Goal: Task Accomplishment & Management: Complete application form

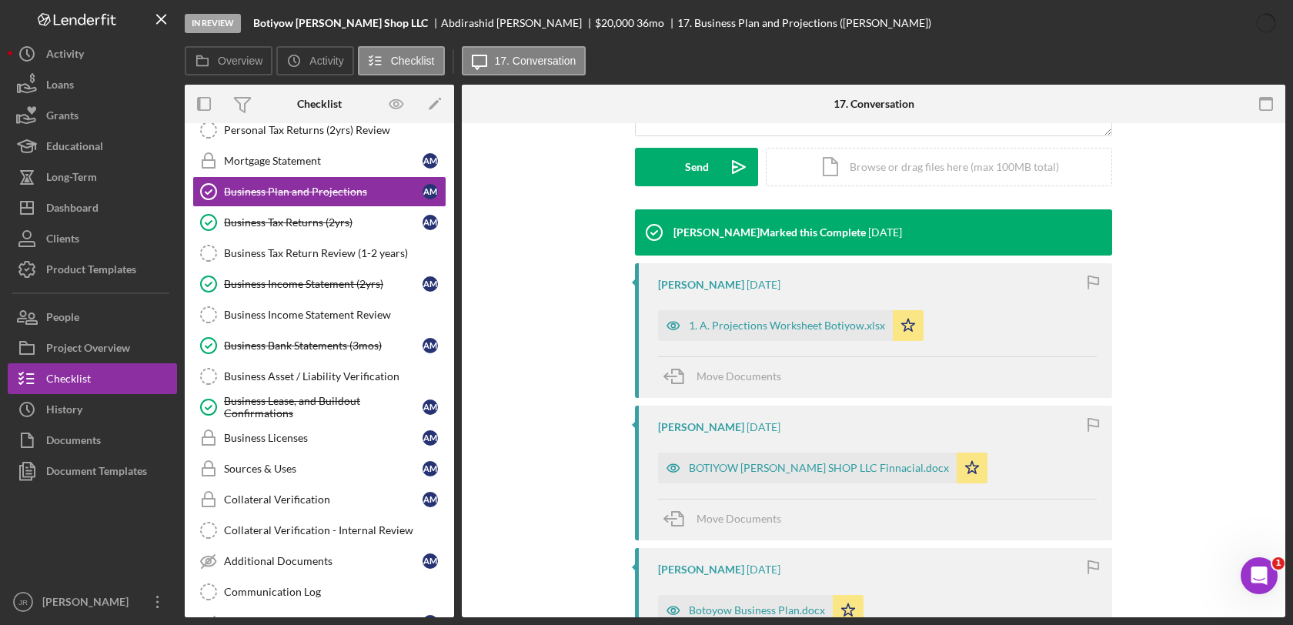
scroll to position [427, 0]
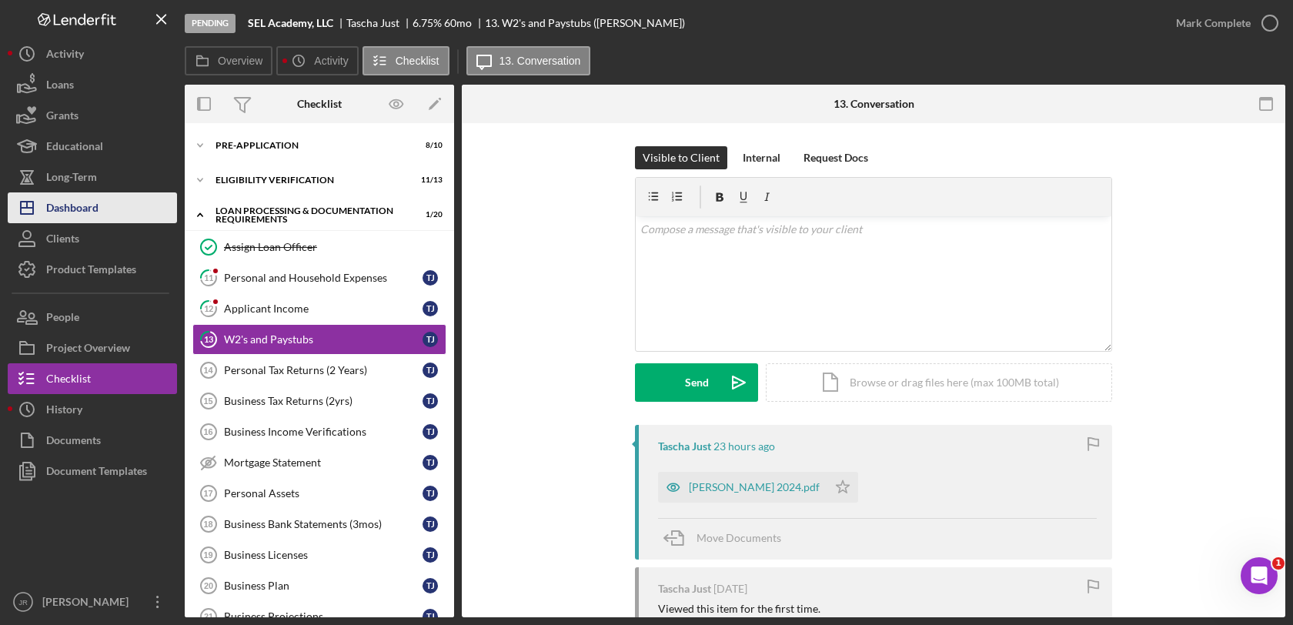
click at [90, 211] on div "Dashboard" at bounding box center [72, 209] width 52 height 35
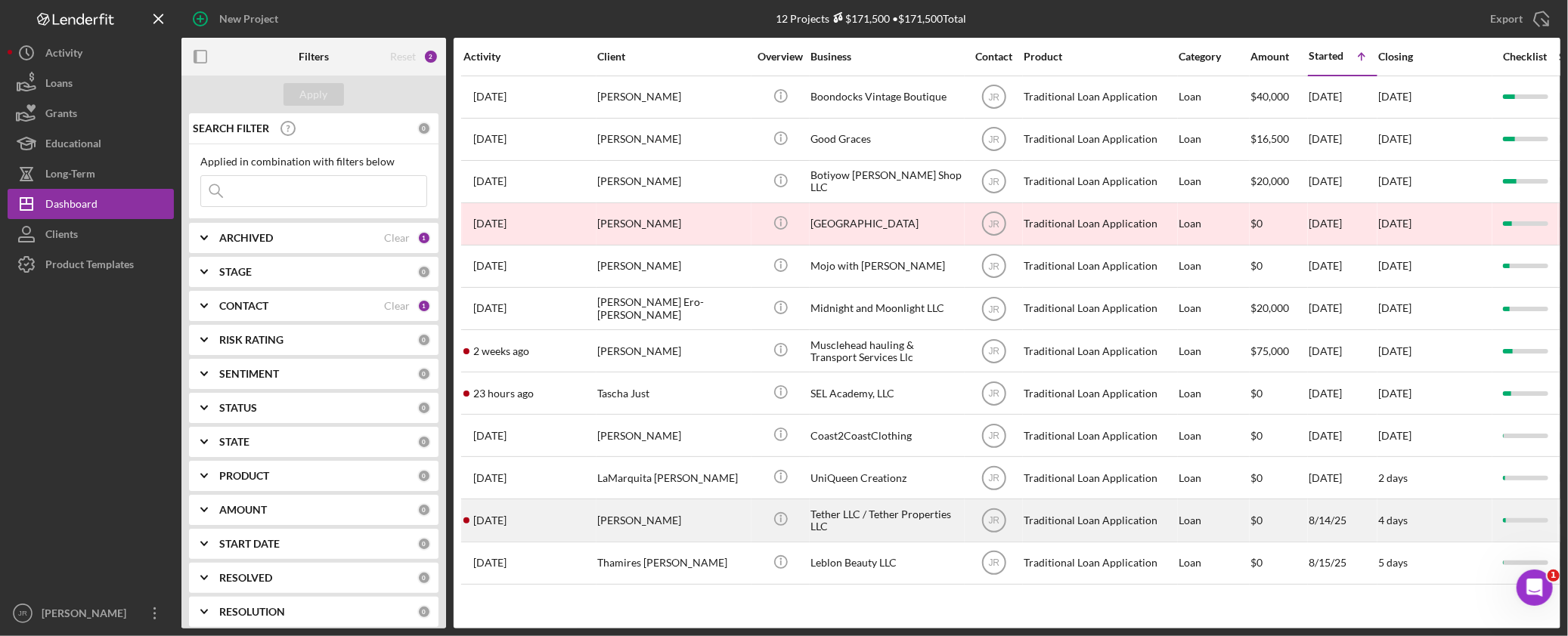
click at [866, 527] on div "Tether LLC / Tether Properties LLC" at bounding box center [886, 520] width 151 height 40
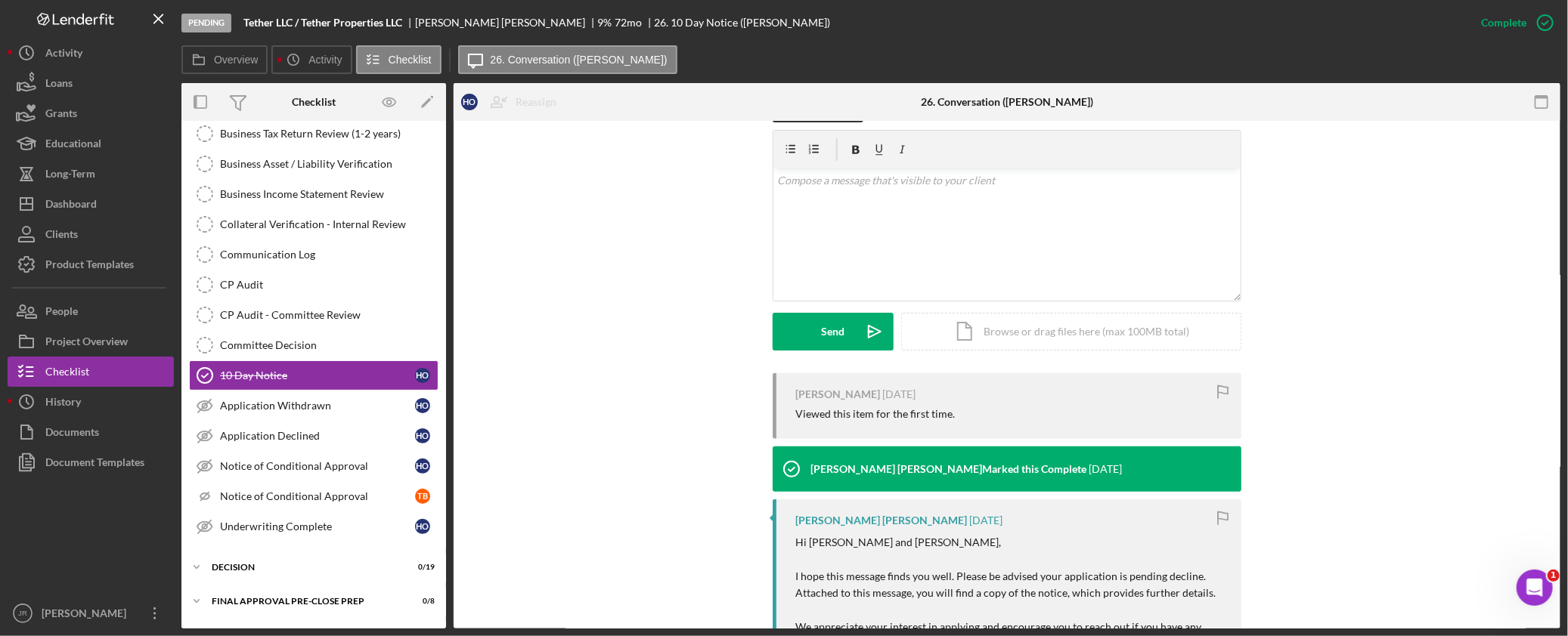
scroll to position [419, 0]
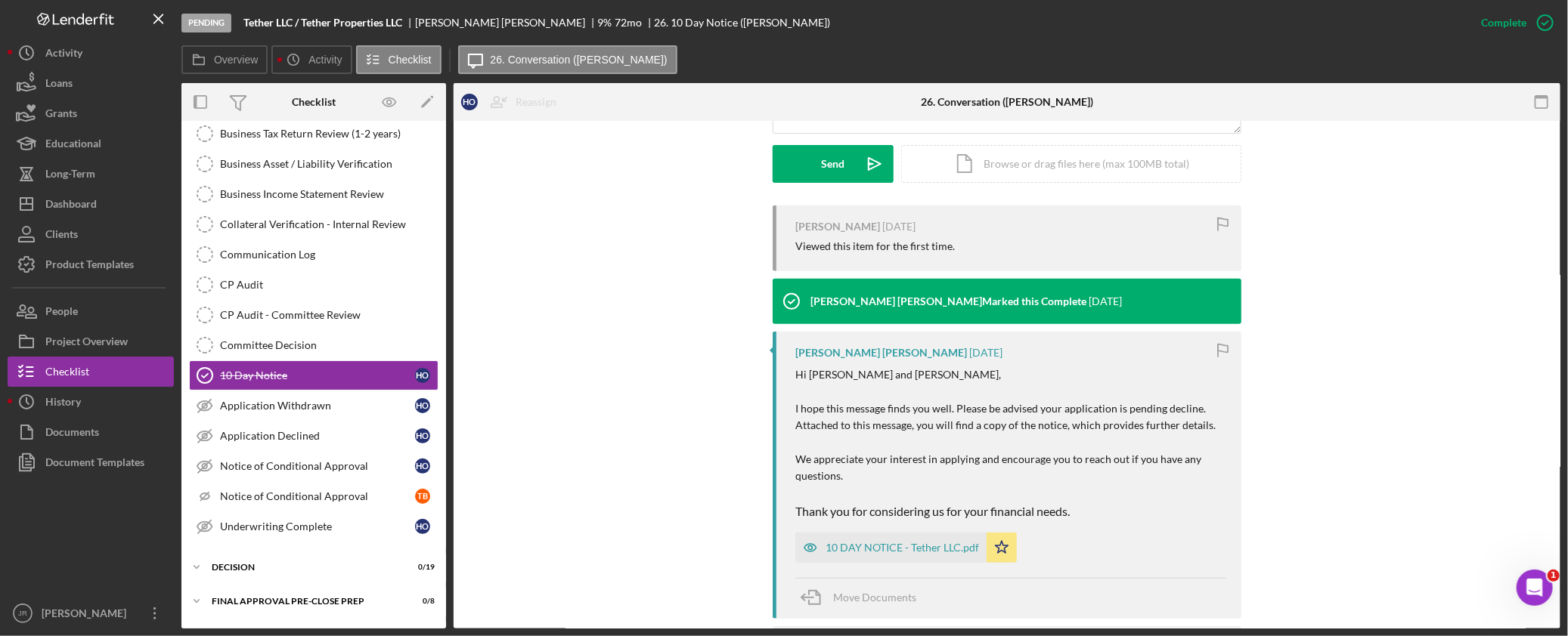
click at [600, 175] on div "Visible to Client Internal v Color teal Color pink Remove color Add row above A…" at bounding box center [1006, 69] width 1061 height 274
click at [100, 335] on div "Project Overview" at bounding box center [86, 344] width 82 height 34
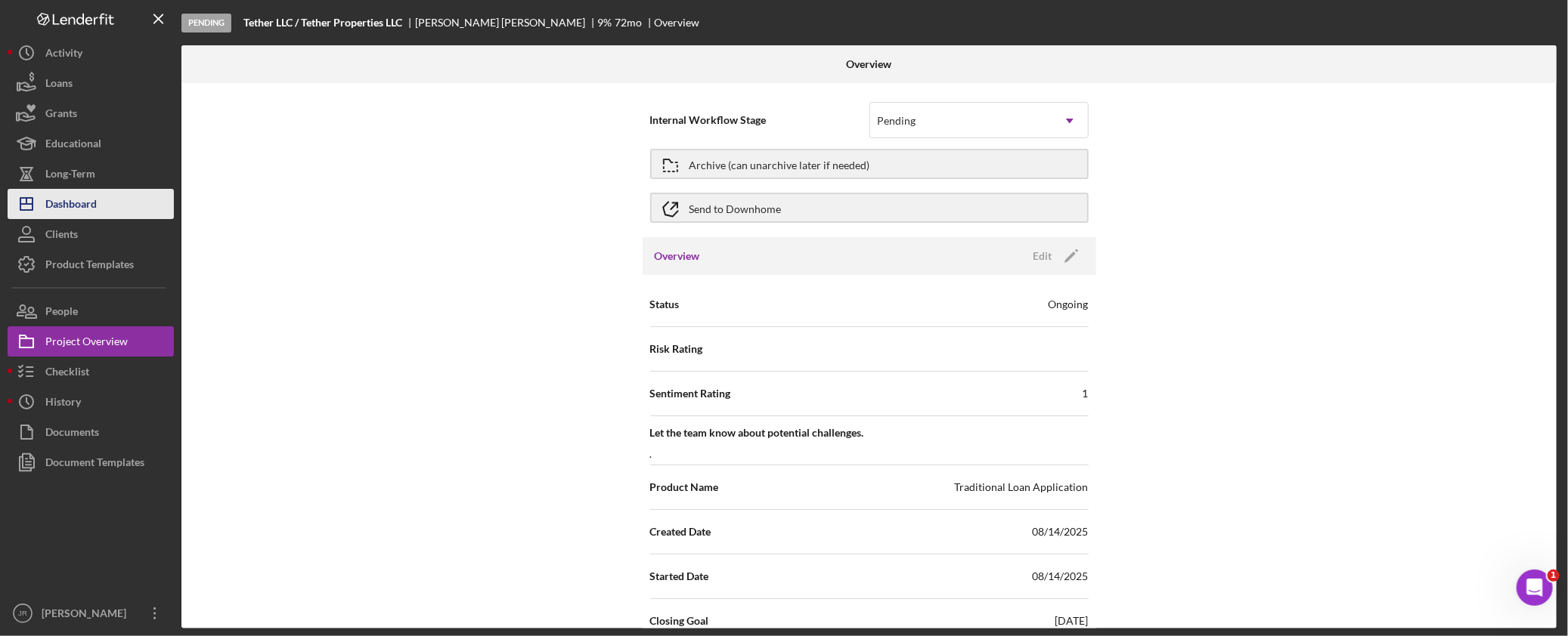
click at [88, 190] on div "Dashboard" at bounding box center [71, 205] width 51 height 34
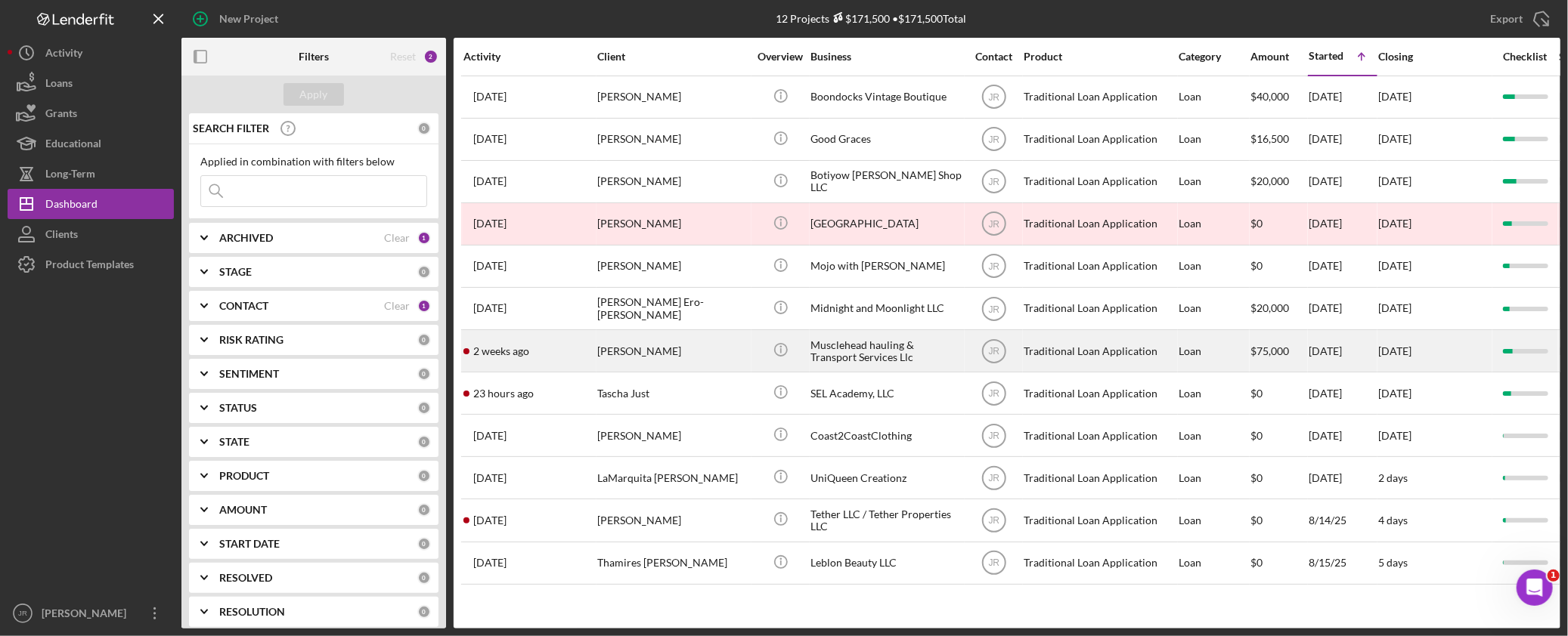
click at [870, 355] on div "Musclehead hauling & Transport Services Llc" at bounding box center [886, 350] width 151 height 40
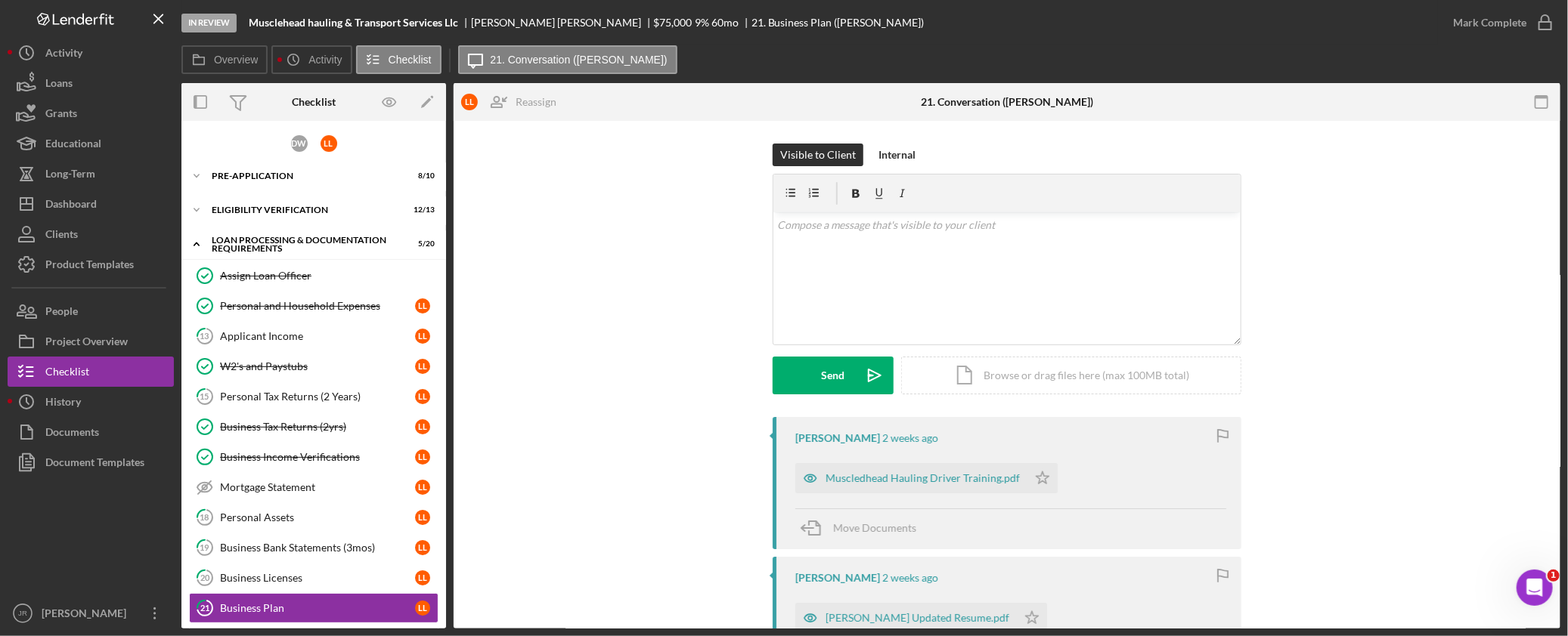
drag, startPoint x: 643, startPoint y: 411, endPoint x: 629, endPoint y: 373, distance: 40.5
click at [643, 410] on div "Visible to Client Internal v Color teal Color pink Remove color Add row above A…" at bounding box center [1006, 280] width 1061 height 274
click at [278, 307] on div "Personal and Household Expenses" at bounding box center [317, 306] width 195 height 12
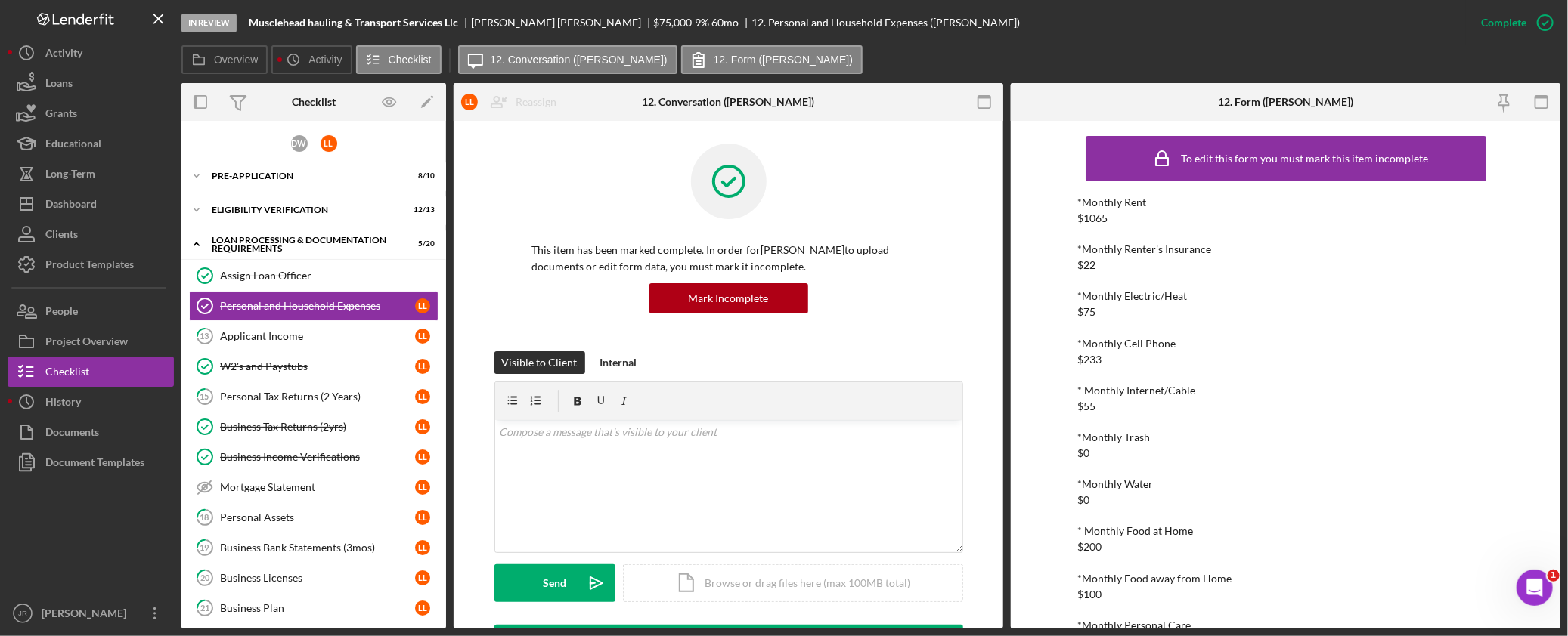
drag, startPoint x: 1457, startPoint y: 297, endPoint x: 1402, endPoint y: 276, distance: 58.9
click at [1270, 297] on div "*Monthly Electric/Heat" at bounding box center [1285, 296] width 415 height 12
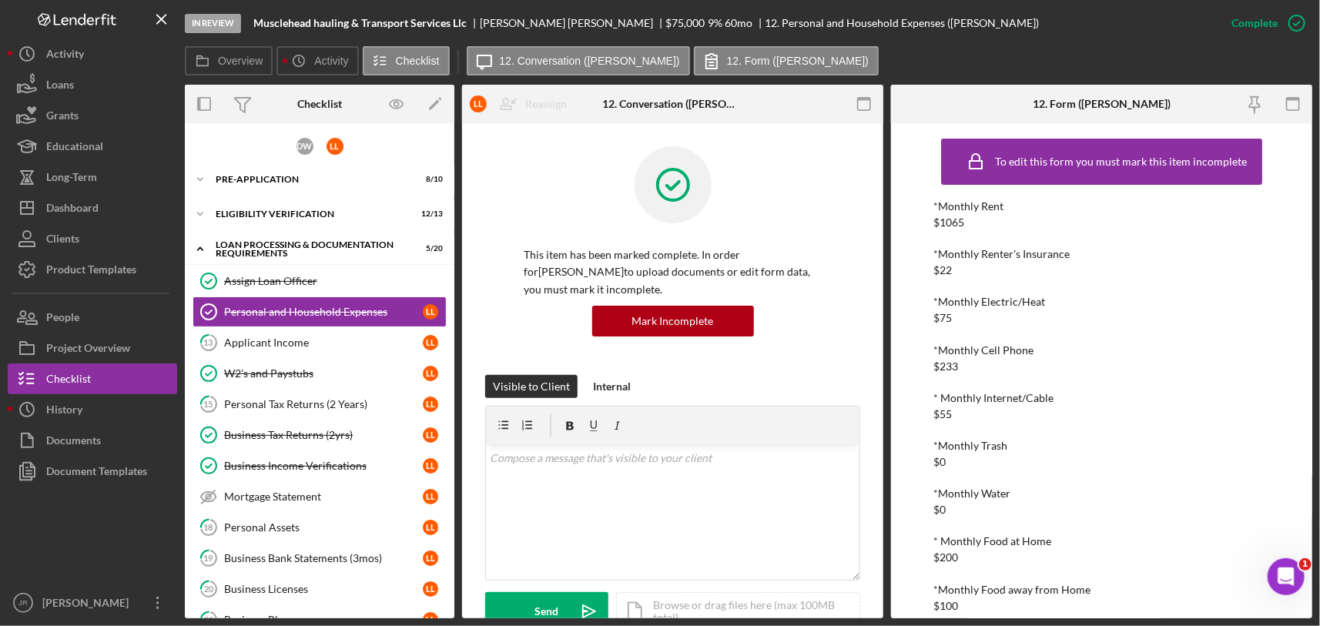
click at [1118, 358] on div "*Monthly Cell Phone $233" at bounding box center [1101, 358] width 337 height 28
click at [1206, 360] on div "*Monthly Cell Phone $233" at bounding box center [1101, 358] width 337 height 28
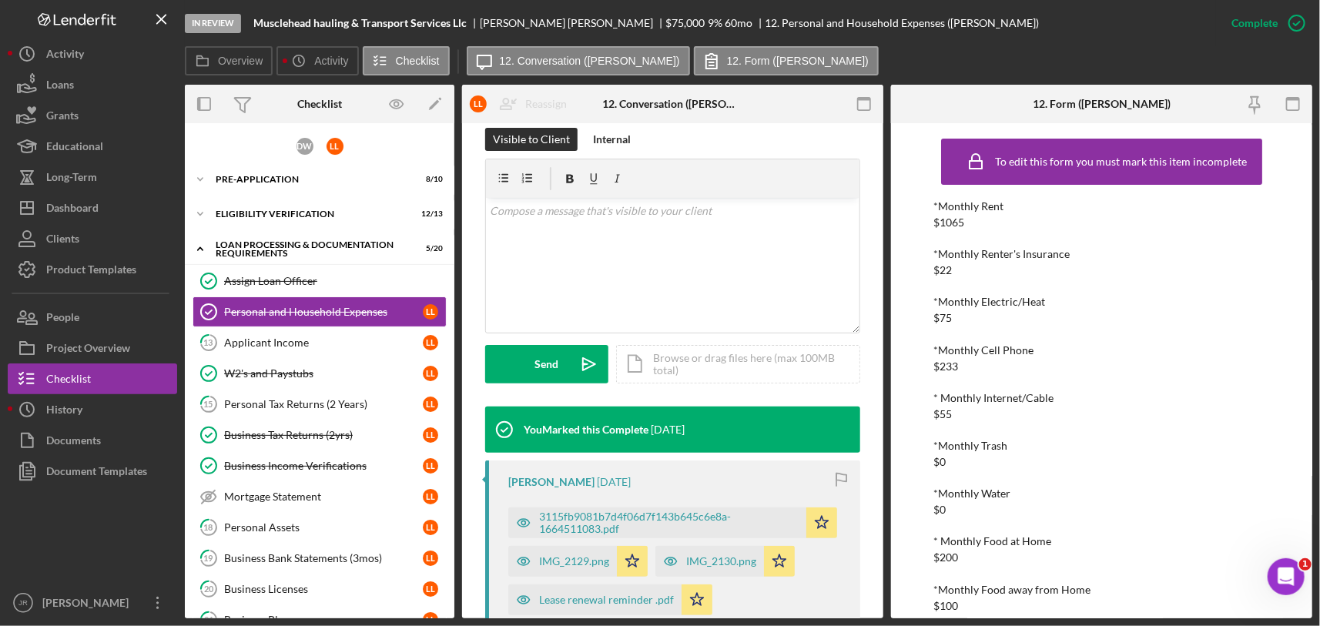
scroll to position [120, 0]
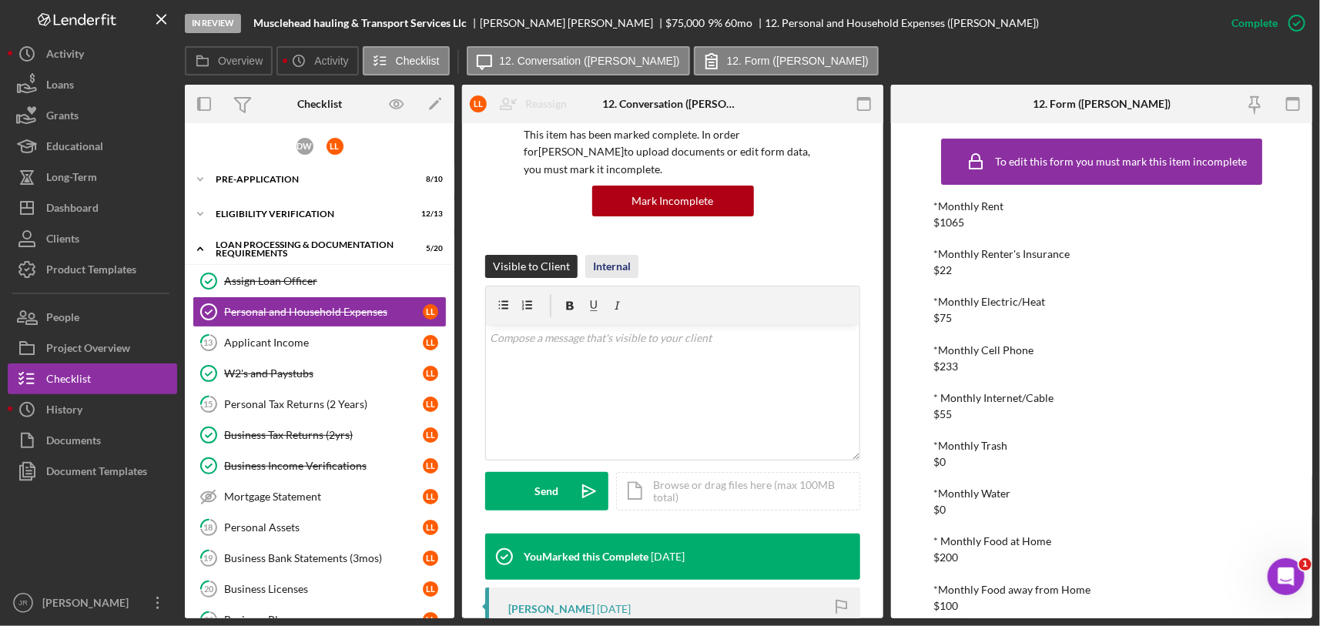
click at [605, 256] on div "Internal" at bounding box center [612, 266] width 38 height 23
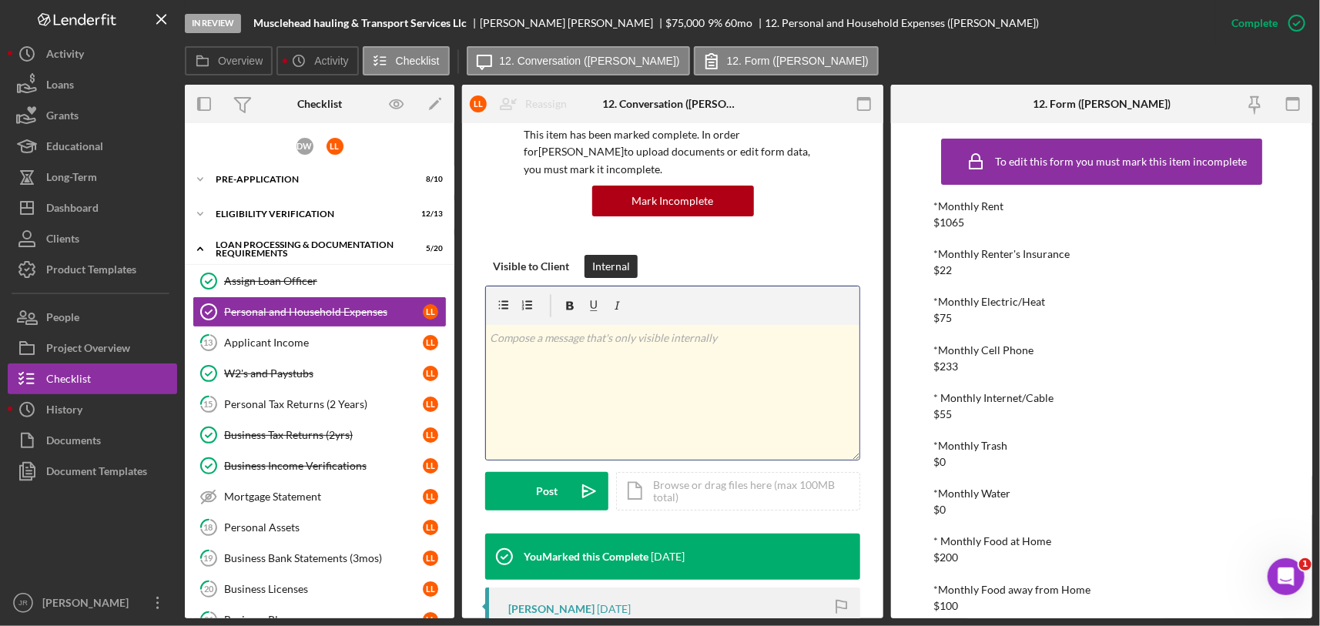
click at [604, 401] on div "v Color teal Color pink Remove color Add row above Add row below Add column bef…" at bounding box center [672, 392] width 373 height 135
click at [613, 380] on div "v Color teal Color pink Remove color Add row above Add row below Add column bef…" at bounding box center [672, 392] width 373 height 135
drag, startPoint x: 586, startPoint y: 335, endPoint x: 573, endPoint y: 340, distance: 14.2
click at [573, 340] on p "All expenses accounted for in the PFS Tab on CP." at bounding box center [672, 338] width 365 height 17
click at [494, 340] on p "All expenses are accounted for in the PFS Tab on CP." at bounding box center [672, 338] width 365 height 17
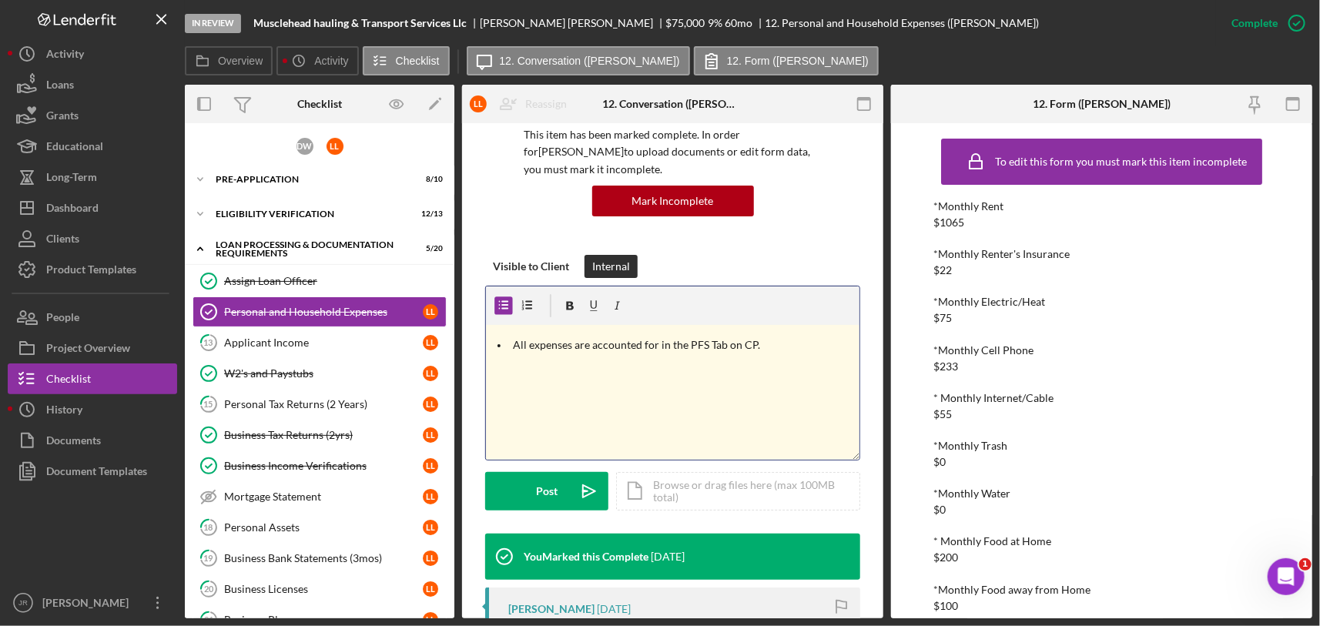
click at [771, 344] on p "All expenses are accounted for in the PFS Tab on CP." at bounding box center [685, 344] width 342 height 17
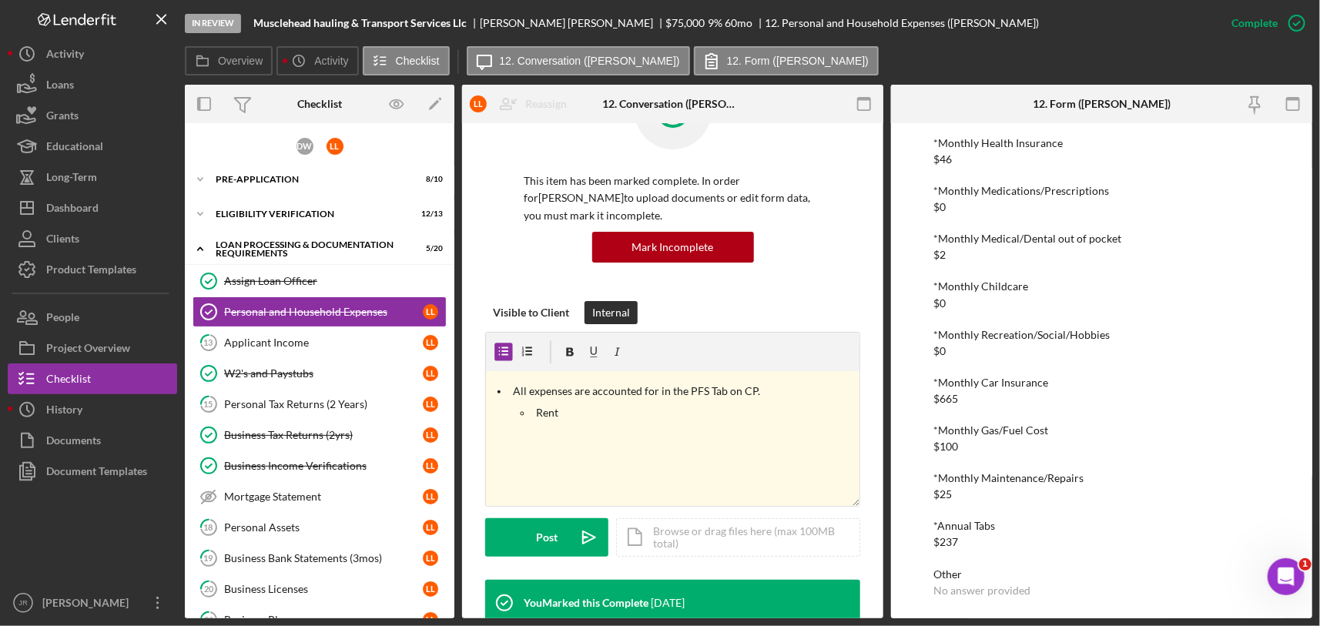
scroll to position [35, 0]
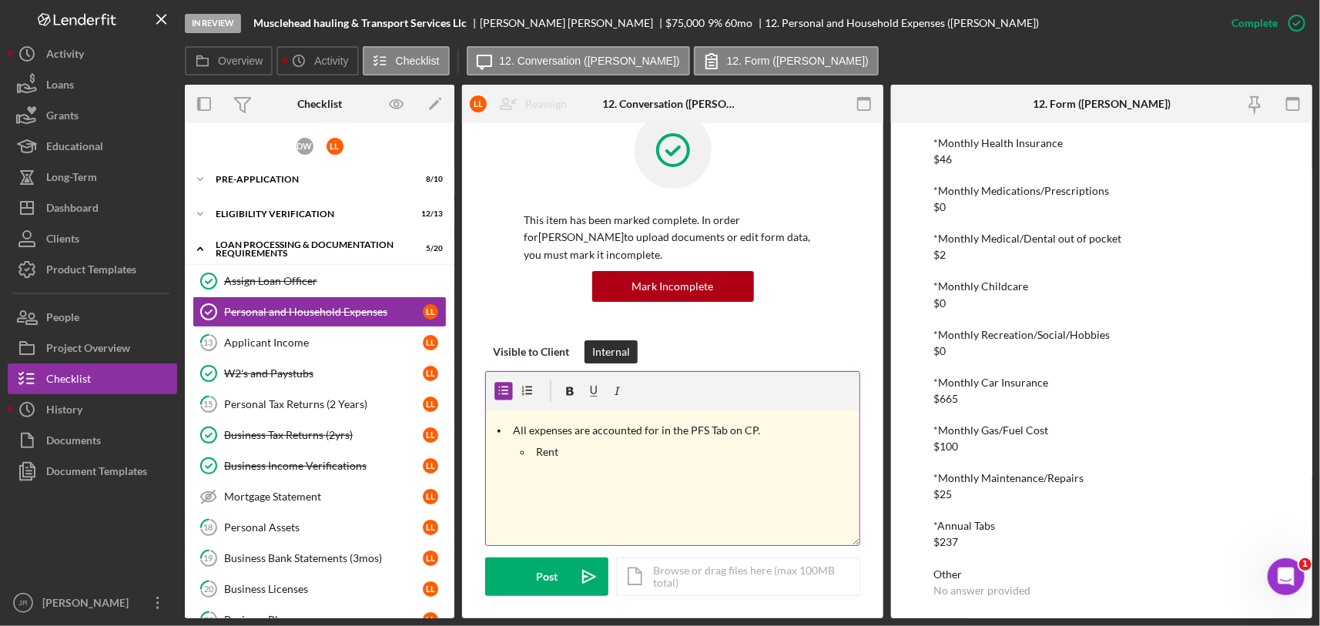
click at [591, 453] on p "Rent" at bounding box center [696, 451] width 319 height 17
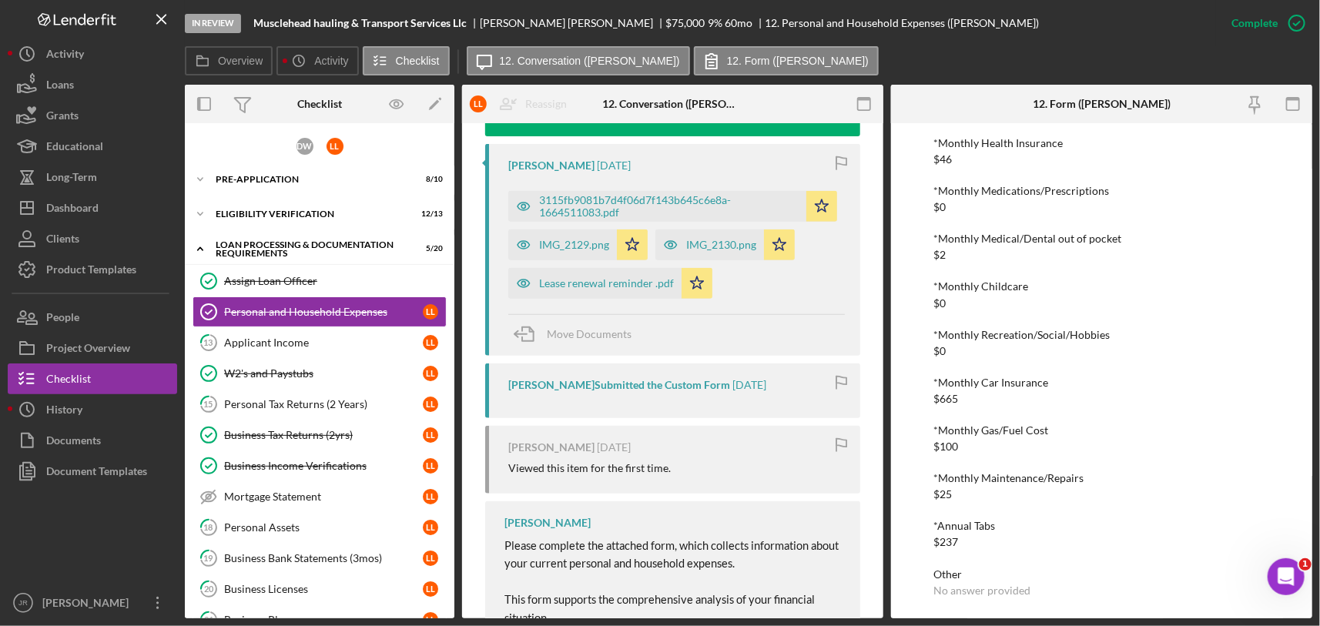
scroll to position [548, 0]
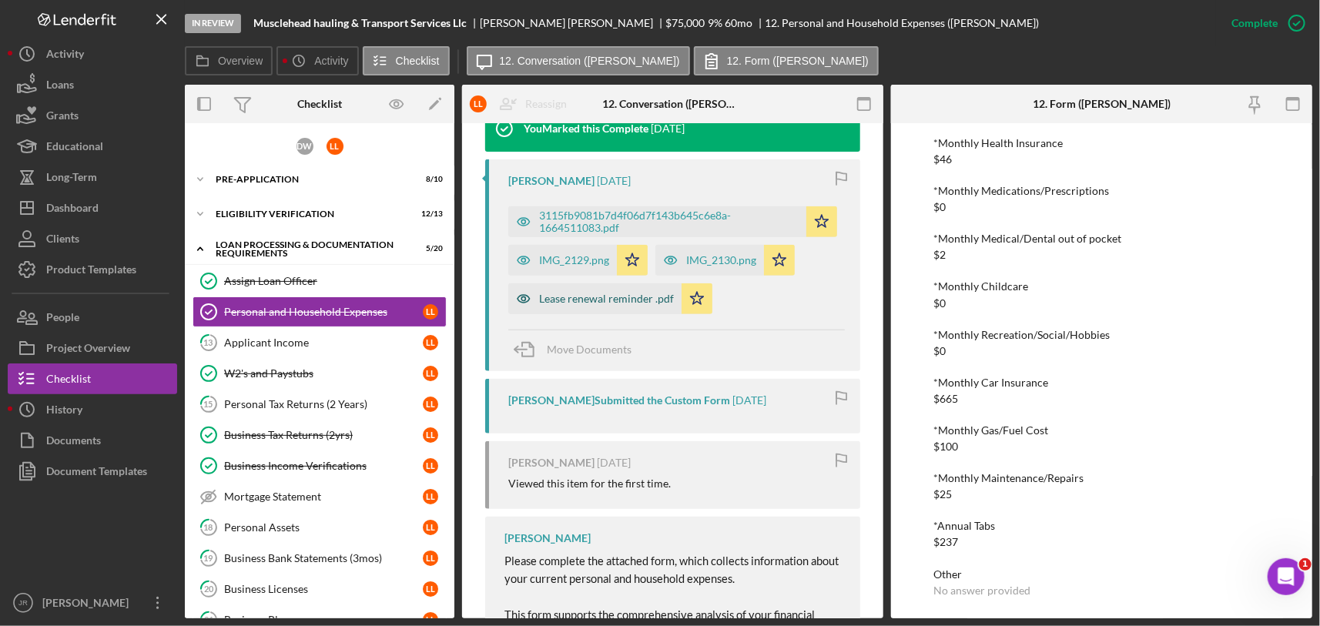
click at [575, 289] on div "Lease renewal reminder .pdf" at bounding box center [594, 298] width 173 height 31
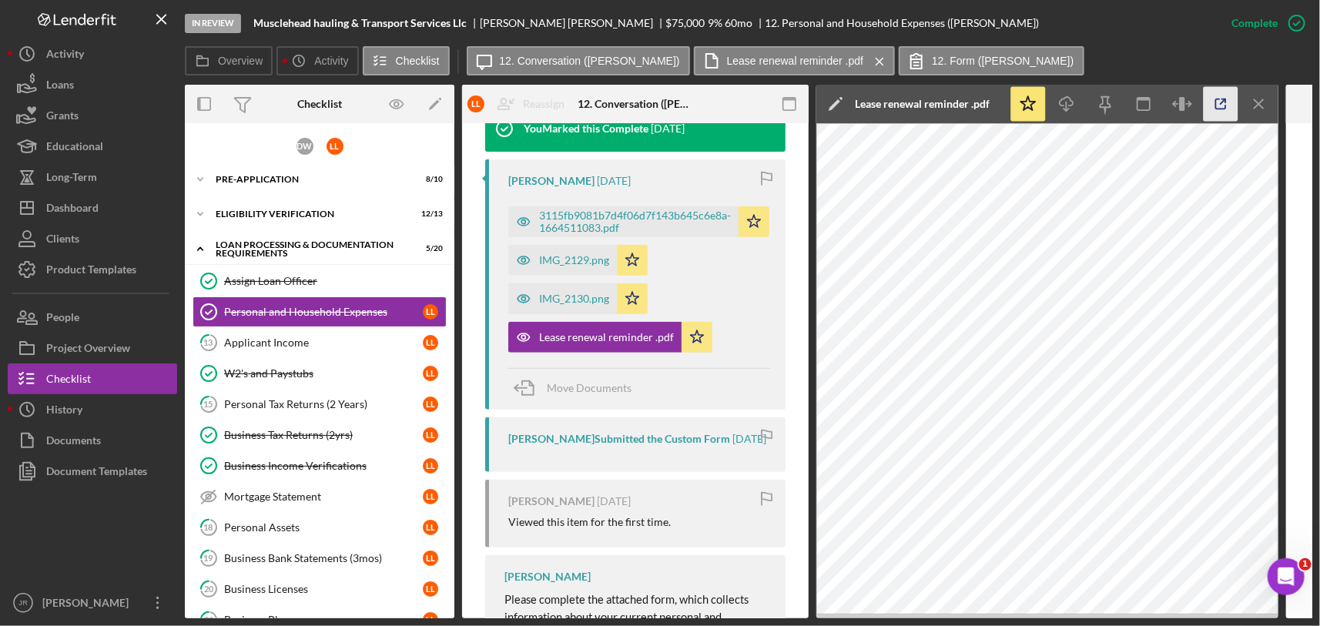
click at [1220, 99] on icon "button" at bounding box center [1220, 104] width 35 height 35
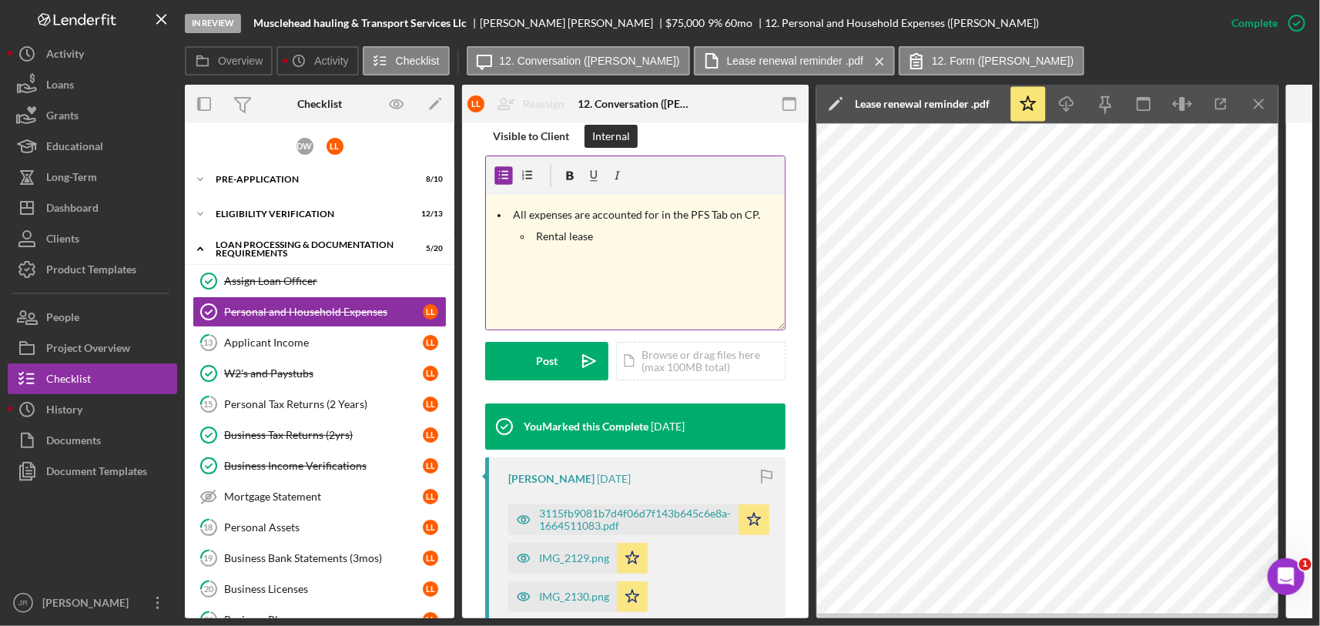
scroll to position [256, 0]
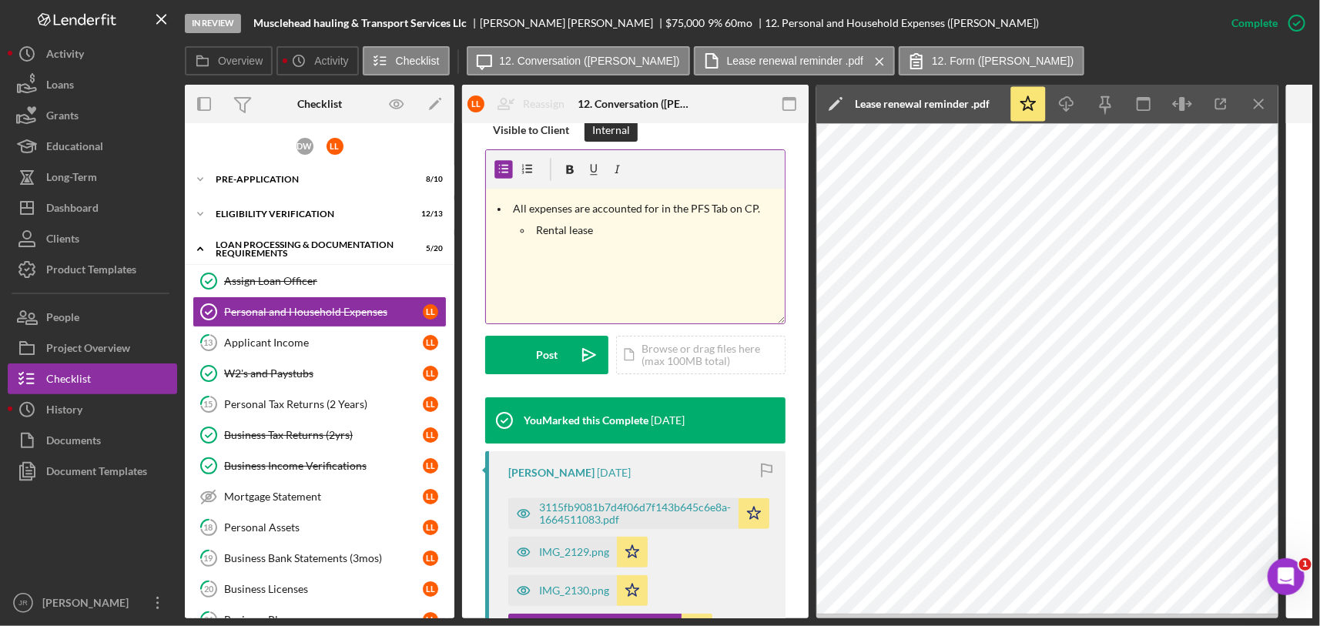
click at [613, 231] on p "Rental lease" at bounding box center [659, 230] width 244 height 17
drag, startPoint x: 598, startPoint y: 226, endPoint x: 540, endPoint y: 228, distance: 58.5
click at [540, 228] on p "Rental lease: Lease Renewal: If you wish to renew your lease, please notify us …" at bounding box center [659, 248] width 244 height 52
drag, startPoint x: 629, startPoint y: 227, endPoint x: 748, endPoint y: 240, distance: 119.3
click at [748, 240] on p "Per Lease Renewal: If you wish to renew your lease, please notify us by April 1…" at bounding box center [659, 248] width 244 height 52
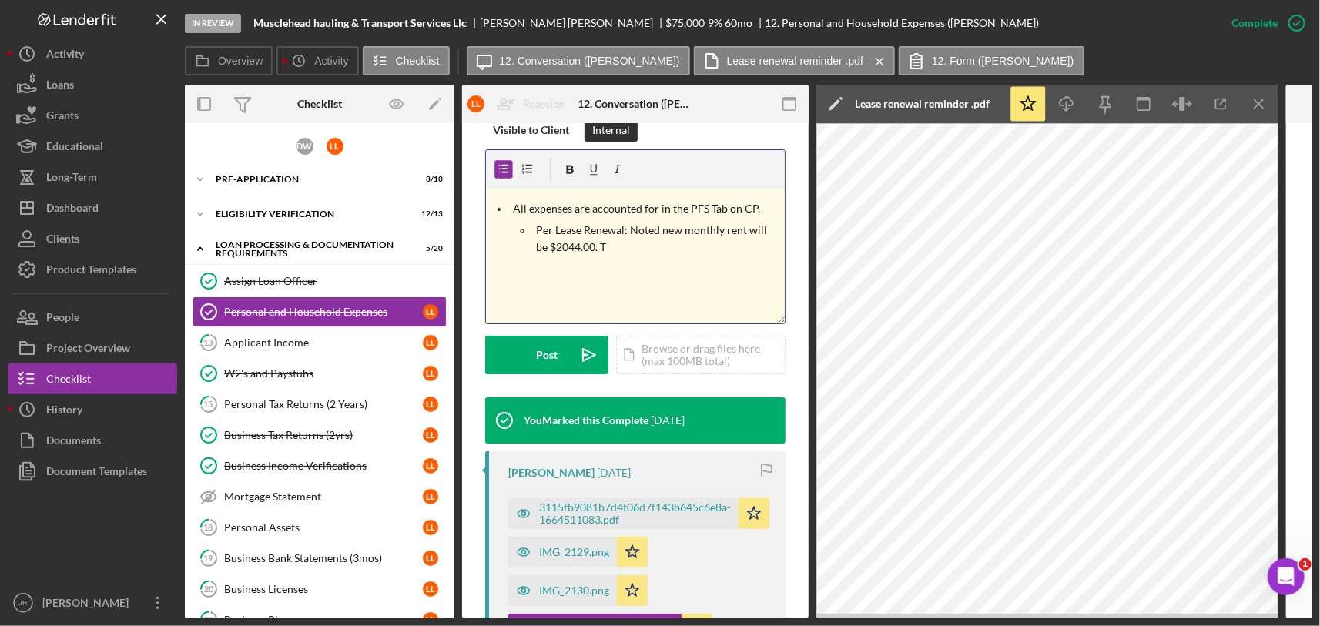
click at [608, 249] on p "Per Lease Renewal: Noted new monthly rent will be $2044.00. T" at bounding box center [659, 239] width 244 height 35
drag, startPoint x: 614, startPoint y: 246, endPoint x: 588, endPoint y: 248, distance: 25.5
click at [588, 248] on p "Per Lease Renewal: Noted new monthly rent will be $2044.00. T" at bounding box center [659, 239] width 244 height 35
click at [627, 255] on p "Per Lease Renewal: Noted new monthly rent will be $2,044" at bounding box center [659, 239] width 244 height 35
click at [672, 248] on p "Per Lease Renewal: Noted new monthly rent will be $2,044. On form, Loretta" at bounding box center [659, 239] width 244 height 35
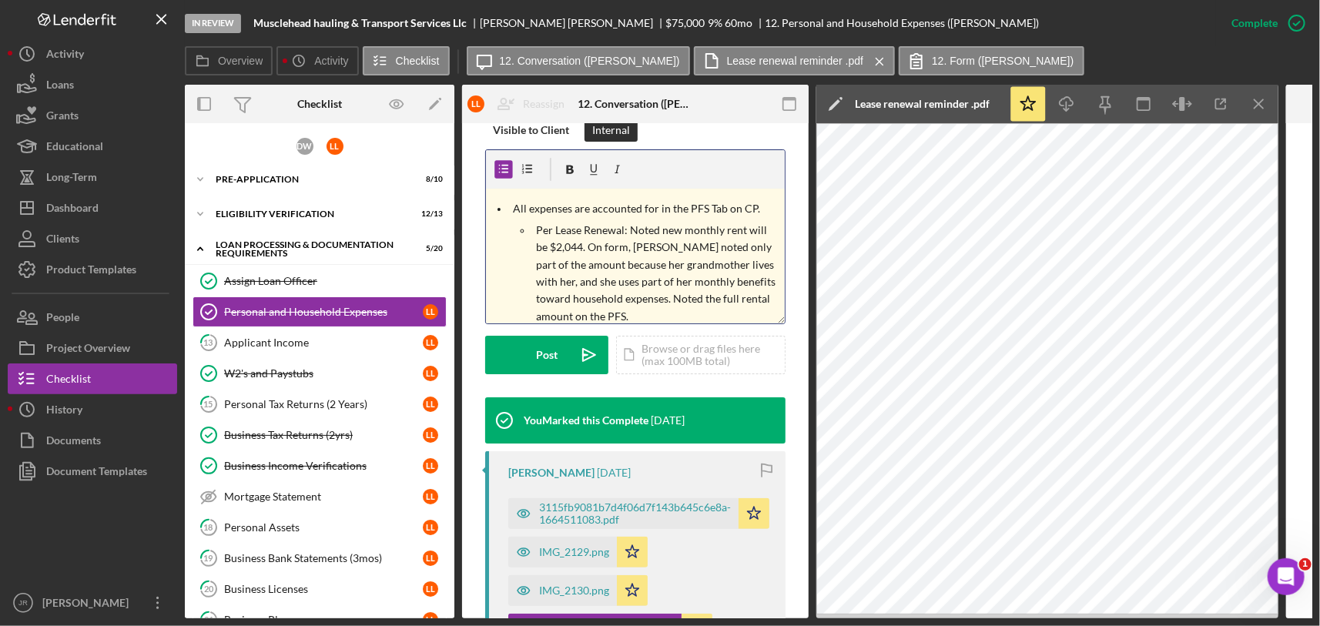
click at [673, 296] on p "Per Lease Renewal: Noted new monthly rent will be $2,044. On form, Loretta note…" at bounding box center [659, 273] width 244 height 103
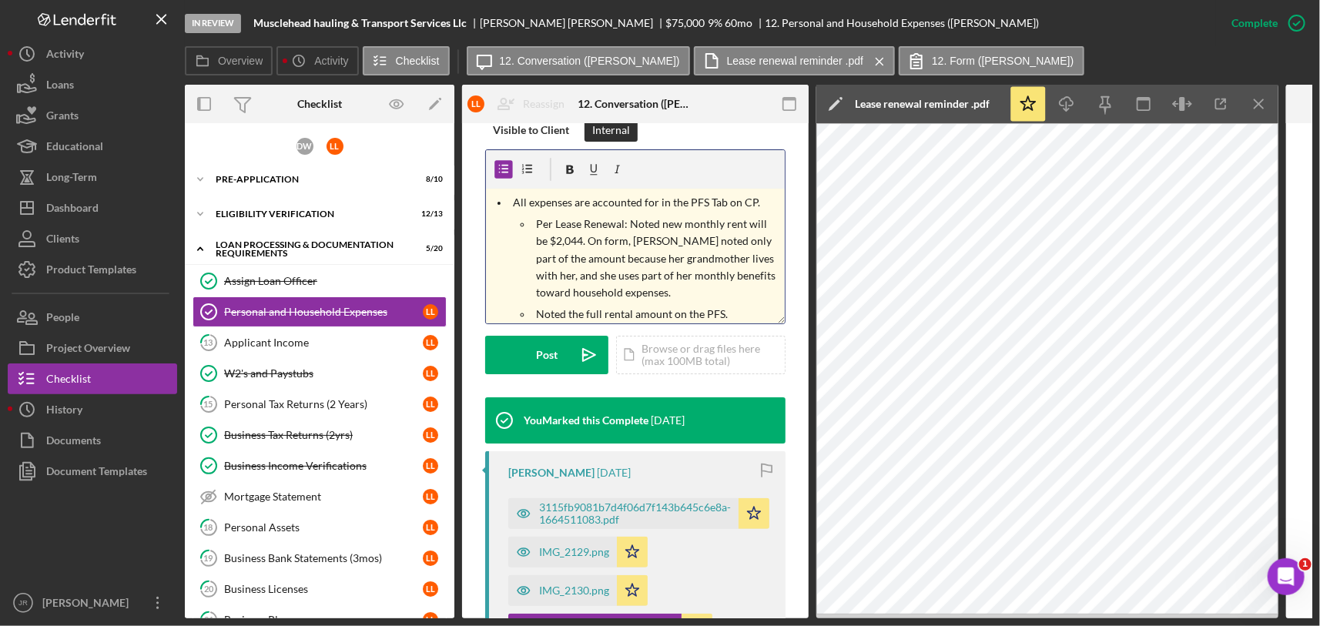
click at [587, 239] on p "Per Lease Renewal: Noted new monthly rent will be $2,044. On form, Loretta note…" at bounding box center [659, 259] width 244 height 86
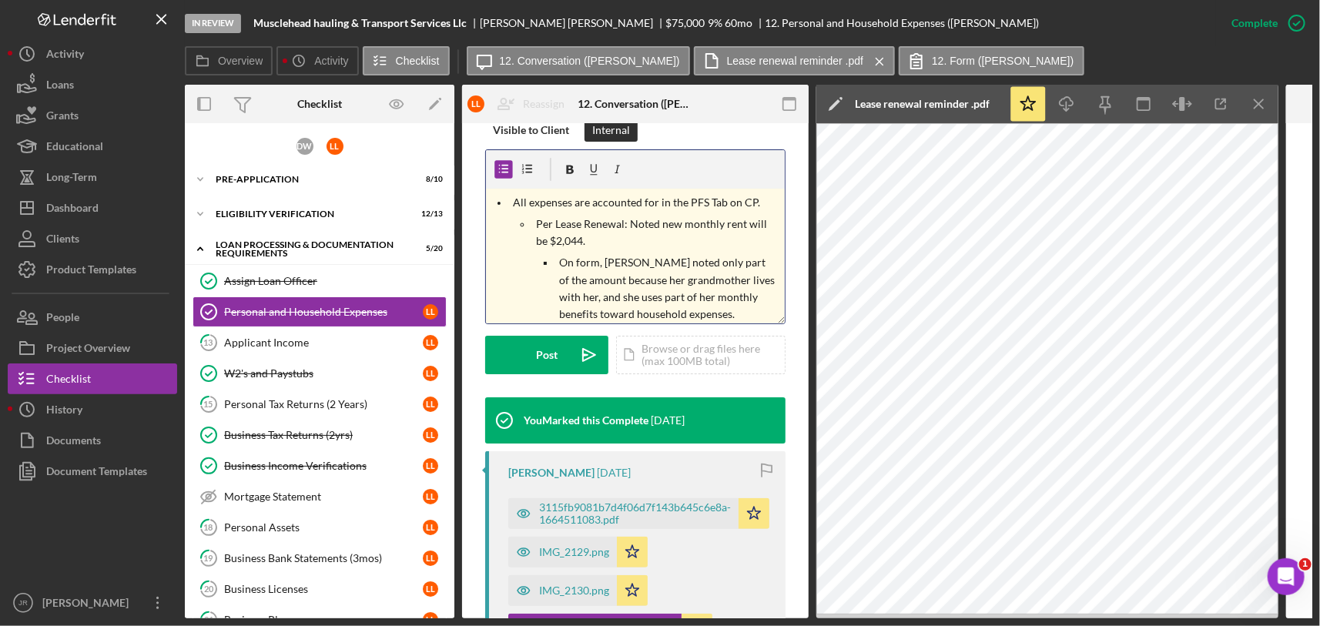
scroll to position [38, 0]
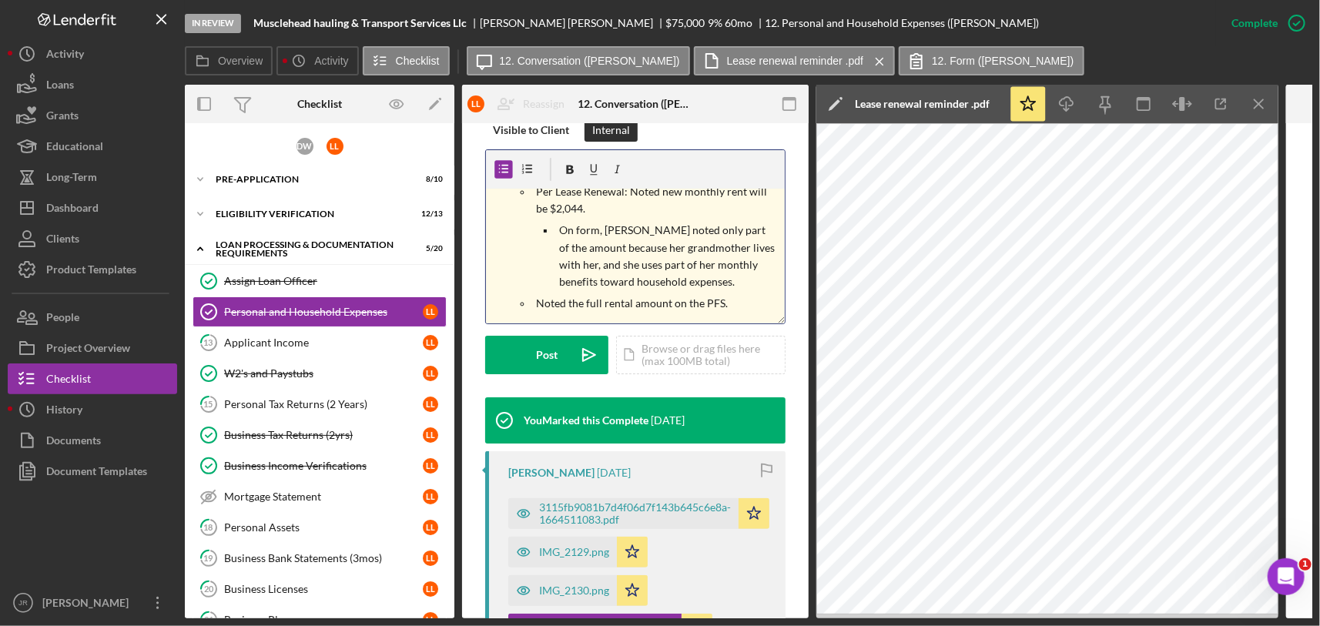
click at [529, 310] on ul "Per Lease Renewal: Noted new monthly rent will be $2,044. On form, Loretta note…" at bounding box center [647, 247] width 276 height 129
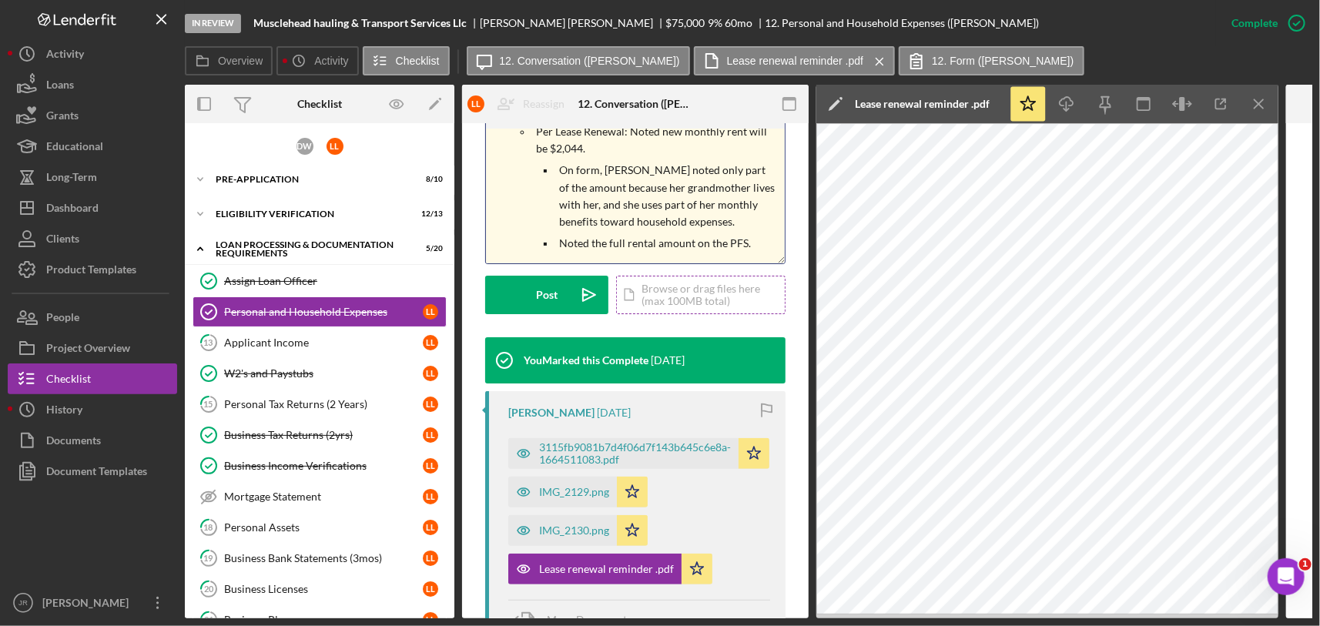
scroll to position [342, 0]
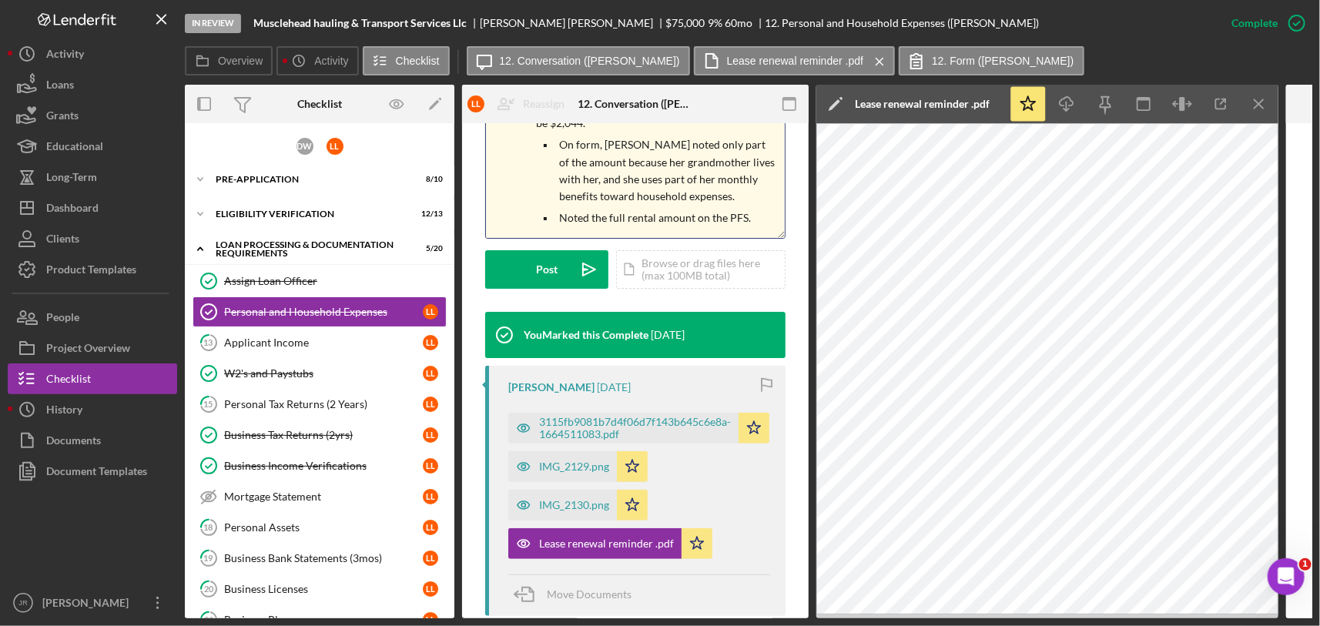
click at [755, 219] on p "Noted the full rental amount on the PFS." at bounding box center [670, 217] width 221 height 17
click at [1261, 109] on icon "Icon/Menu Close" at bounding box center [1259, 104] width 35 height 35
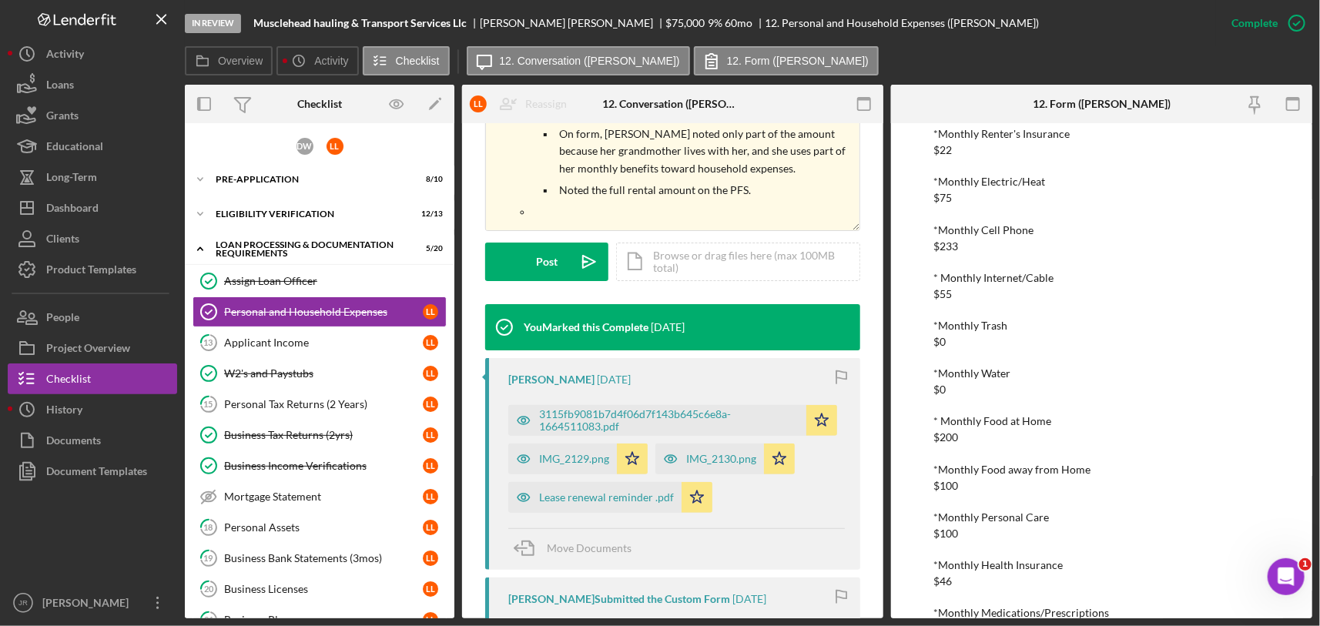
scroll to position [171, 0]
click at [691, 209] on p at bounding box center [696, 211] width 319 height 17
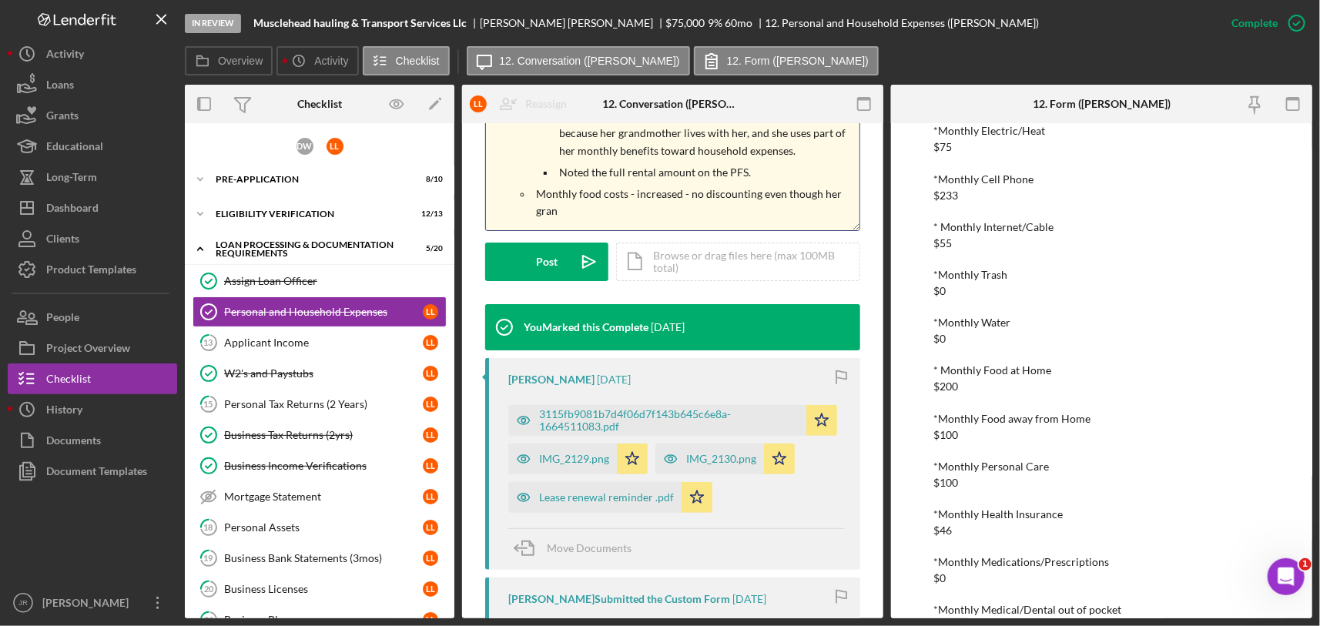
scroll to position [332, 0]
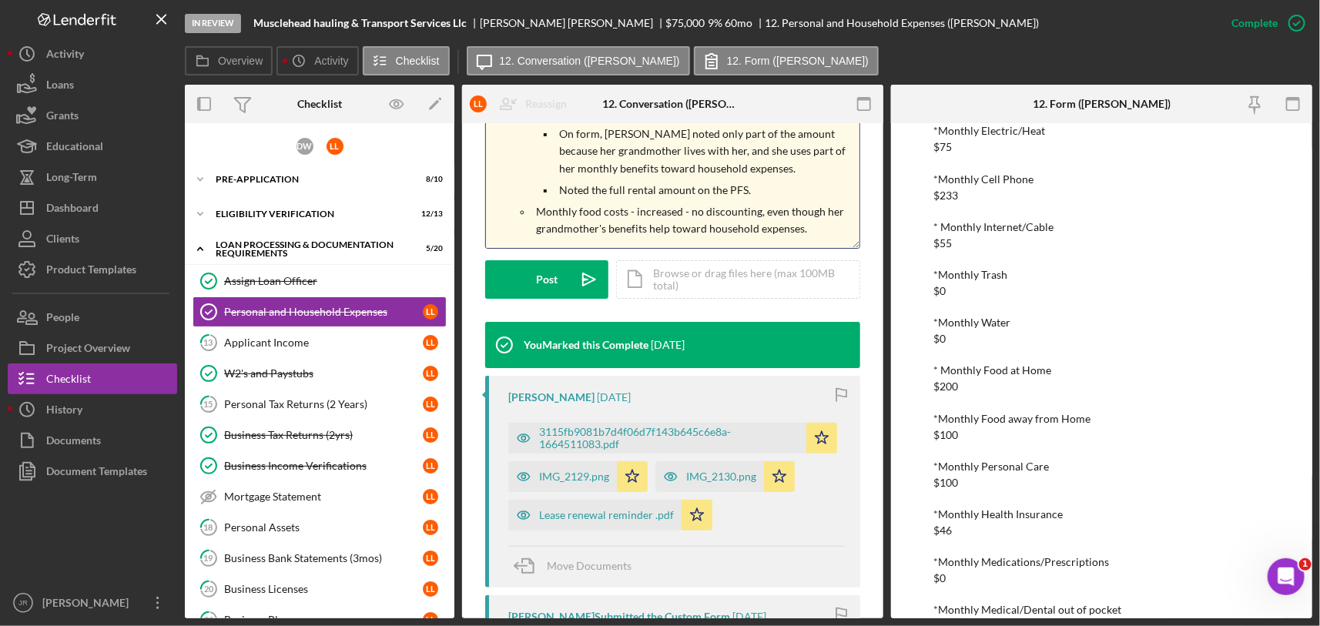
click at [814, 228] on p "Monthly food costs - increased - no discounting, even though her grandmother's …" at bounding box center [696, 220] width 319 height 35
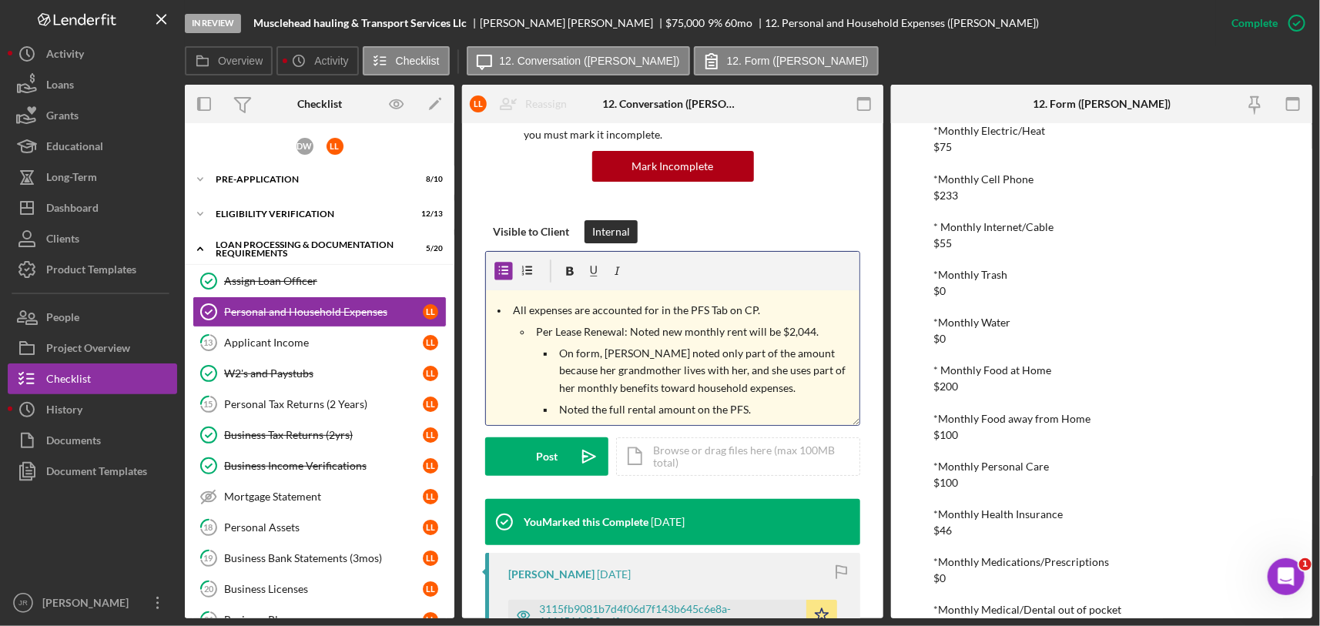
scroll to position [109, 0]
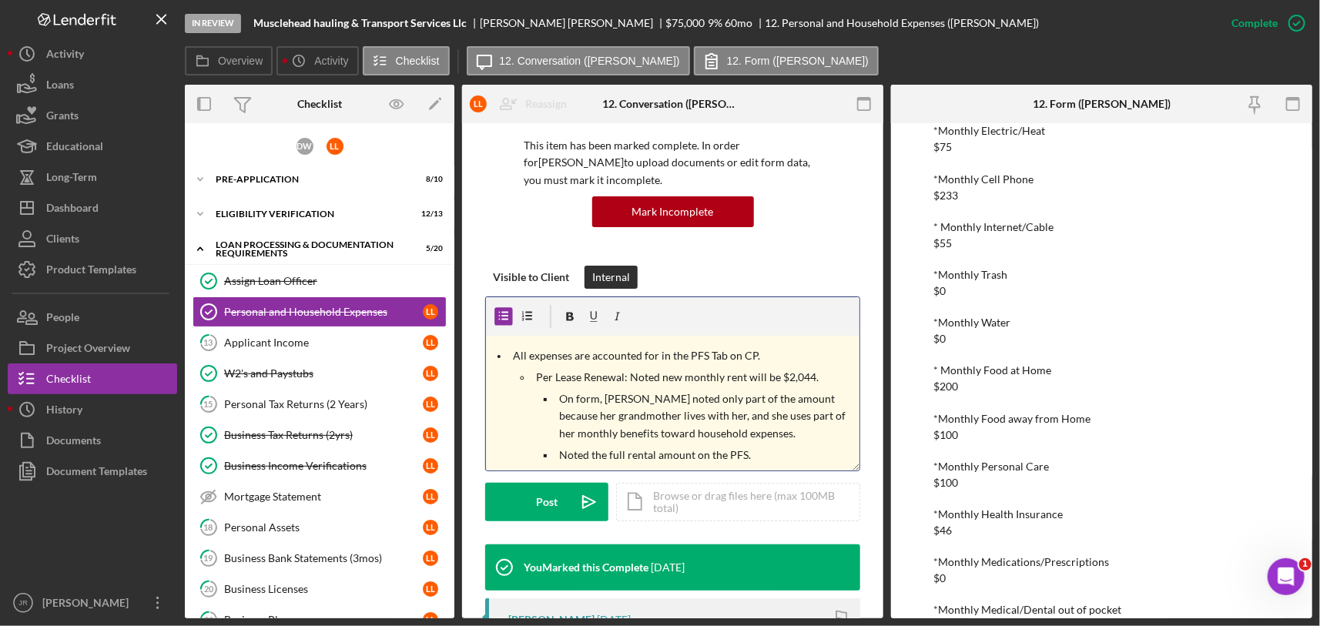
drag, startPoint x: 815, startPoint y: 232, endPoint x: 507, endPoint y: 343, distance: 327.6
click at [507, 343] on div "v Color teal Color pink Remove color Add row above Add row below Add column bef…" at bounding box center [672, 403] width 373 height 135
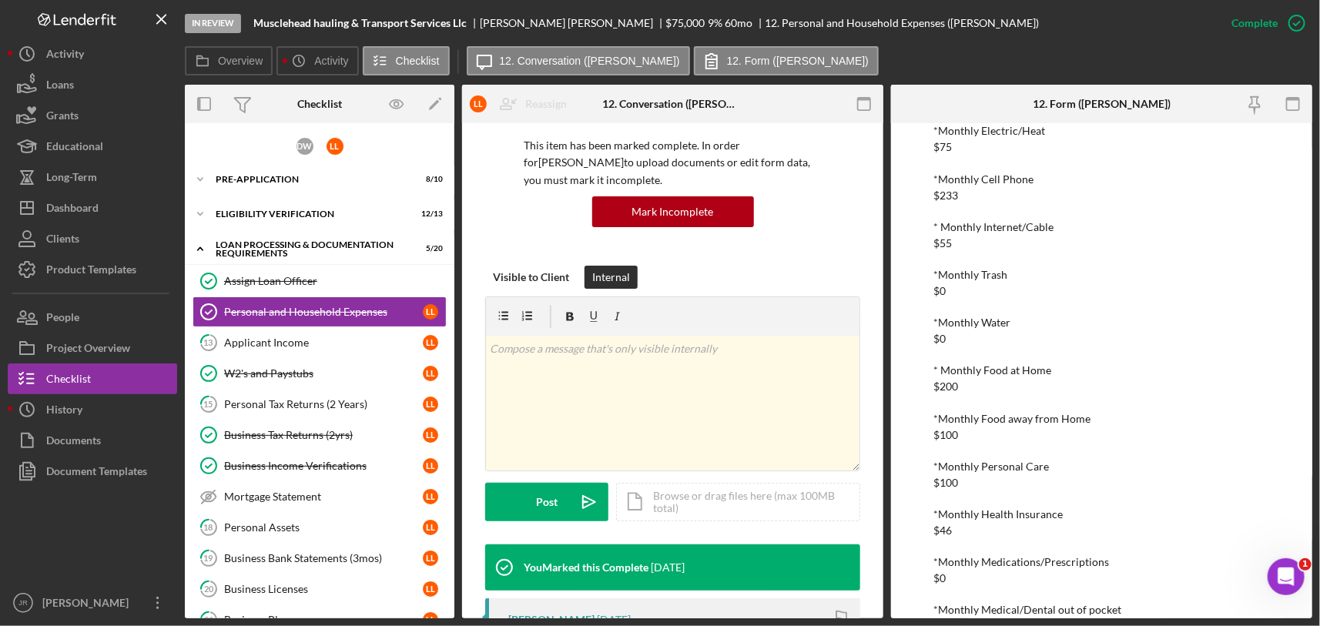
click at [1036, 52] on div "Overview Icon/History Activity Checklist Icon/Message 12. Conversation (Loretta…" at bounding box center [748, 61] width 1127 height 31
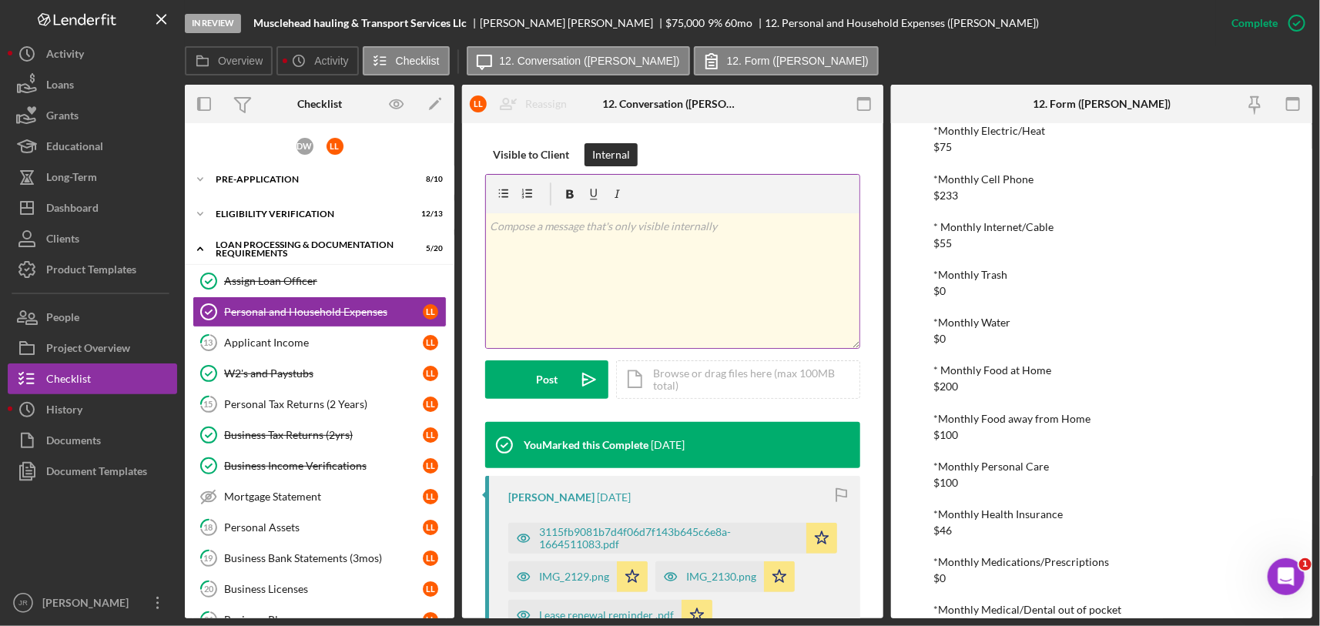
scroll to position [451, 0]
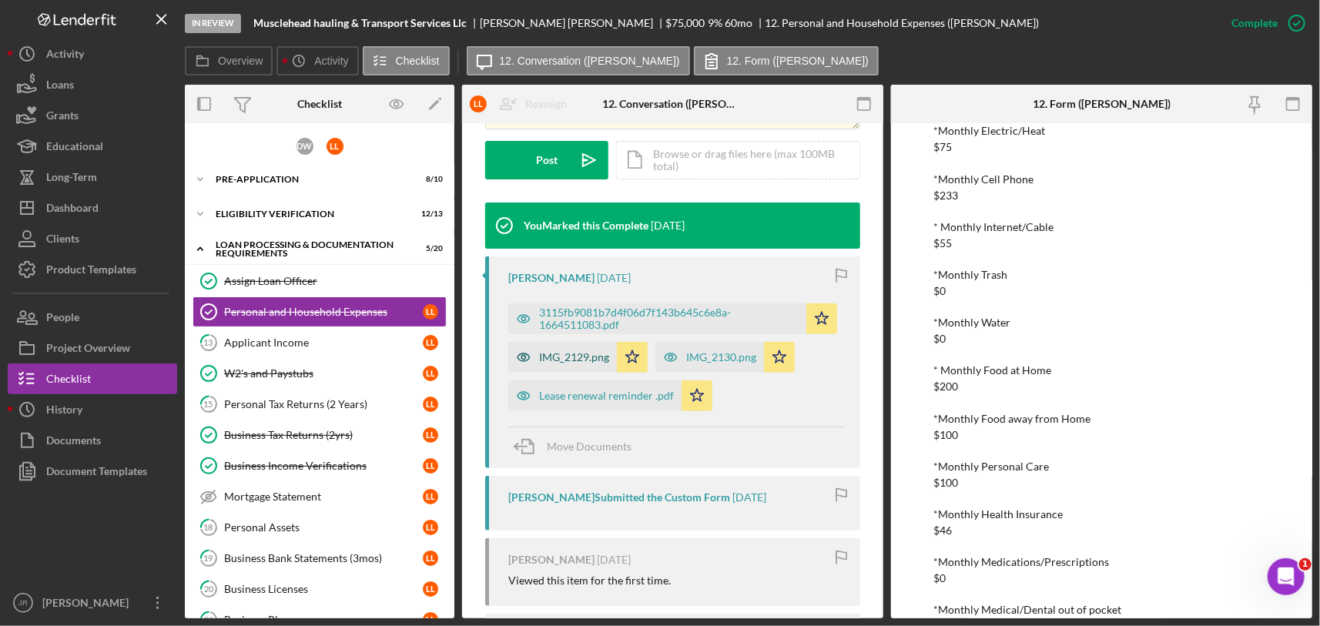
click at [544, 349] on div "IMG_2129.png" at bounding box center [562, 357] width 109 height 31
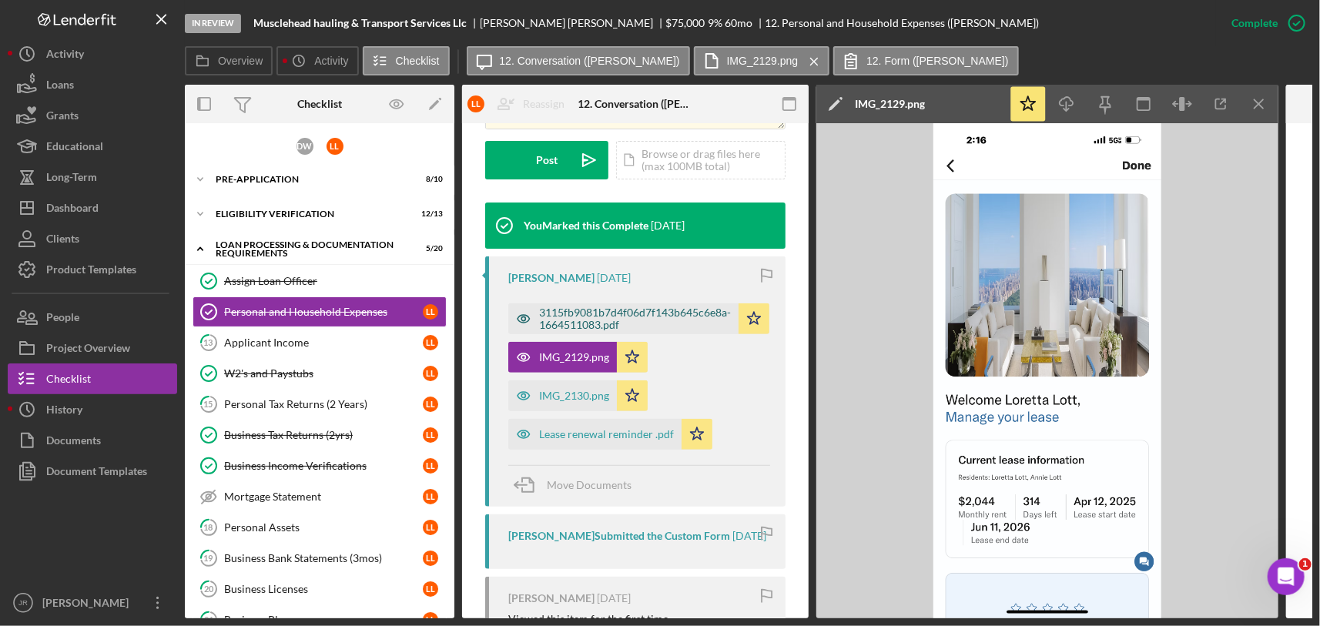
click at [621, 312] on div "3115fb9081b7d4f06d7f143b645c6e8a-1664511083.pdf" at bounding box center [635, 318] width 192 height 25
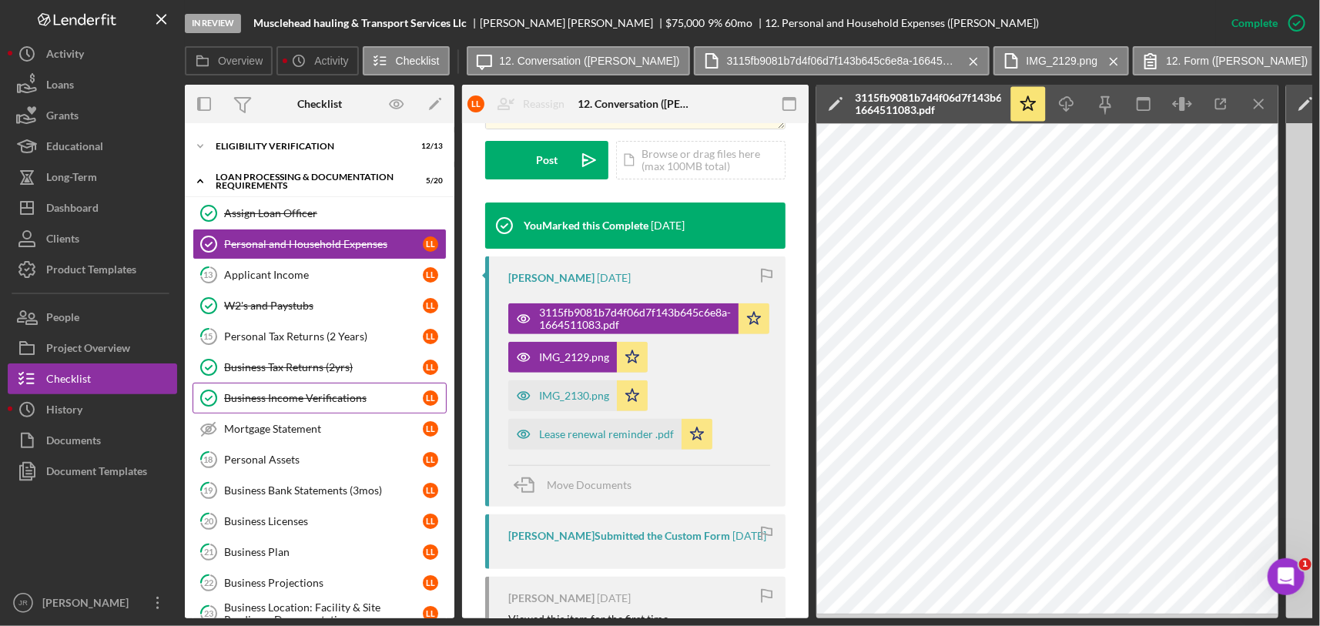
scroll to position [171, 0]
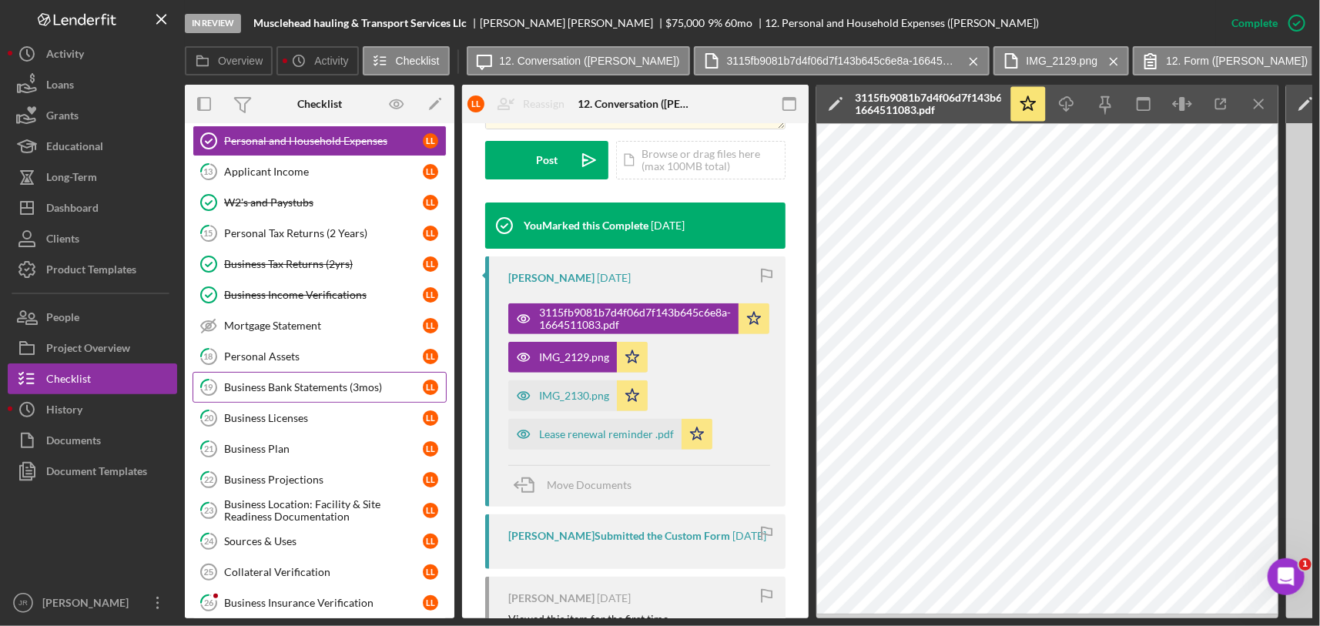
click at [339, 385] on div "Business Bank Statements (3mos)" at bounding box center [323, 387] width 199 height 12
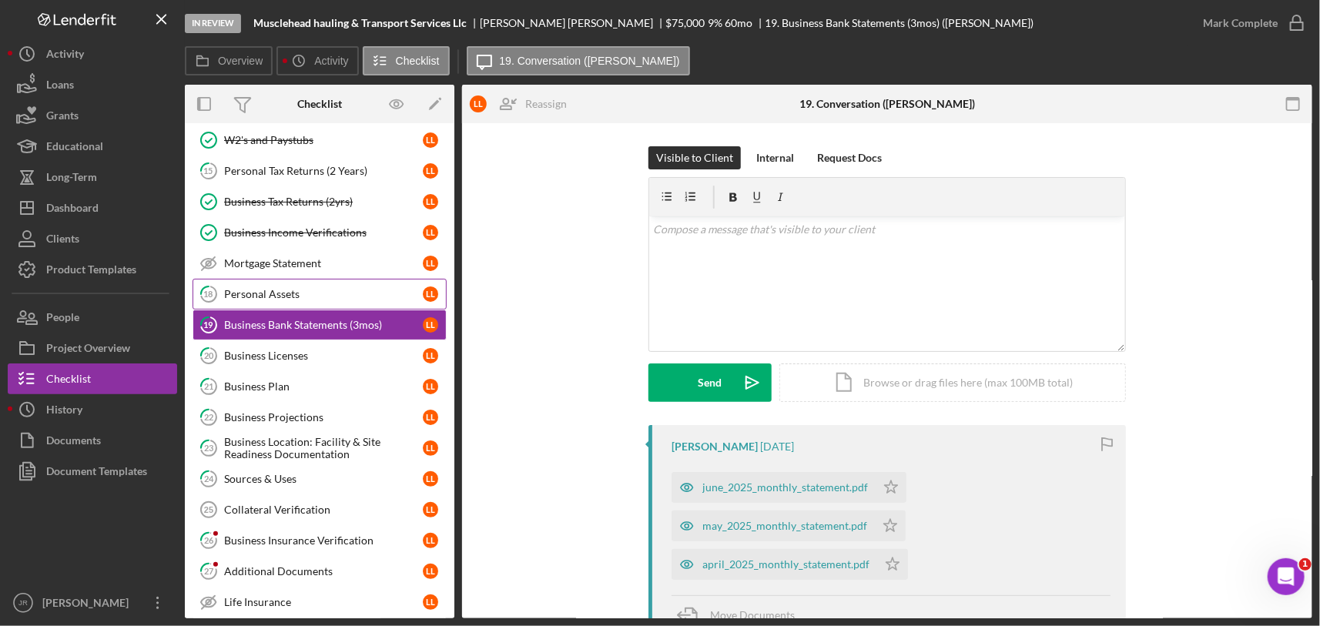
scroll to position [85, 0]
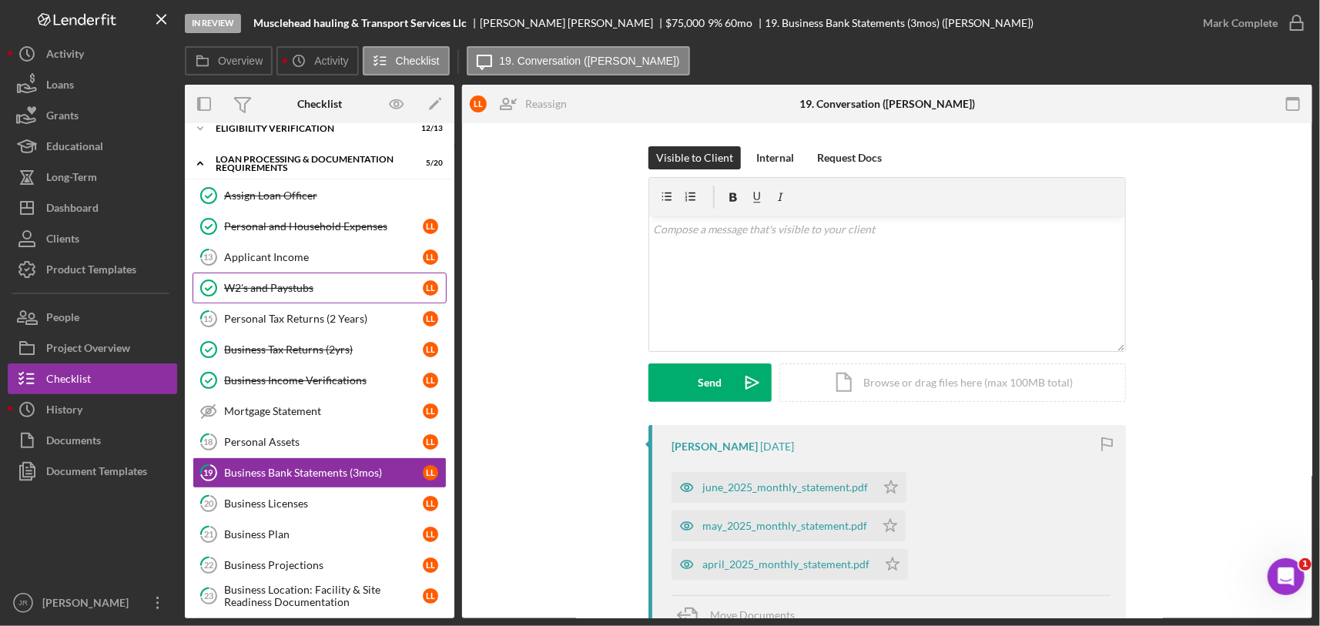
click at [288, 275] on link "W2's and Paystubs W2's and Paystubs L L" at bounding box center [319, 288] width 254 height 31
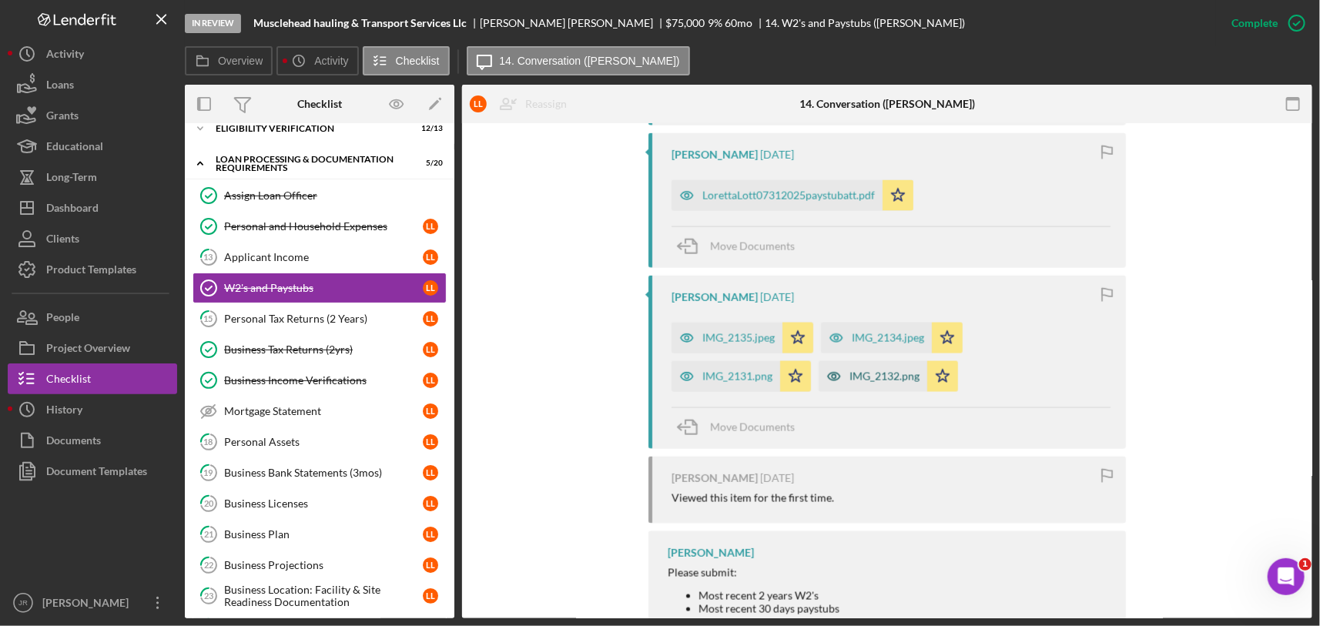
scroll to position [1143, 0]
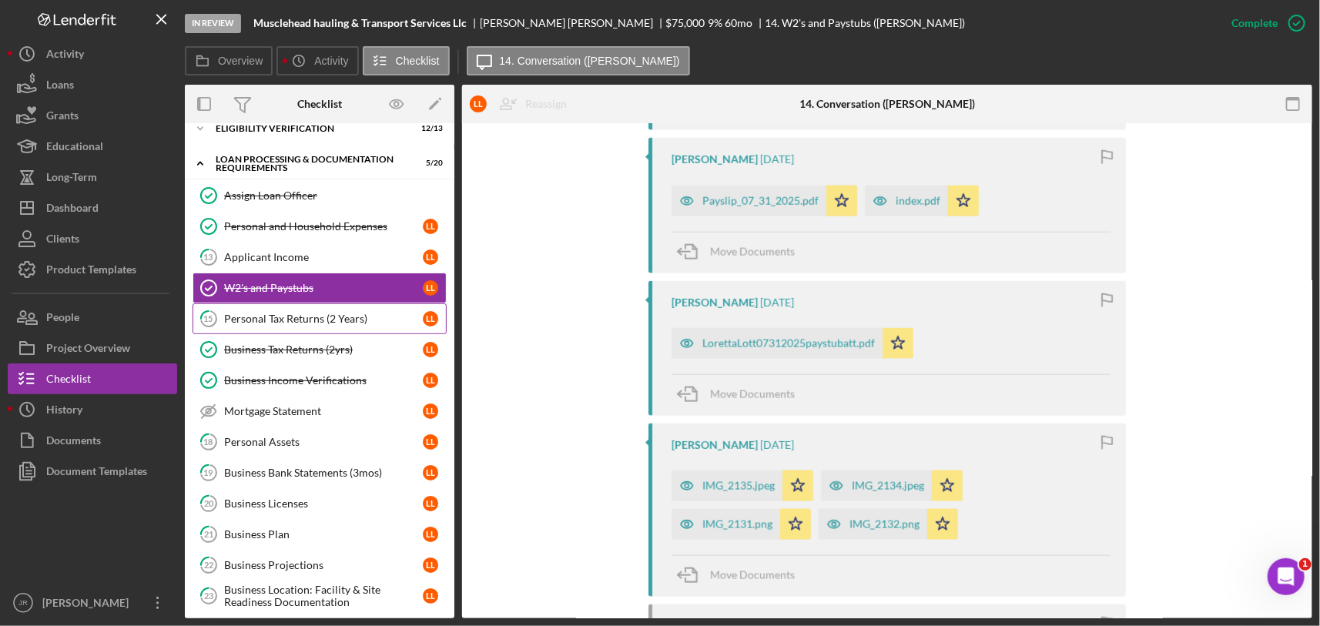
click at [310, 321] on div "Personal Tax Returns (2 Years)" at bounding box center [323, 319] width 199 height 12
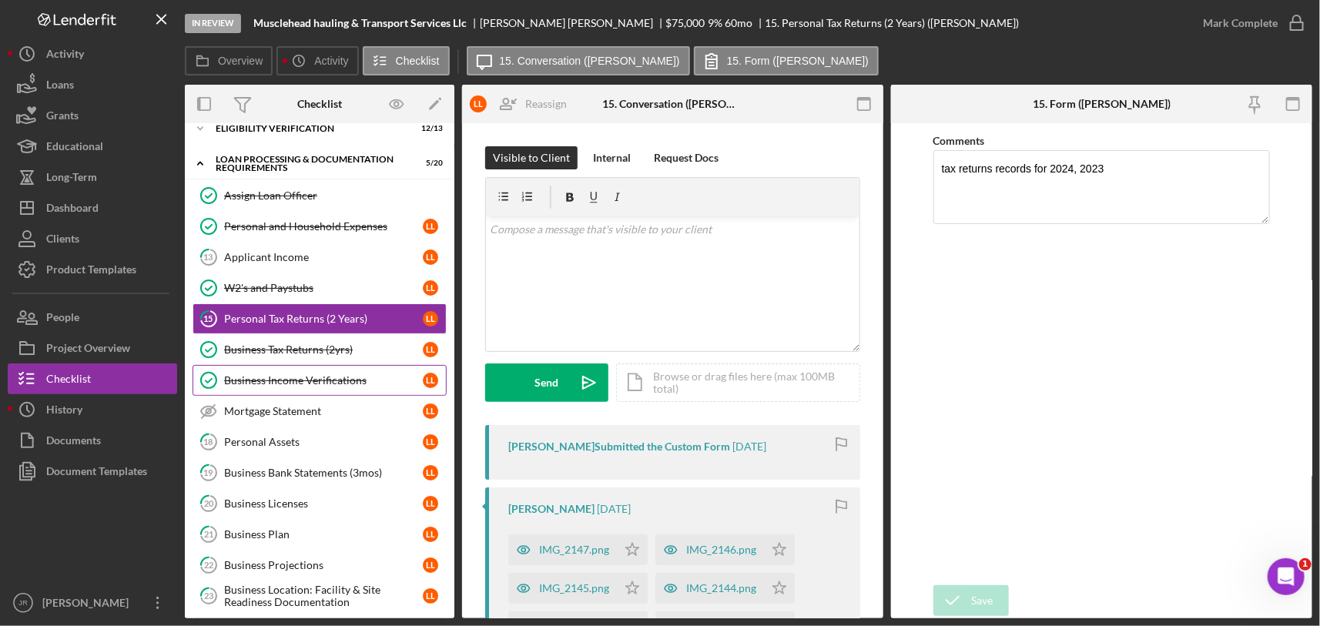
click at [304, 383] on div "Business Income Verifications" at bounding box center [323, 380] width 199 height 12
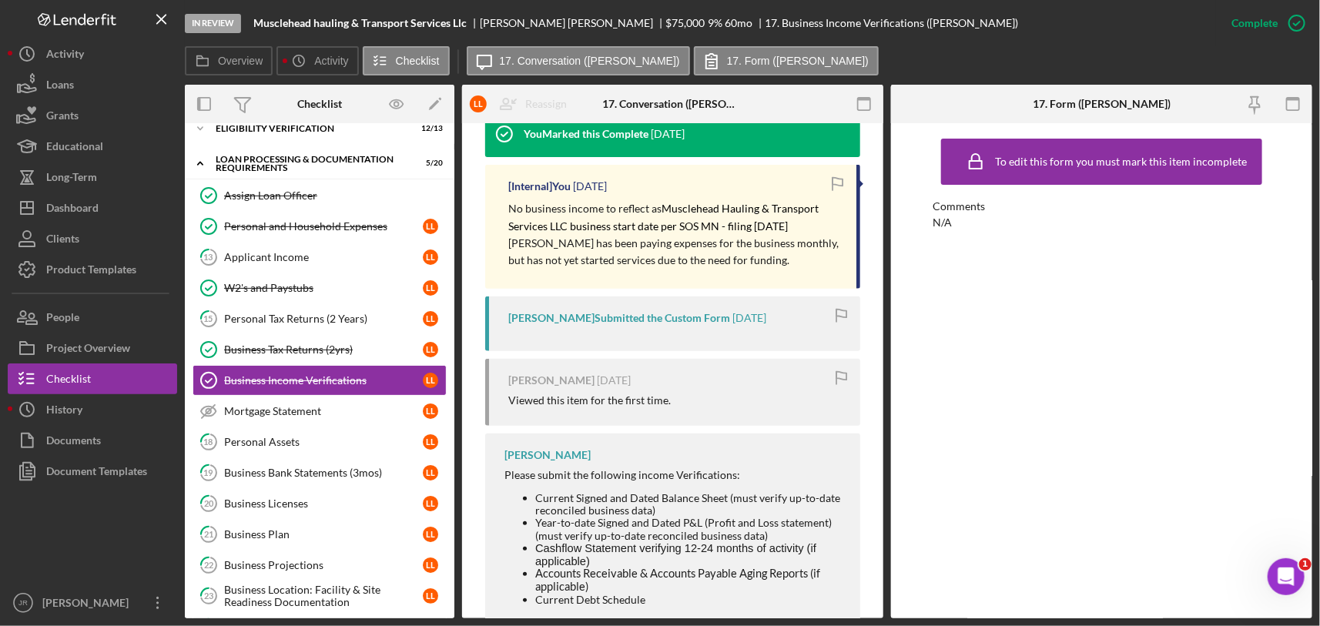
scroll to position [513, 0]
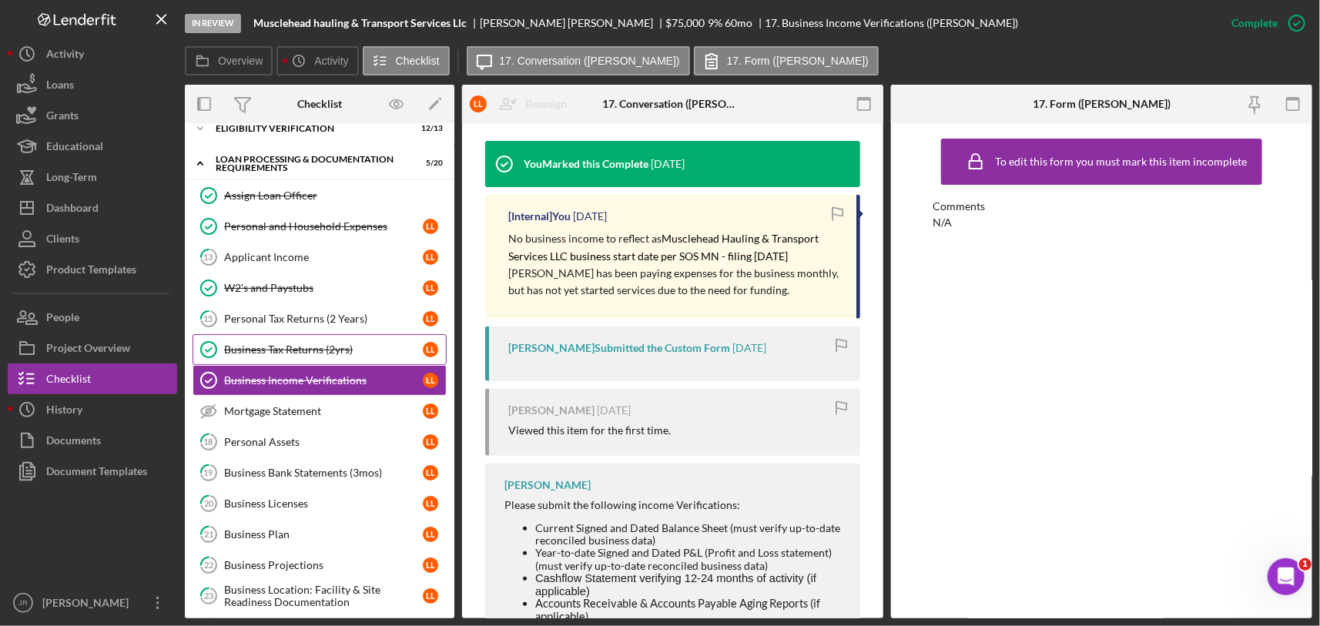
click at [343, 344] on div "Business Tax Returns (2yrs)" at bounding box center [323, 349] width 199 height 12
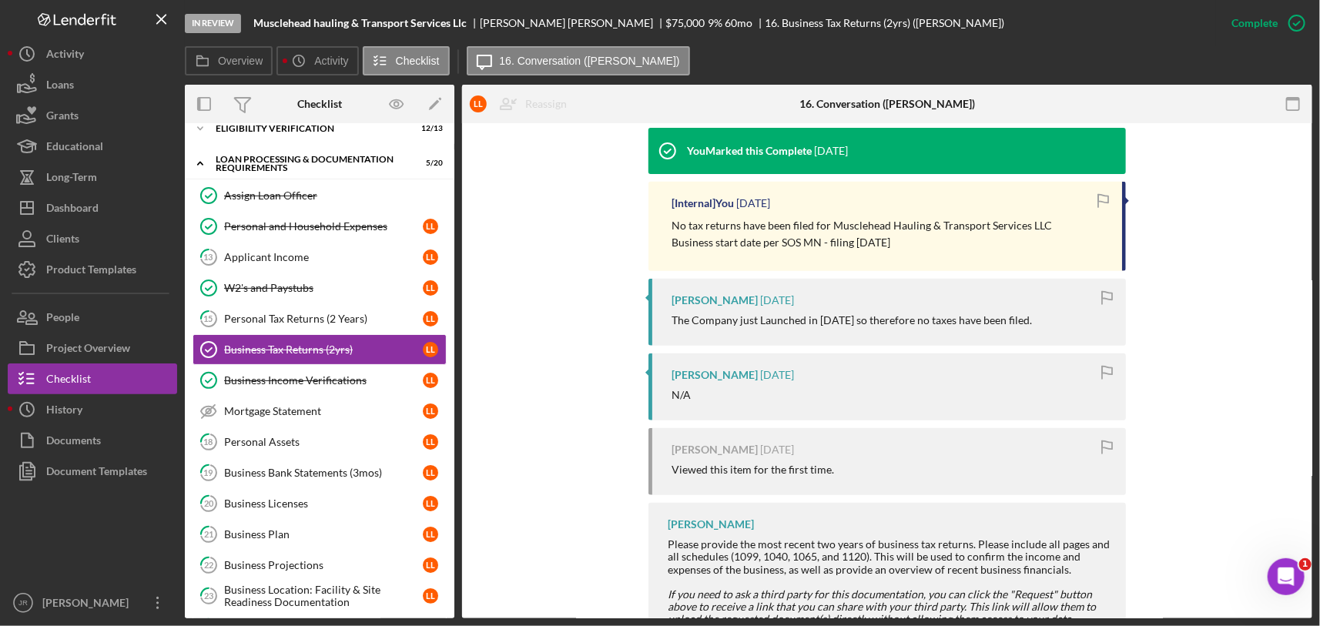
scroll to position [380, 0]
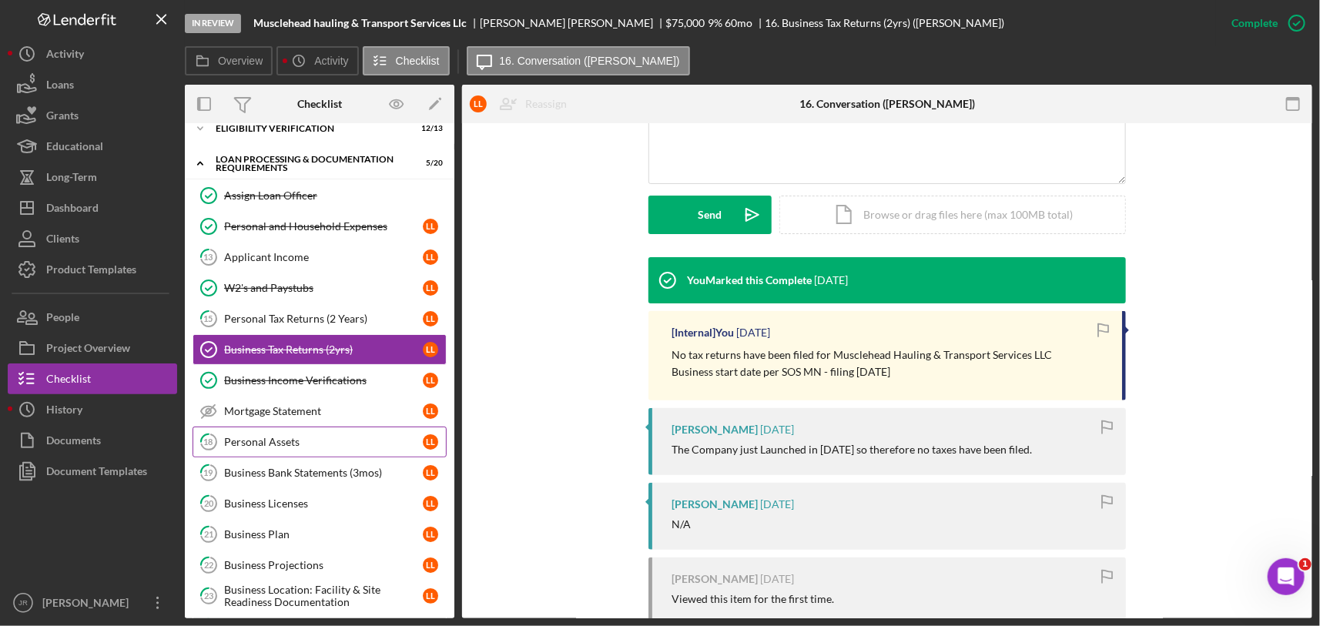
click at [303, 444] on div "Personal Assets" at bounding box center [323, 442] width 199 height 12
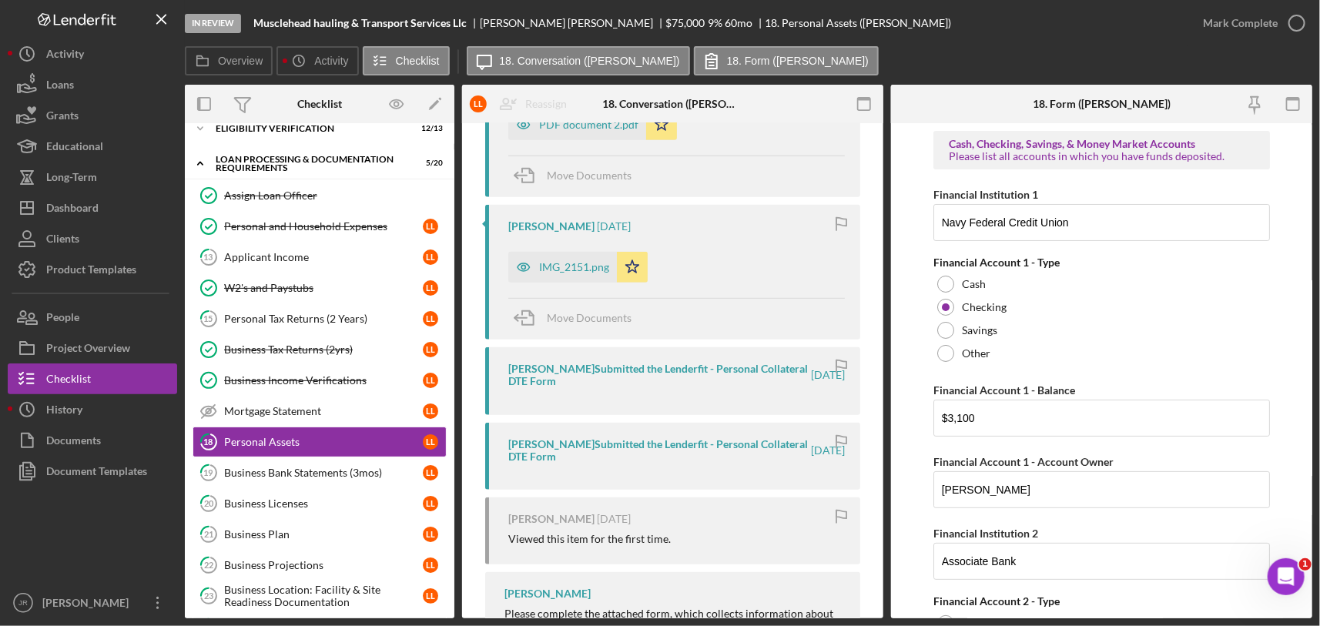
scroll to position [427, 0]
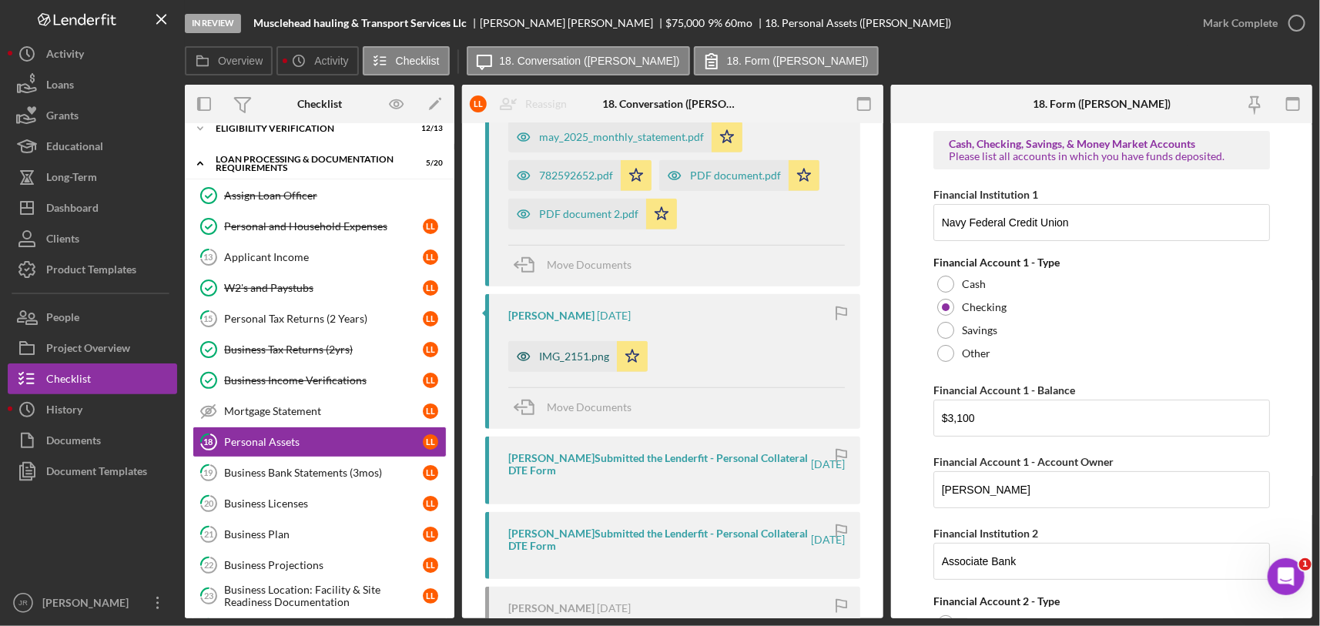
click at [570, 348] on div "IMG_2151.png" at bounding box center [562, 356] width 109 height 31
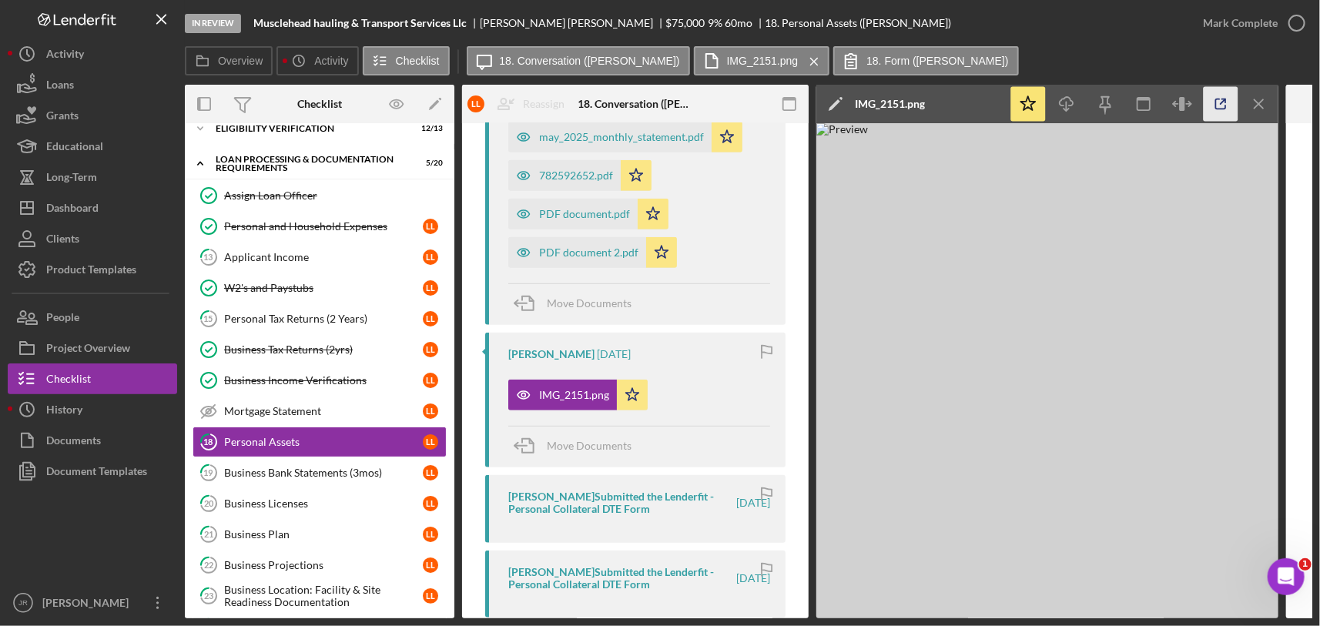
click at [1218, 105] on icon "button" at bounding box center [1220, 104] width 35 height 35
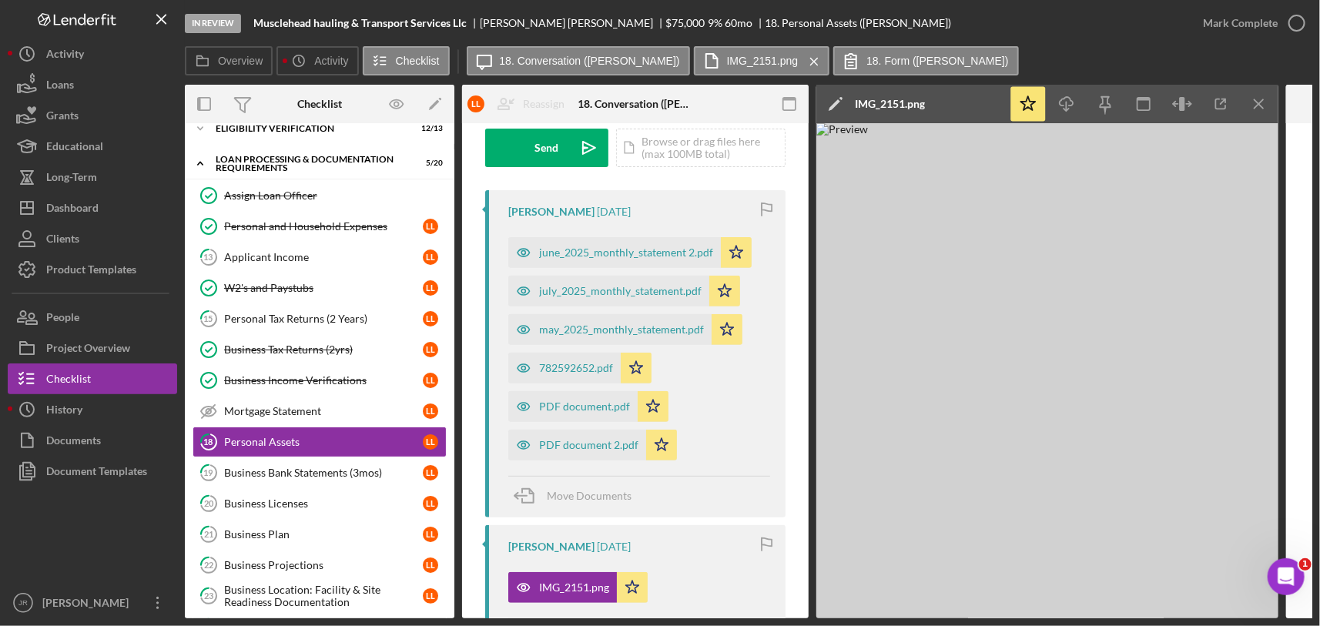
scroll to position [0, 0]
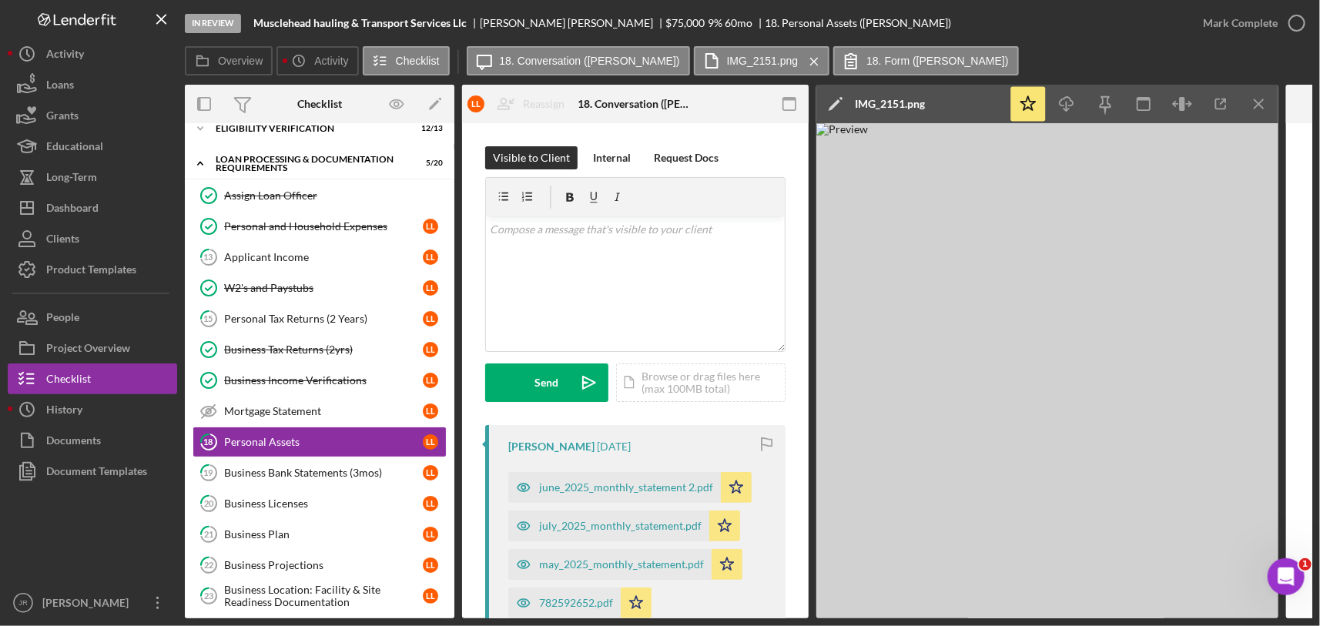
click at [1091, 58] on div "Overview Icon/History Activity Checklist Icon/Message 18. Conversation (Loretta…" at bounding box center [748, 61] width 1127 height 31
click at [1063, 50] on div "Overview Icon/History Activity Checklist Icon/Message 18. Conversation (Loretta…" at bounding box center [748, 61] width 1127 height 31
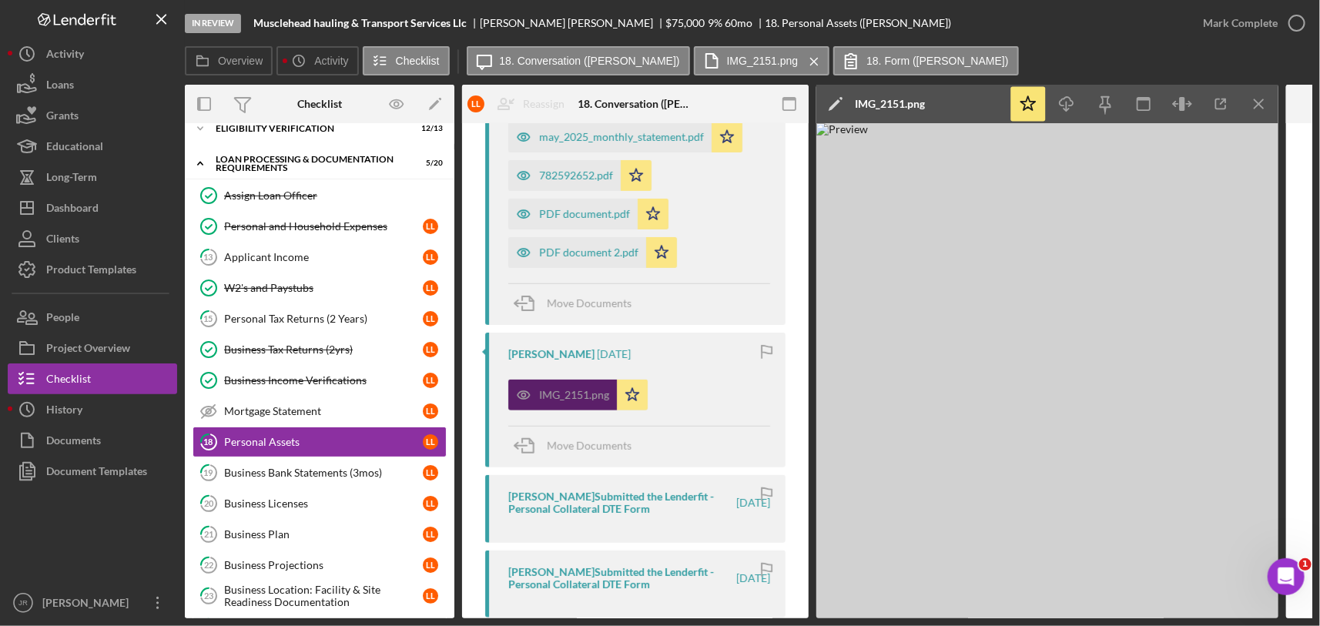
scroll to position [342, 0]
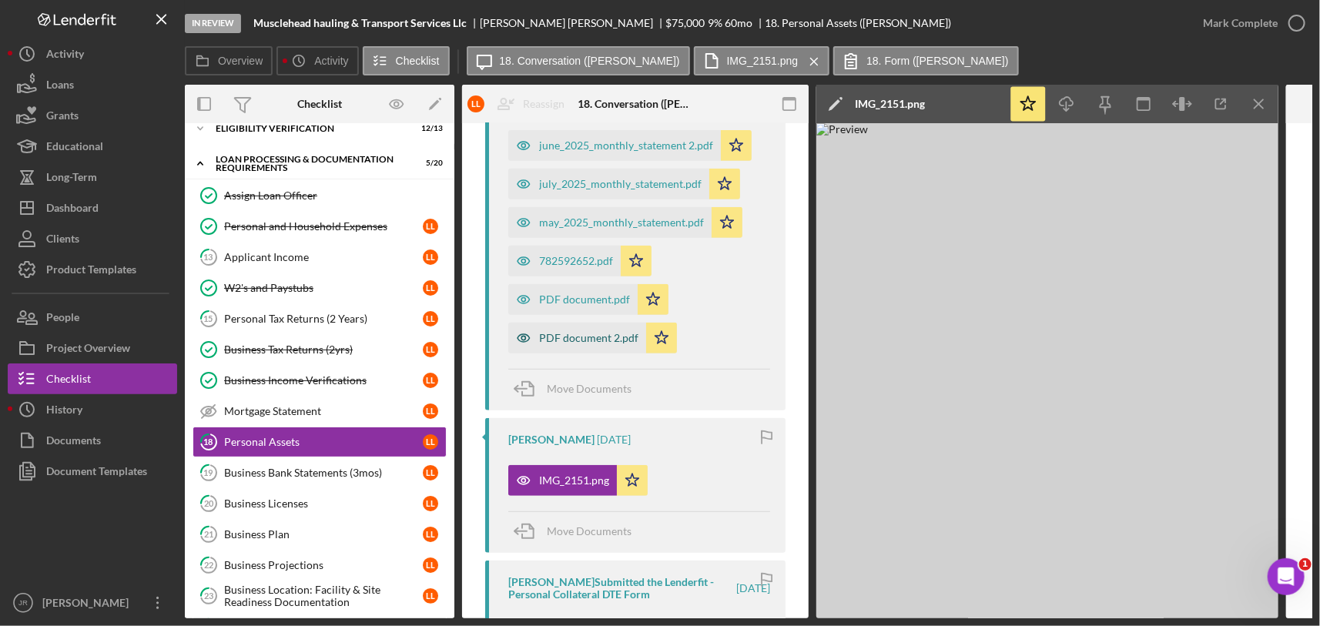
click at [553, 341] on div "PDF document 2.pdf" at bounding box center [588, 338] width 99 height 12
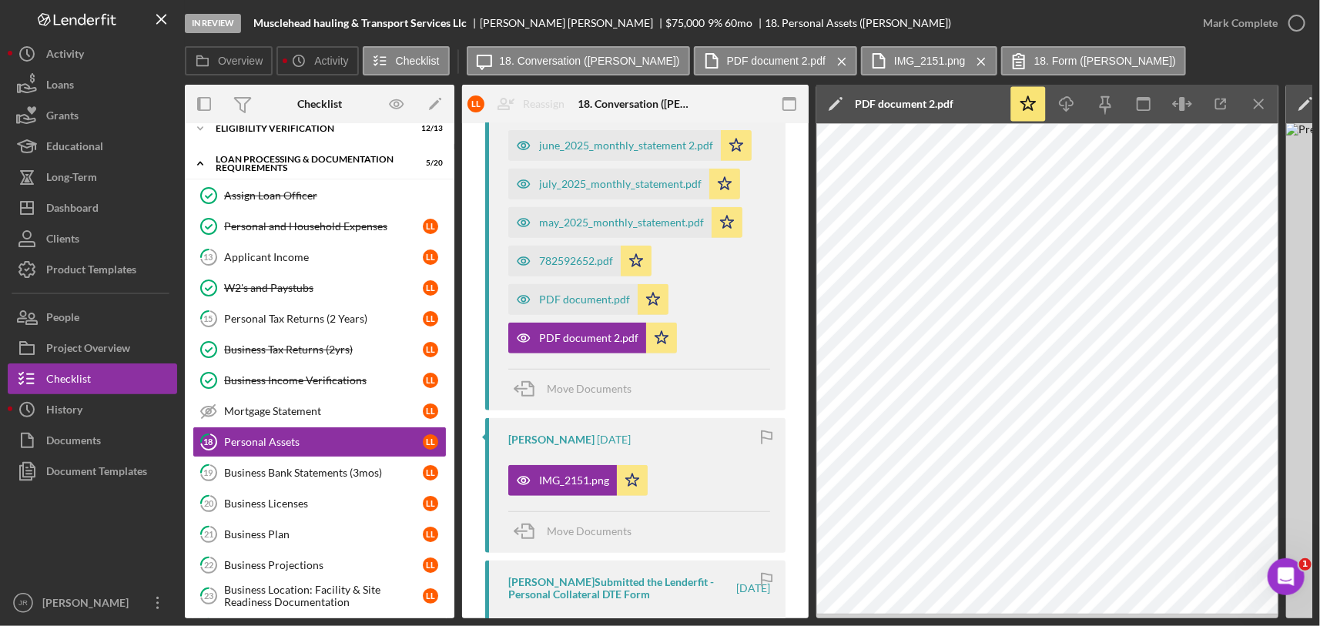
click at [1093, 32] on div "In Review Musclehead hauling & Transport Services Llc Loretta Lott $75,000 $75,…" at bounding box center [686, 23] width 1002 height 46
click at [597, 340] on div "PDF document 2.pdf" at bounding box center [588, 338] width 99 height 12
click at [1228, 101] on icon "button" at bounding box center [1220, 104] width 35 height 35
click at [1265, 101] on icon "Icon/Menu Close" at bounding box center [1259, 104] width 35 height 35
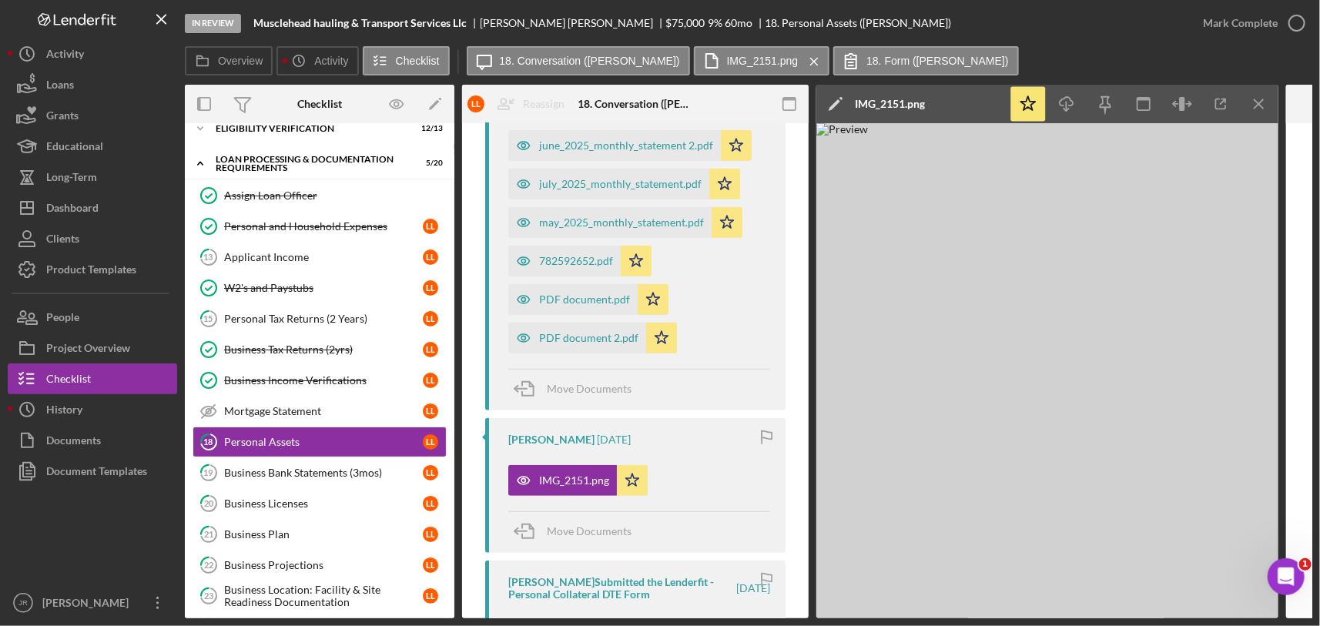
click at [1266, 102] on icon "Icon/Menu Close" at bounding box center [1259, 104] width 35 height 35
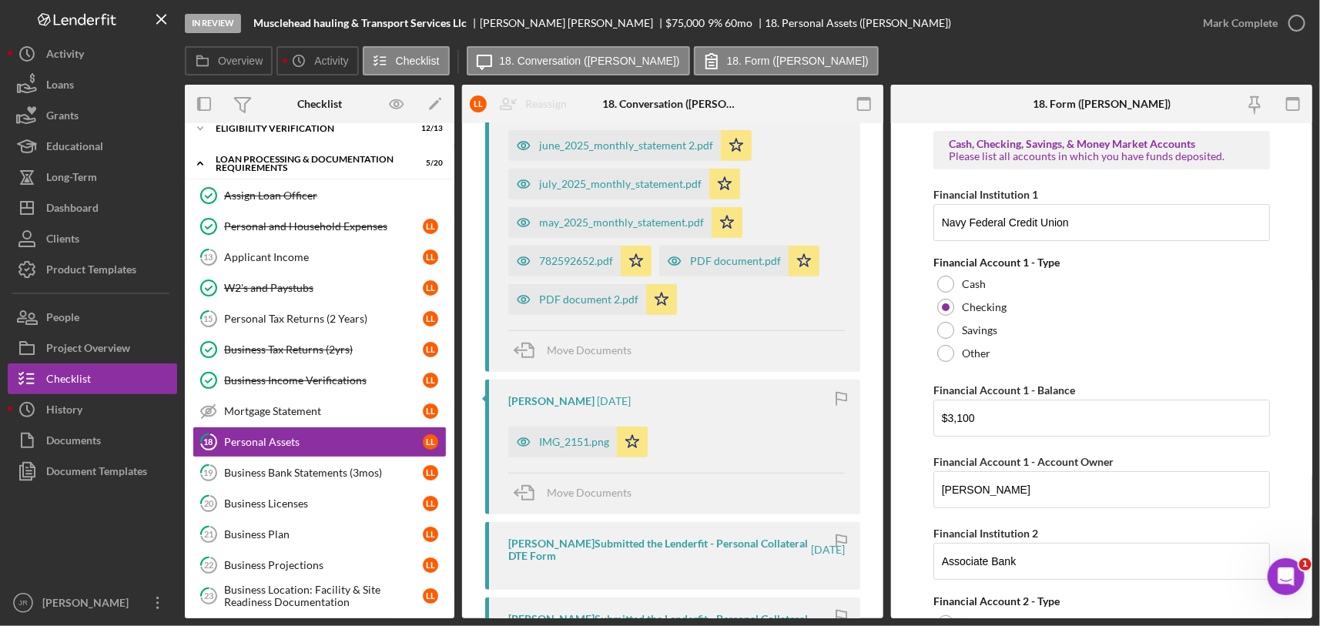
click at [1032, 55] on div "Overview Icon/History Activity Checklist Icon/Message 18. Conversation (Loretta…" at bounding box center [748, 61] width 1127 height 31
click at [1034, 33] on div "In Review Musclehead hauling & Transport Services Llc Loretta Lott $75,000 $75,…" at bounding box center [686, 23] width 1002 height 46
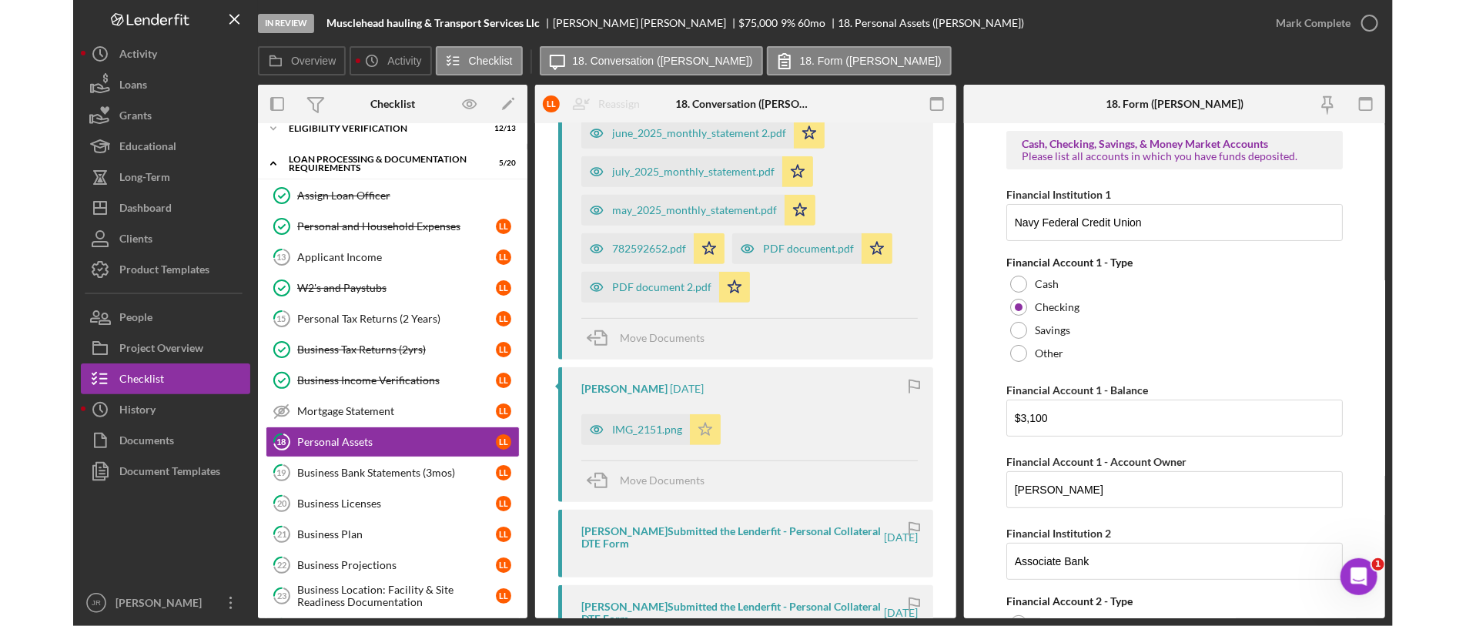
scroll to position [256, 0]
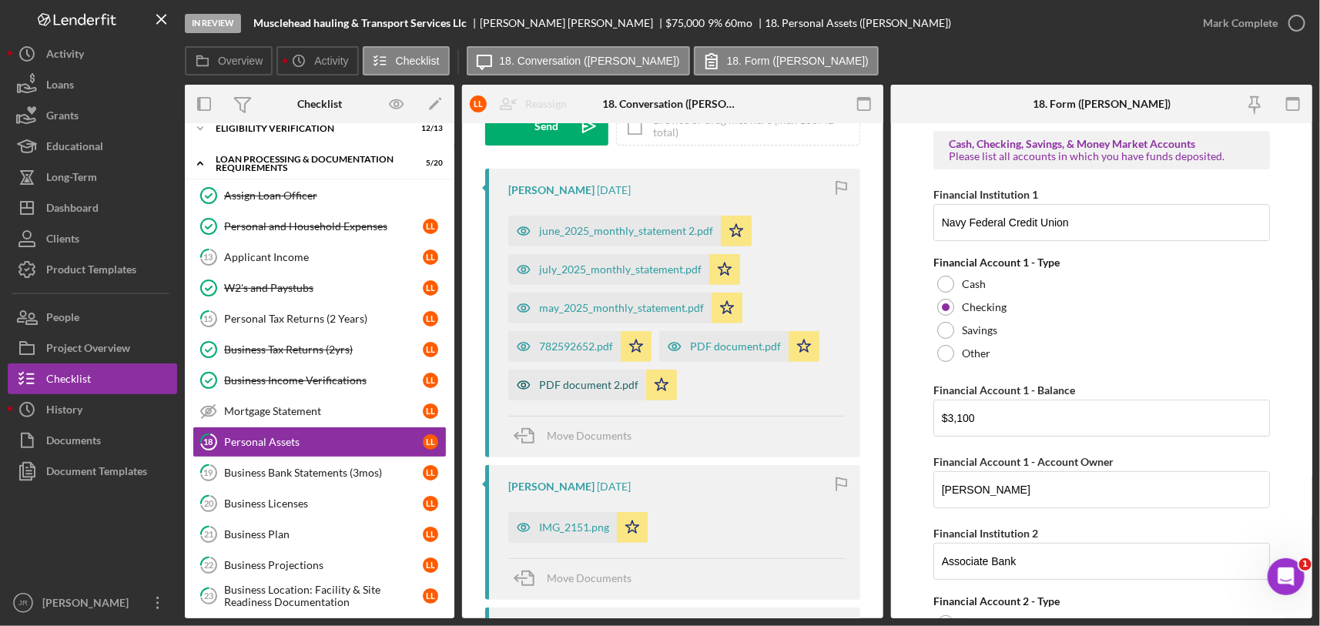
click at [581, 385] on div "PDF document 2.pdf" at bounding box center [588, 385] width 99 height 12
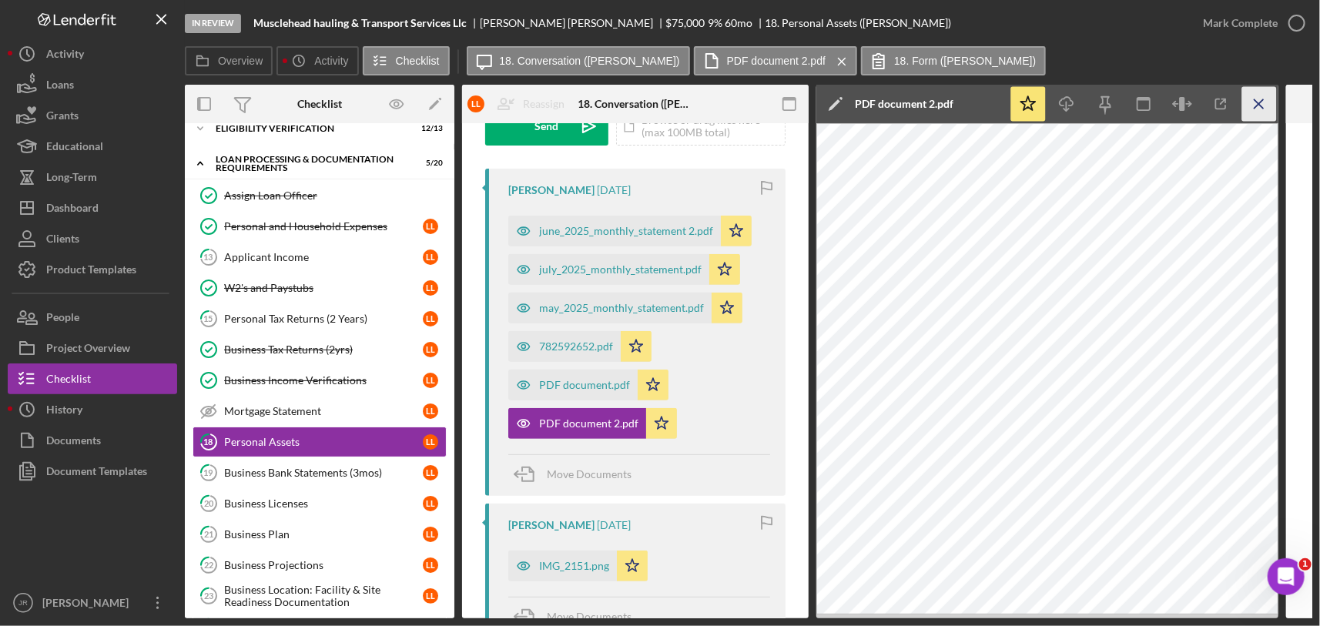
click at [1260, 97] on icon "Icon/Menu Close" at bounding box center [1259, 104] width 35 height 35
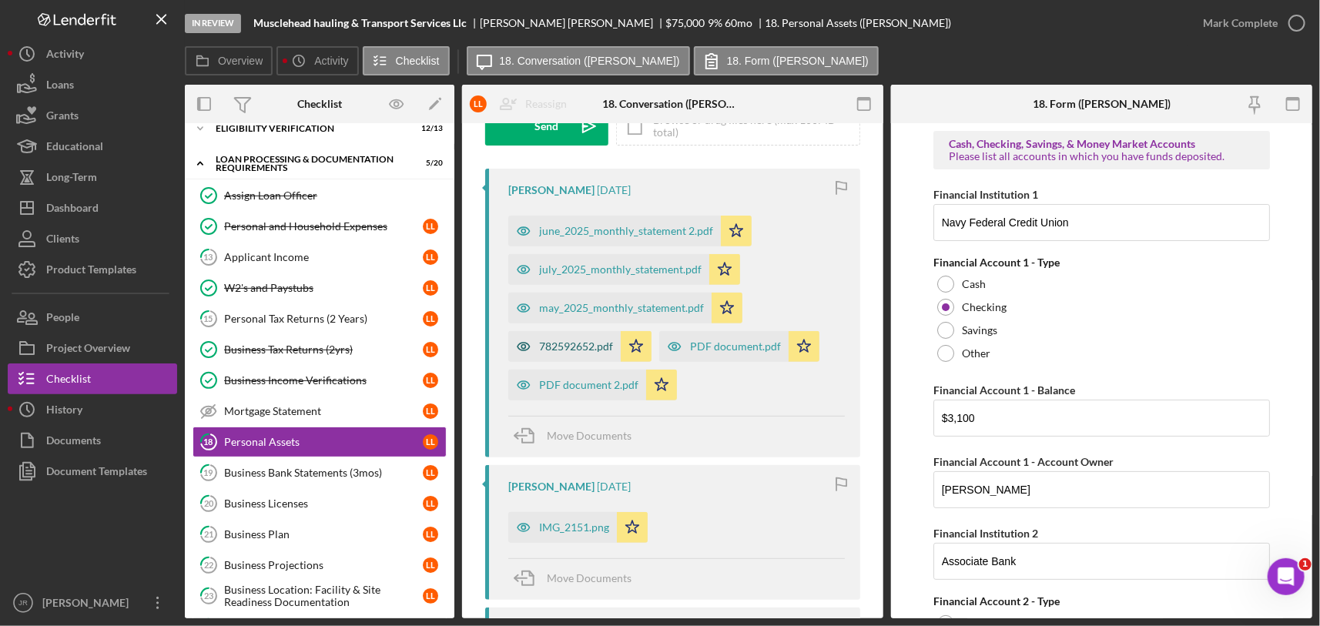
click at [560, 346] on div "782592652.pdf" at bounding box center [576, 346] width 74 height 12
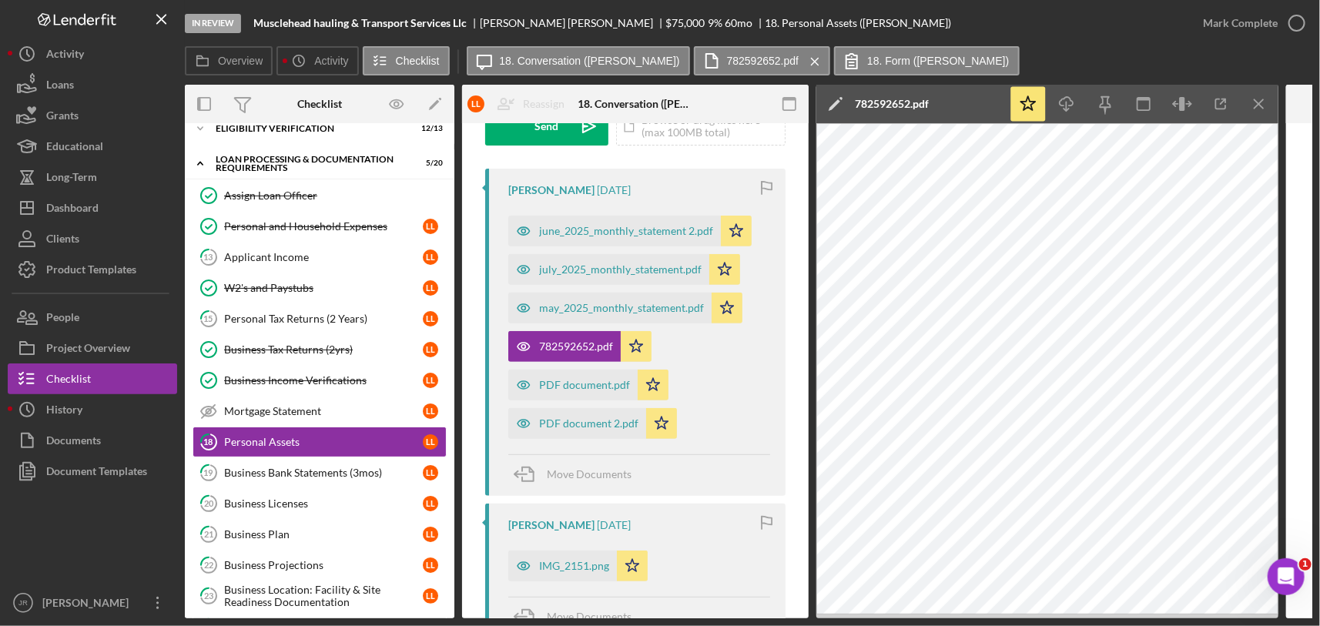
drag, startPoint x: 1210, startPoint y: 109, endPoint x: 1201, endPoint y: 109, distance: 8.5
click at [1210, 109] on icon "button" at bounding box center [1220, 104] width 35 height 35
click at [581, 426] on div "PDF document 2.pdf" at bounding box center [588, 423] width 99 height 12
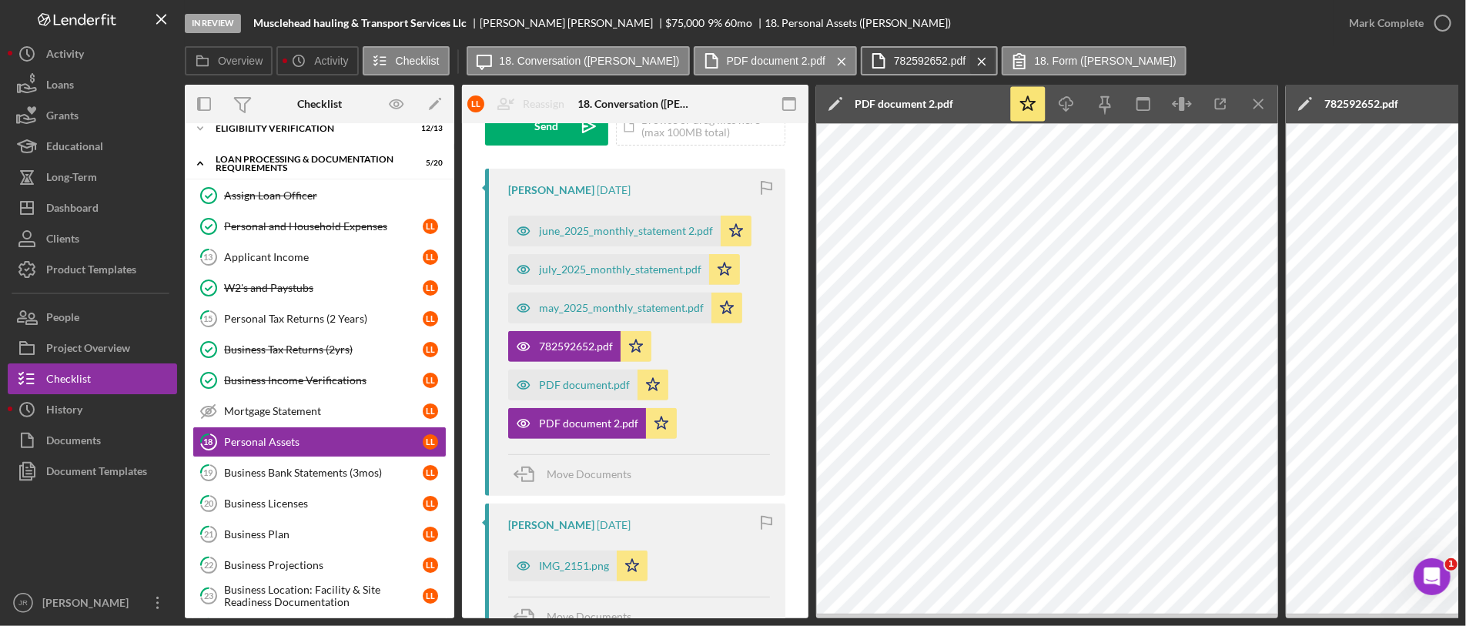
click at [979, 62] on line at bounding box center [982, 61] width 7 height 7
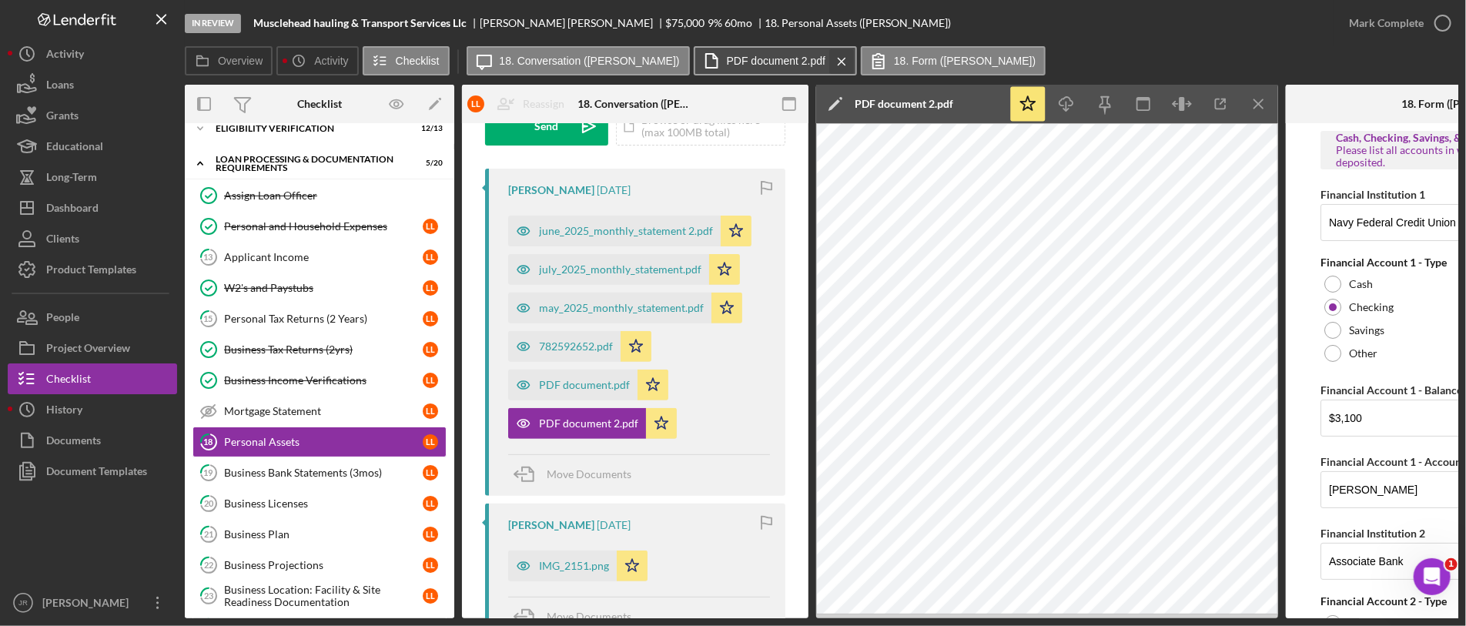
click at [828, 55] on icon "Icon/Menu Close" at bounding box center [841, 61] width 27 height 38
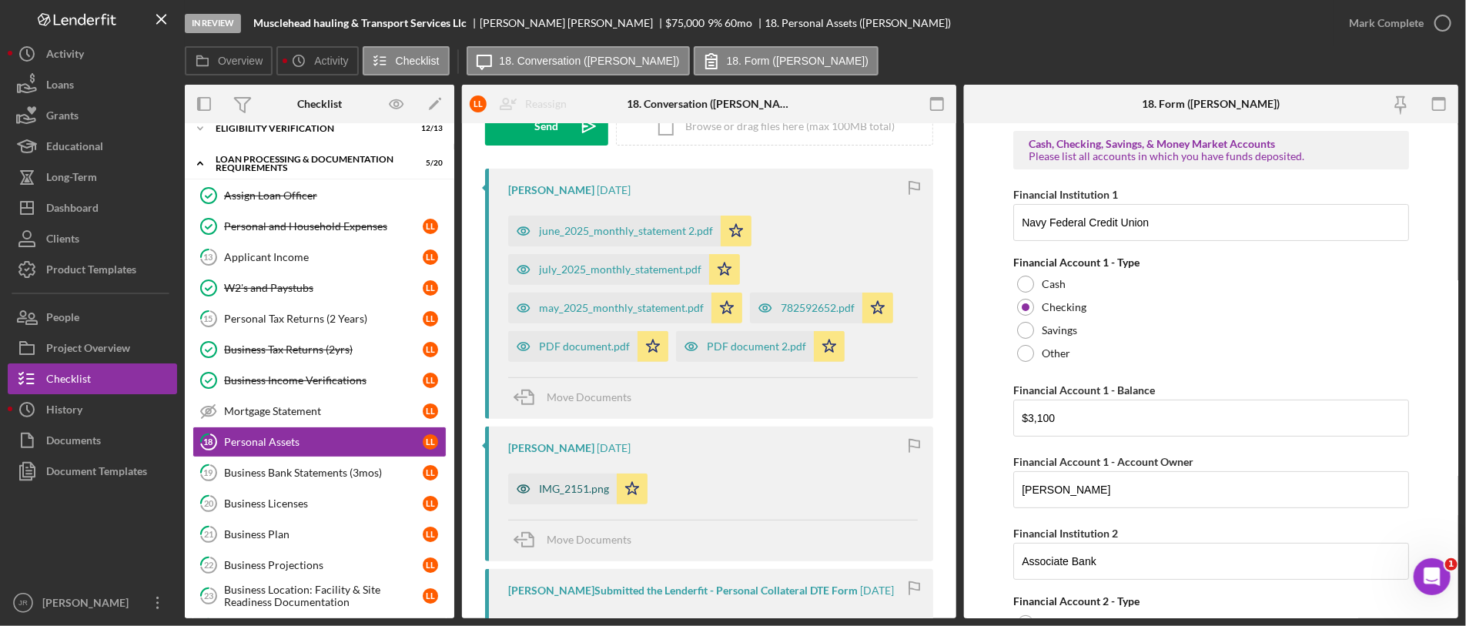
click at [575, 488] on div "IMG_2151.png" at bounding box center [574, 489] width 70 height 12
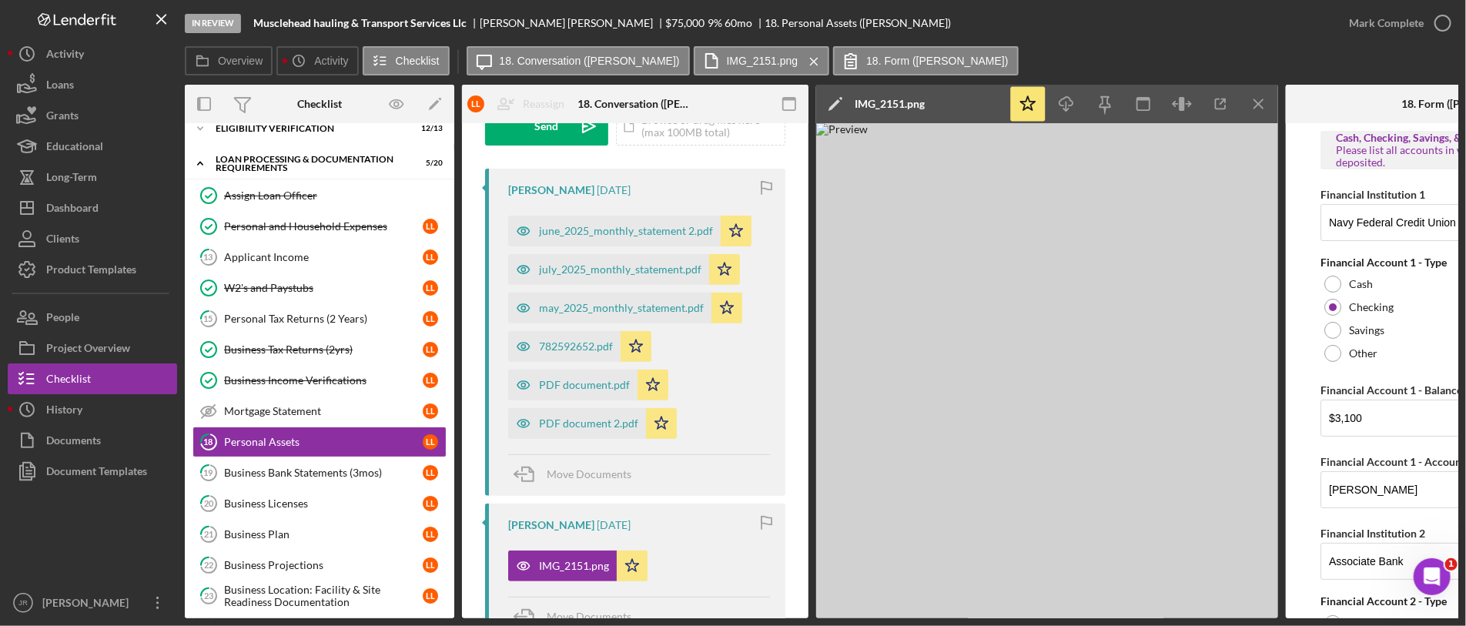
click at [828, 105] on icon "Icon/Edit" at bounding box center [835, 104] width 38 height 38
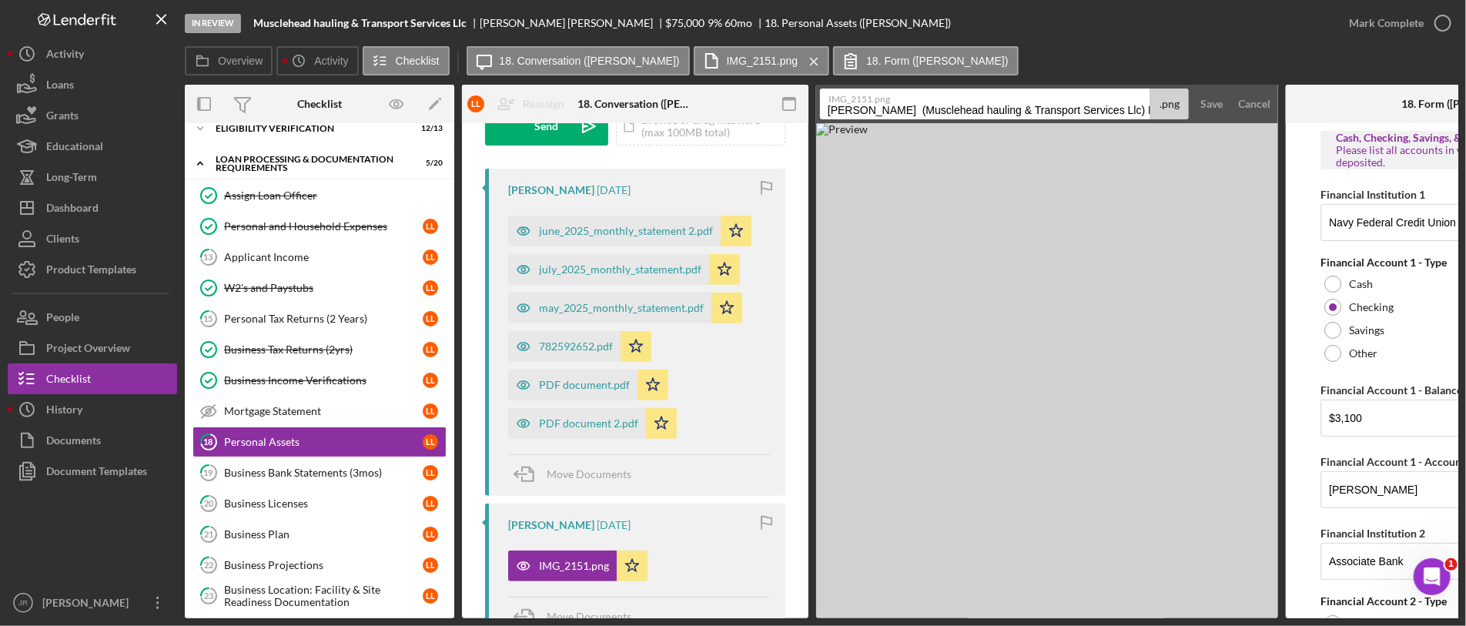
click at [1003, 112] on input "Lott, Loretta (Musclehead hauling & Transport Services Llc) Personal Assets 202…" at bounding box center [985, 104] width 330 height 31
type input "Retirement Acct. Screenshot 7/31/2025"
click at [1210, 95] on div "Save" at bounding box center [1211, 104] width 22 height 31
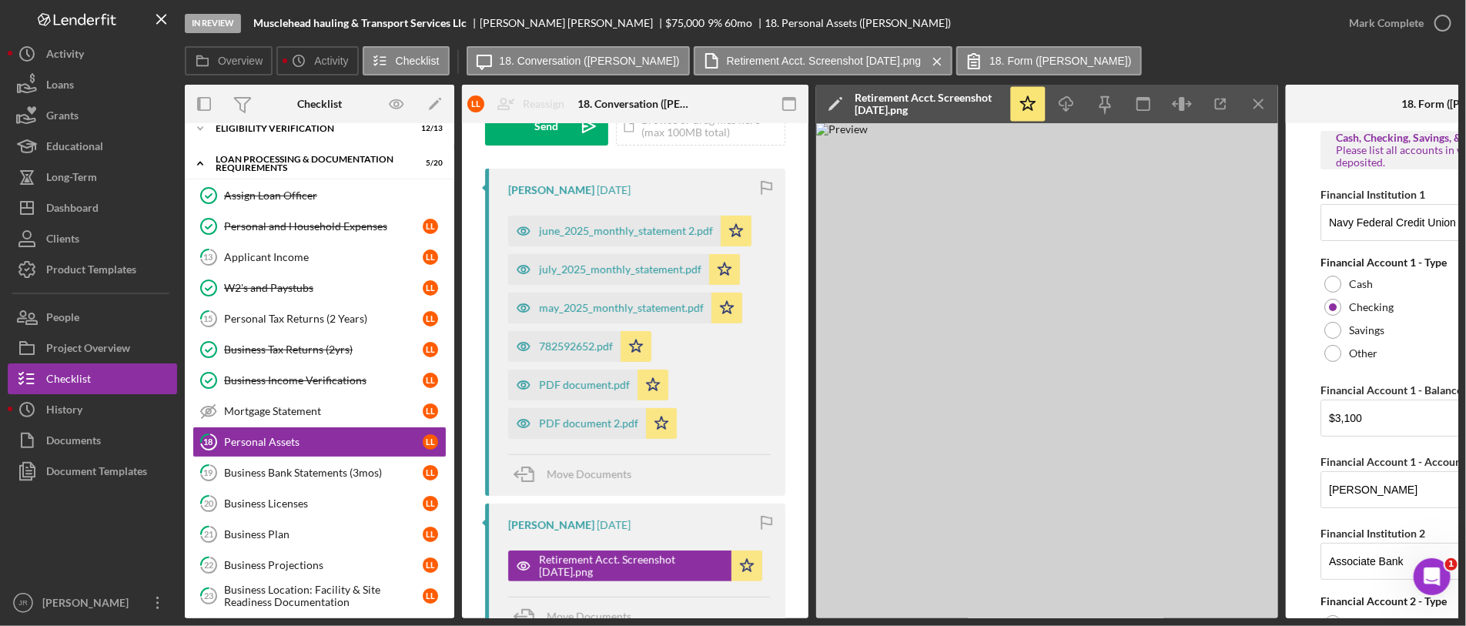
click at [559, 442] on div "Loretta Lott 2 months ago june_2025_monthly_statement 2.pdf Icon/Star july_2025…" at bounding box center [635, 332] width 300 height 327
click at [563, 426] on div "PDF document 2.pdf" at bounding box center [588, 423] width 99 height 12
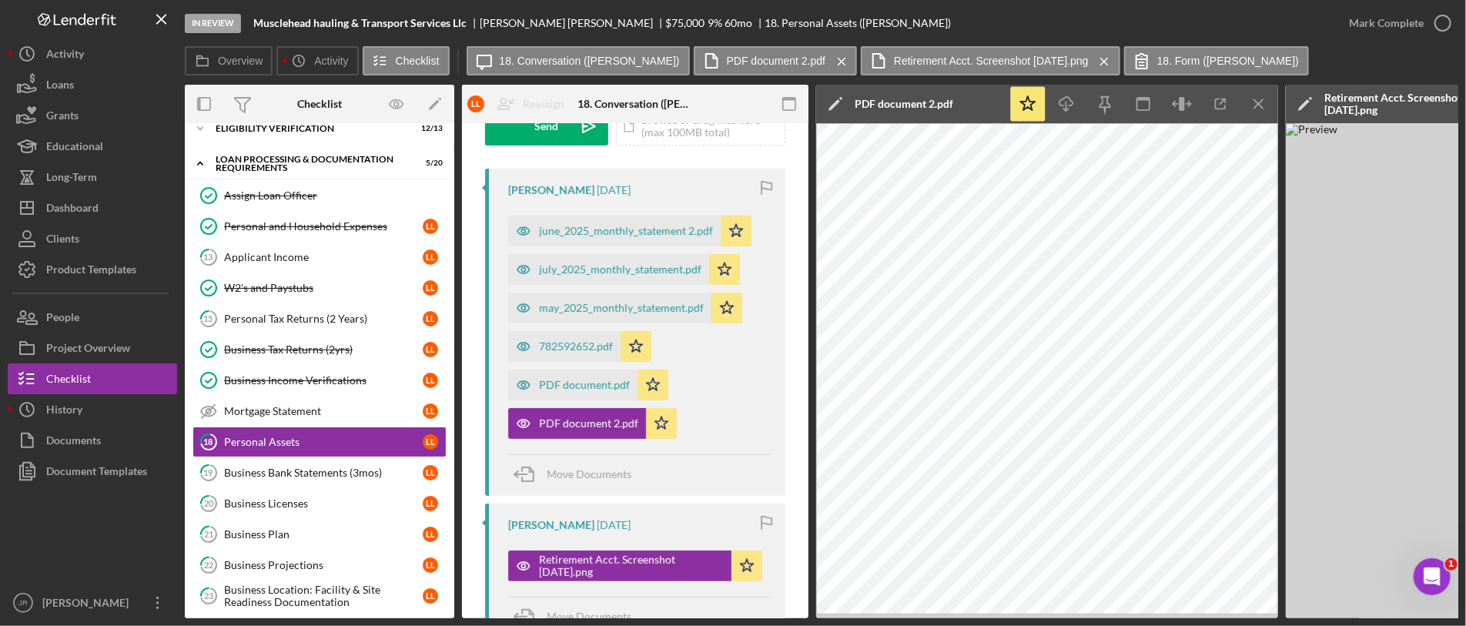
click at [842, 104] on icon "Icon/Edit" at bounding box center [835, 104] width 38 height 38
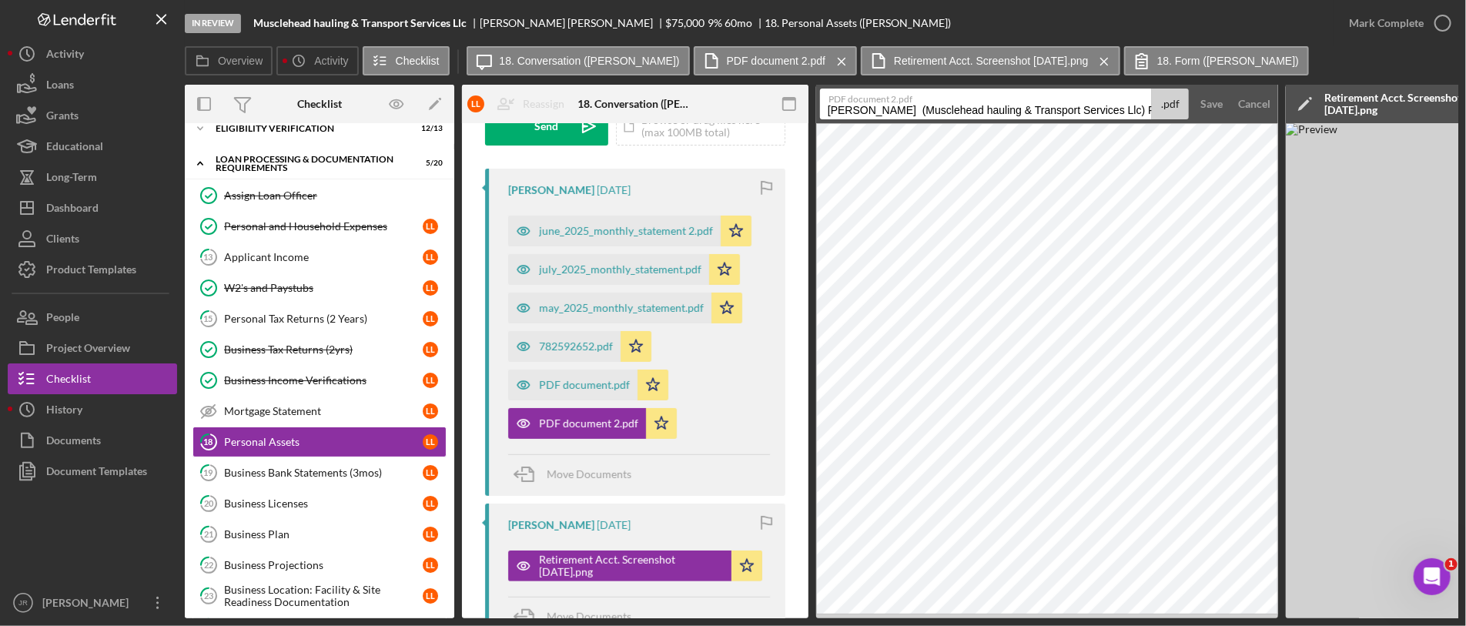
click at [942, 99] on label "PDF document 2.pdf" at bounding box center [989, 96] width 323 height 15
click at [942, 99] on input "Lott, Loretta (Musclehead hauling & Transport Services Llc) Personal Assets 202…" at bounding box center [986, 104] width 332 height 31
click at [942, 109] on input "Lott, Loretta (Musclehead hauling & Transport Services Llc) Personal Assets 202…" at bounding box center [986, 104] width 332 height 31
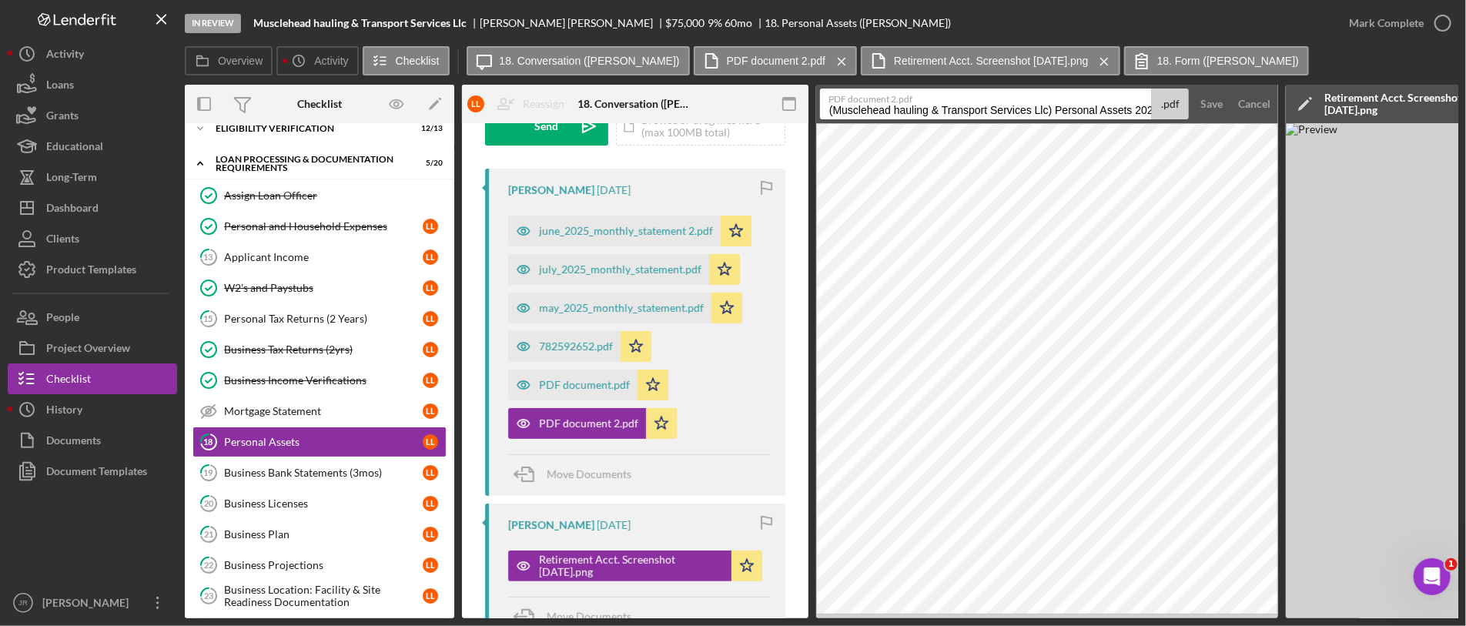
click at [942, 109] on input "Lott, Loretta (Musclehead hauling & Transport Services Llc) Personal Assets 202…" at bounding box center [986, 104] width 332 height 31
click at [1032, 109] on input "Wings Financial Bank Stmnt: 5/8/25 -" at bounding box center [986, 104] width 332 height 31
click at [826, 106] on input "Wings Financial Bank Stmnt: 5/8/25 - 6/7/25" at bounding box center [986, 104] width 332 height 31
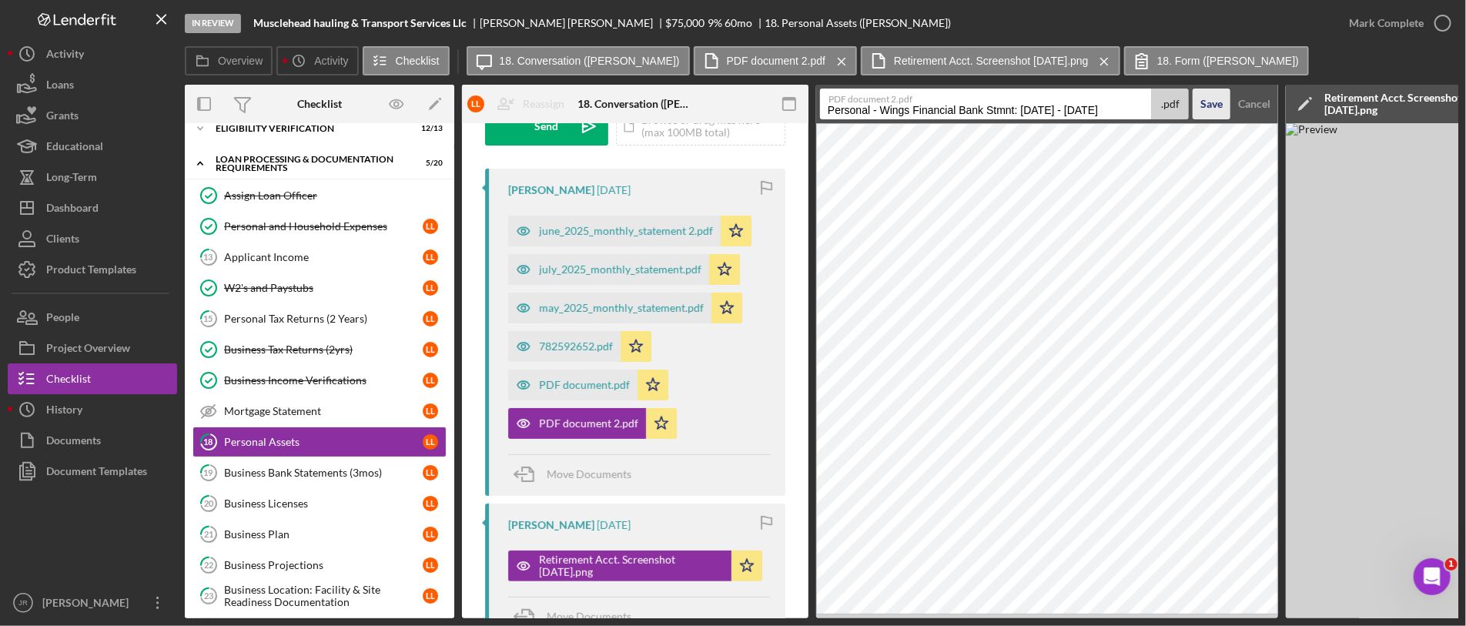
type input "Personal - Wings Financial Bank Stmnt: 5/8/25 - 6/7/25"
click at [1200, 105] on div "Save" at bounding box center [1211, 104] width 22 height 31
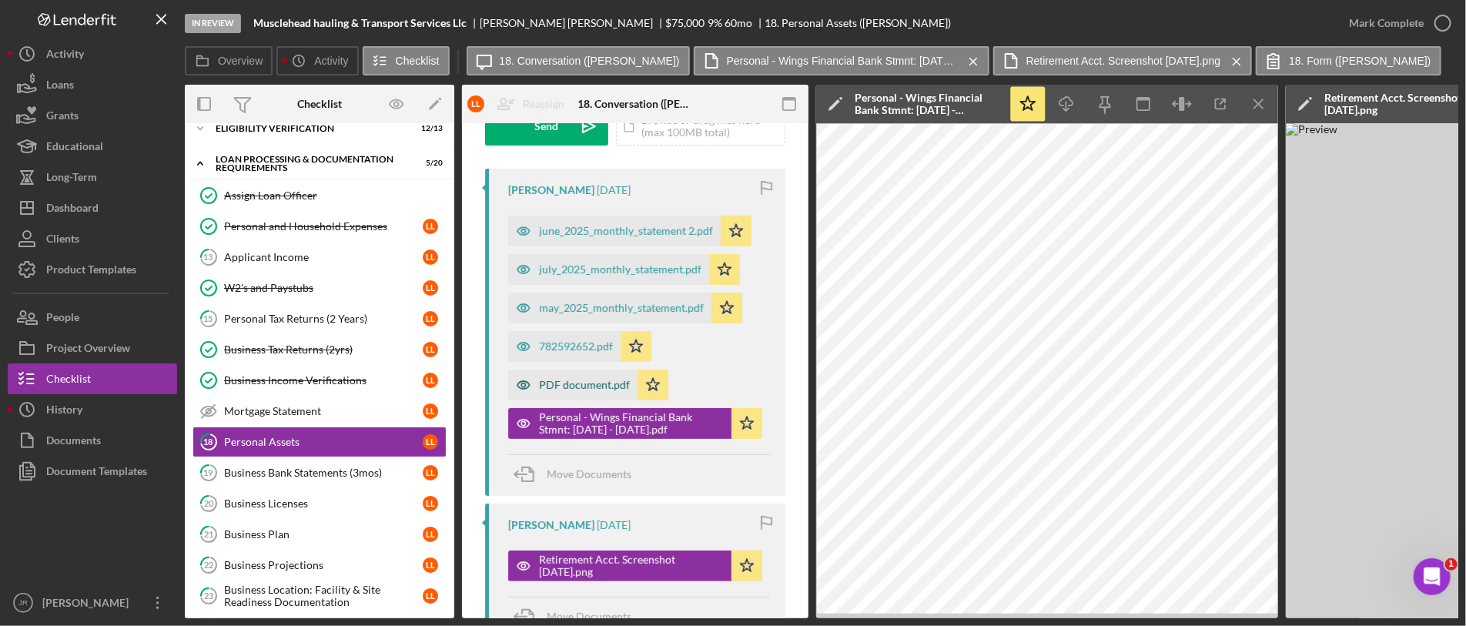
click at [563, 383] on div "PDF document.pdf" at bounding box center [584, 385] width 91 height 12
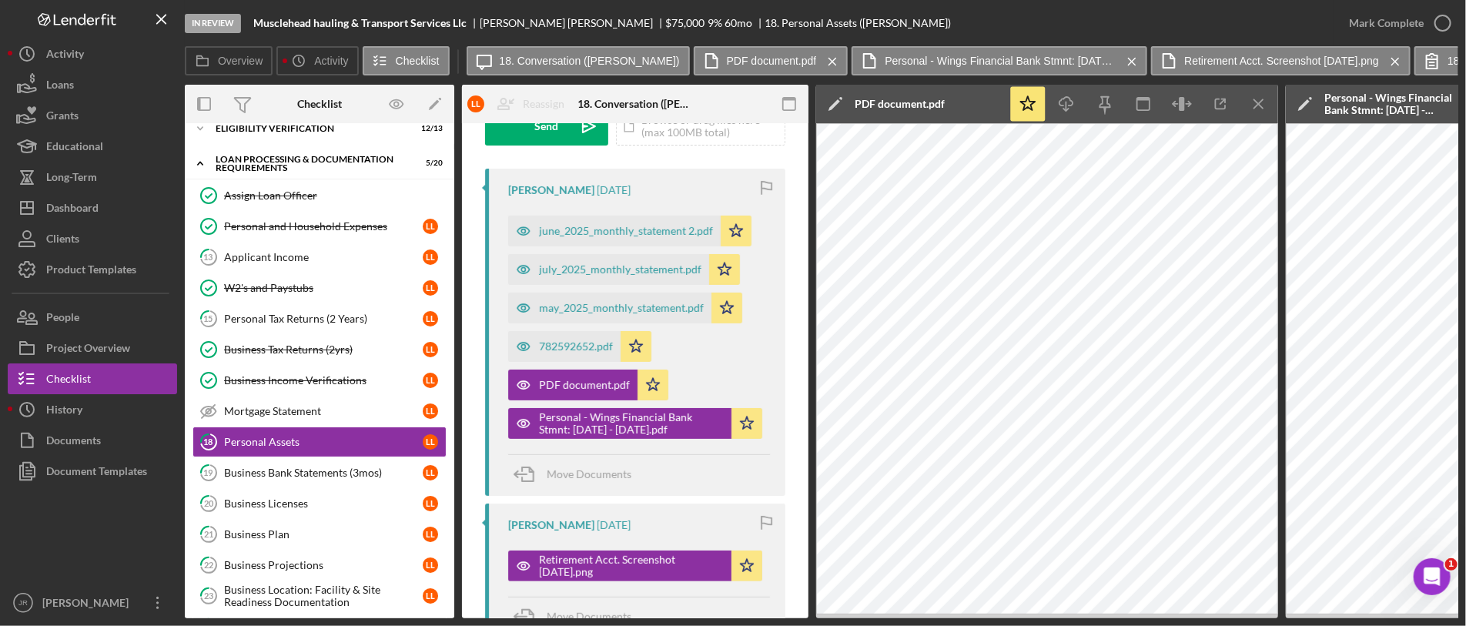
click at [848, 97] on icon "Icon/Edit" at bounding box center [835, 104] width 38 height 38
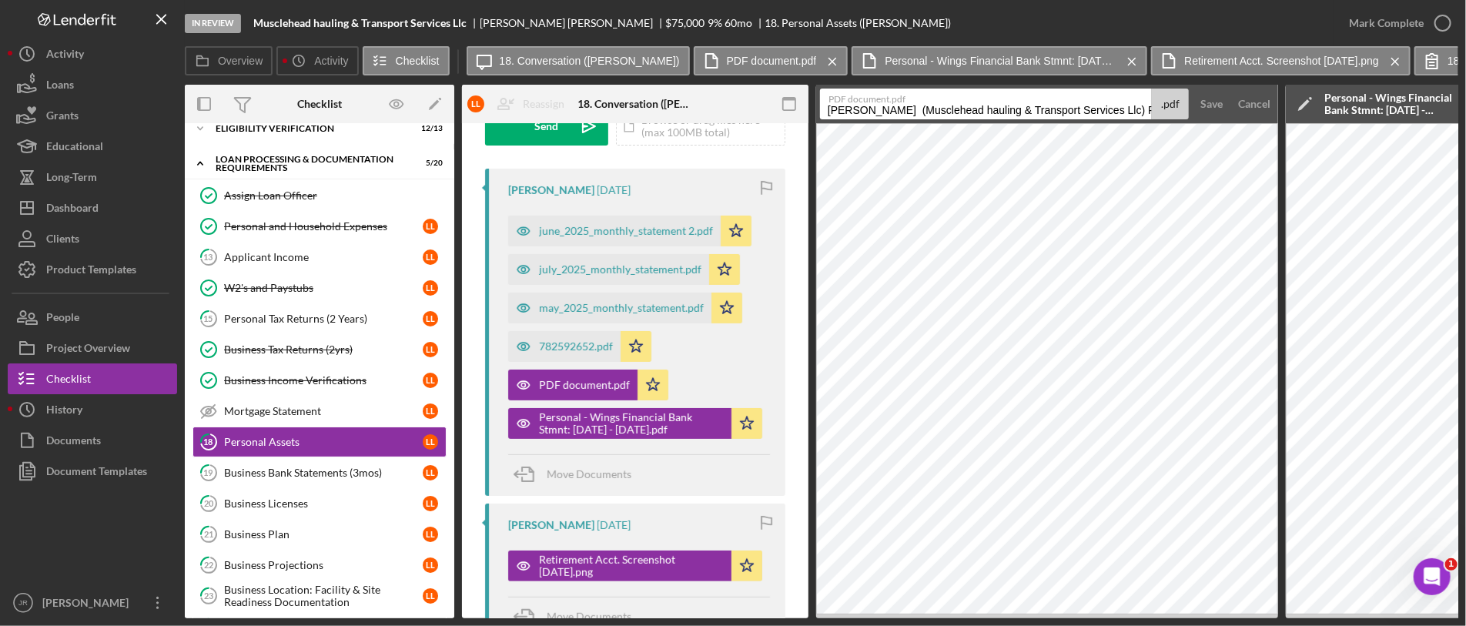
click at [870, 112] on input "Lott, Loretta (Musclehead hauling & Transport Services Llc) Personal Assets 202…" at bounding box center [986, 104] width 332 height 31
click at [1009, 106] on input "Personal" at bounding box center [986, 104] width 332 height 31
click at [1025, 103] on label "PDF document.pdf" at bounding box center [989, 96] width 323 height 15
click at [1025, 103] on input "Personal - Wings Financial Bank Stmnt: 5/8/25 - 6/7/25" at bounding box center [986, 104] width 332 height 31
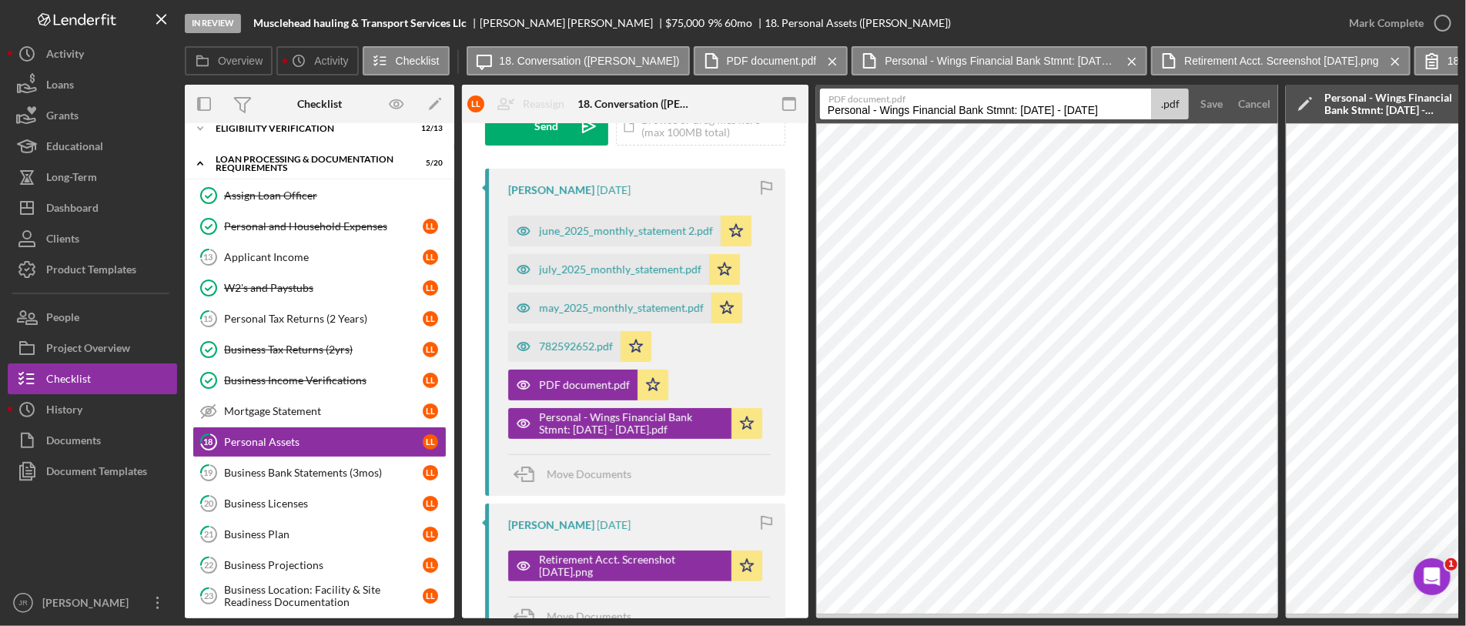
click at [1026, 106] on input "Personal - Wings Financial Bank Stmnt: 5/8/25 - 6/7/25" at bounding box center [986, 104] width 332 height 31
type input "Personal - Wings Financial Bank Stmnt: 6/8/25 - 7/7/25"
click at [1214, 101] on div "Save" at bounding box center [1211, 104] width 22 height 31
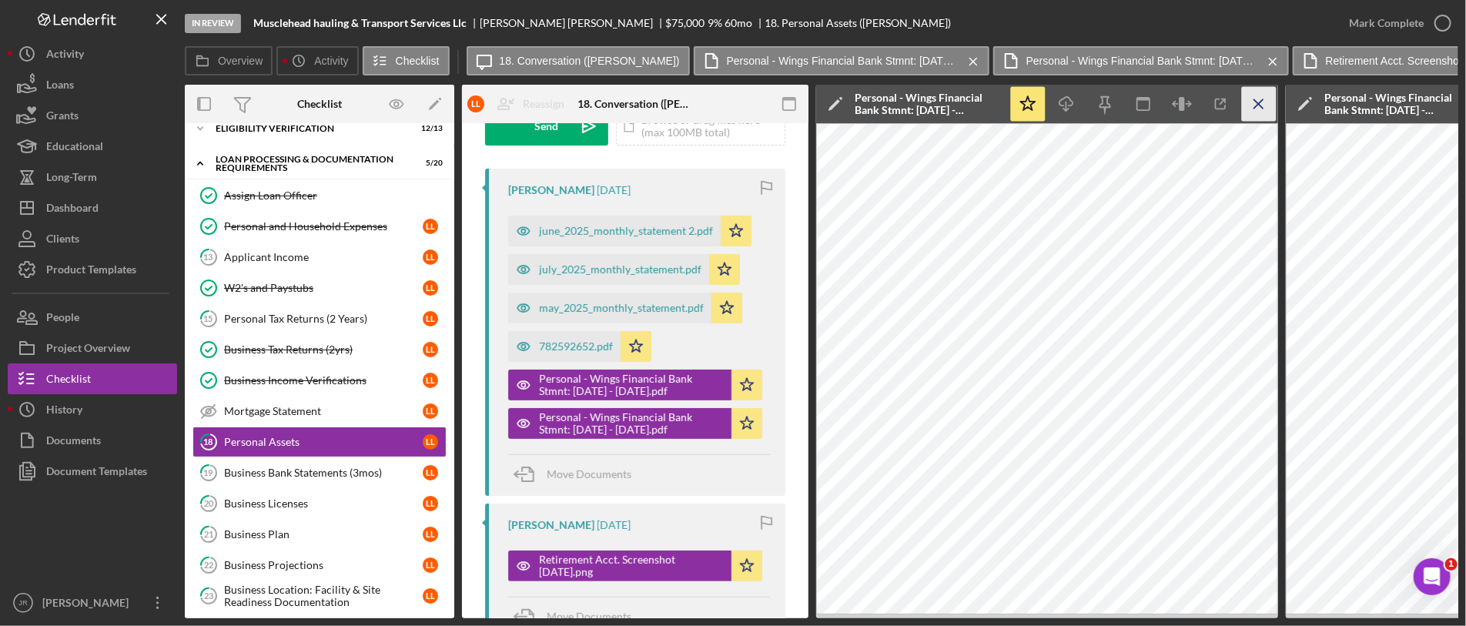
click at [1257, 95] on icon "Icon/Menu Close" at bounding box center [1259, 104] width 35 height 35
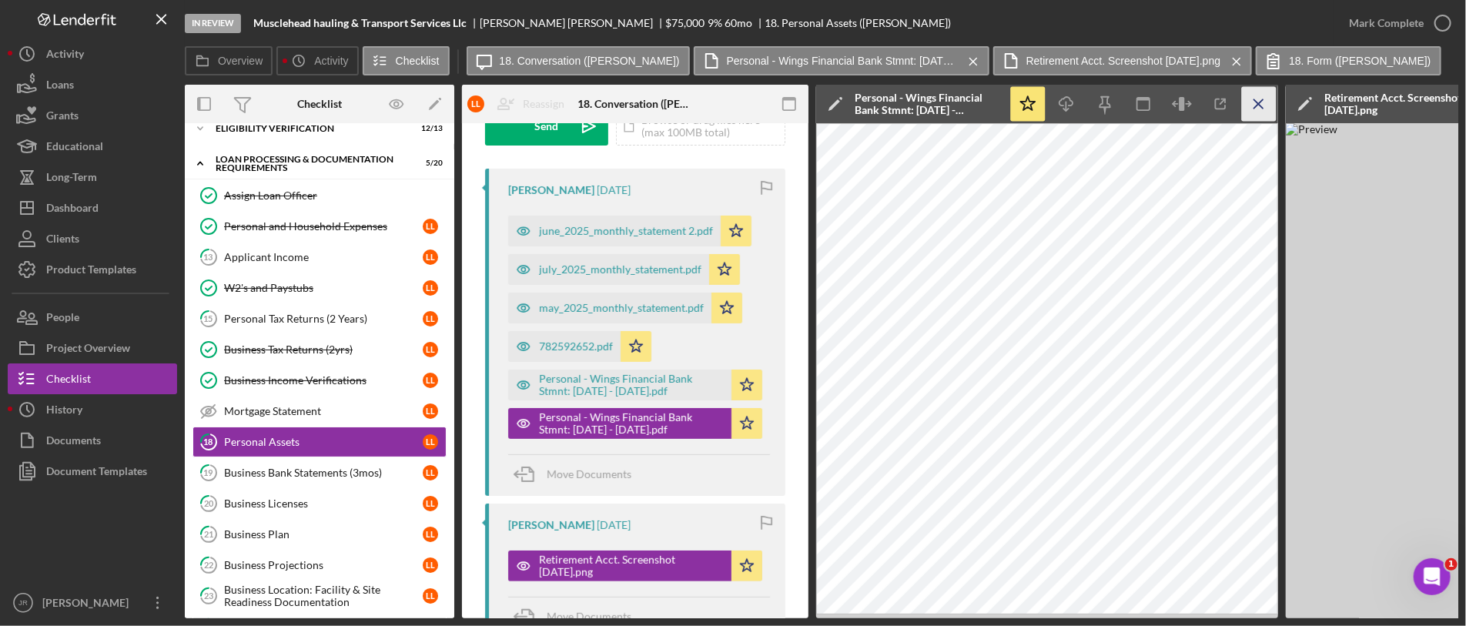
click at [1256, 95] on icon "Icon/Menu Close" at bounding box center [1259, 104] width 35 height 35
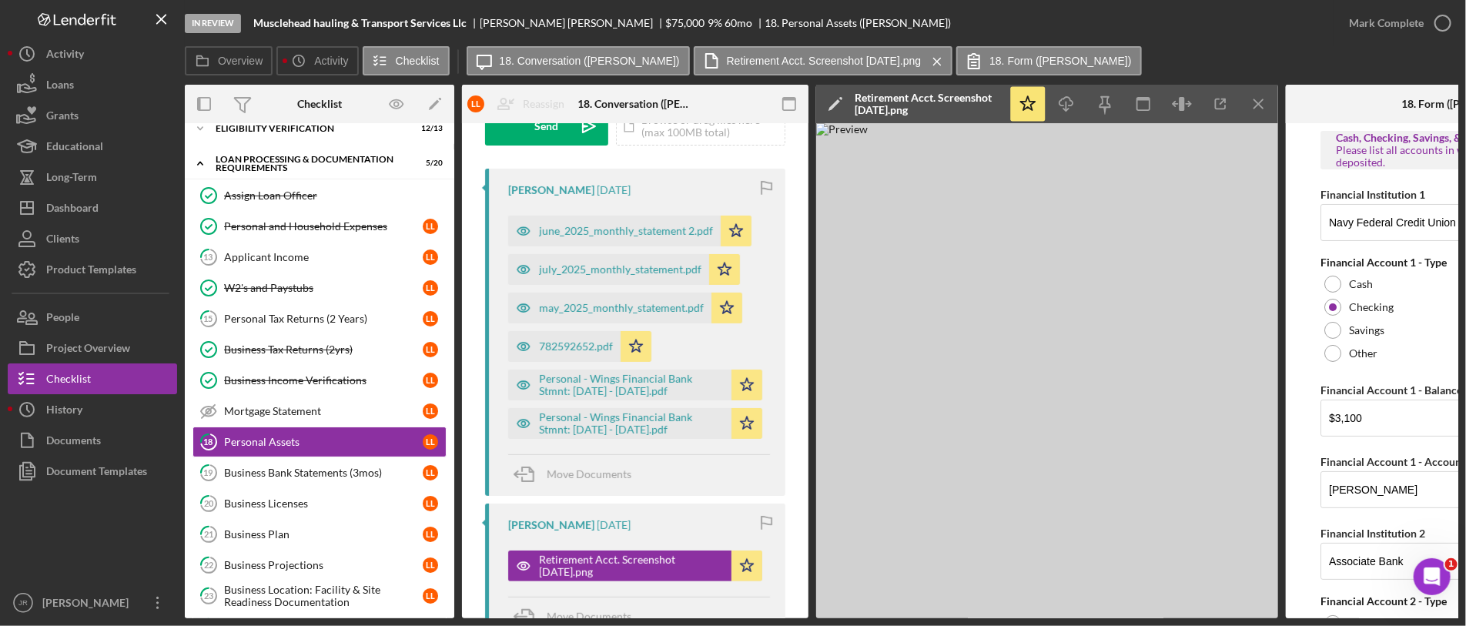
drag, startPoint x: 1256, startPoint y: 95, endPoint x: 1184, endPoint y: 125, distance: 78.4
click at [1256, 95] on icon "Icon/Menu Close" at bounding box center [1259, 104] width 35 height 35
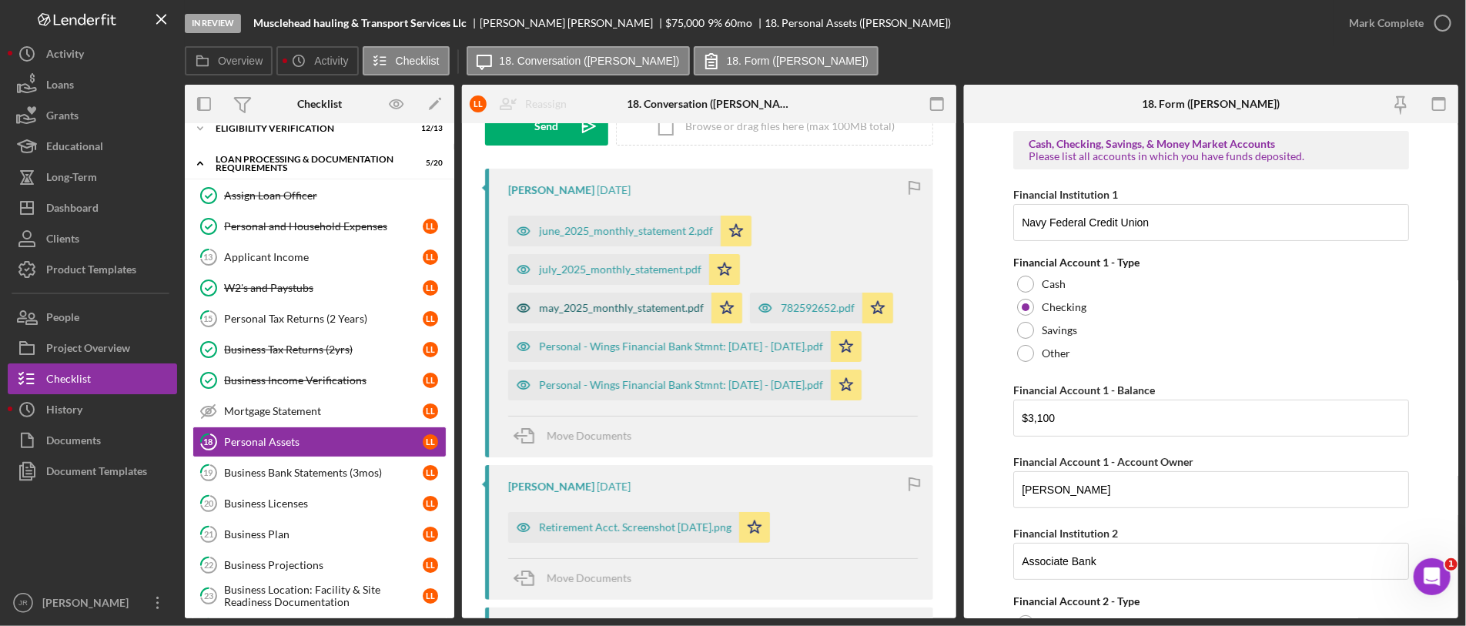
click at [603, 299] on div "may_2025_monthly_statement.pdf" at bounding box center [609, 308] width 203 height 31
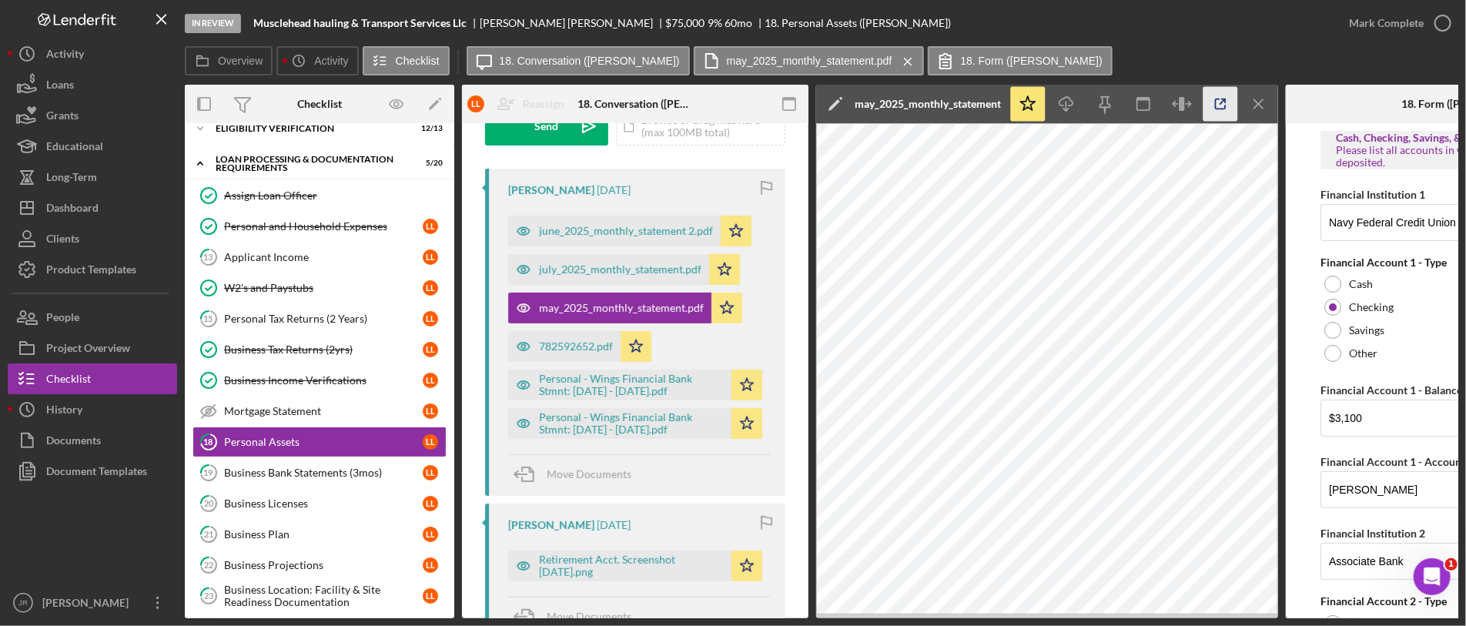
click at [1212, 102] on icon "button" at bounding box center [1220, 104] width 35 height 35
click at [827, 102] on icon "Icon/Edit" at bounding box center [835, 104] width 38 height 38
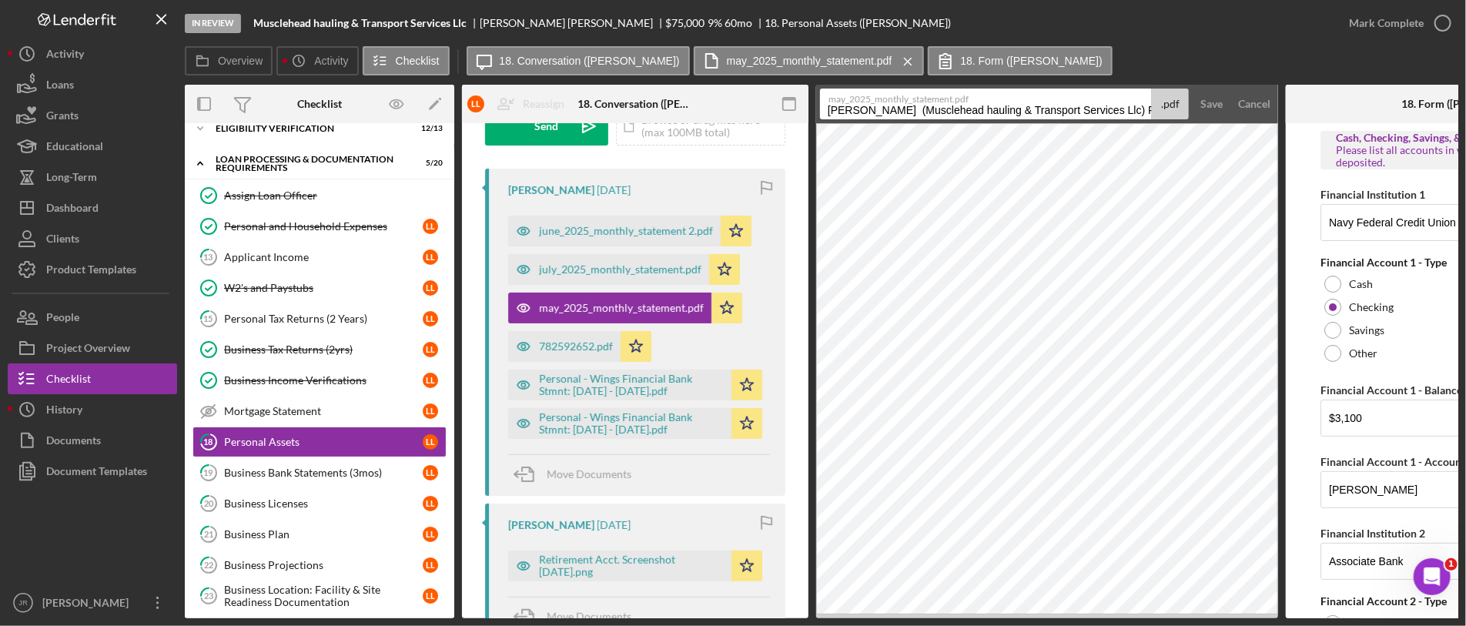
click at [876, 114] on input "Lott, Loretta (Musclehead hauling & Transport Services Llc) Personal Assets 202…" at bounding box center [986, 104] width 332 height 31
click at [876, 115] on input "Lott, Loretta (Musclehead hauling & Transport Services Llc) Personal Assets 202…" at bounding box center [986, 104] width 332 height 31
type input "p"
drag, startPoint x: 904, startPoint y: 110, endPoint x: 882, endPoint y: 109, distance: 22.3
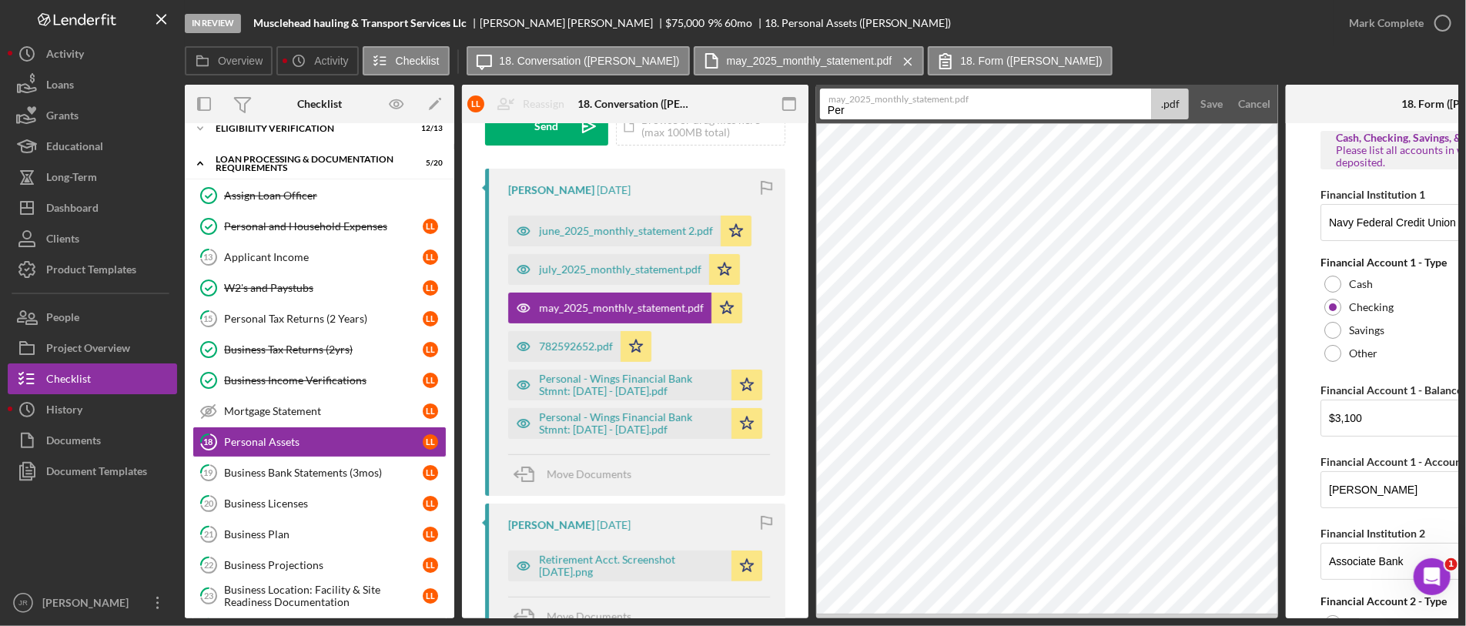
click at [882, 109] on input "Per" at bounding box center [986, 104] width 332 height 31
click at [878, 109] on input "Per" at bounding box center [986, 104] width 332 height 31
click at [1017, 108] on input "Per" at bounding box center [986, 104] width 332 height 31
drag, startPoint x: 986, startPoint y: 110, endPoint x: 995, endPoint y: 105, distance: 10.7
click at [985, 110] on input "Per" at bounding box center [986, 104] width 332 height 31
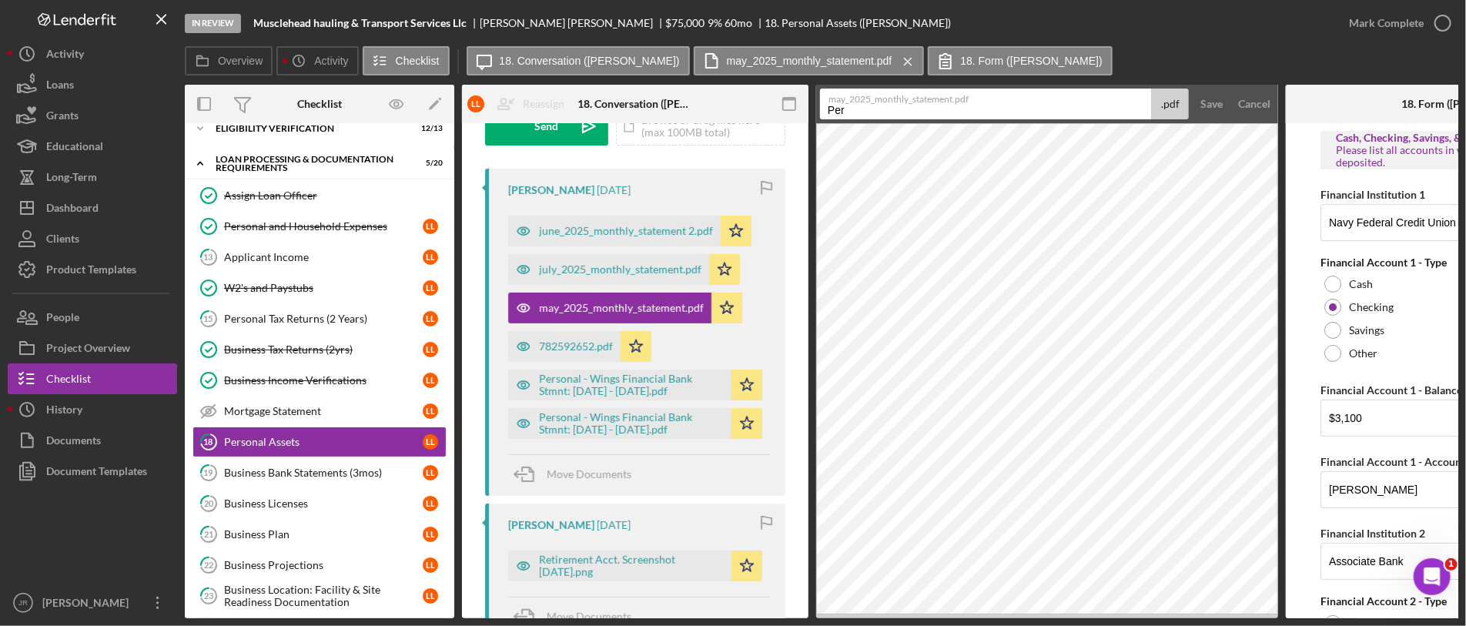
click at [1119, 102] on label "may_2025_monthly_statement.pdf" at bounding box center [989, 96] width 323 height 15
click at [1119, 102] on input "Per" at bounding box center [986, 104] width 332 height 31
drag, startPoint x: 955, startPoint y: 106, endPoint x: 881, endPoint y: 113, distance: 75.0
click at [881, 113] on input "Personal - Wings Financial Bank Stmnt: 5/8/25 - 6/7/25" at bounding box center [986, 104] width 332 height 31
click at [1012, 105] on input "Personal - Navy Federal Bank Stmnt: 5/8/25 - 6/7/25" at bounding box center [986, 104] width 332 height 31
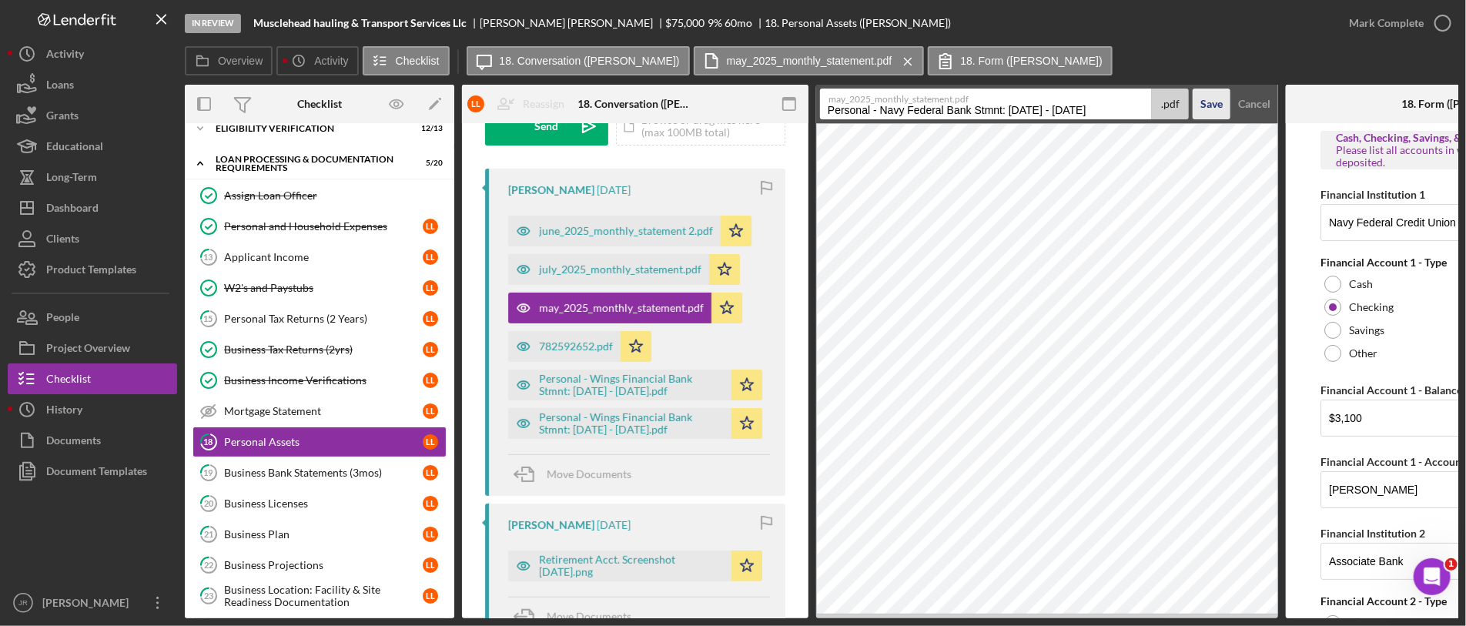
type input "Personal - Navy Federal Bank Stmnt: 4/28/25 - 5/27/25"
click at [1217, 101] on div "Save" at bounding box center [1211, 104] width 22 height 31
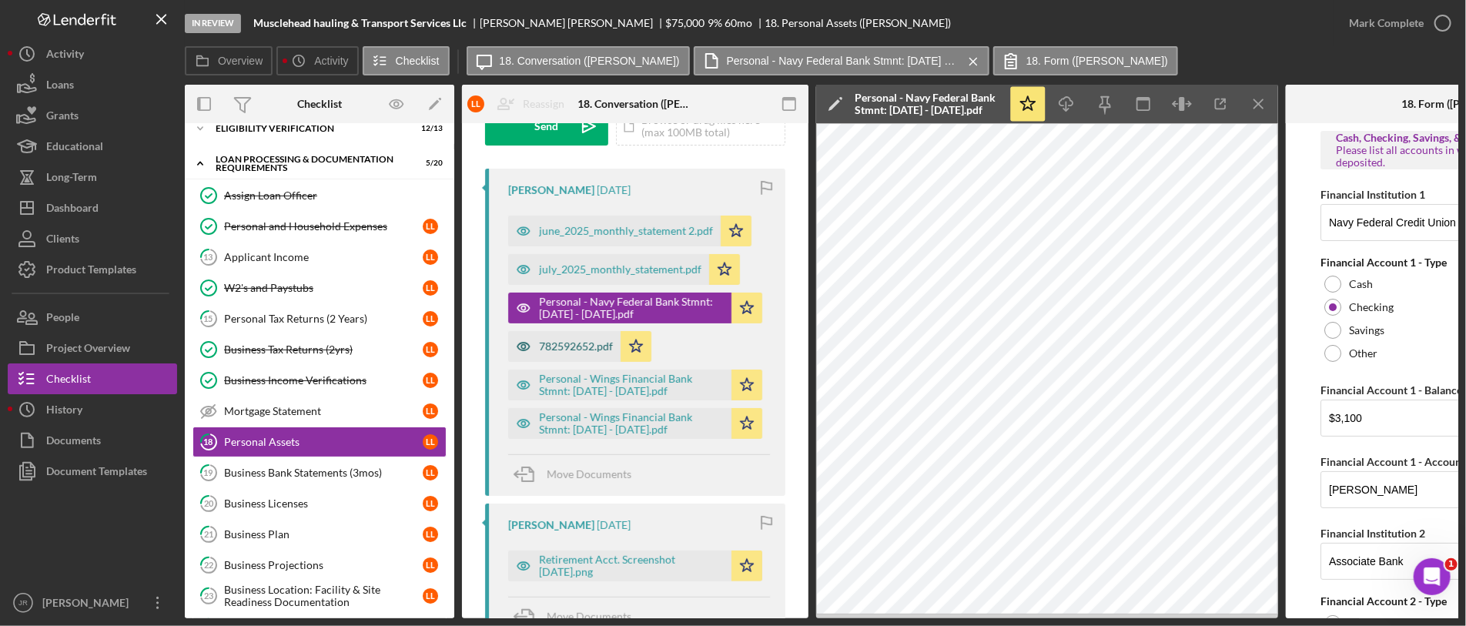
click at [570, 352] on div "782592652.pdf" at bounding box center [576, 346] width 74 height 12
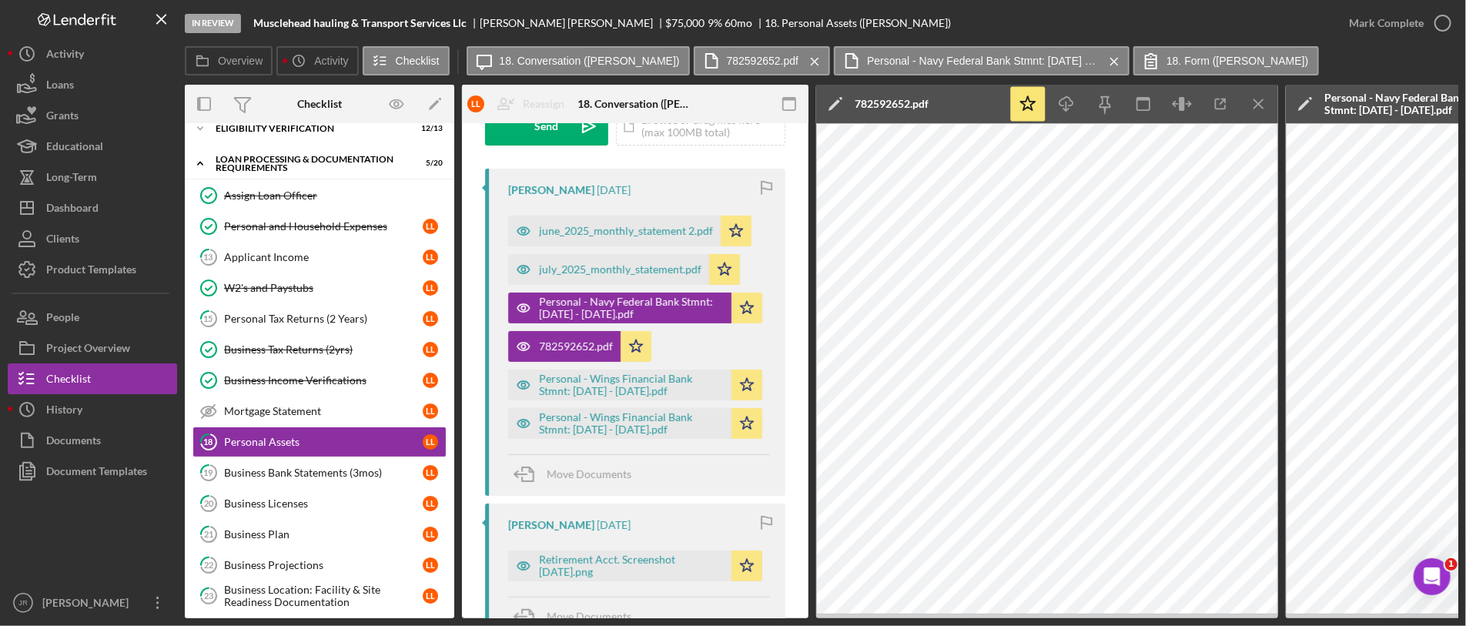
click at [832, 102] on icon "Icon/Edit" at bounding box center [835, 104] width 38 height 38
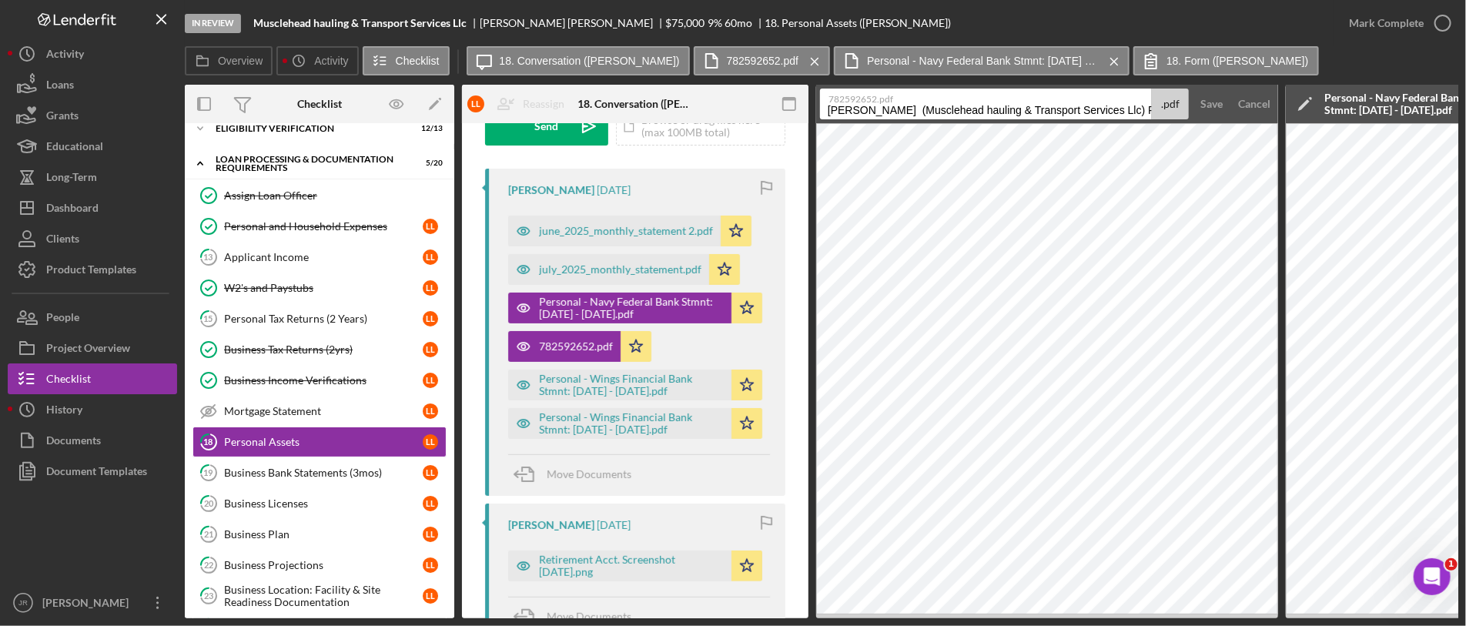
click at [880, 115] on input "Lott, Loretta (Musclehead hauling & Transport Services Llc) Personal Assets 202…" at bounding box center [986, 104] width 332 height 31
drag, startPoint x: 957, startPoint y: 108, endPoint x: 878, endPoint y: 106, distance: 78.5
click at [878, 106] on input "Personal - Wings Financial Bank Stmnt: 5/8/25 - 6/7/25" at bounding box center [986, 104] width 332 height 31
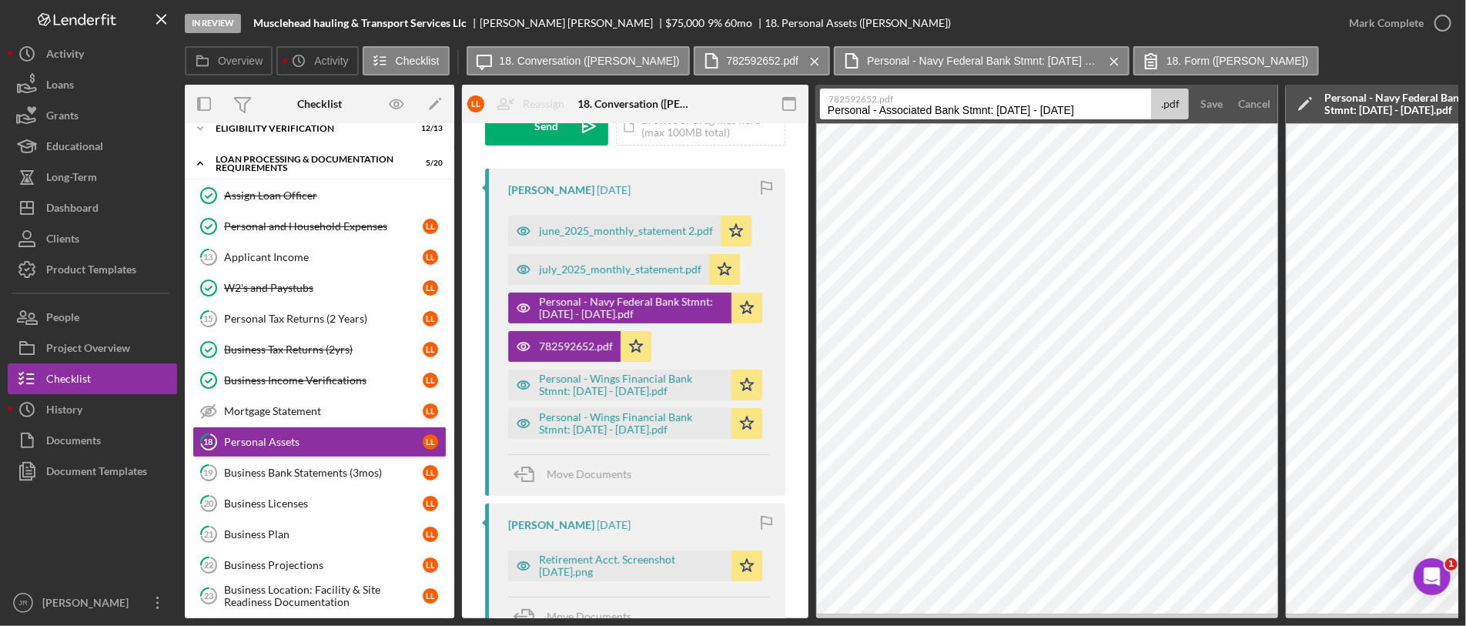
click at [1006, 112] on input "Personal - Associated Bank Stmnt: 5/8/25 - 6/7/25" at bounding box center [986, 104] width 332 height 31
type input "Personal - Associated Bank Stmnt: 5/27/25 - 6/25/25"
click at [1176, 99] on div ".pdf" at bounding box center [1170, 104] width 37 height 31
click at [1203, 100] on div "Save" at bounding box center [1211, 104] width 22 height 31
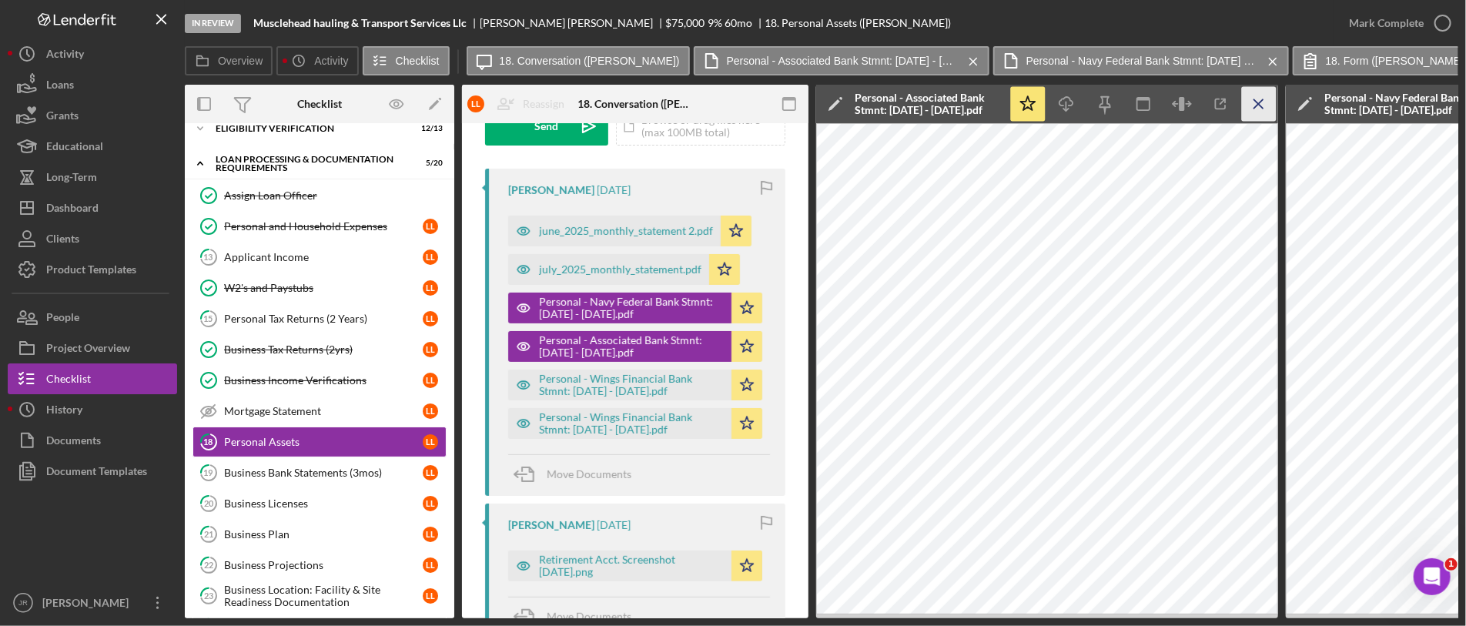
click at [1249, 109] on icon "Icon/Menu Close" at bounding box center [1259, 104] width 35 height 35
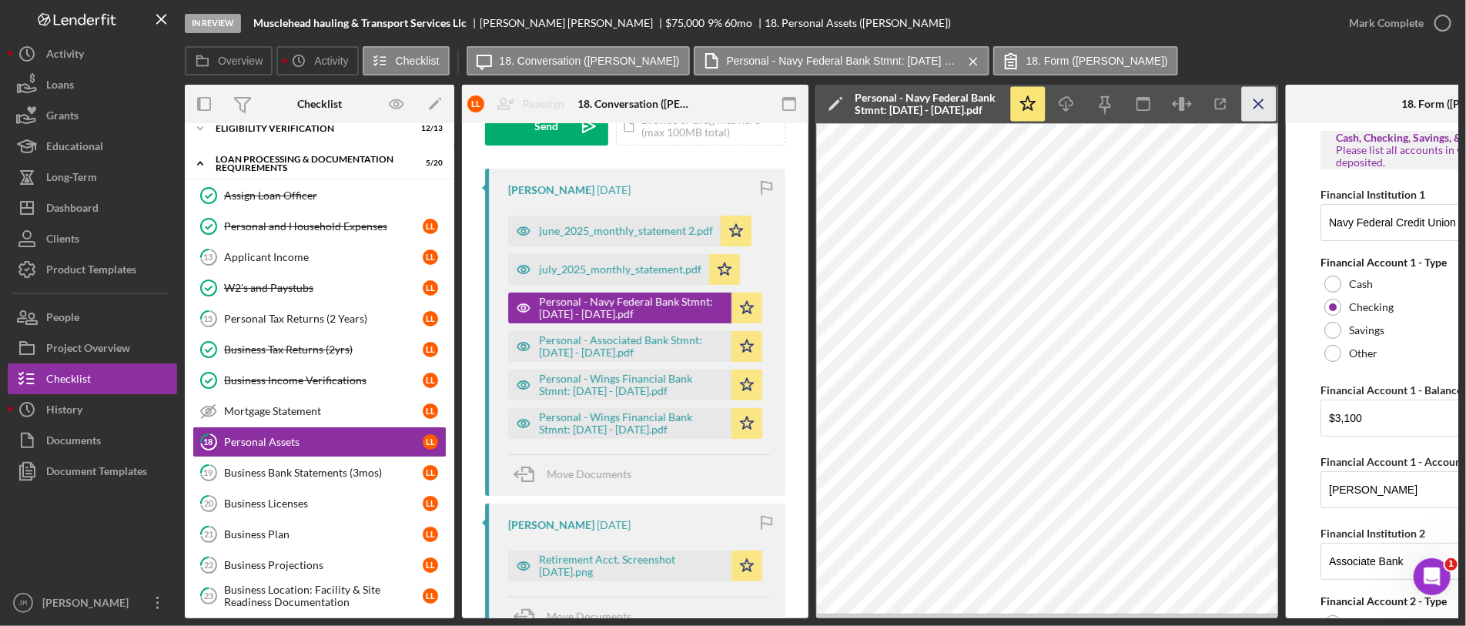
click at [1253, 114] on icon "Icon/Menu Close" at bounding box center [1259, 104] width 35 height 35
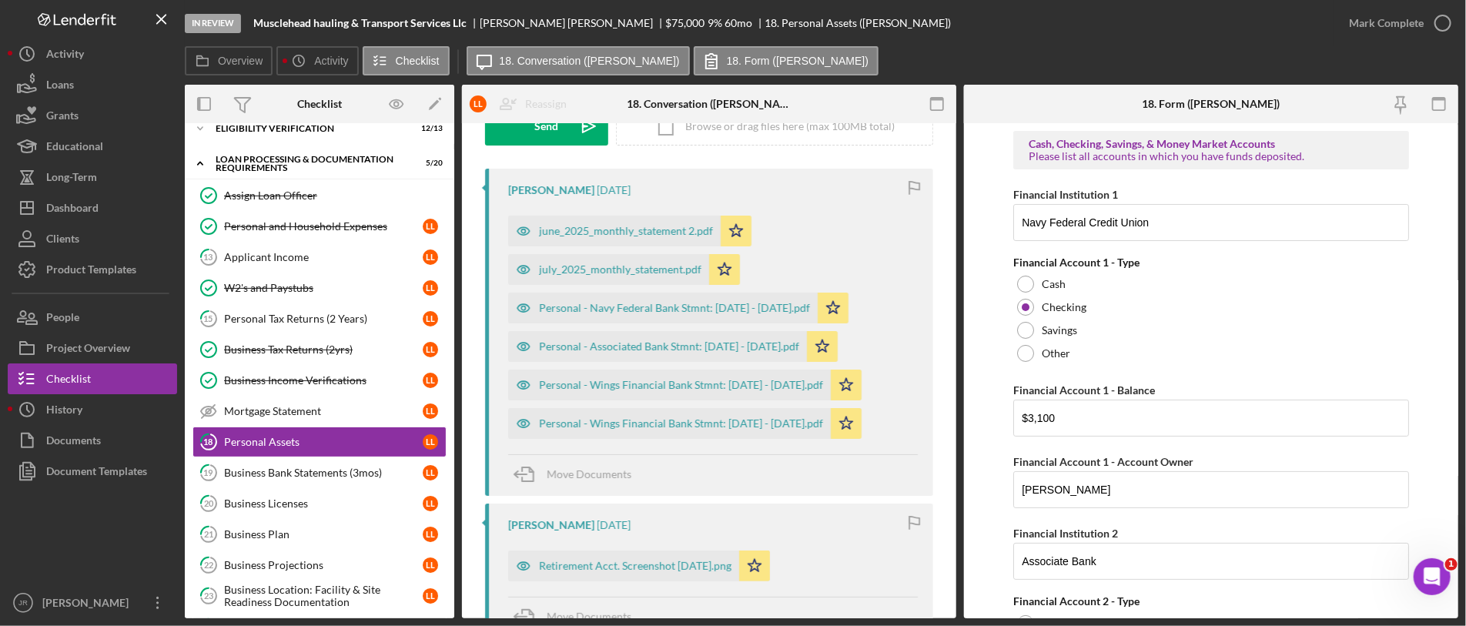
click at [1293, 317] on form "Cash, Checking, Savings, & Money Market Accounts Please list all accounts in wh…" at bounding box center [1211, 370] width 494 height 495
click at [616, 266] on div "july_2025_monthly_statement.pdf" at bounding box center [620, 269] width 162 height 12
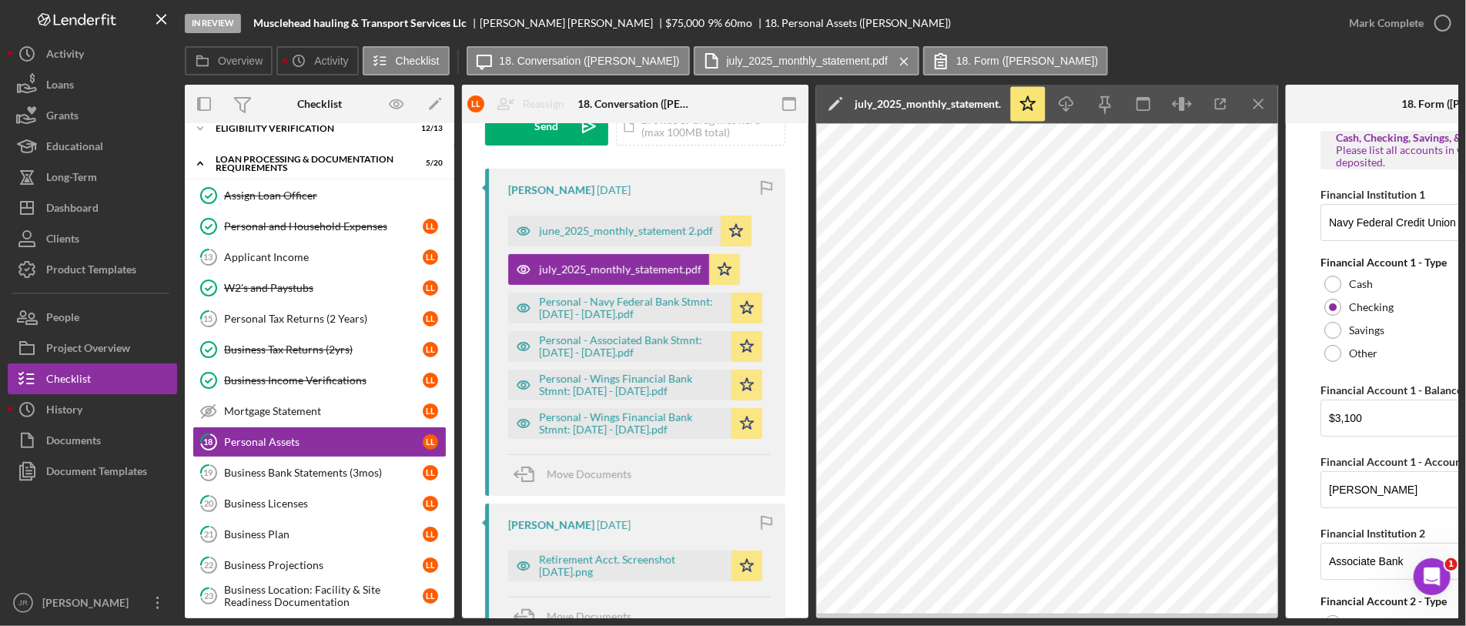
click at [832, 94] on icon "Icon/Edit" at bounding box center [835, 104] width 38 height 38
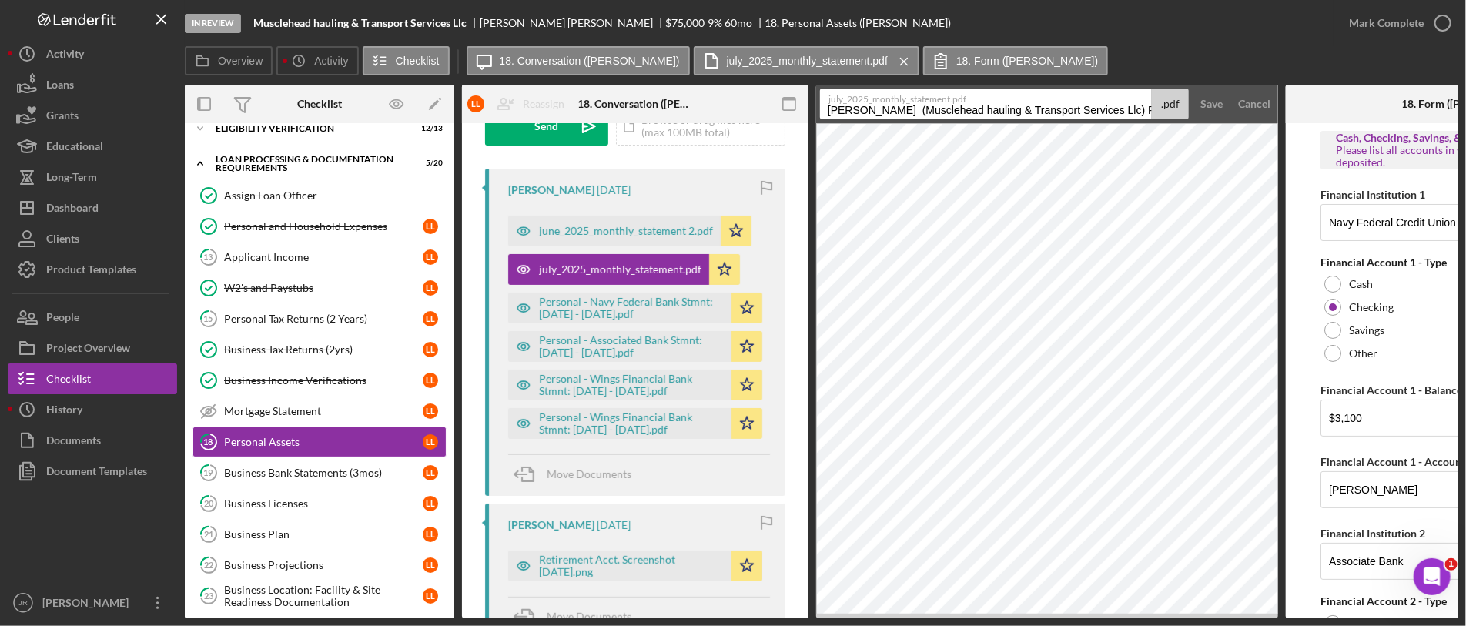
click at [947, 113] on input "Lott, Loretta (Musclehead hauling & Transport Services Llc) Personal Assets 202…" at bounding box center [986, 104] width 332 height 31
click at [1011, 109] on input "Personal - Navy Federal Bank Stmnt: 4/28/25 - 5/27/25" at bounding box center [986, 104] width 332 height 31
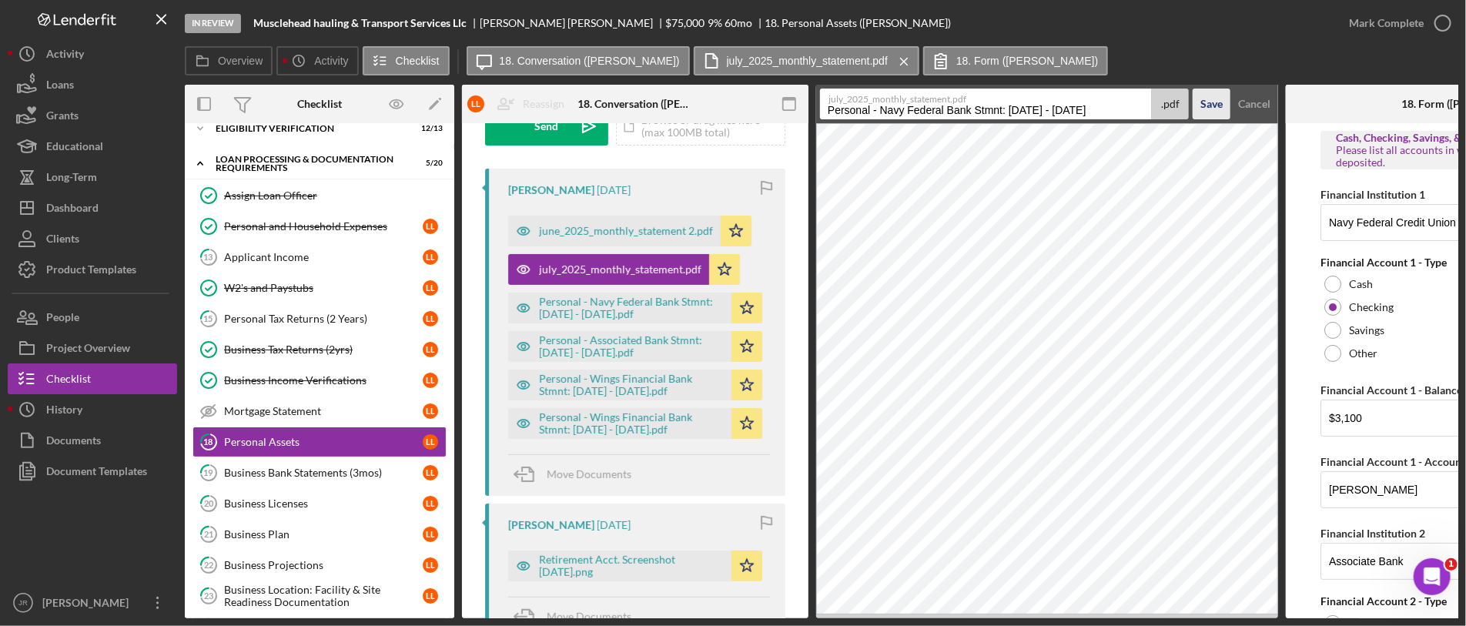
type input "Personal - Navy Federal Bank Stmnt: 6/28/25 - 7/27/25"
click at [1211, 97] on div "Save" at bounding box center [1211, 104] width 22 height 31
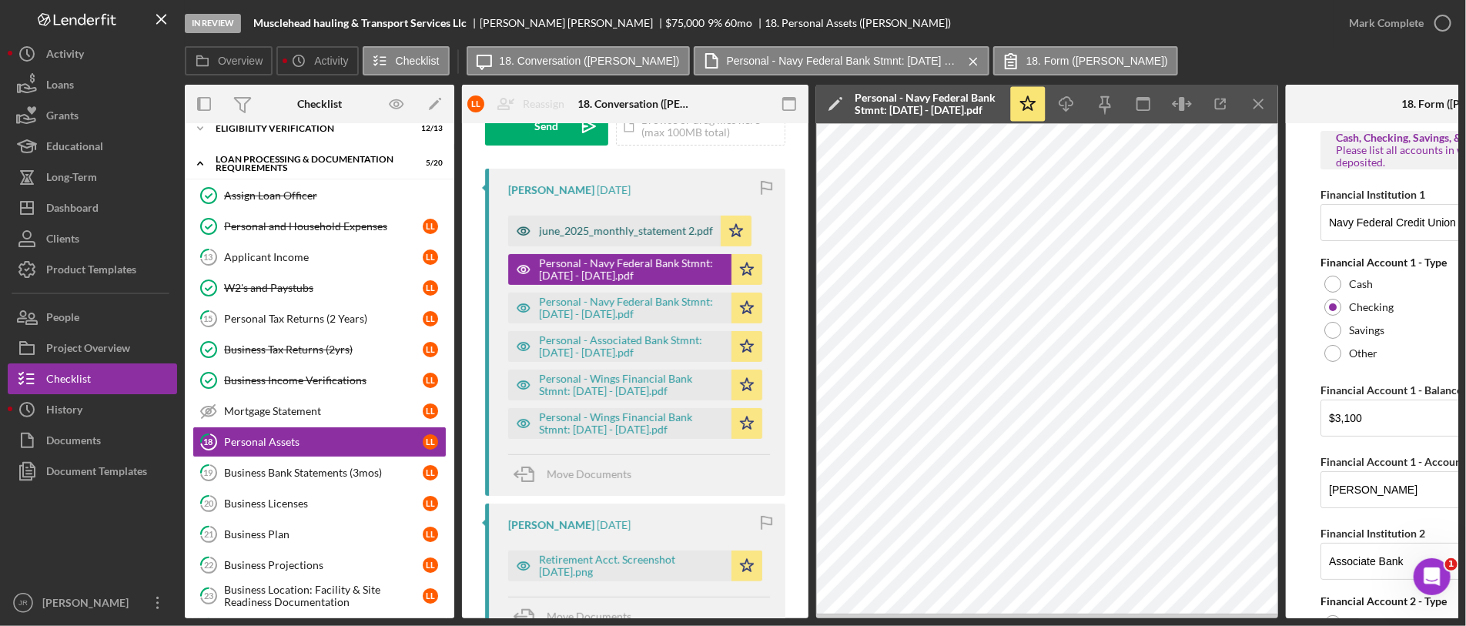
click at [611, 233] on div "june_2025_monthly_statement 2.pdf" at bounding box center [626, 231] width 174 height 12
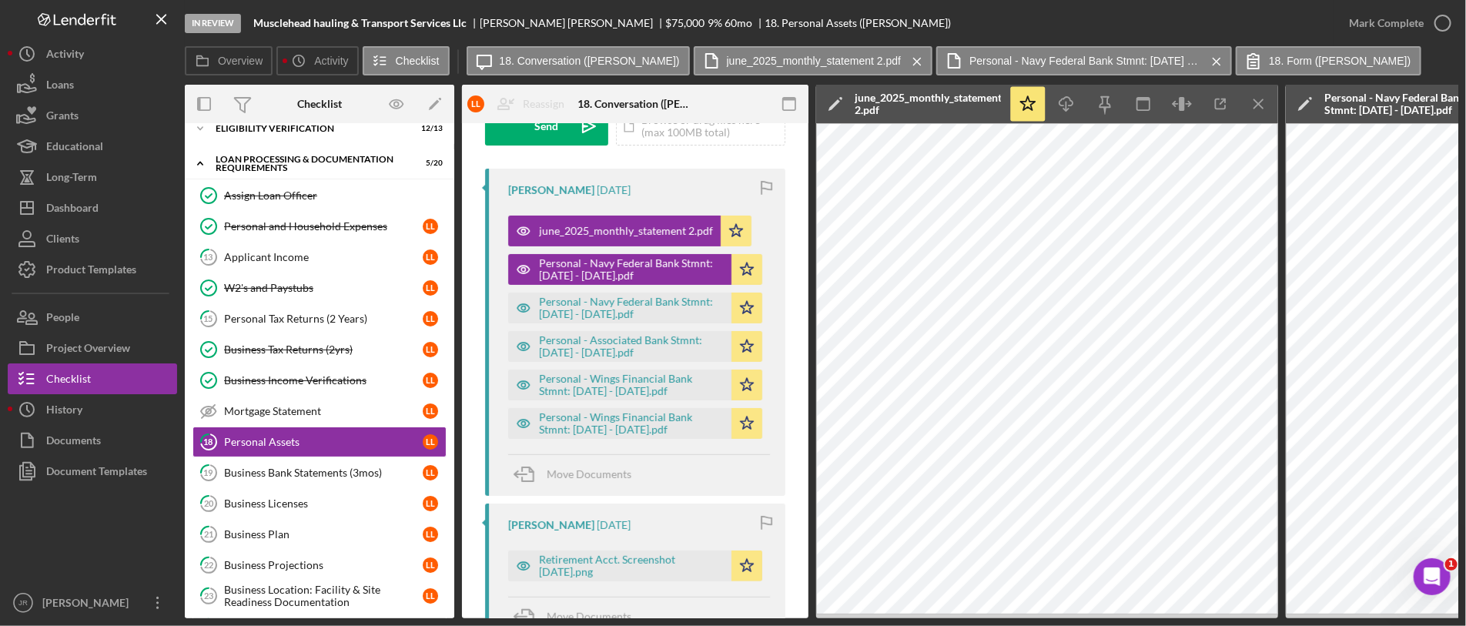
click at [835, 100] on icon "Icon/Edit" at bounding box center [835, 104] width 38 height 38
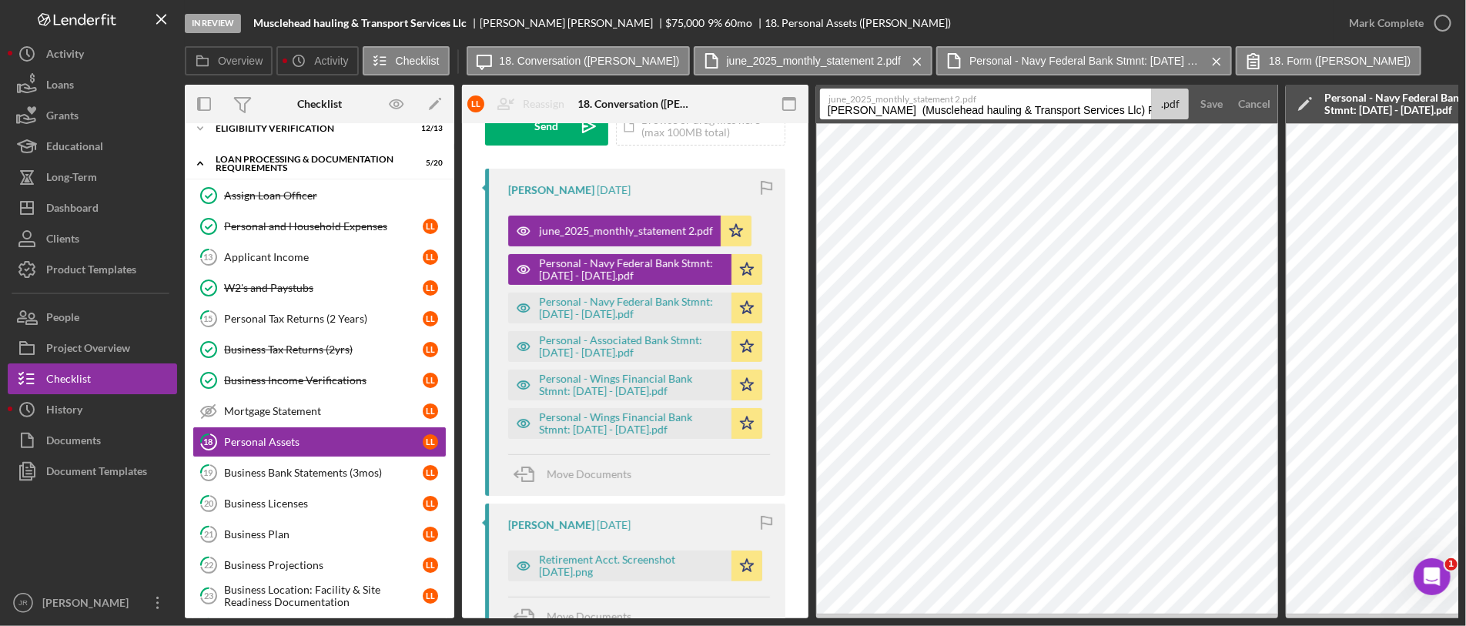
click at [915, 105] on input "Lott, Loretta (Musclehead hauling & Transport Services Llc) Personal Assets 202…" at bounding box center [986, 104] width 332 height 31
type input "p"
click at [1006, 102] on label "june_2025_monthly_statement 2.pdf" at bounding box center [989, 96] width 323 height 15
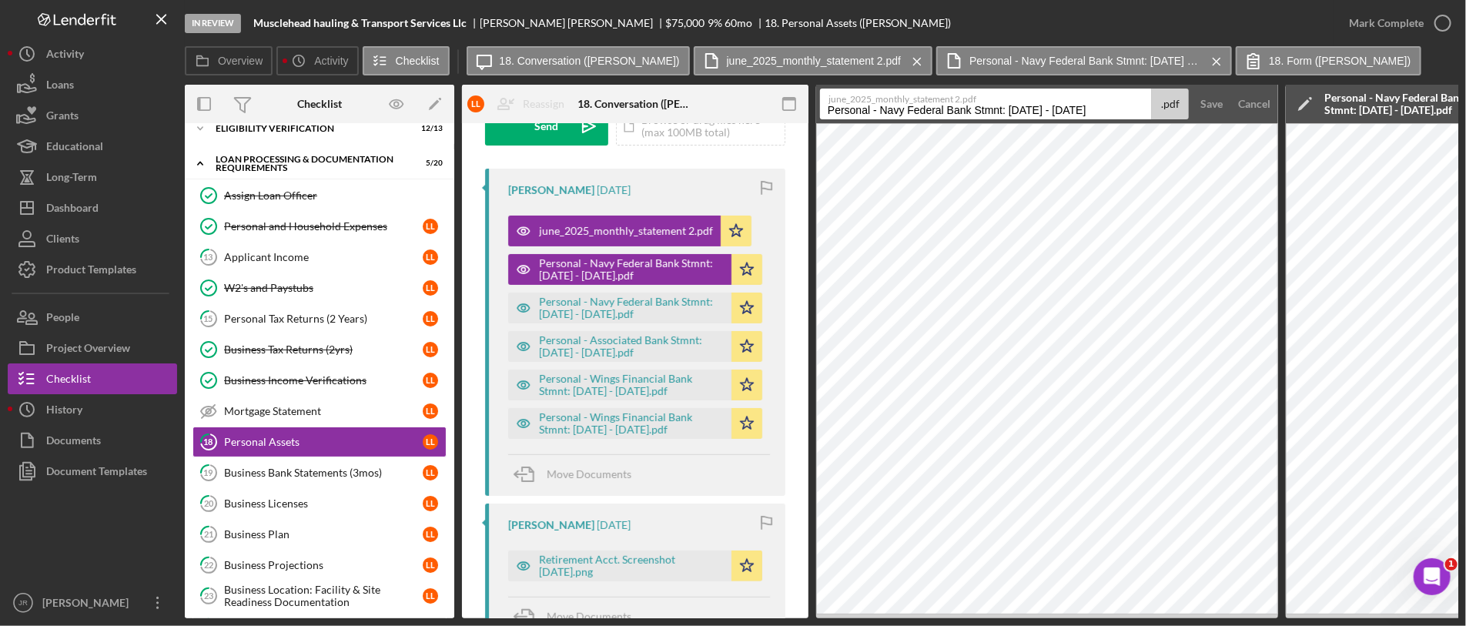
click at [1006, 102] on input "Personal - Navy Federal Bank Stmnt: 4/28/25 - 5/27/25" at bounding box center [986, 104] width 332 height 31
click at [1009, 109] on input "Personal - Navy Federal Bank Stmnt: 4/28/25 - 5/27/25" at bounding box center [986, 104] width 332 height 31
type input "Personal - Navy Federal Bank Stmnt: 5/28/25 - 6/27/25"
click at [1193, 89] on button "Save" at bounding box center [1212, 104] width 38 height 31
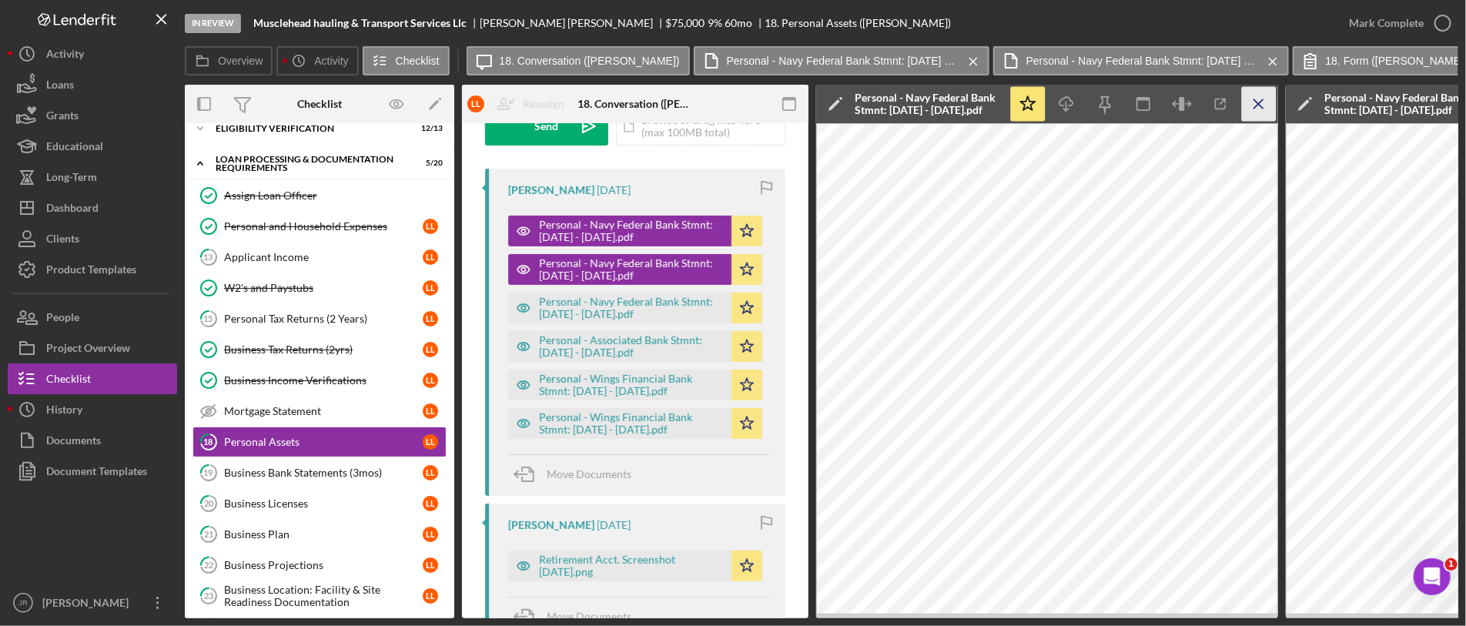
click at [1273, 104] on icon "Icon/Menu Close" at bounding box center [1259, 104] width 35 height 35
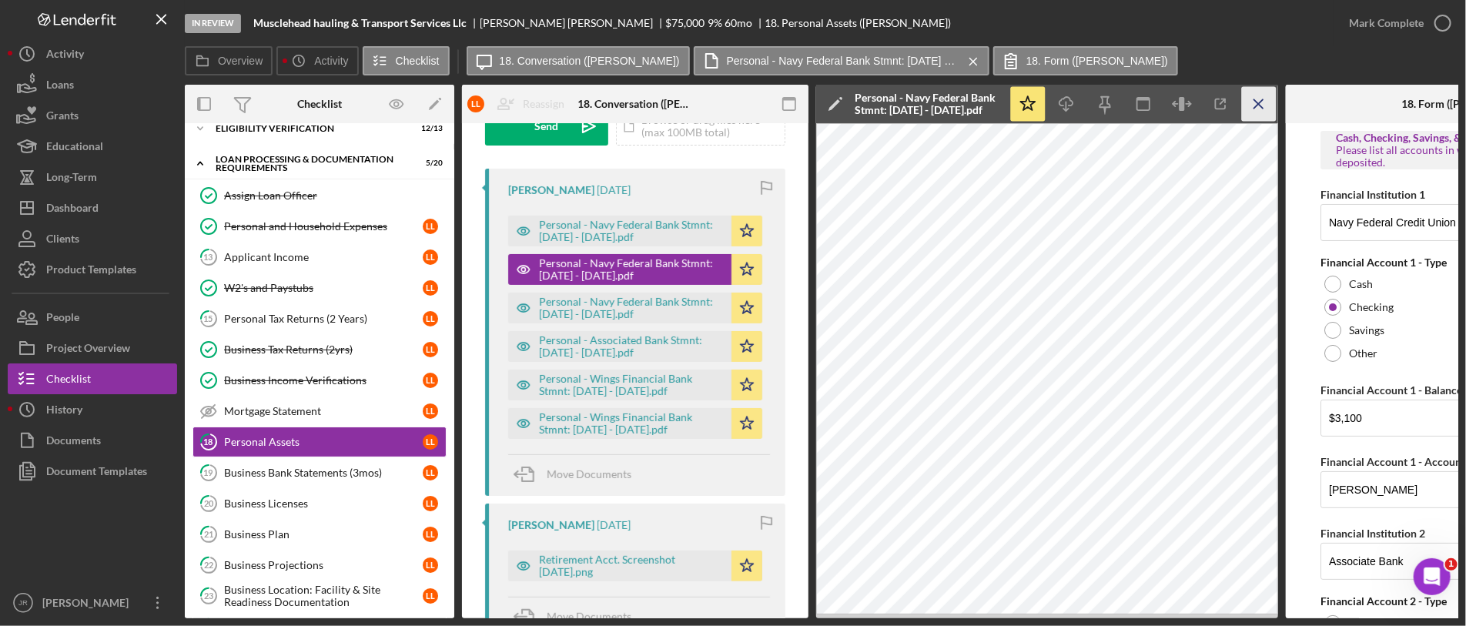
click at [1251, 109] on icon "Icon/Menu Close" at bounding box center [1259, 104] width 35 height 35
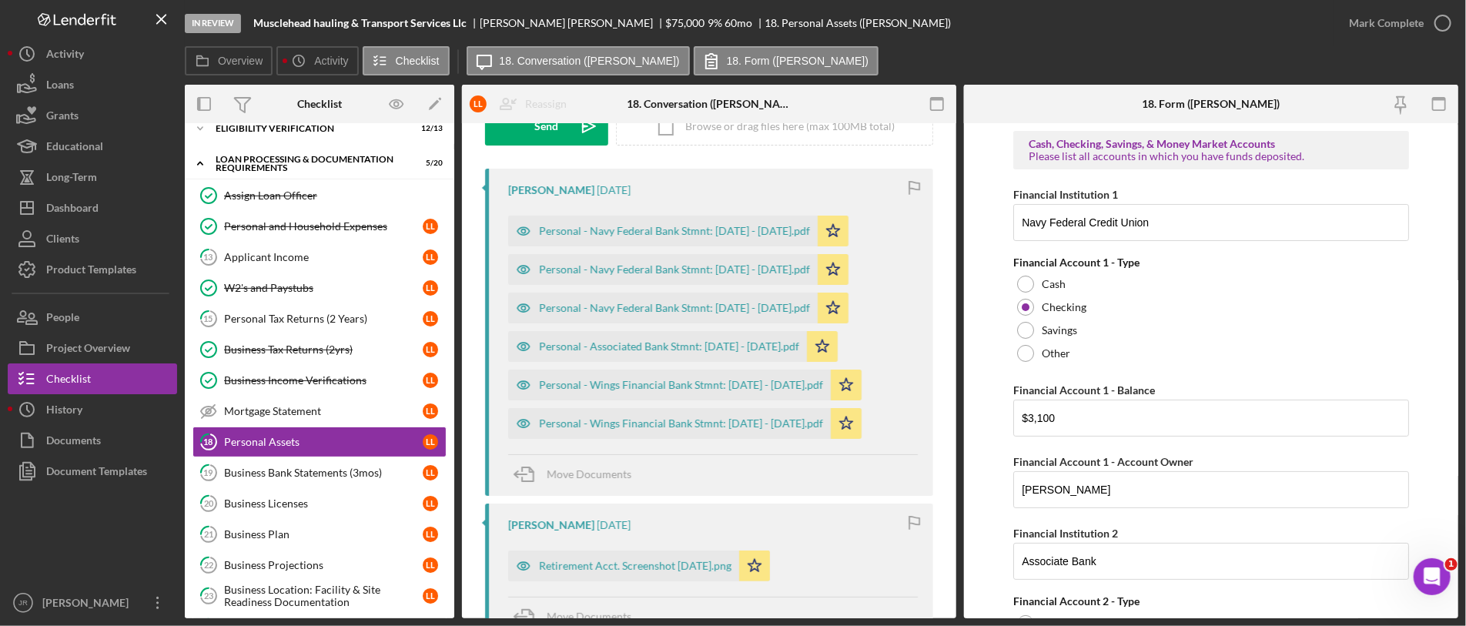
click at [1293, 211] on form "Cash, Checking, Savings, & Money Market Accounts Please list all accounts in wh…" at bounding box center [1211, 370] width 494 height 495
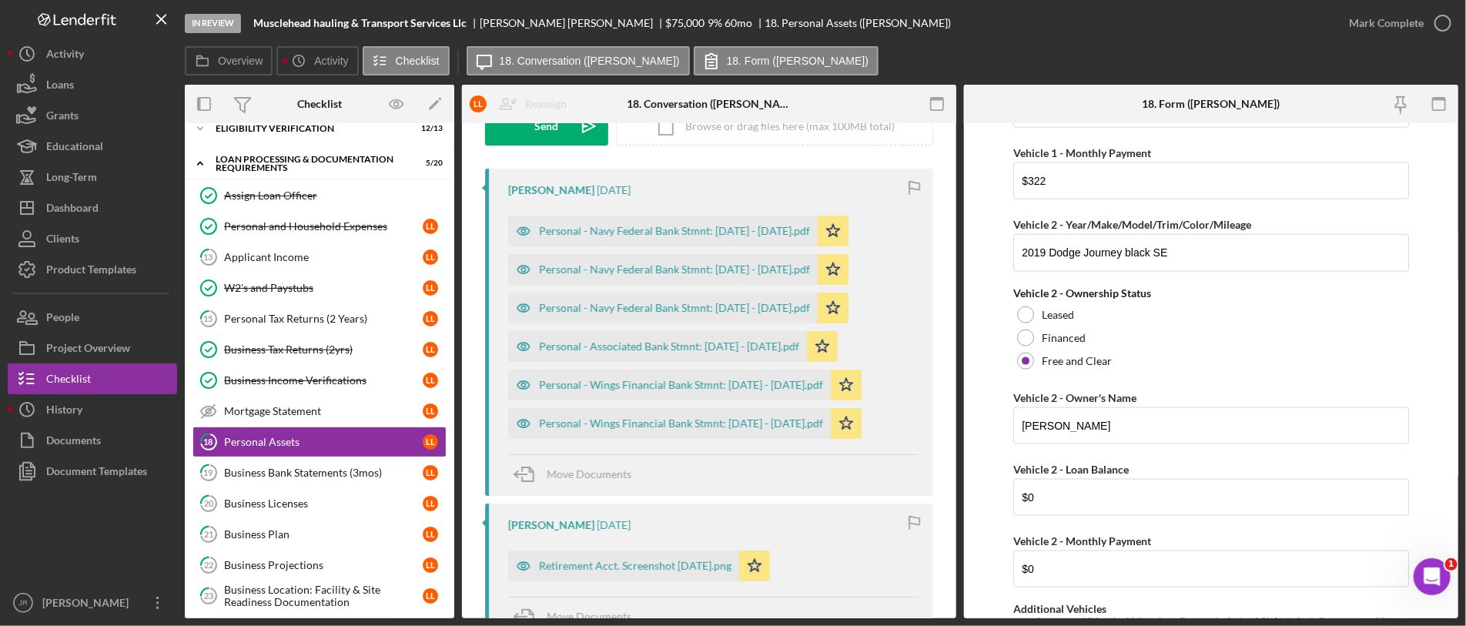
scroll to position [4362, 0]
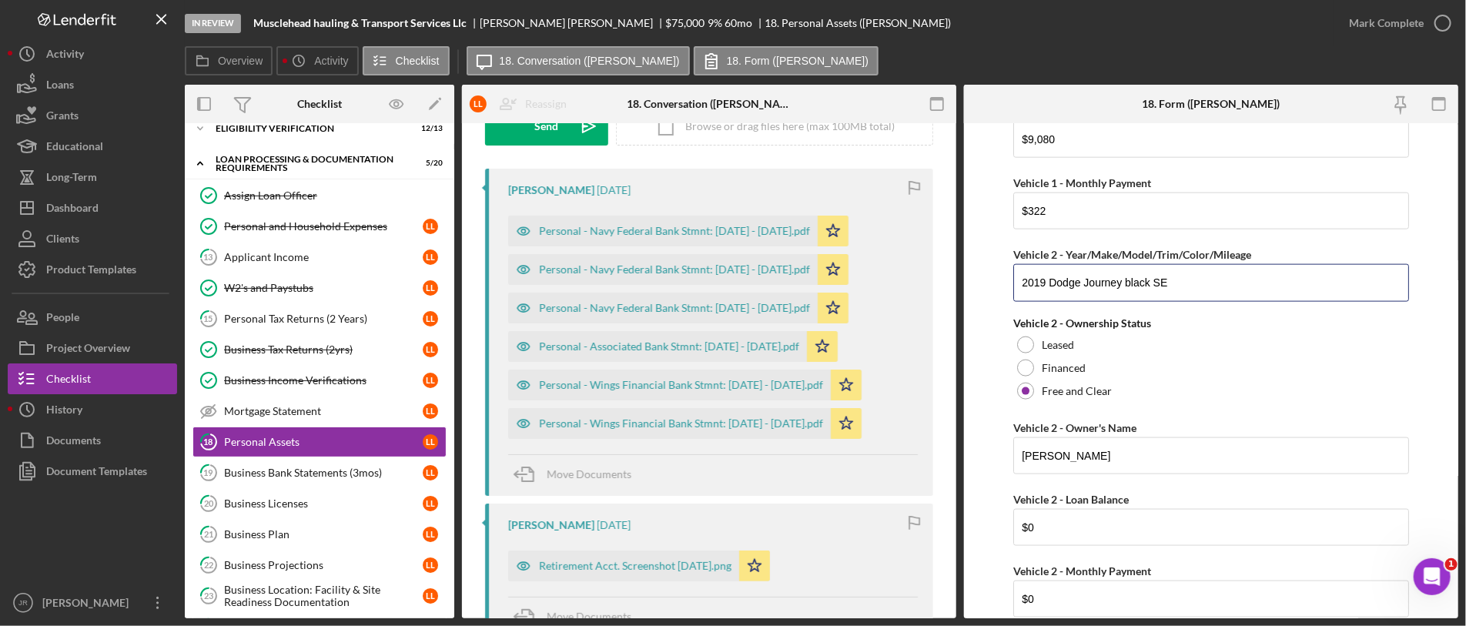
drag, startPoint x: 1183, startPoint y: 293, endPoint x: 1005, endPoint y: 298, distance: 177.1
click at [1005, 298] on form "Cash, Checking, Savings, & Money Market Accounts Please list all accounts in wh…" at bounding box center [1211, 370] width 494 height 495
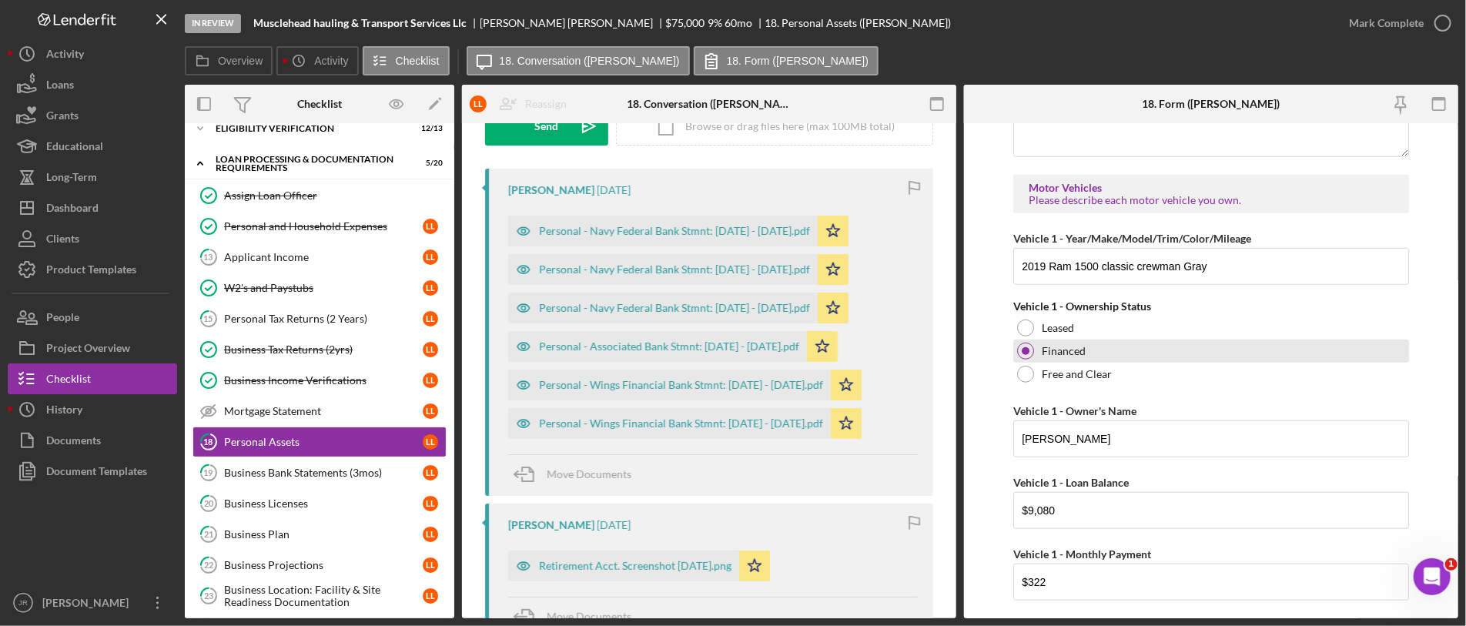
scroll to position [4020, 0]
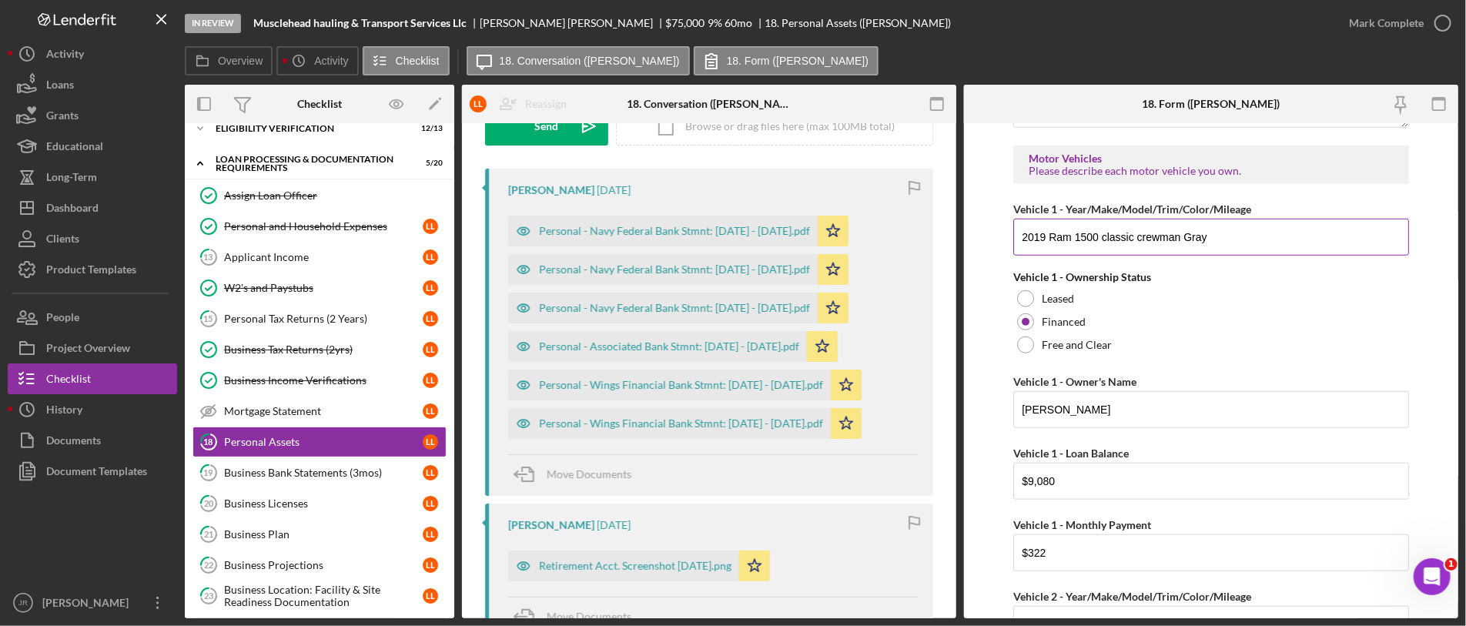
click at [1159, 236] on input "2019 Ram 1500 classic crewman Gray" at bounding box center [1211, 237] width 396 height 37
click at [1158, 245] on input "2019 Ram 1500 classic crewman Gray" at bounding box center [1211, 237] width 396 height 37
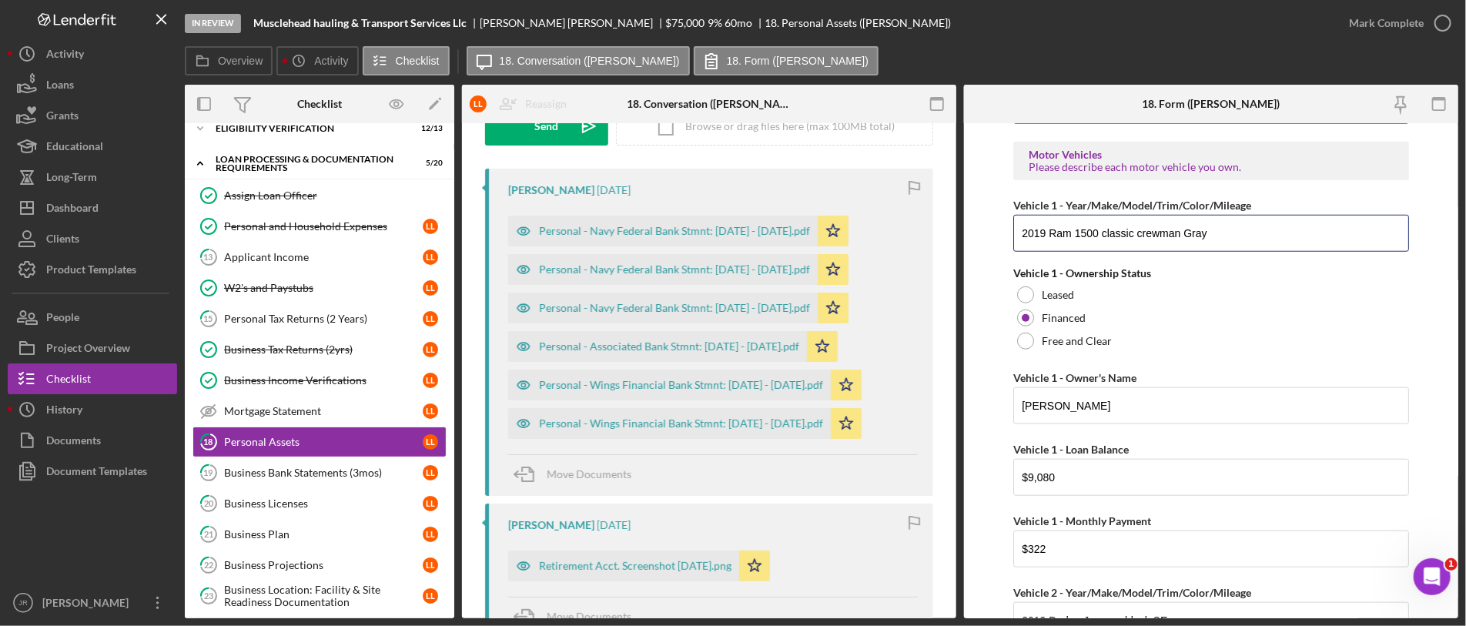
scroll to position [4106, 0]
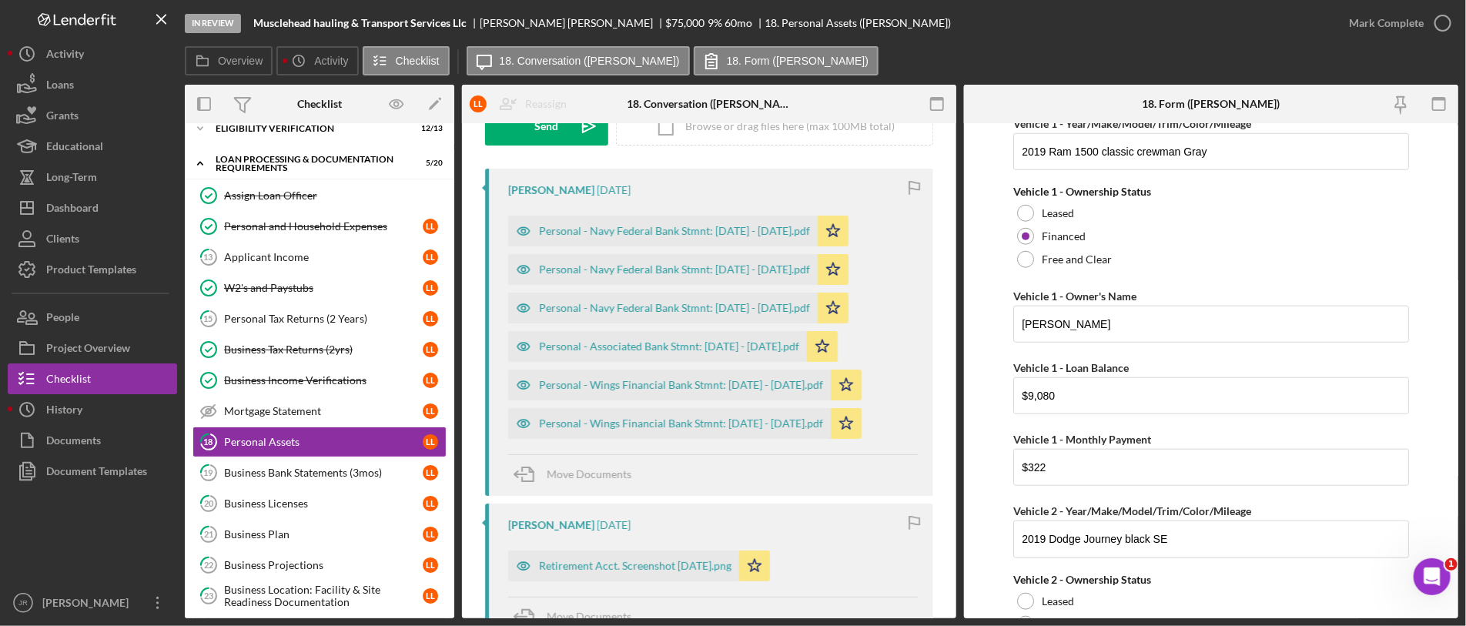
click at [1293, 62] on div "Overview Icon/History Activity Checklist Icon/Message 18. Conversation (Loretta…" at bounding box center [821, 61] width 1273 height 31
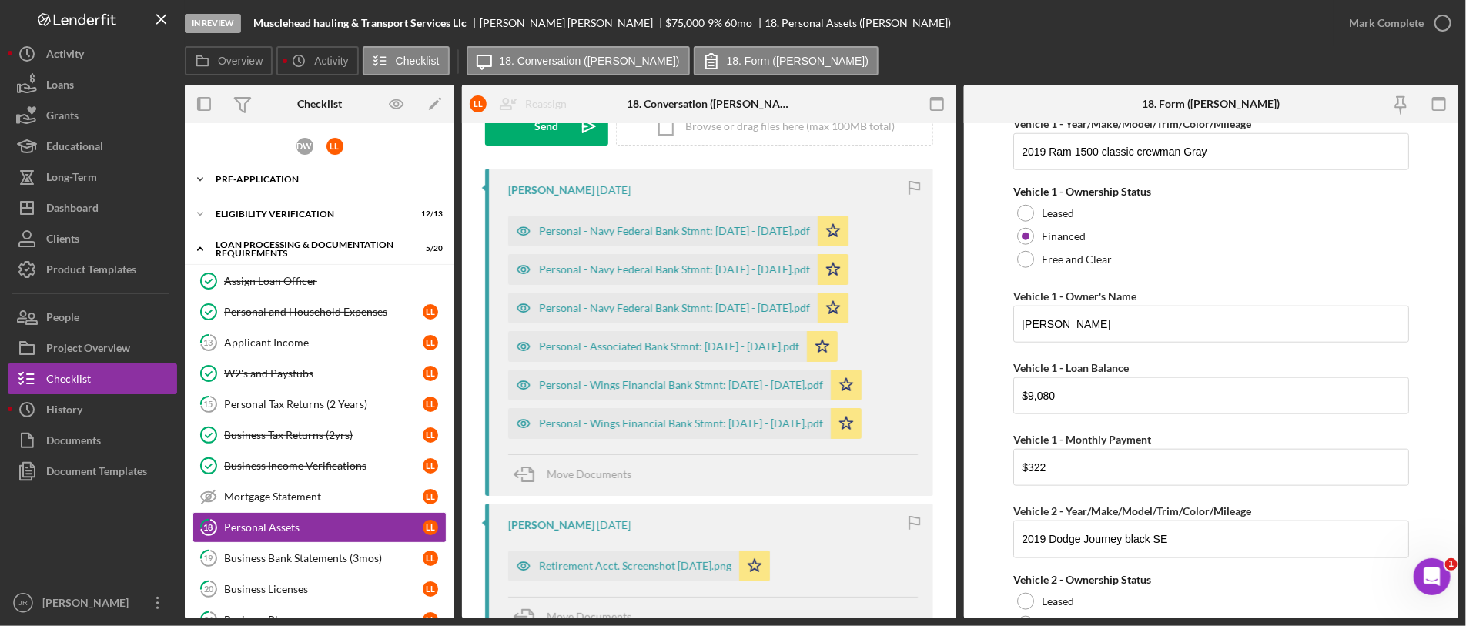
click at [247, 179] on div "Pre-Application" at bounding box center [325, 179] width 219 height 9
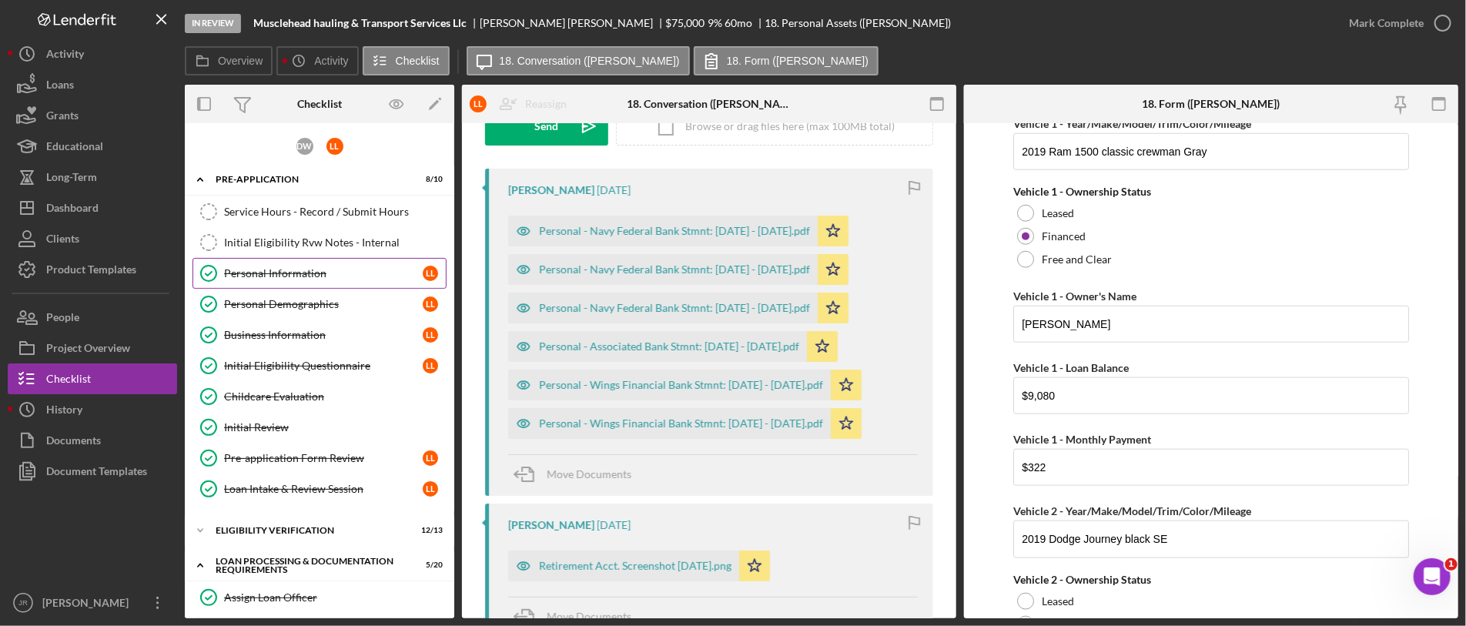
click at [273, 260] on link "Personal Information Personal Information L L" at bounding box center [319, 273] width 254 height 31
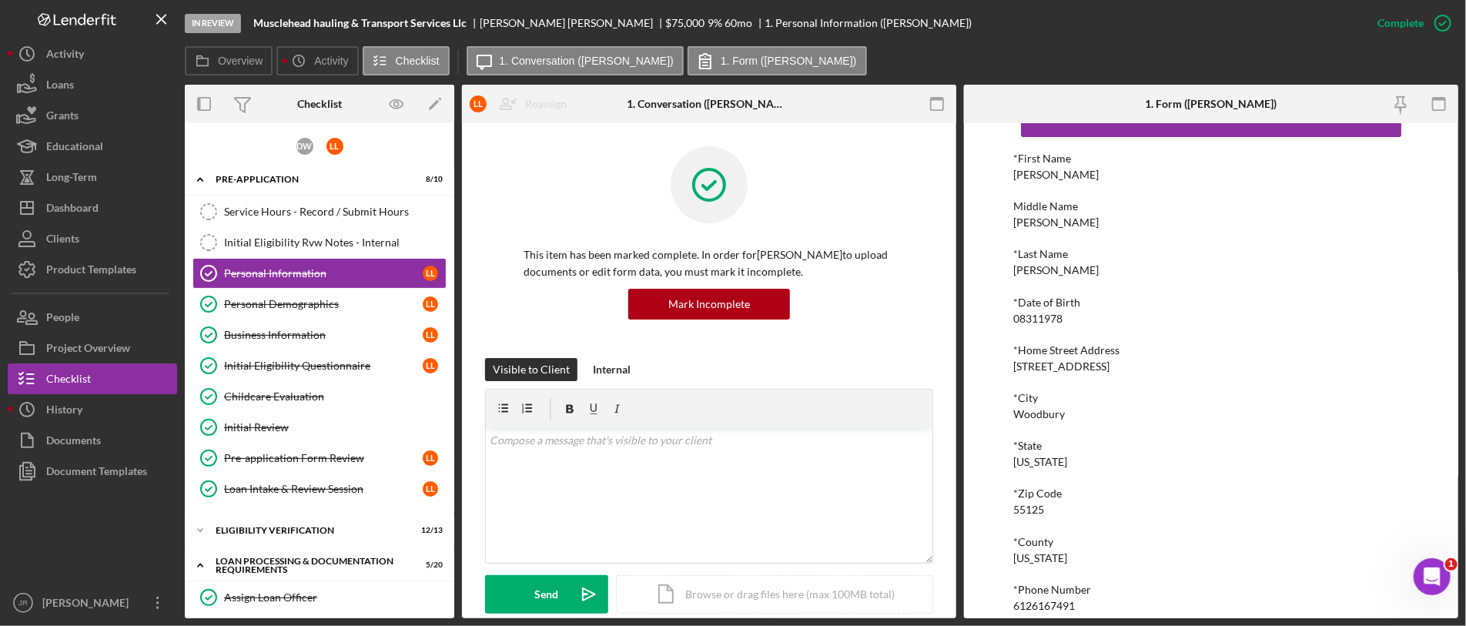
scroll to position [85, 0]
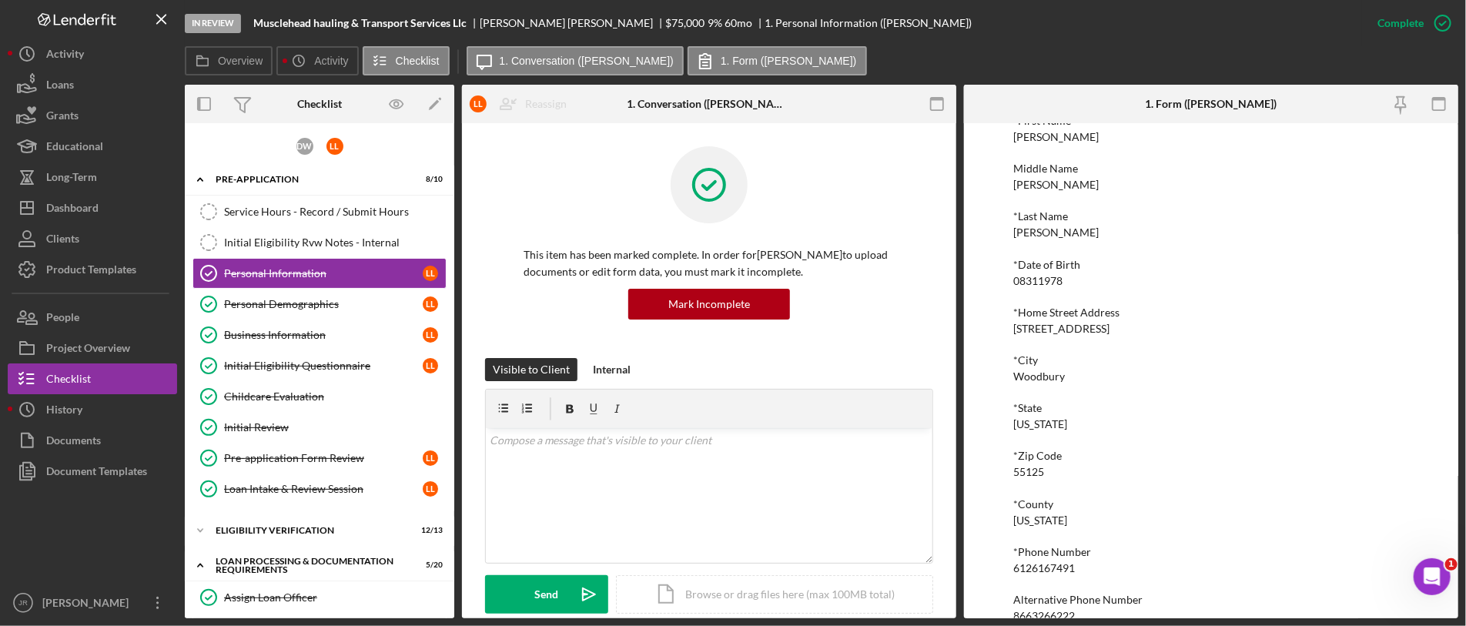
drag, startPoint x: 1123, startPoint y: 325, endPoint x: 1009, endPoint y: 336, distance: 114.5
click at [1009, 336] on div "To edit this form you must mark this item incomplete *First Name Loretta Middle…" at bounding box center [1211, 370] width 494 height 495
click at [1056, 335] on div "*First Name Loretta Middle Name Lorraine *Last Name Lott *Date of Birth 0831197…" at bounding box center [1211, 392] width 396 height 555
drag, startPoint x: 1125, startPoint y: 331, endPoint x: 1014, endPoint y: 330, distance: 110.9
click at [1014, 330] on div "*Home Street Address 8785 Spring View Way" at bounding box center [1211, 320] width 396 height 28
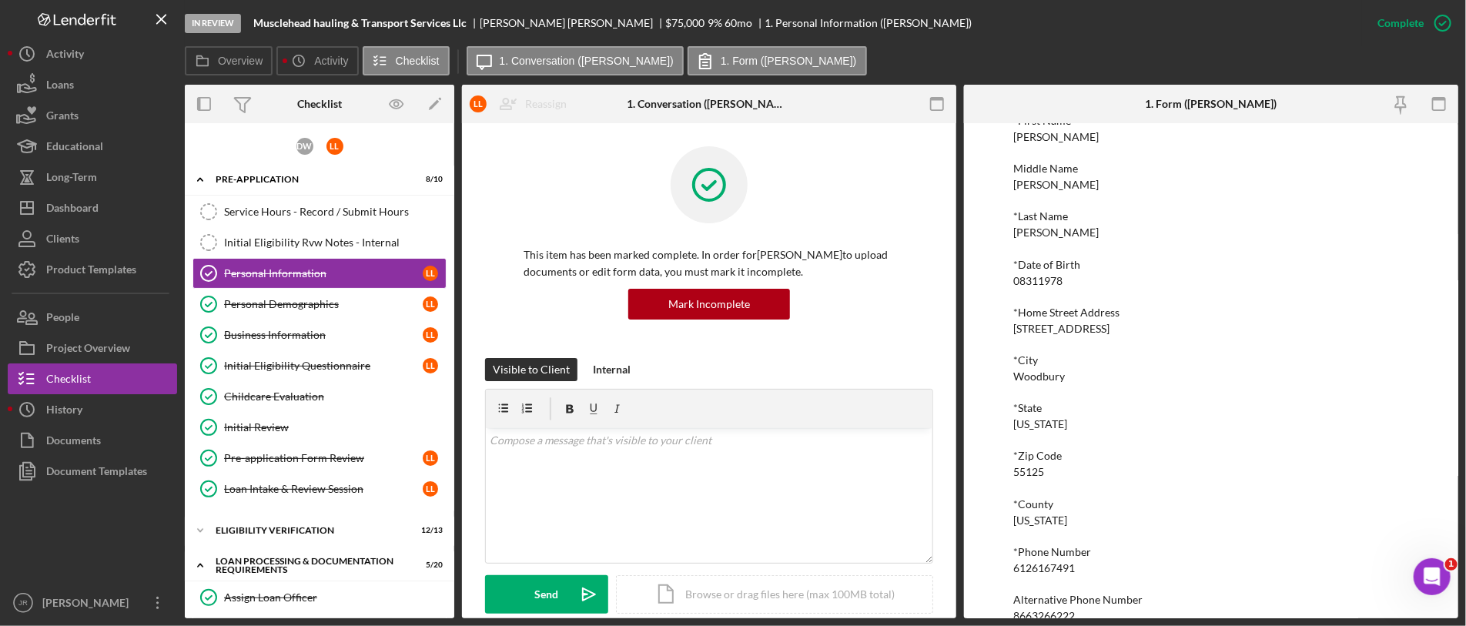
copy div "8785 Spring View Way"
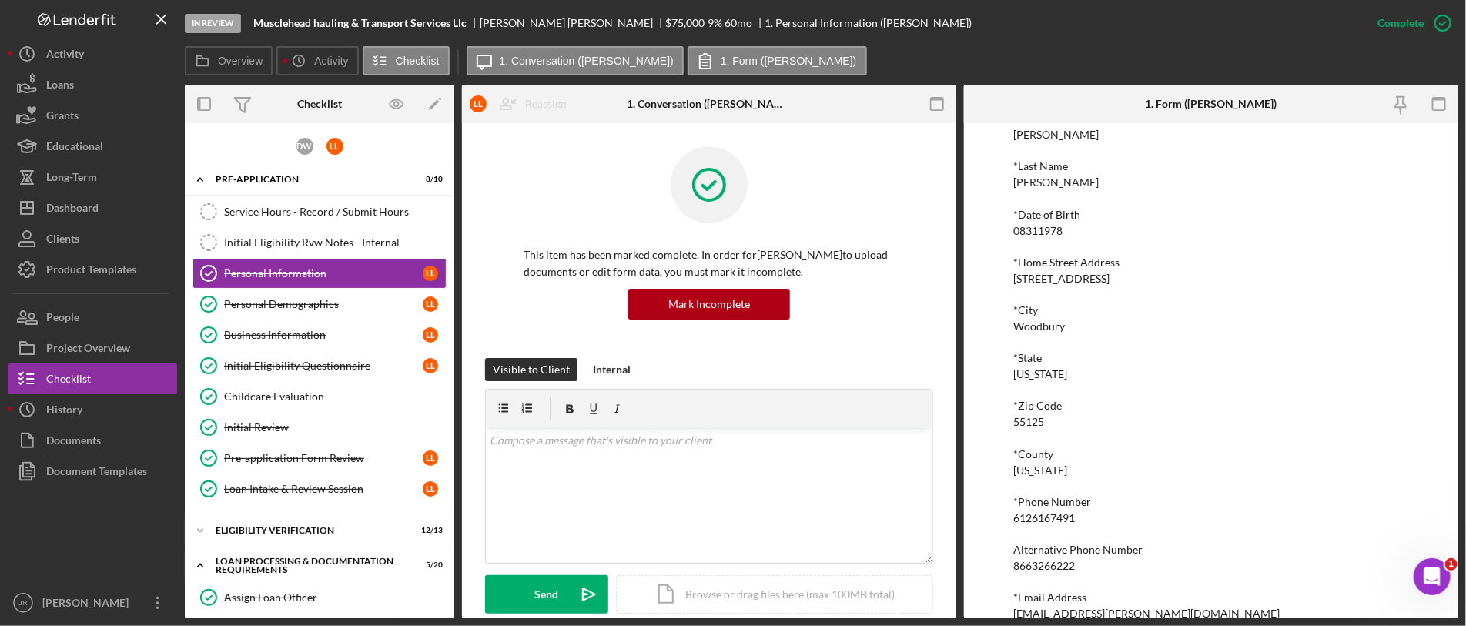
scroll to position [159, 0]
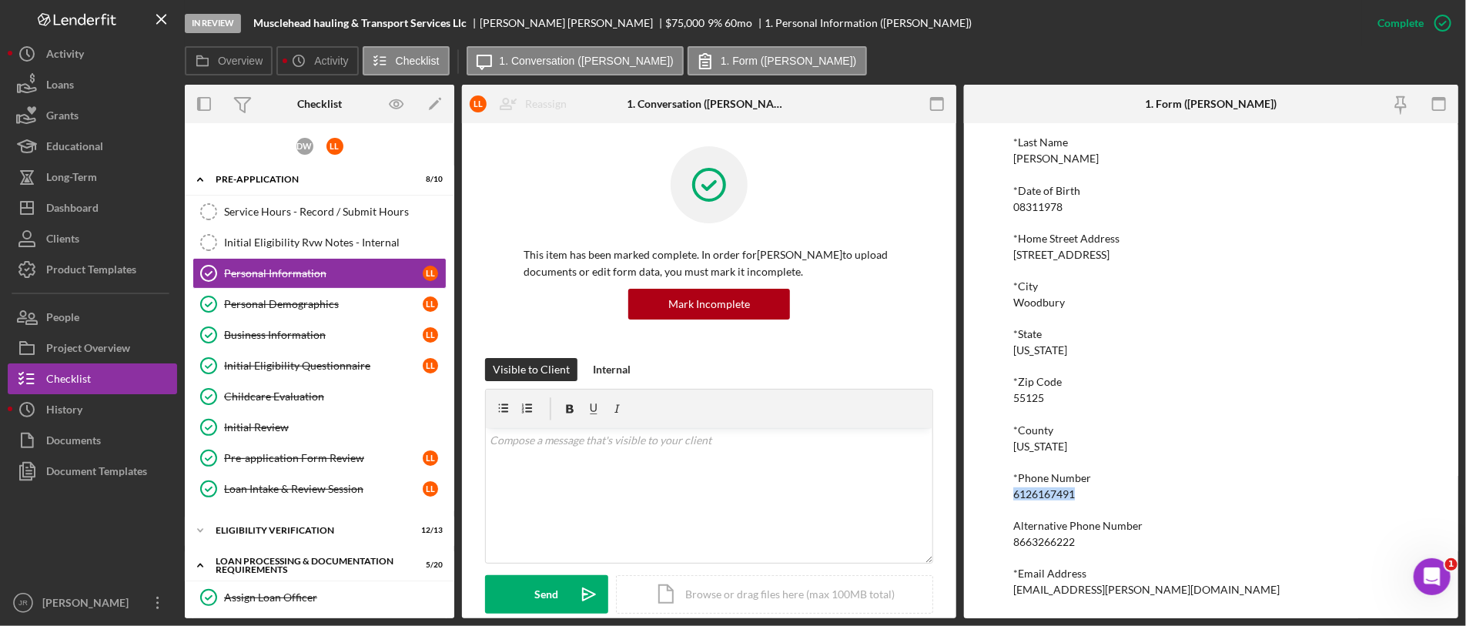
drag, startPoint x: 1086, startPoint y: 494, endPoint x: 994, endPoint y: 491, distance: 92.4
click at [994, 491] on div "To edit this form you must mark this item incomplete *First Name Loretta Middle…" at bounding box center [1211, 370] width 494 height 495
copy div "6126167491"
drag, startPoint x: 1197, startPoint y: 591, endPoint x: 1009, endPoint y: 604, distance: 189.1
click at [1009, 604] on div "To edit this form you must mark this item incomplete *First Name Loretta Middle…" at bounding box center [1211, 370] width 494 height 495
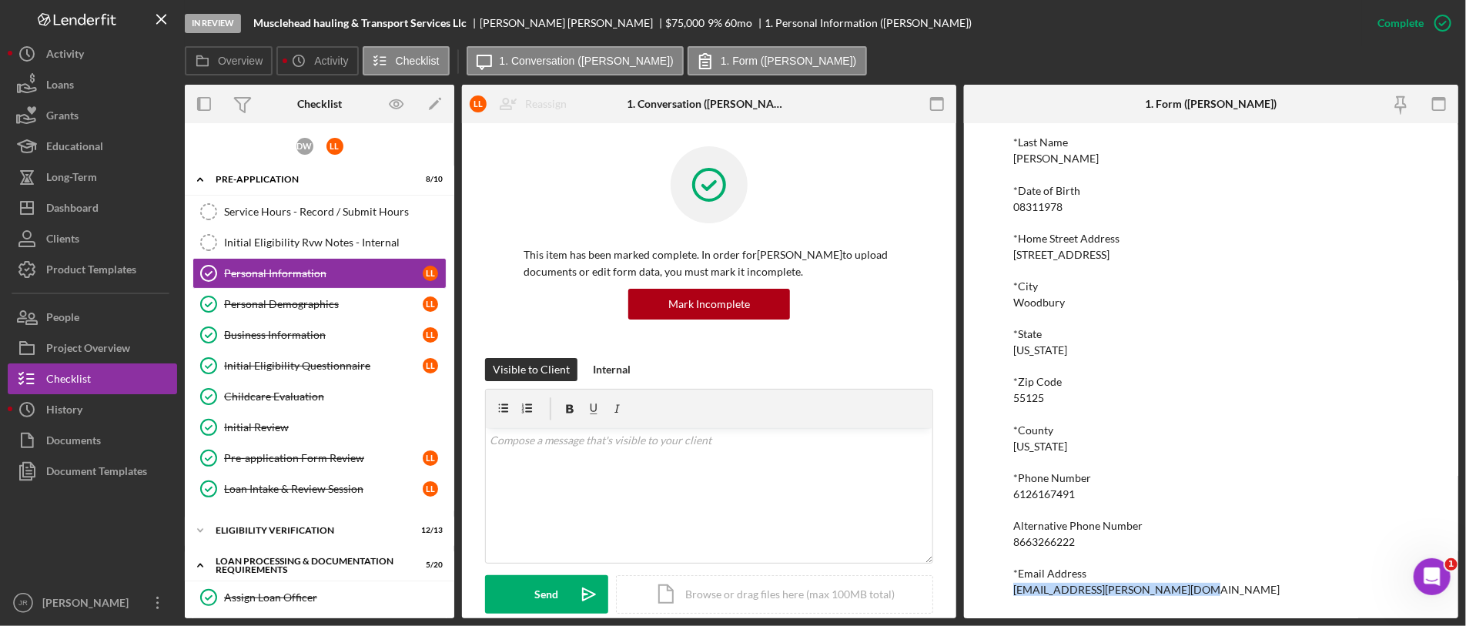
copy div "Rainy.Lott@muscleheadhauling.com"
click at [330, 299] on div "Personal Demographics" at bounding box center [323, 304] width 199 height 12
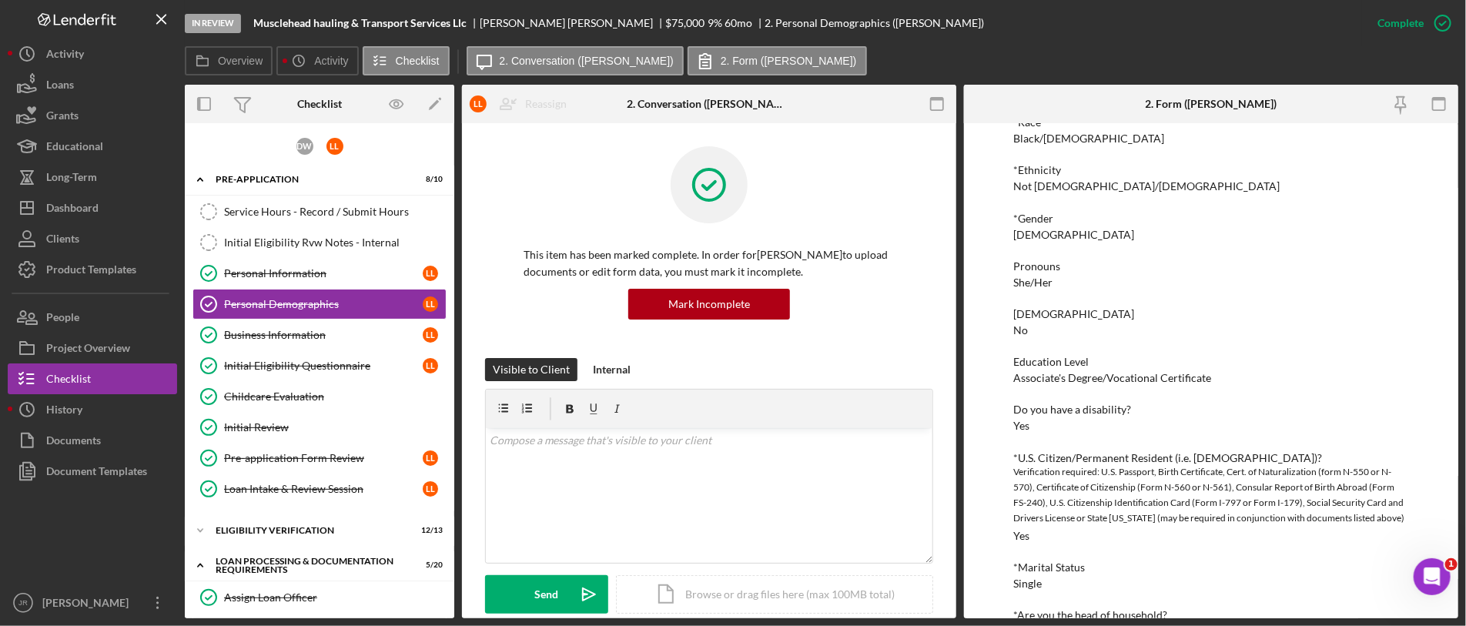
scroll to position [365, 0]
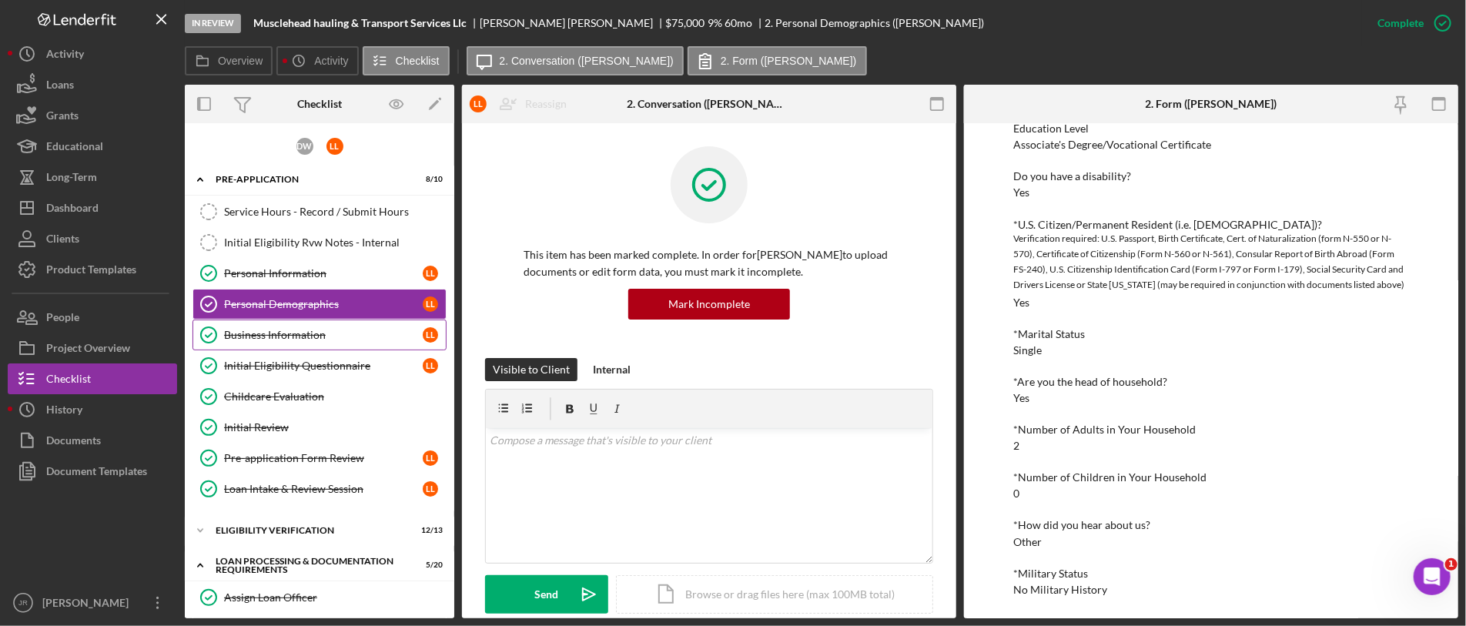
click at [286, 329] on div "Business Information" at bounding box center [323, 335] width 199 height 12
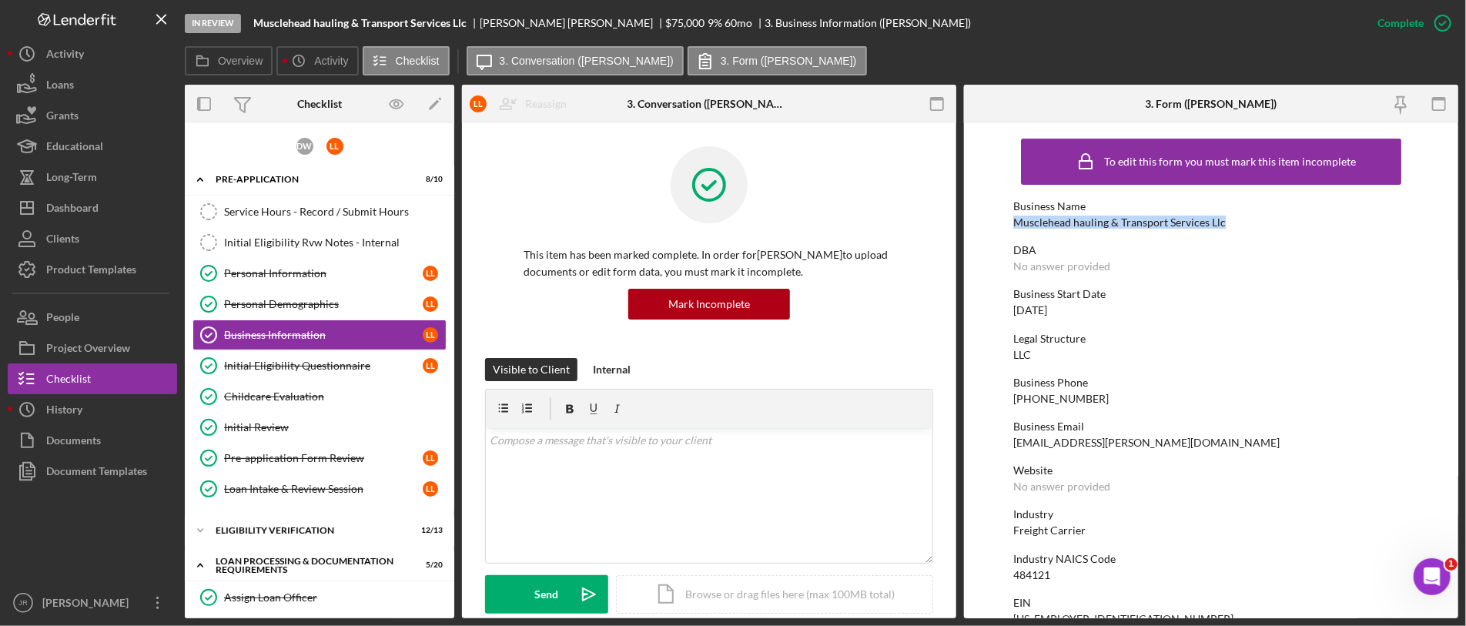
drag, startPoint x: 1233, startPoint y: 222, endPoint x: 1003, endPoint y: 227, distance: 229.5
click at [1003, 227] on form "To edit this form you must mark this item incomplete Business Name Musclehead h…" at bounding box center [1211, 370] width 494 height 495
drag, startPoint x: 1003, startPoint y: 227, endPoint x: 1156, endPoint y: 279, distance: 161.2
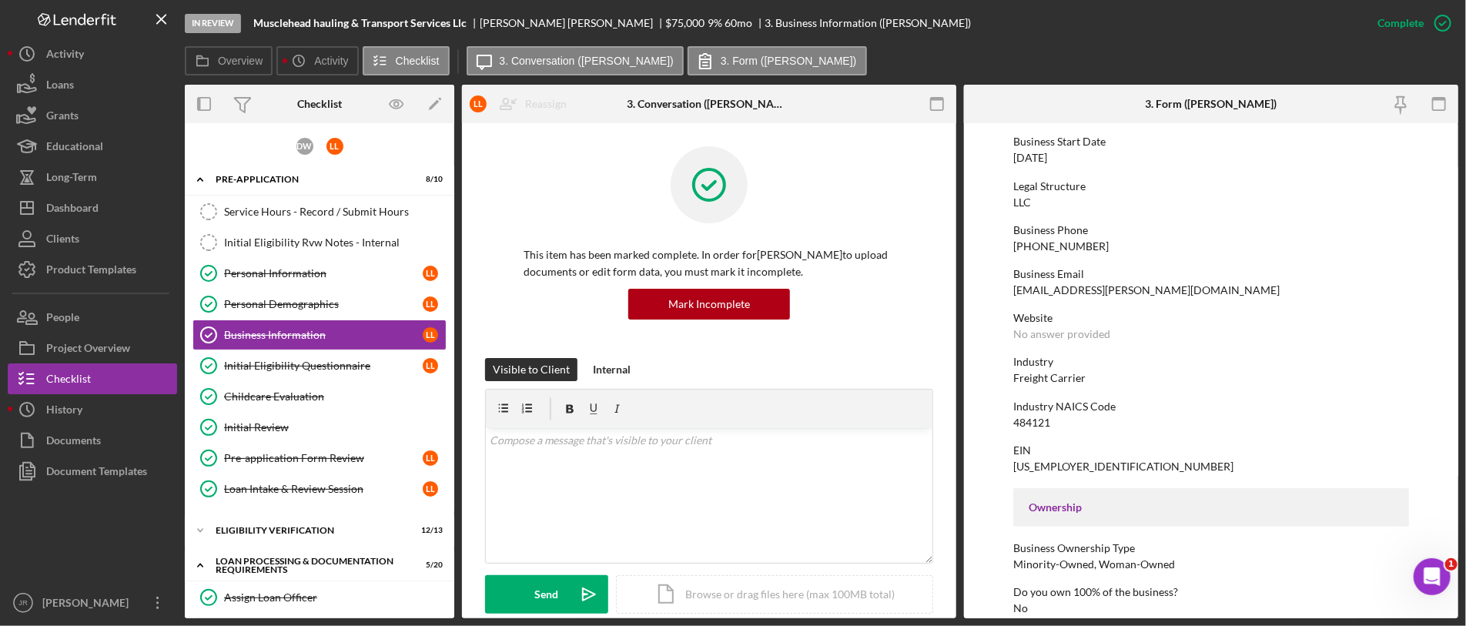
scroll to position [256, 0]
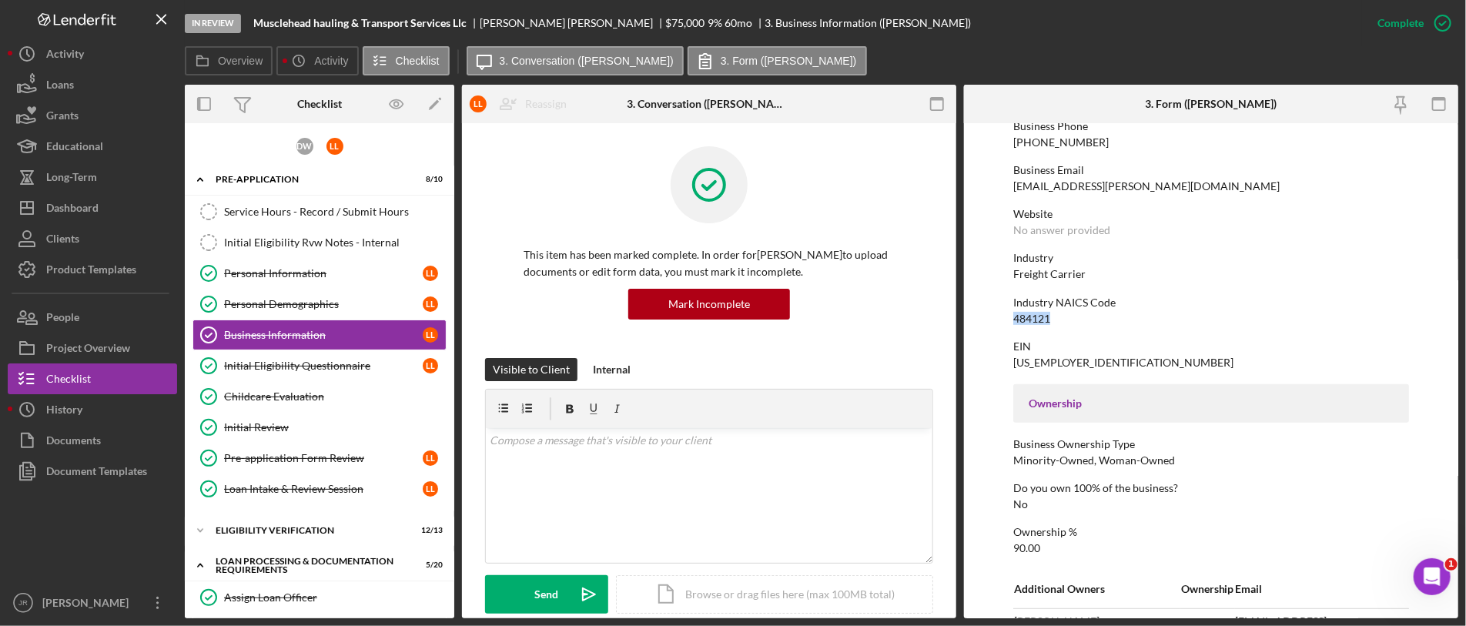
drag, startPoint x: 1056, startPoint y: 320, endPoint x: 1011, endPoint y: 318, distance: 45.4
click at [1011, 318] on form "To edit this form you must mark this item incomplete Business Name Musclehead h…" at bounding box center [1211, 370] width 494 height 495
copy div "484121"
drag, startPoint x: 1079, startPoint y: 352, endPoint x: 998, endPoint y: 364, distance: 82.5
click at [998, 364] on form "To edit this form you must mark this item incomplete Business Name Musclehead h…" at bounding box center [1211, 370] width 494 height 495
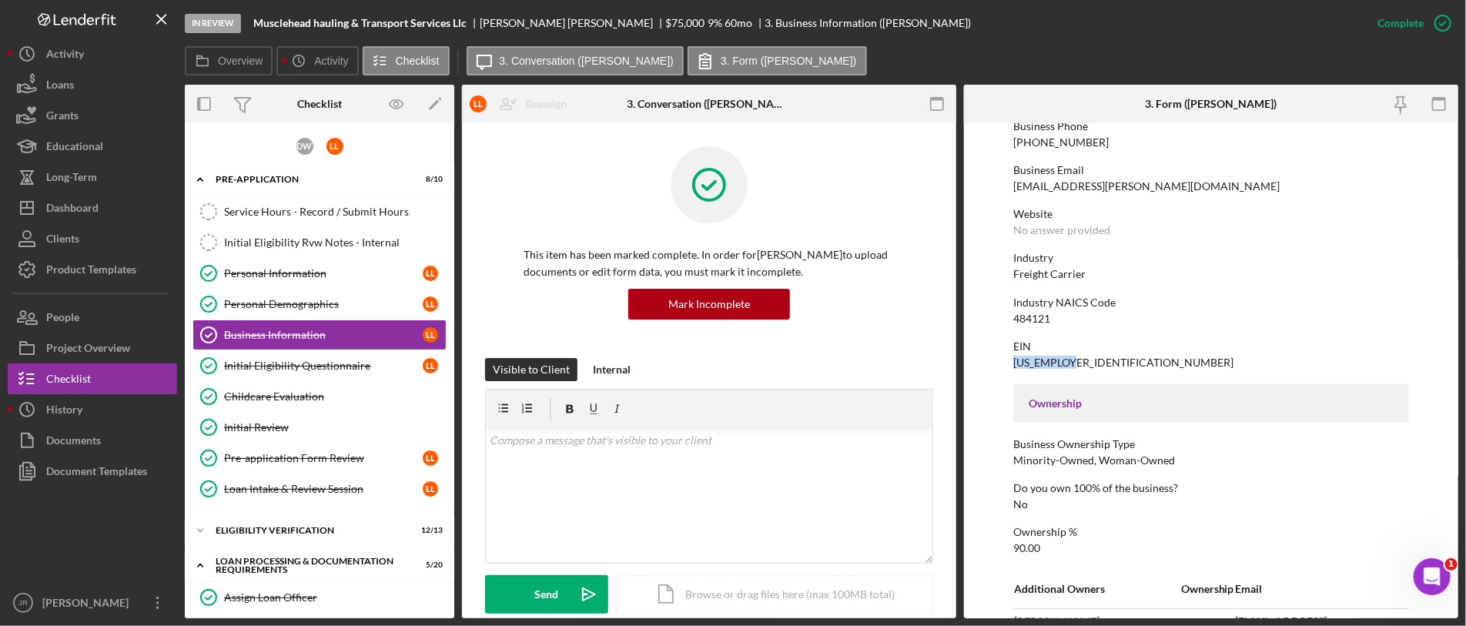
copy div "99-3184834"
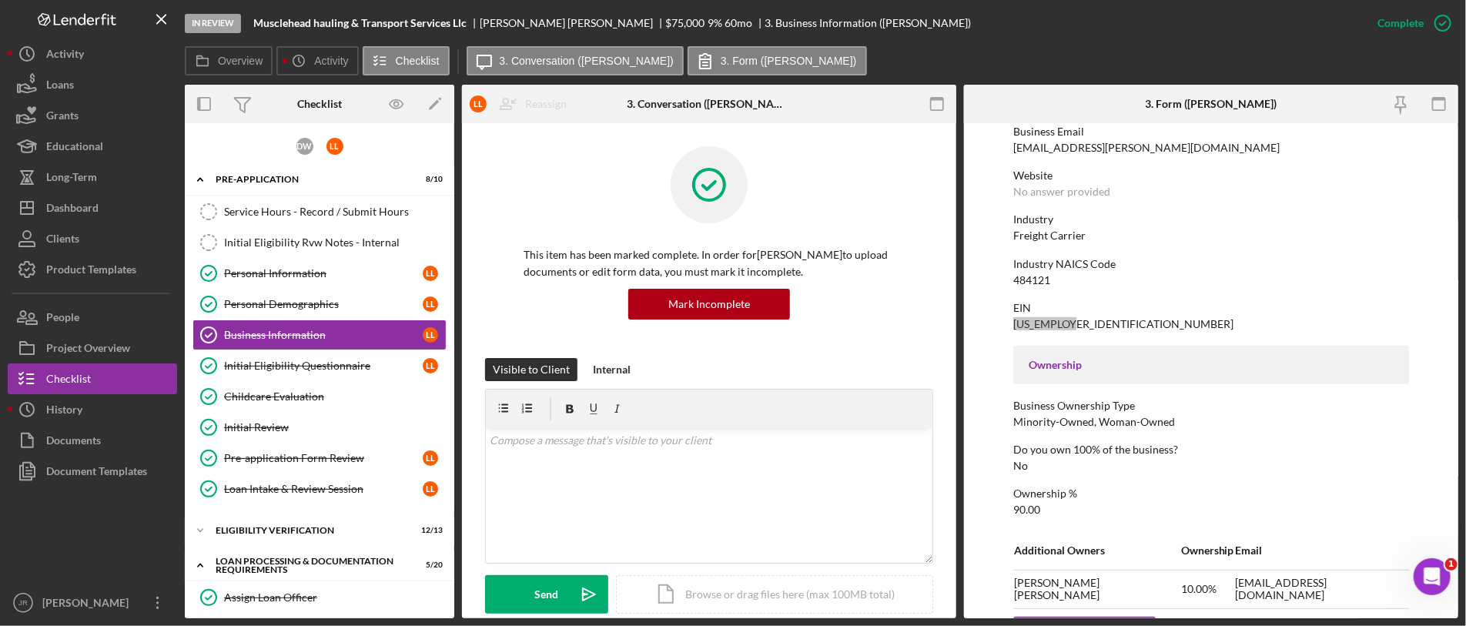
scroll to position [342, 0]
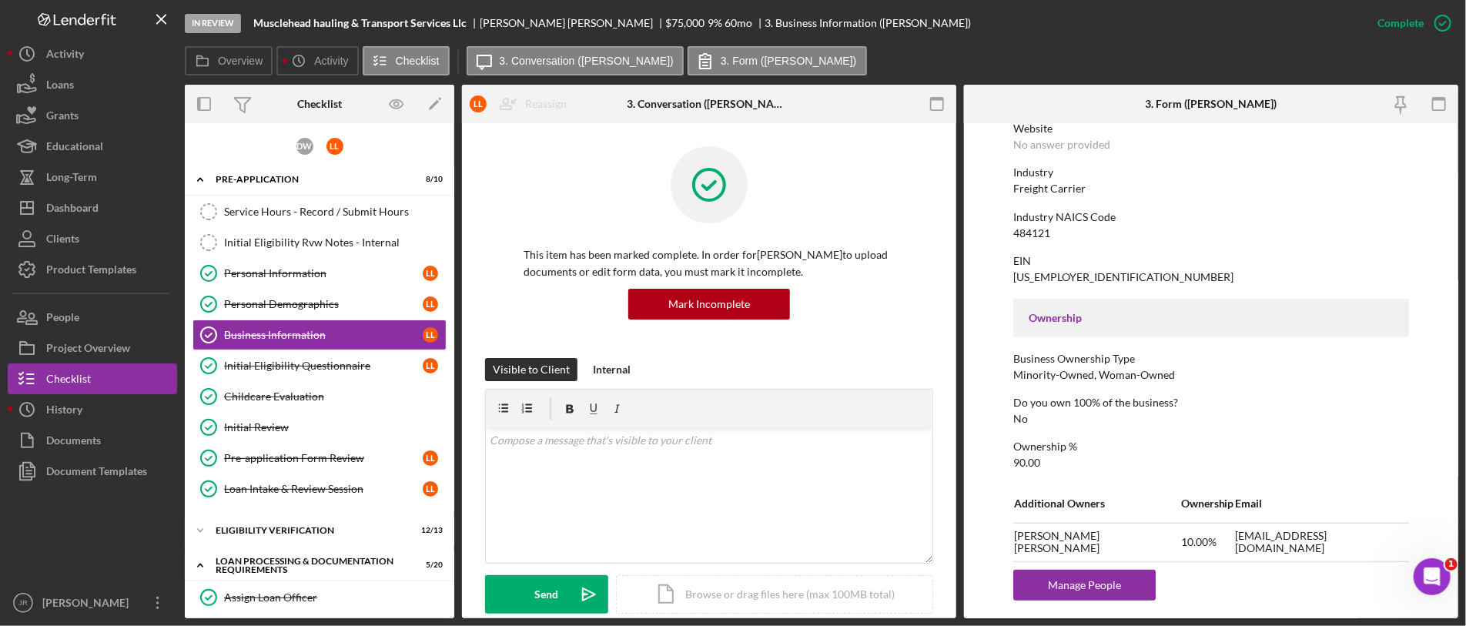
click at [1082, 179] on div "Industry Freight Carrier" at bounding box center [1211, 180] width 396 height 28
drag, startPoint x: 1089, startPoint y: 188, endPoint x: 1006, endPoint y: 193, distance: 82.6
click at [1006, 193] on form "To edit this form you must mark this item incomplete Business Name Musclehead h…" at bounding box center [1211, 370] width 494 height 495
copy div "Freight Carrier"
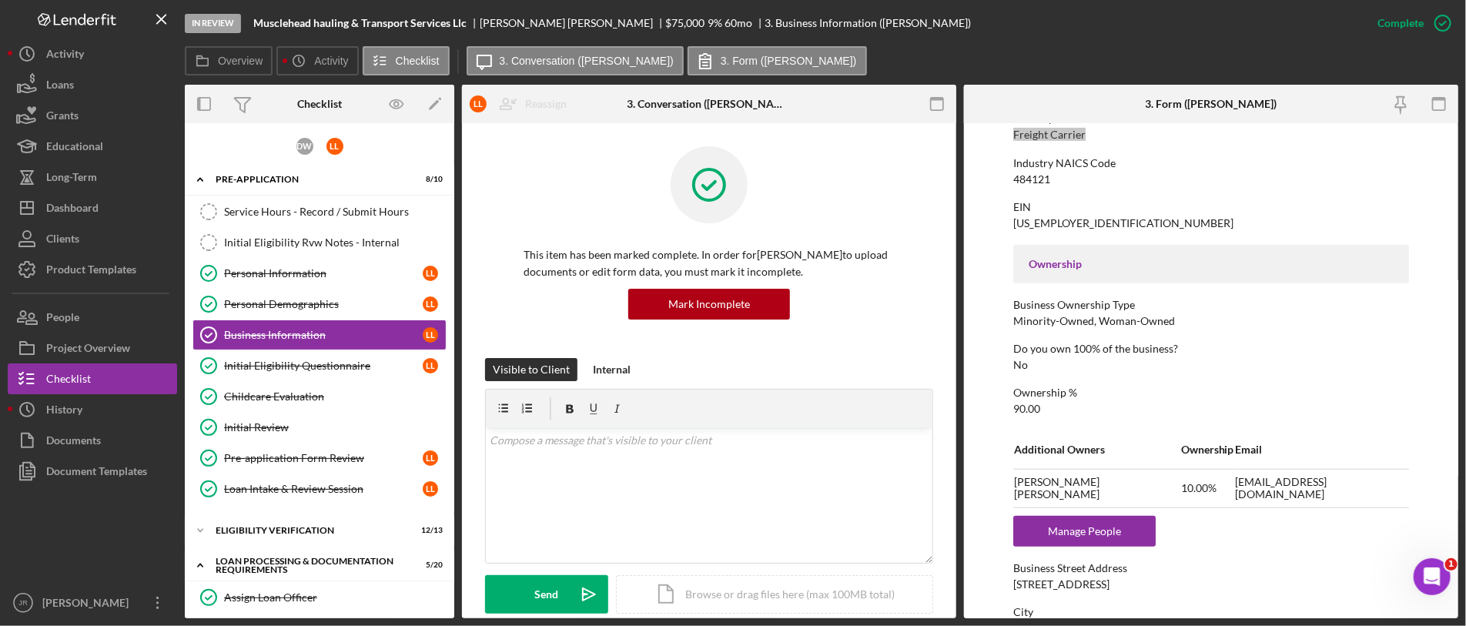
scroll to position [841, 0]
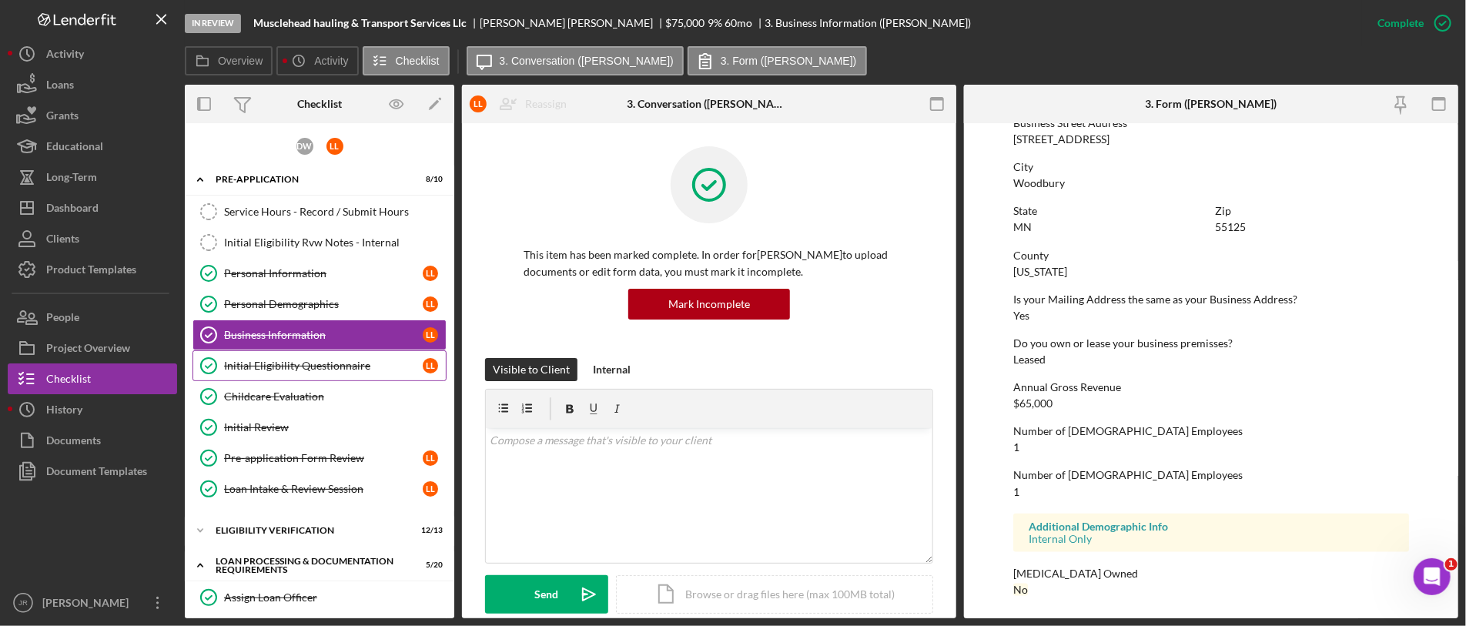
click at [290, 370] on div "Initial Eligibility Questionnaire" at bounding box center [323, 366] width 199 height 12
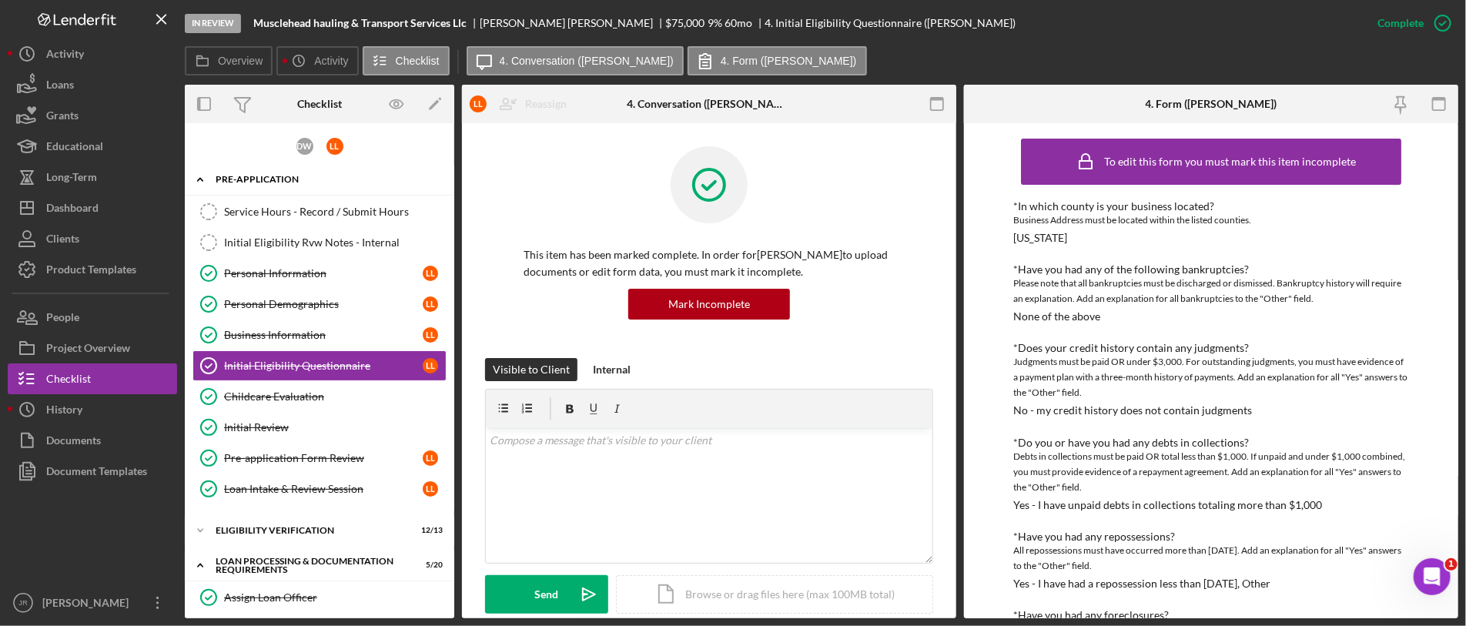
click at [204, 174] on icon "Icon/Expander" at bounding box center [200, 179] width 31 height 31
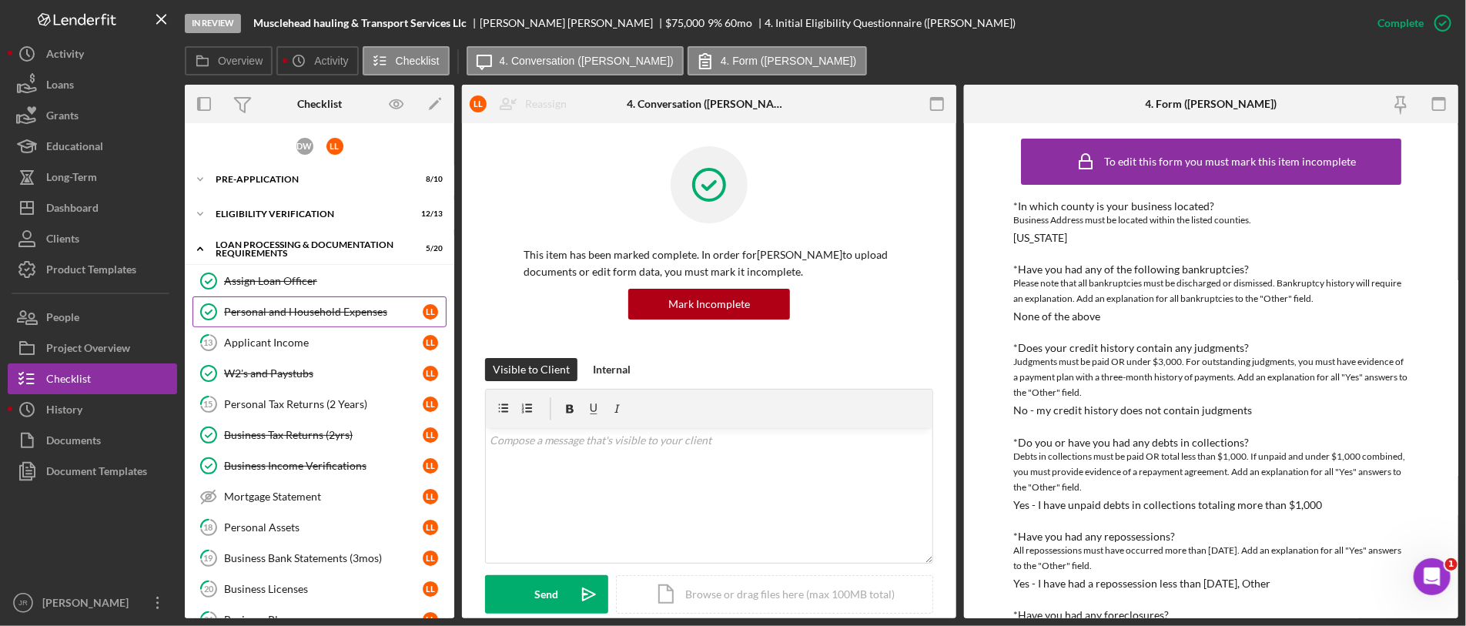
click at [316, 313] on div "Personal and Household Expenses" at bounding box center [323, 312] width 199 height 12
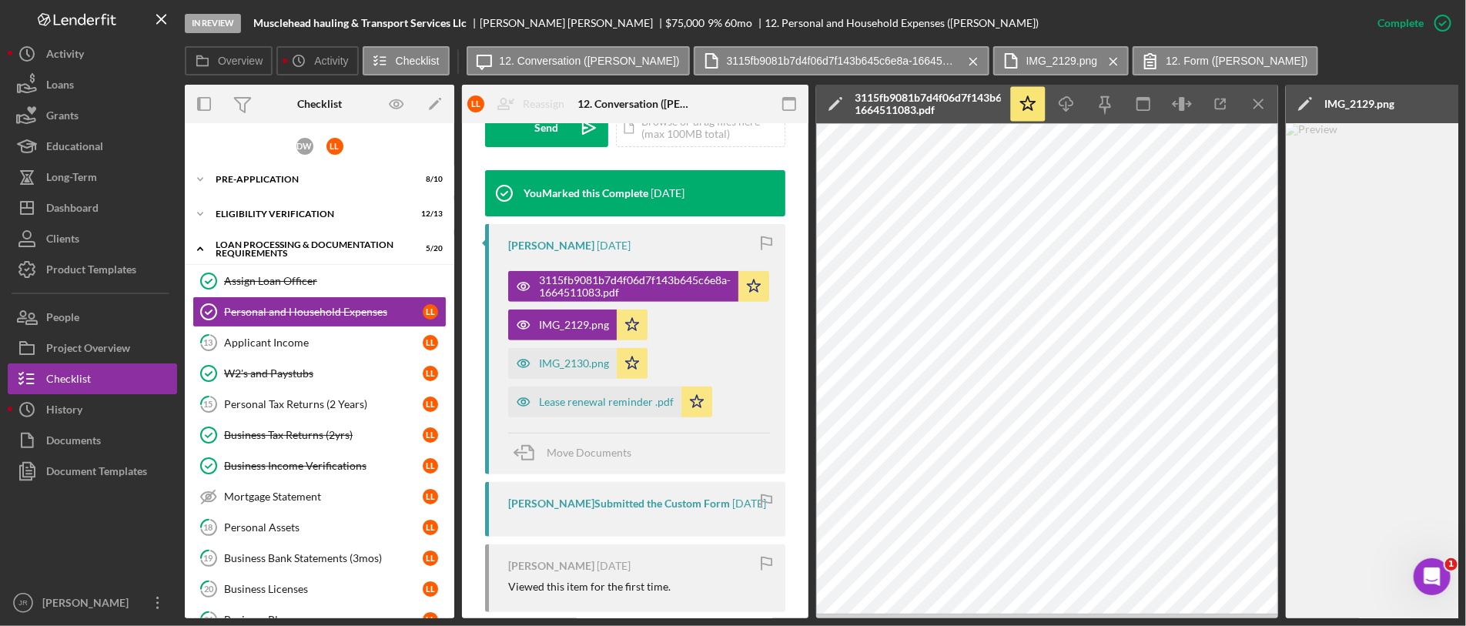
scroll to position [513, 0]
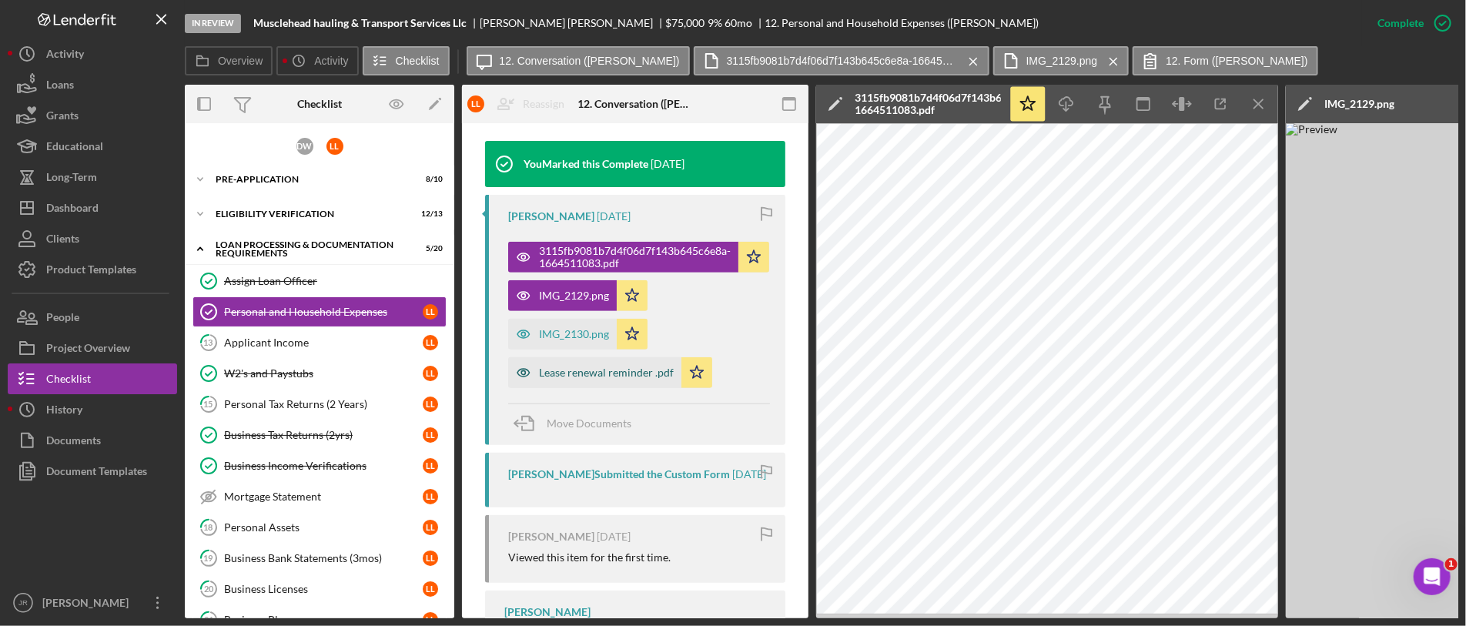
click at [632, 370] on div "Lease renewal reminder .pdf" at bounding box center [606, 372] width 135 height 12
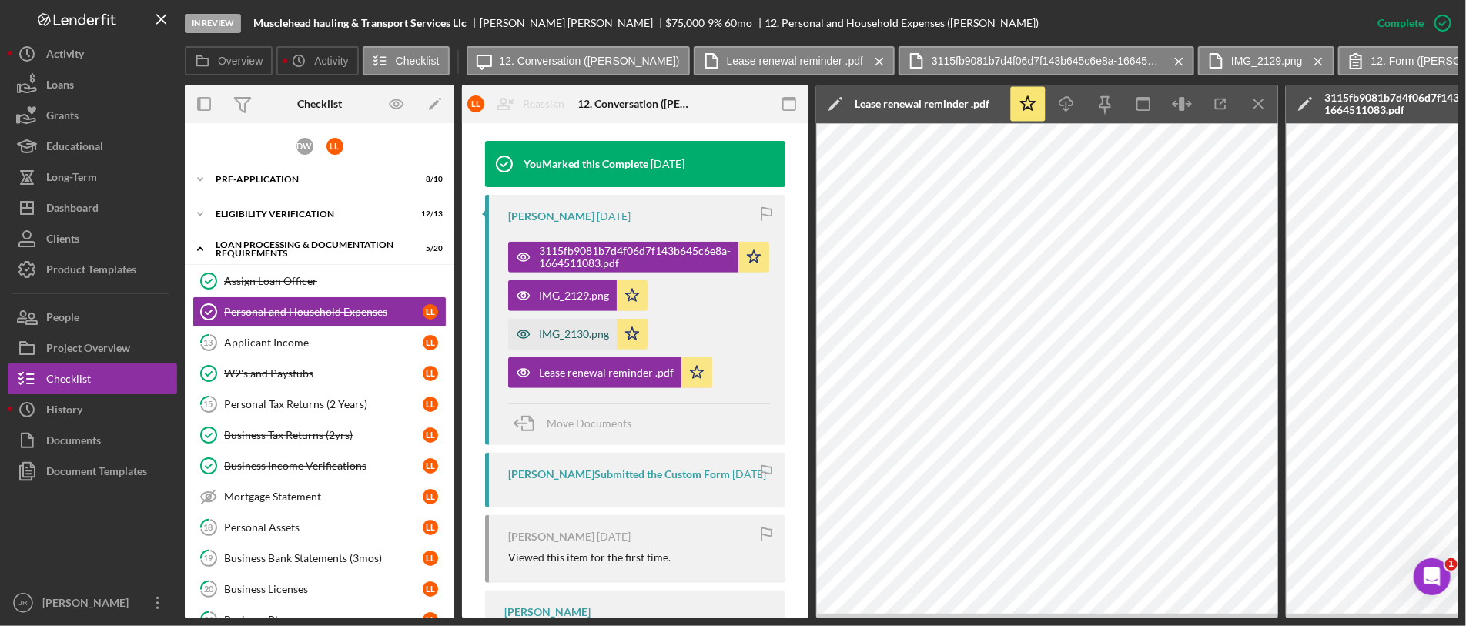
click at [573, 334] on div "IMG_2130.png" at bounding box center [574, 334] width 70 height 12
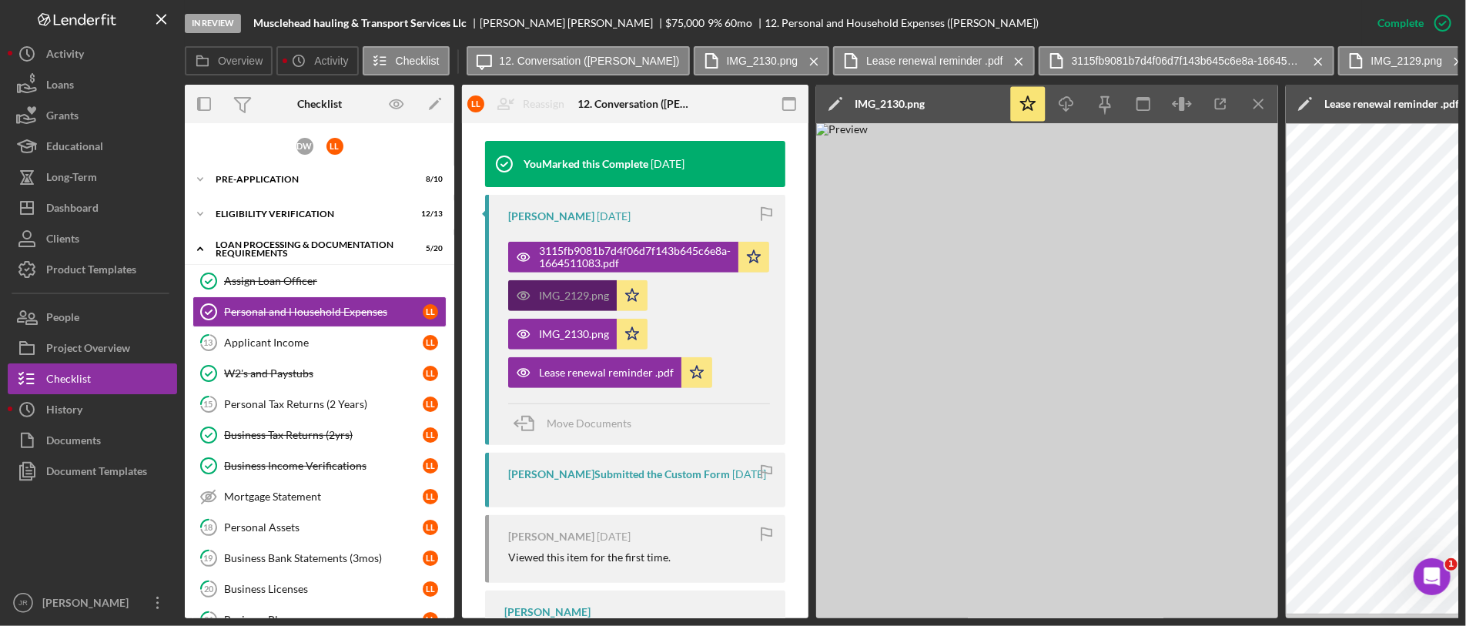
click at [550, 289] on div "IMG_2129.png" at bounding box center [574, 295] width 70 height 12
click at [1253, 112] on icon "Icon/Menu Close" at bounding box center [1259, 104] width 35 height 35
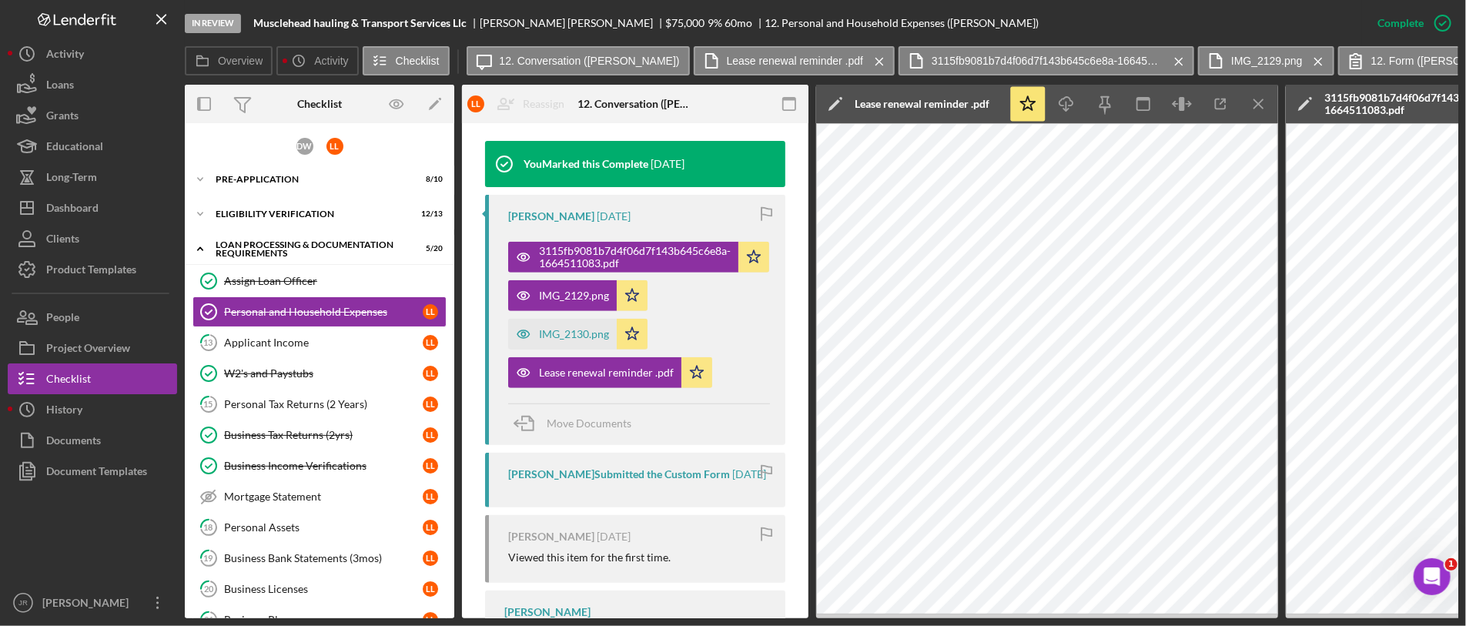
click at [1253, 112] on icon "Icon/Menu Close" at bounding box center [1259, 104] width 35 height 35
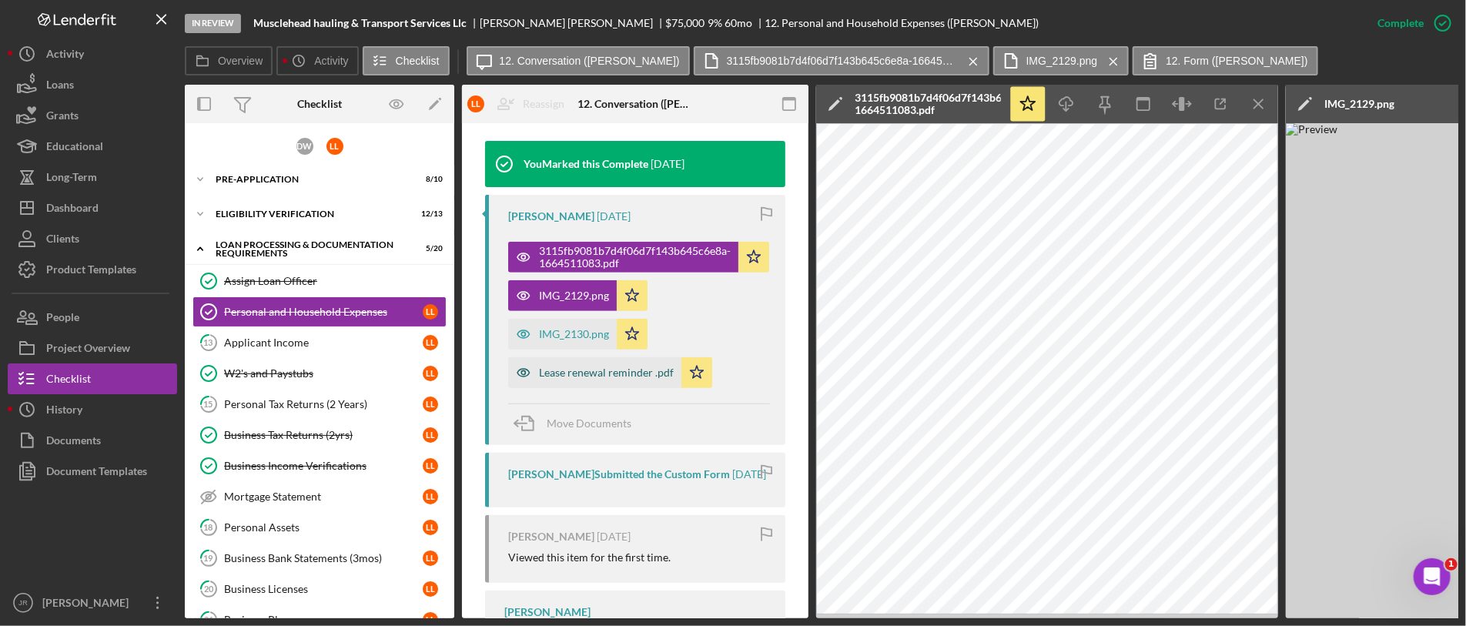
click at [629, 376] on div "Lease renewal reminder .pdf" at bounding box center [606, 372] width 135 height 12
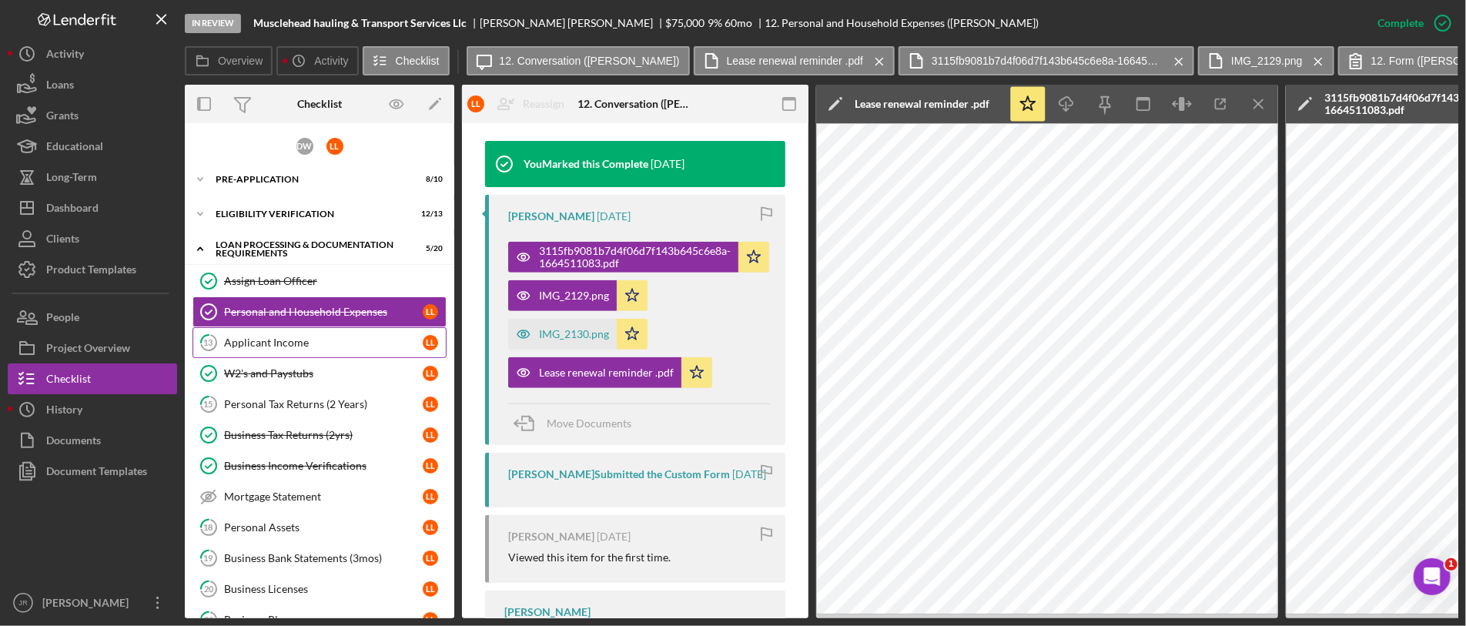
click at [296, 336] on div "Applicant Income" at bounding box center [323, 342] width 199 height 12
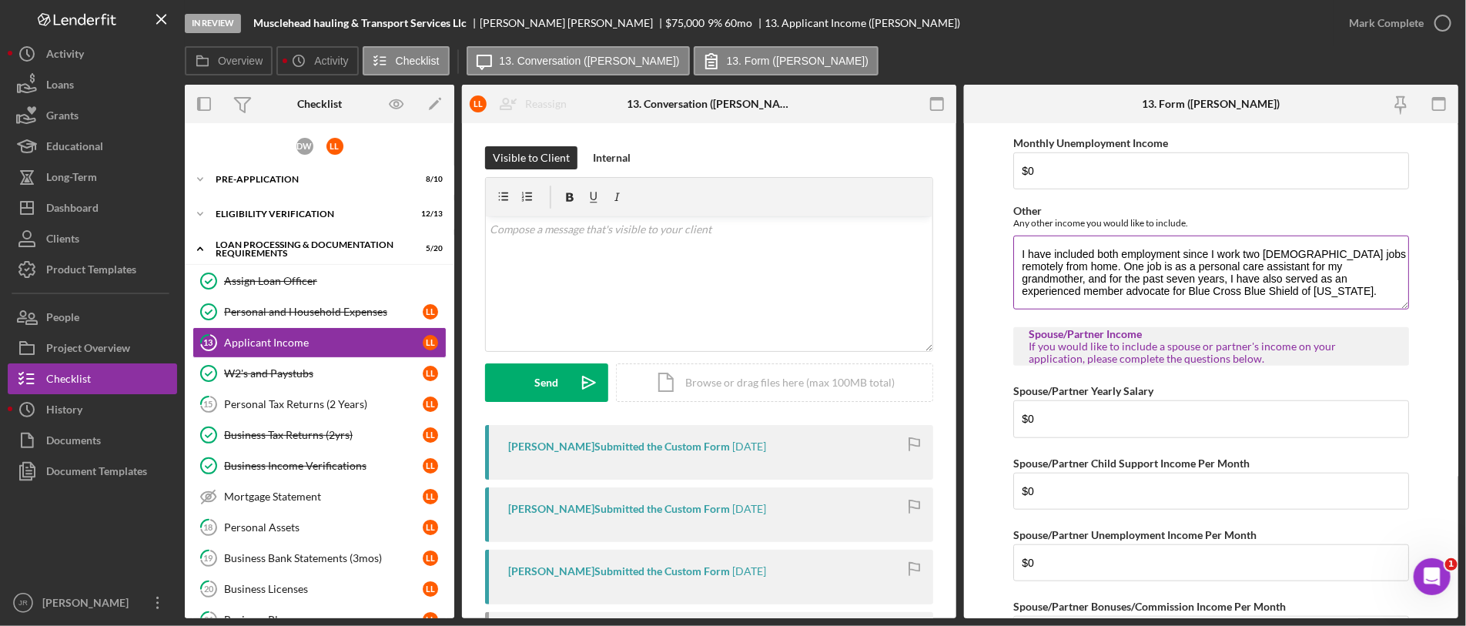
scroll to position [598, 0]
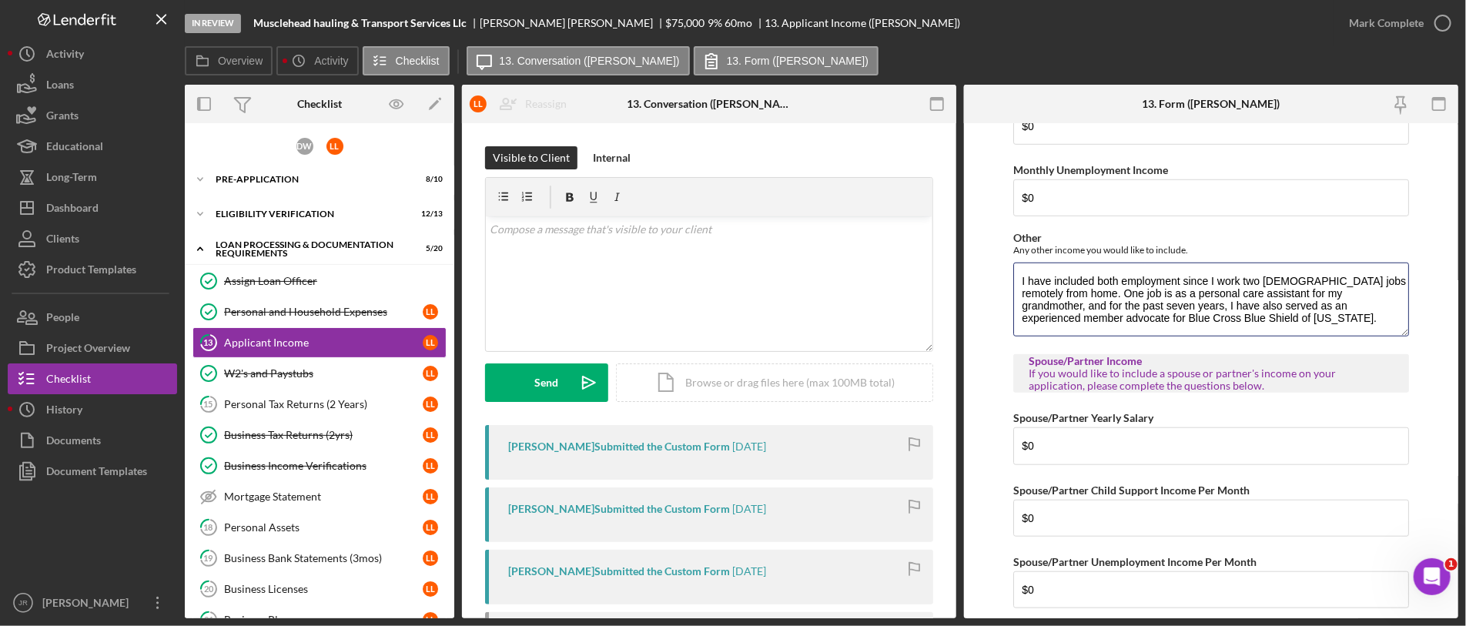
drag, startPoint x: 1206, startPoint y: 314, endPoint x: 1002, endPoint y: 279, distance: 206.9
click at [1002, 279] on form "Personal Income Annual Individual Wages $85,000 Annual Household Income $100,00…" at bounding box center [1211, 370] width 494 height 495
drag, startPoint x: 1103, startPoint y: 309, endPoint x: 1143, endPoint y: 279, distance: 49.4
drag, startPoint x: 1215, startPoint y: 314, endPoint x: 1011, endPoint y: 280, distance: 206.8
click at [1011, 280] on form "Personal Income Annual Individual Wages $85,000 Annual Household Income $100,00…" at bounding box center [1211, 370] width 494 height 495
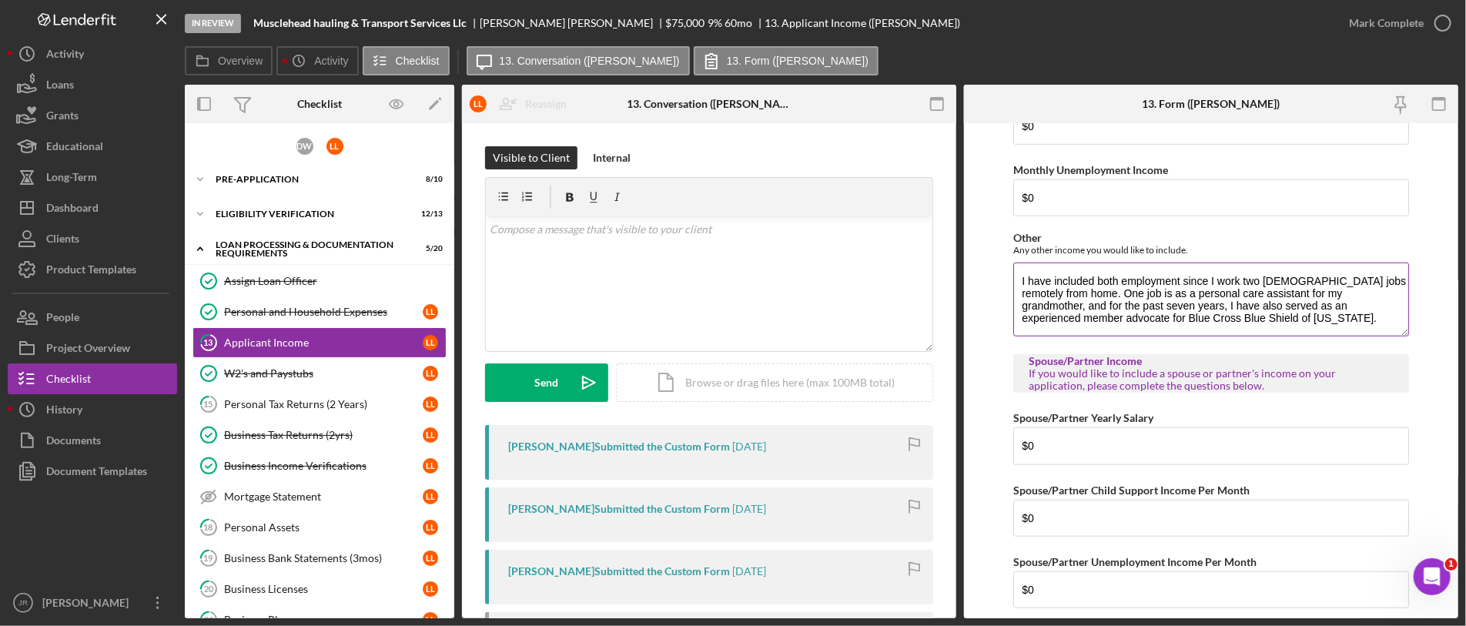
drag, startPoint x: 1104, startPoint y: 299, endPoint x: 1126, endPoint y: 278, distance: 30.5
drag, startPoint x: 1022, startPoint y: 280, endPoint x: 1258, endPoint y: 327, distance: 241.0
click at [1258, 327] on textarea "I have included both employment since I work two full-time jobs remotely from h…" at bounding box center [1211, 300] width 396 height 74
click at [1273, 21] on div "In Review Musclehead hauling & Transport Services Llc Loretta Lott $75,000 $75,…" at bounding box center [759, 23] width 1149 height 46
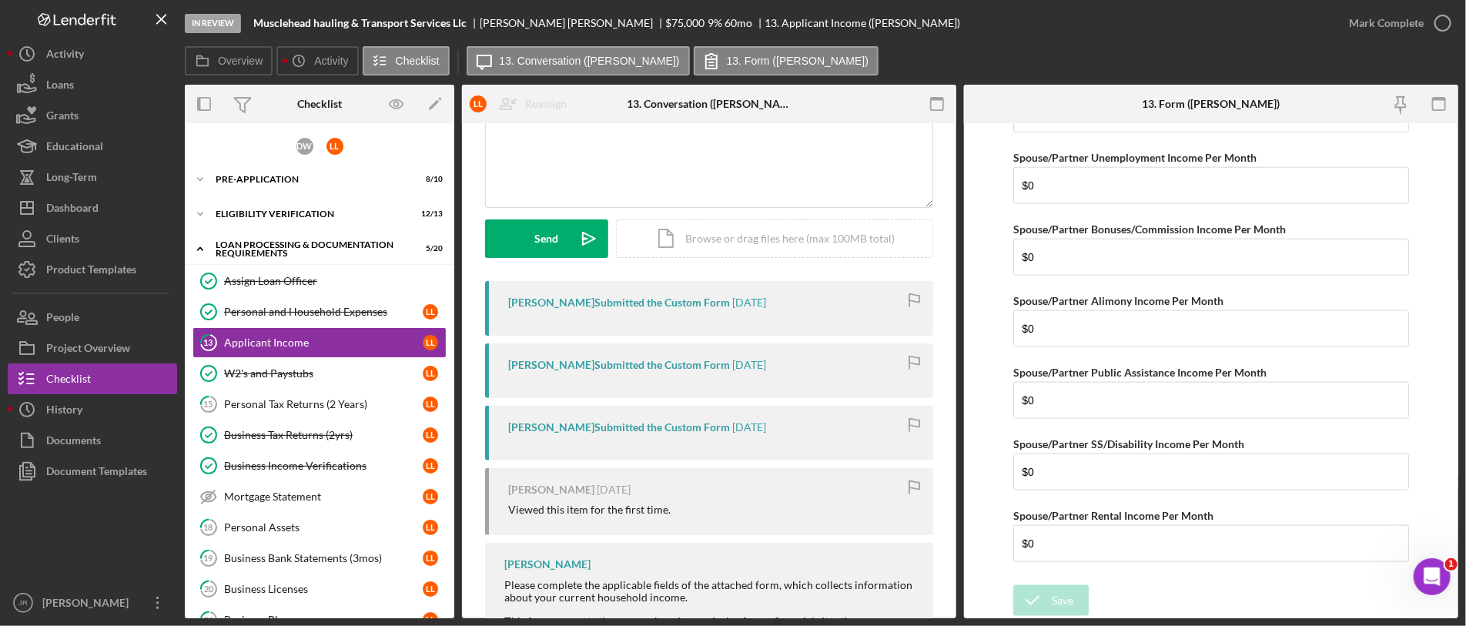
scroll to position [352, 0]
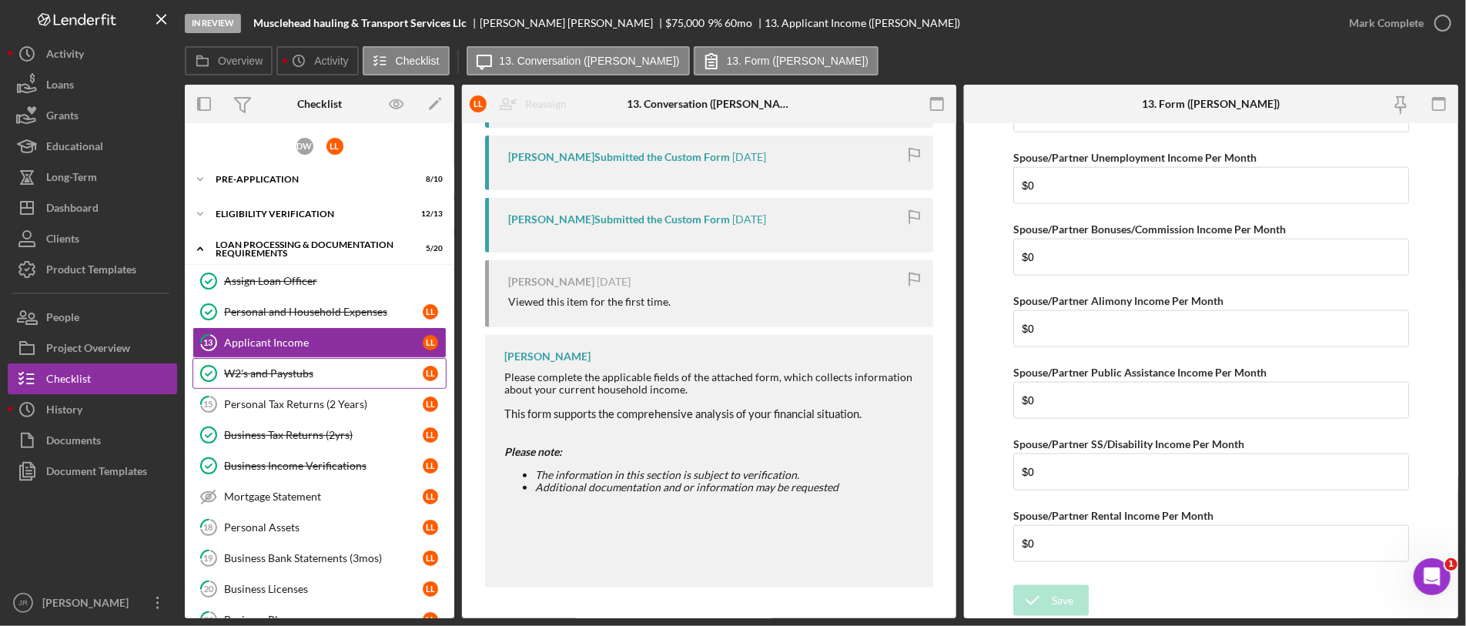
click at [326, 371] on div "W2's and Paystubs" at bounding box center [323, 373] width 199 height 12
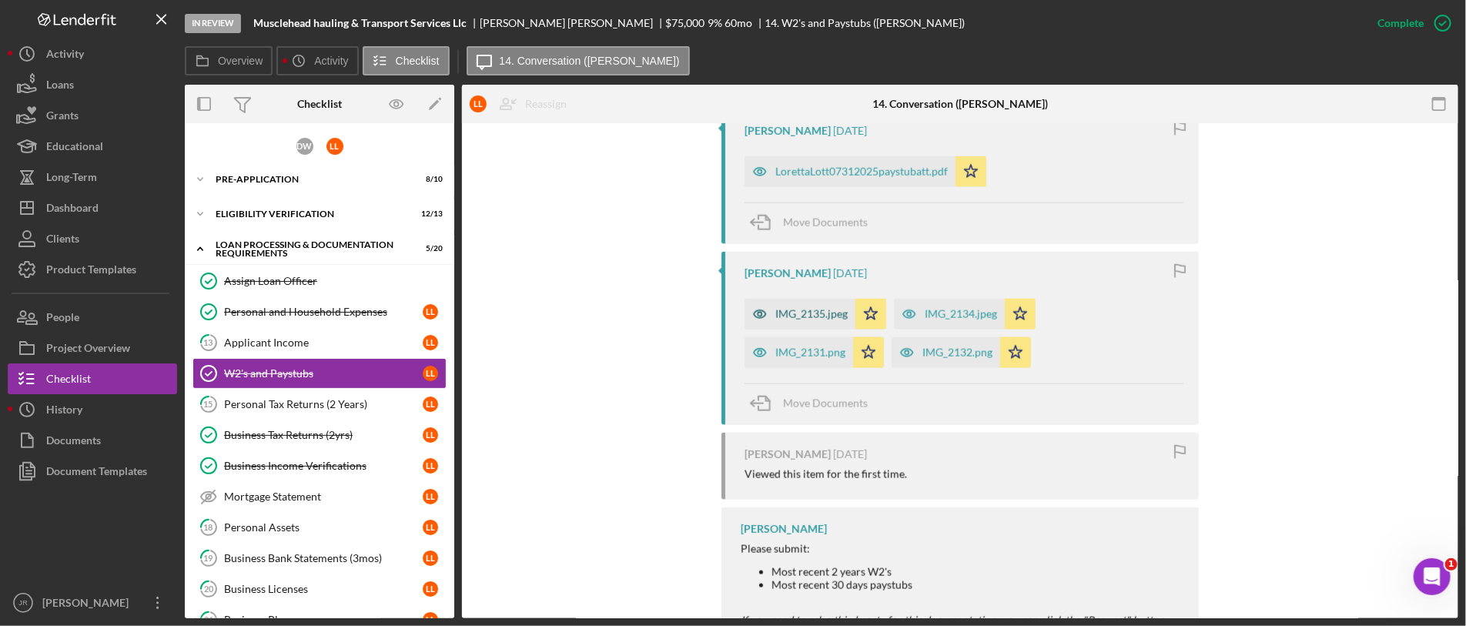
scroll to position [1313, 0]
click at [788, 357] on div "IMG_2131.png" at bounding box center [810, 353] width 70 height 12
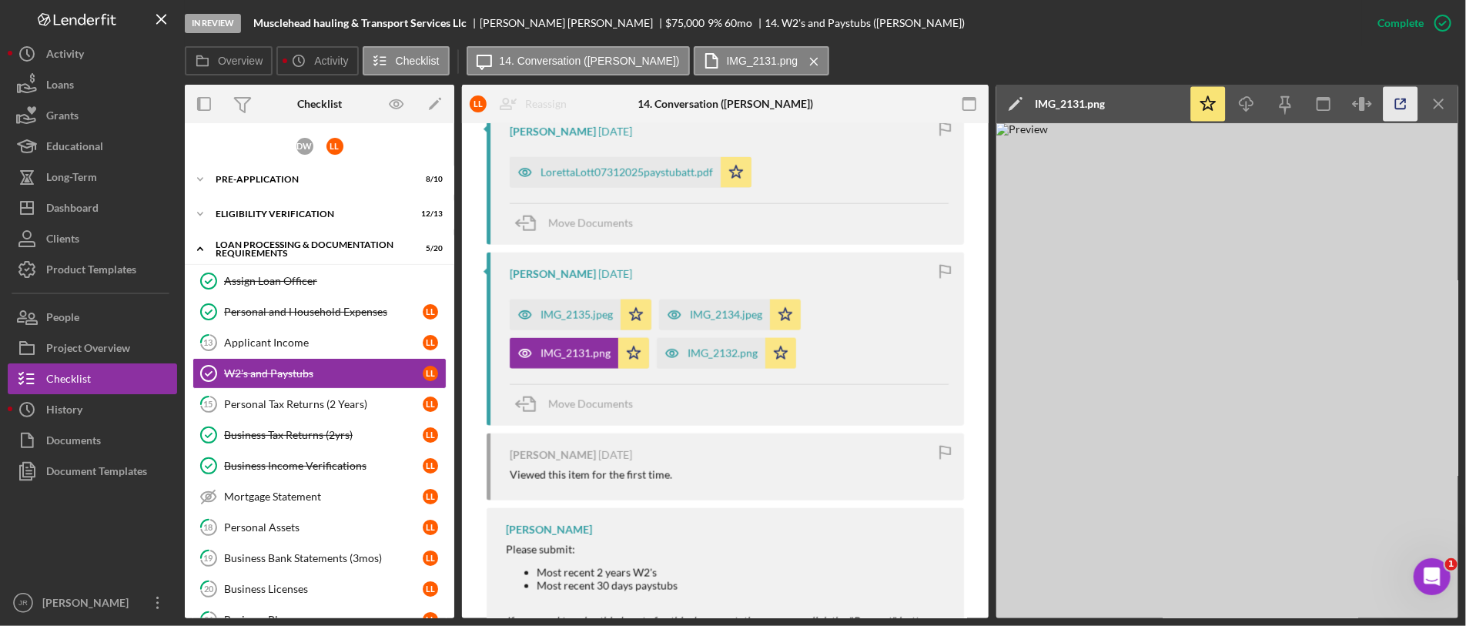
click at [1293, 111] on icon "button" at bounding box center [1401, 104] width 35 height 35
click at [1293, 109] on icon "button" at bounding box center [1401, 104] width 35 height 35
click at [1248, 109] on polyline "button" at bounding box center [1245, 110] width 5 height 2
drag, startPoint x: 1440, startPoint y: 105, endPoint x: 1383, endPoint y: 121, distance: 59.8
click at [1293, 105] on line "button" at bounding box center [1438, 103] width 8 height 8
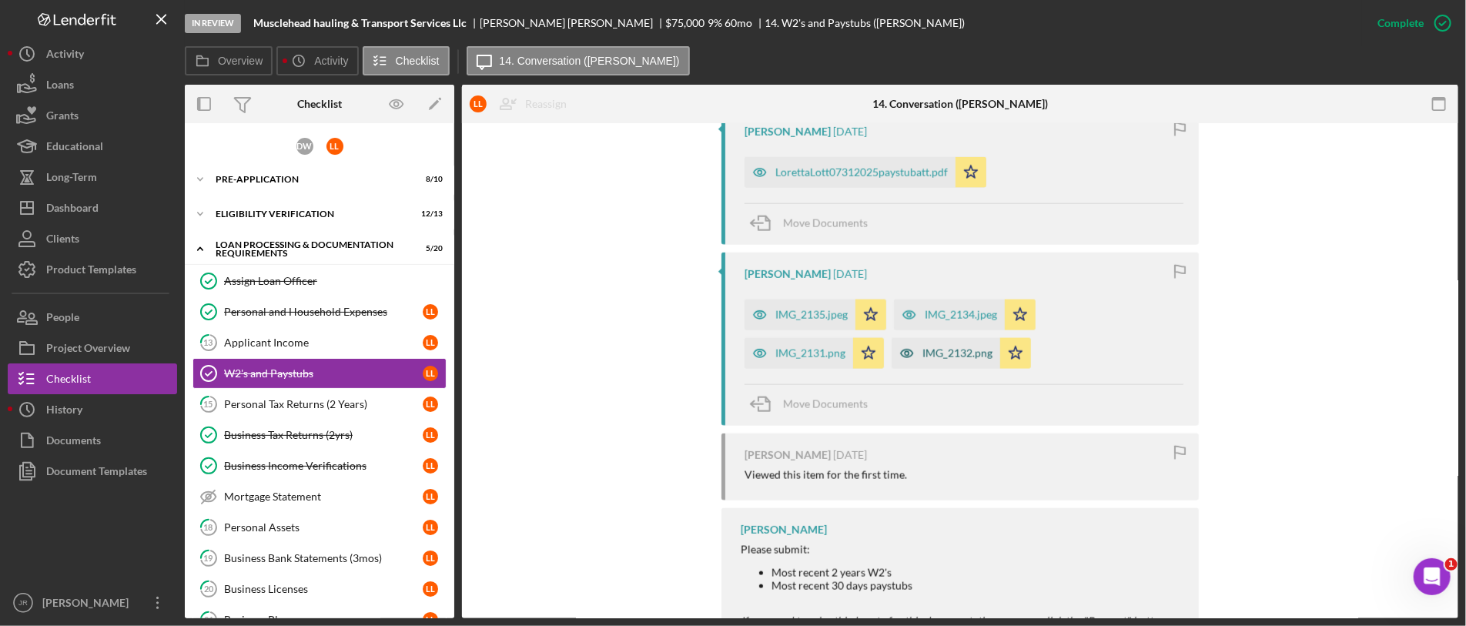
click at [960, 355] on div "IMG_2132.png" at bounding box center [957, 353] width 70 height 12
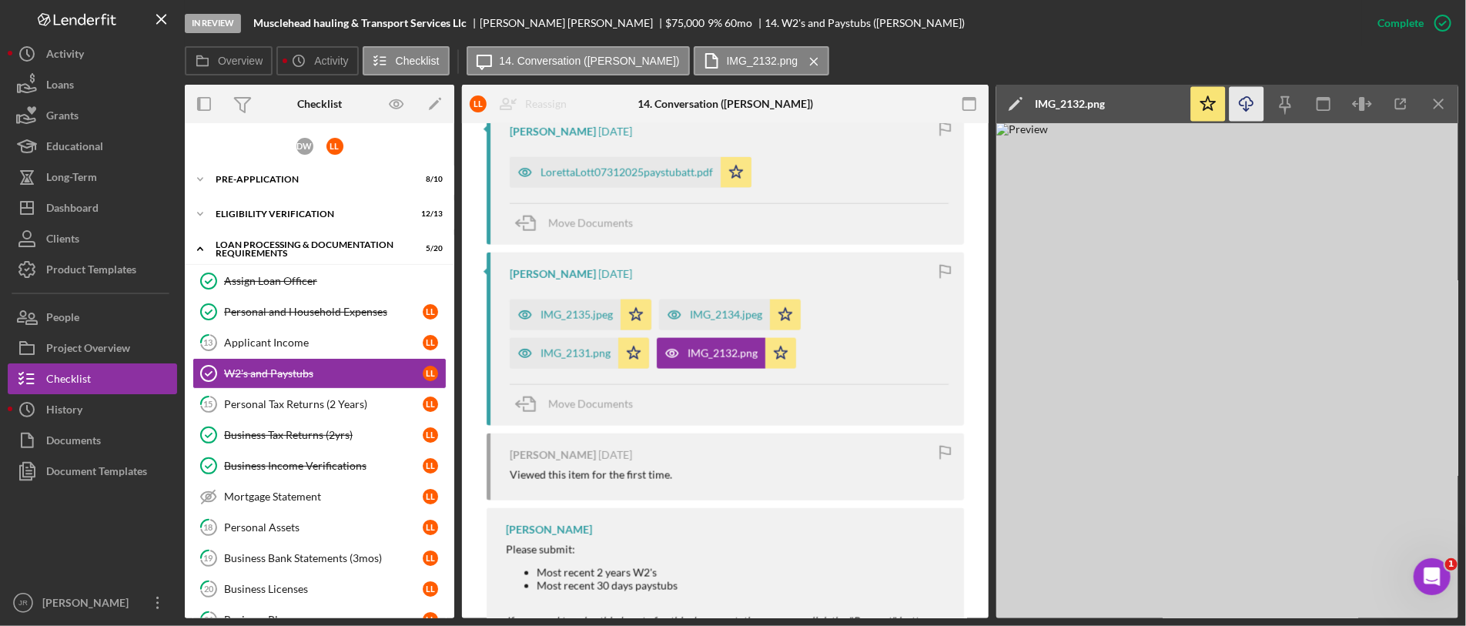
click at [1240, 103] on icon "Icon/Download" at bounding box center [1247, 104] width 35 height 35
click at [1293, 101] on icon "Icon/Menu Close" at bounding box center [1439, 104] width 35 height 35
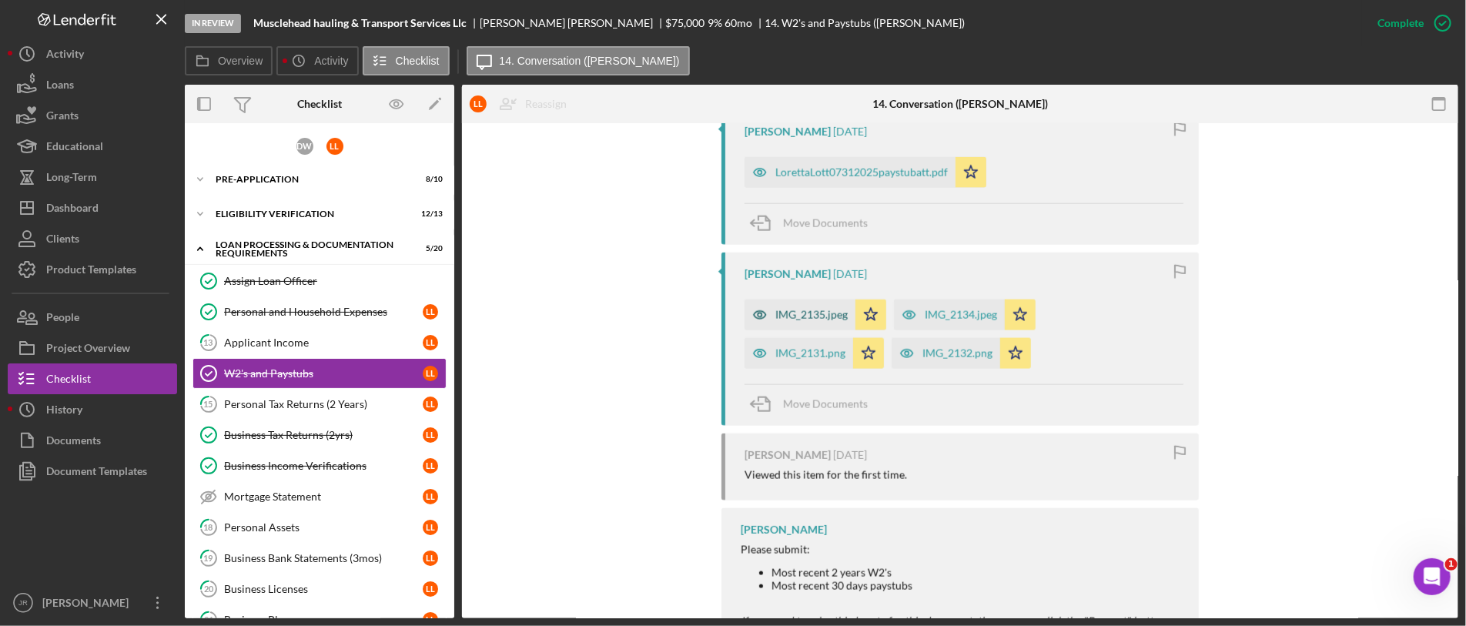
click at [781, 321] on div "IMG_2135.jpeg" at bounding box center [811, 315] width 72 height 12
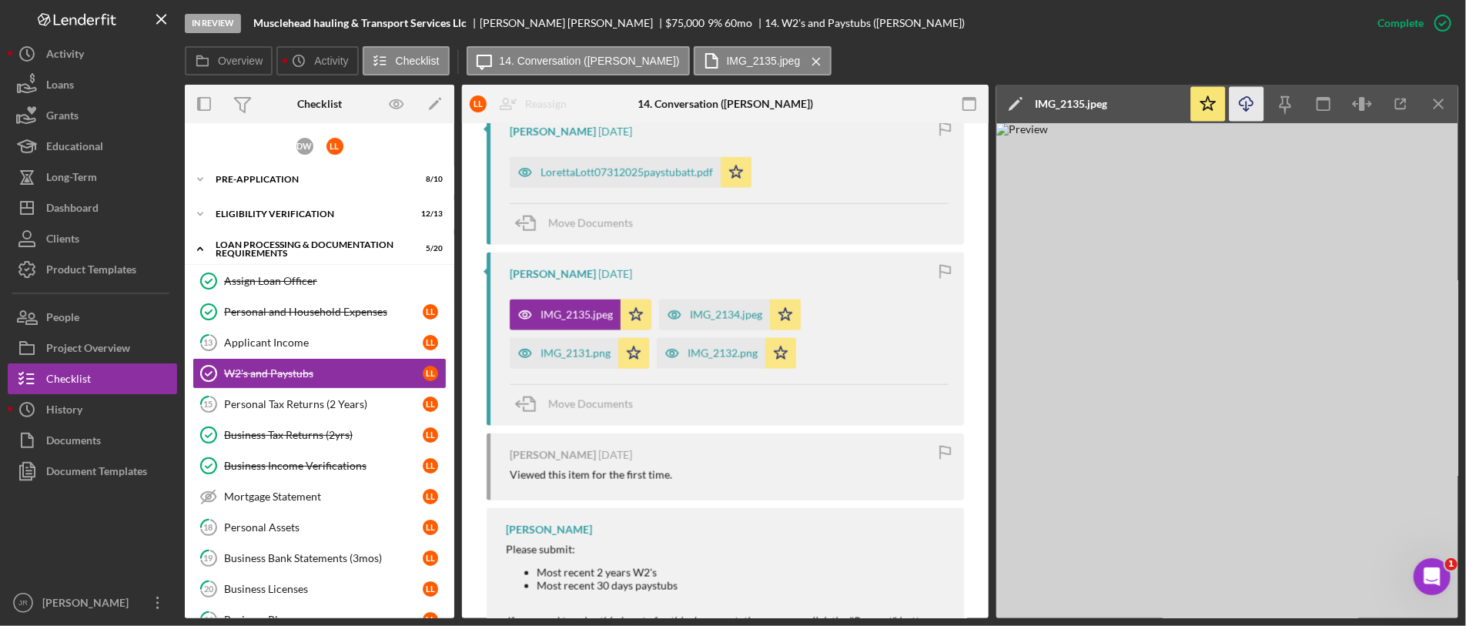
click at [1242, 103] on icon "Icon/Download" at bounding box center [1247, 104] width 35 height 35
click at [1293, 101] on icon "Icon/Menu Close" at bounding box center [1439, 104] width 35 height 35
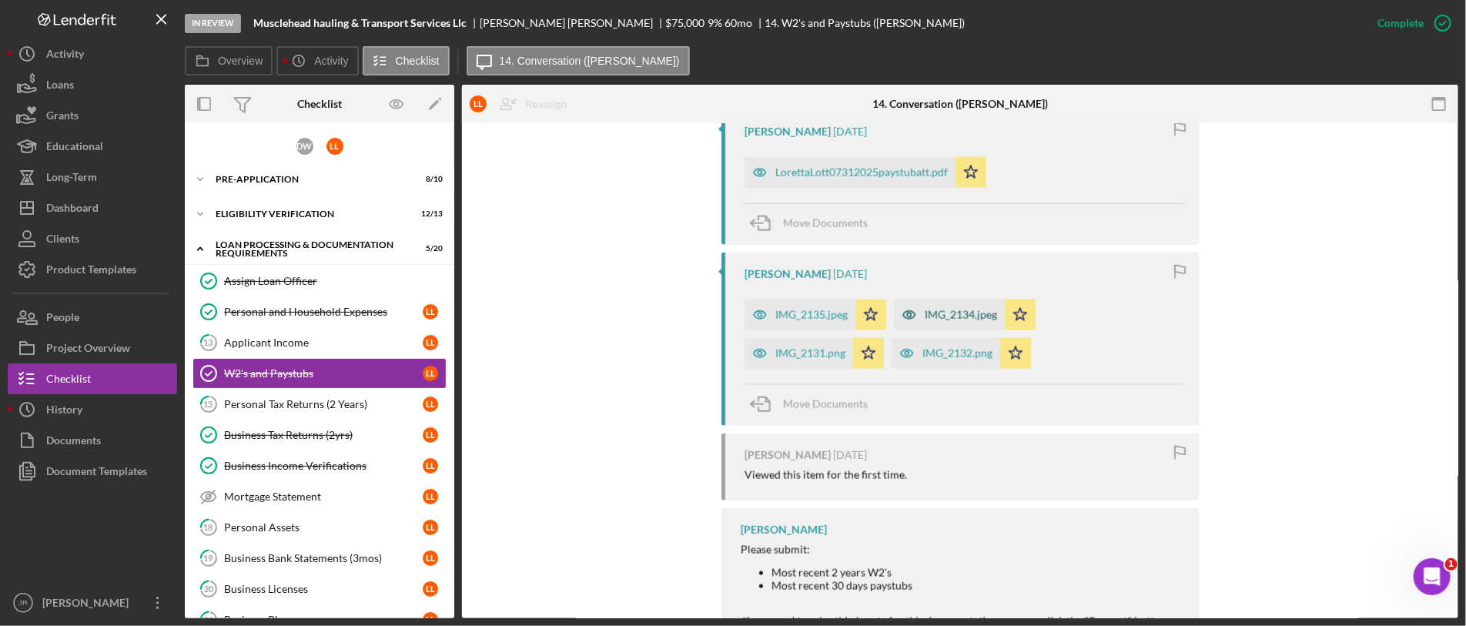
click at [932, 317] on div "IMG_2134.jpeg" at bounding box center [961, 315] width 72 height 12
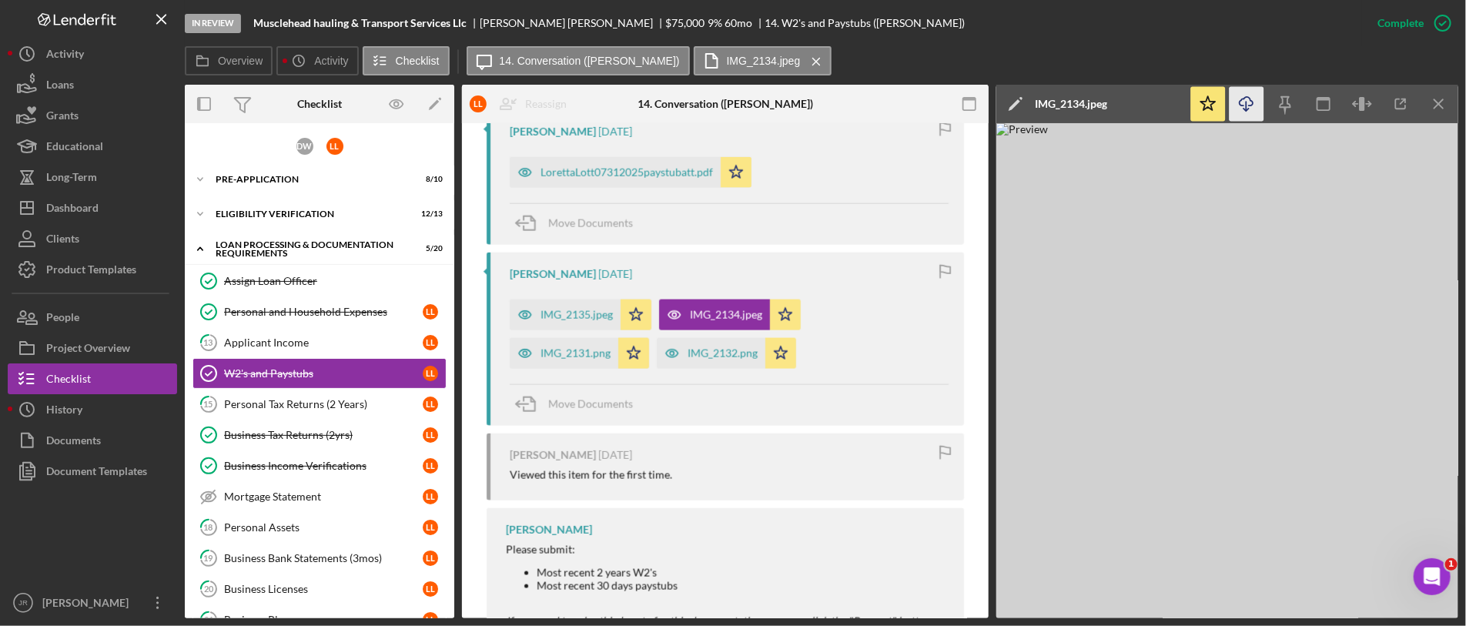
click at [1251, 103] on icon "Icon/Download" at bounding box center [1247, 104] width 35 height 35
drag, startPoint x: 1446, startPoint y: 101, endPoint x: 1425, endPoint y: 108, distance: 21.9
click at [1293, 101] on icon "Icon/Menu Close" at bounding box center [1439, 104] width 35 height 35
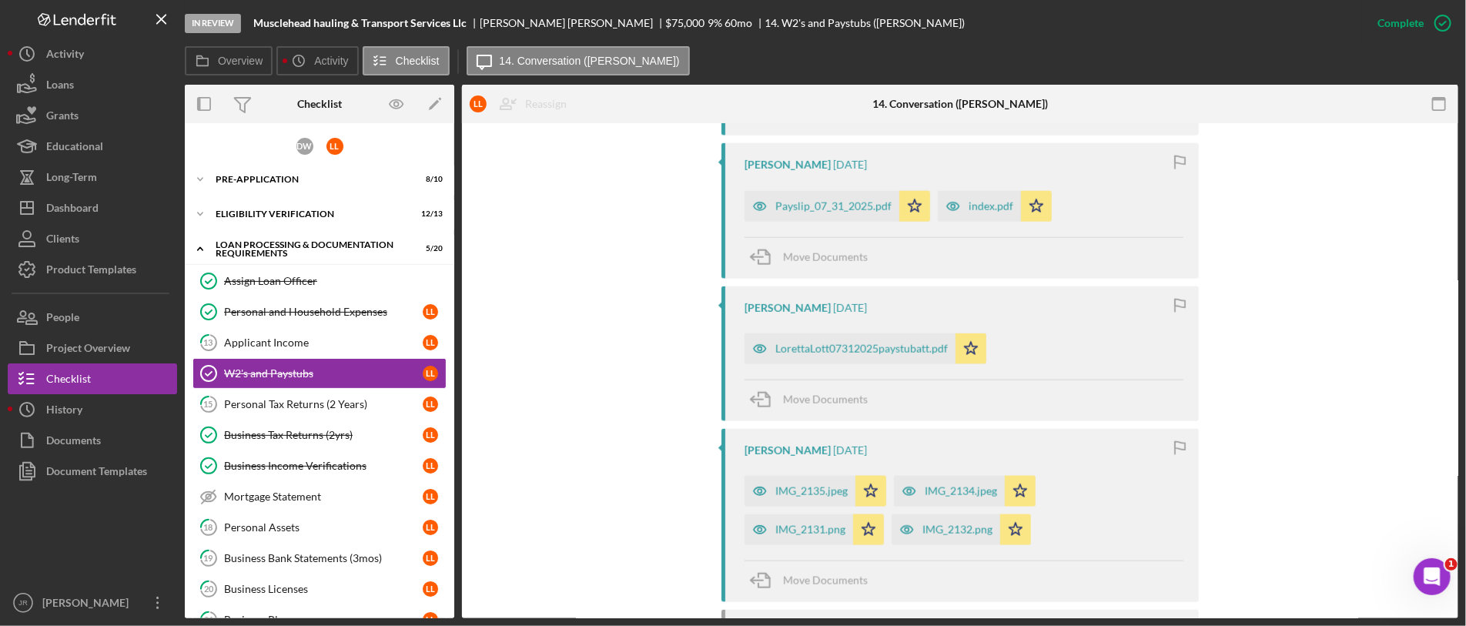
scroll to position [1143, 0]
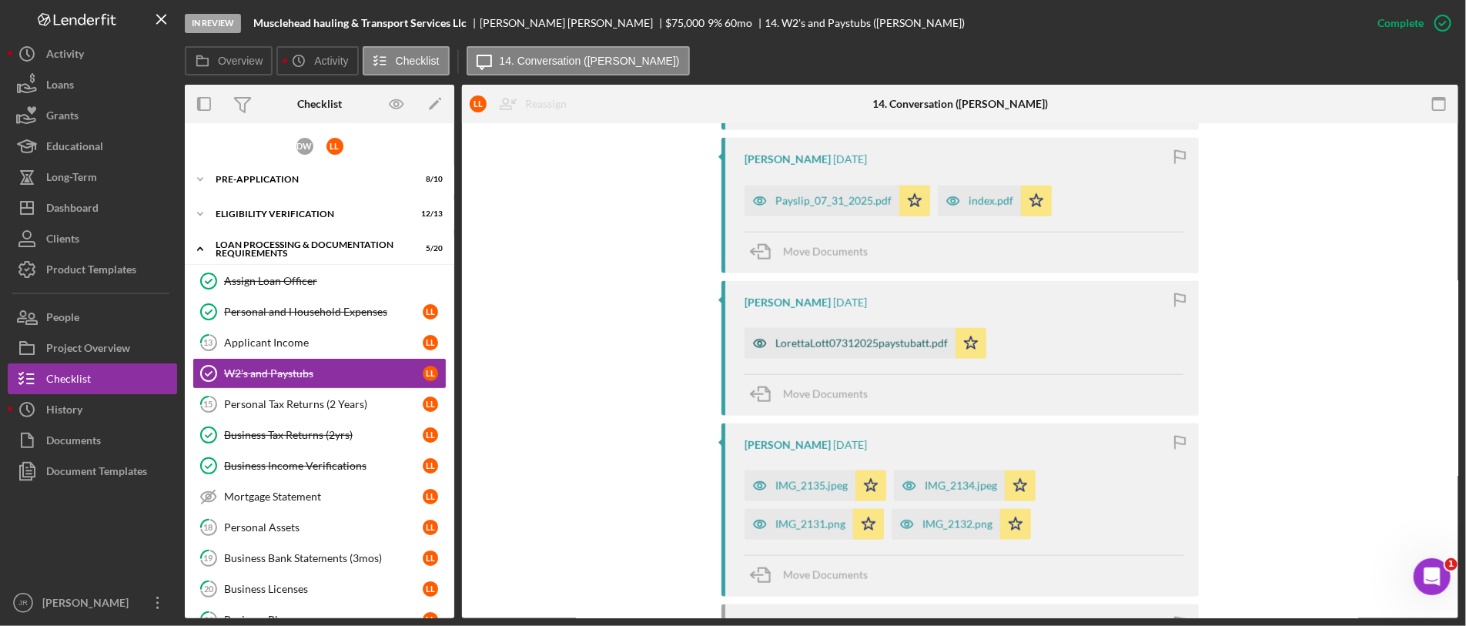
click at [855, 344] on div "LorettaLott07312025paystubatt.pdf" at bounding box center [861, 343] width 172 height 12
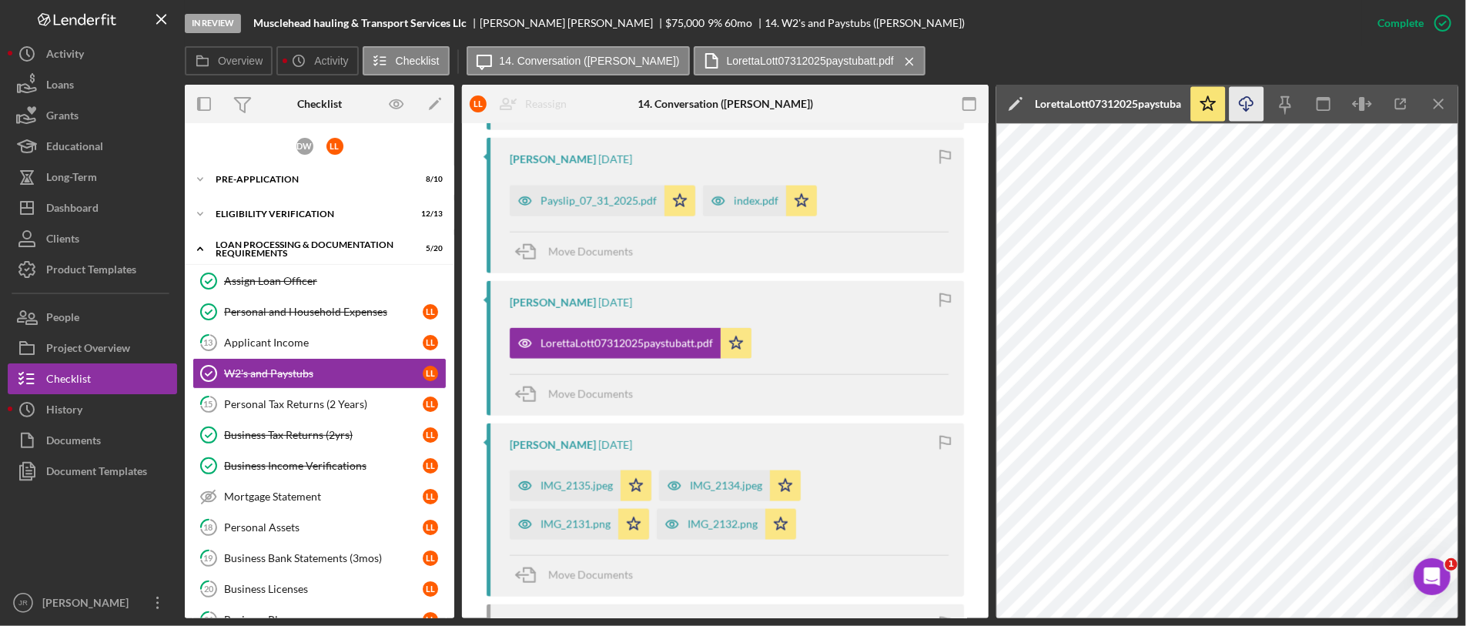
click at [1244, 109] on polyline "button" at bounding box center [1245, 110] width 5 height 2
click at [1293, 102] on icon "Icon/Menu Close" at bounding box center [1439, 104] width 35 height 35
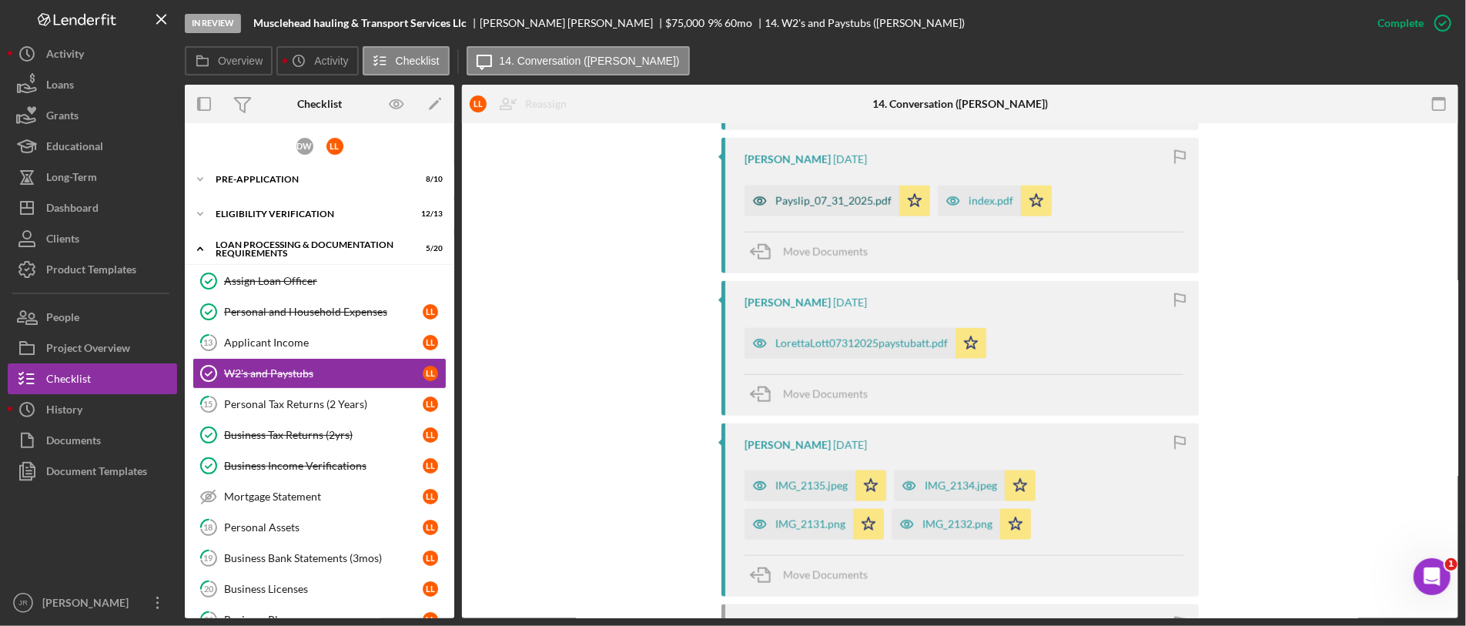
click at [821, 203] on div "Payslip_07_31_2025.pdf" at bounding box center [833, 201] width 116 height 12
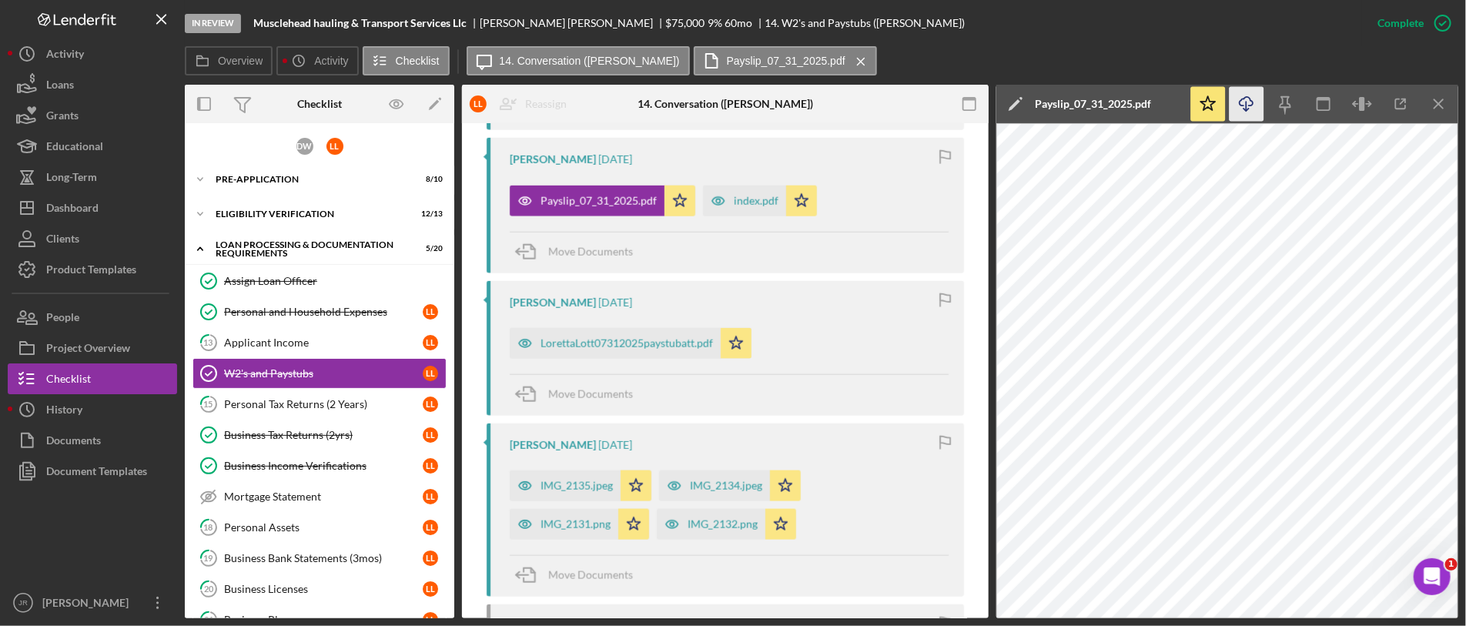
click at [1240, 104] on icon "button" at bounding box center [1246, 101] width 13 height 8
click at [1293, 102] on line "button" at bounding box center [1438, 103] width 8 height 8
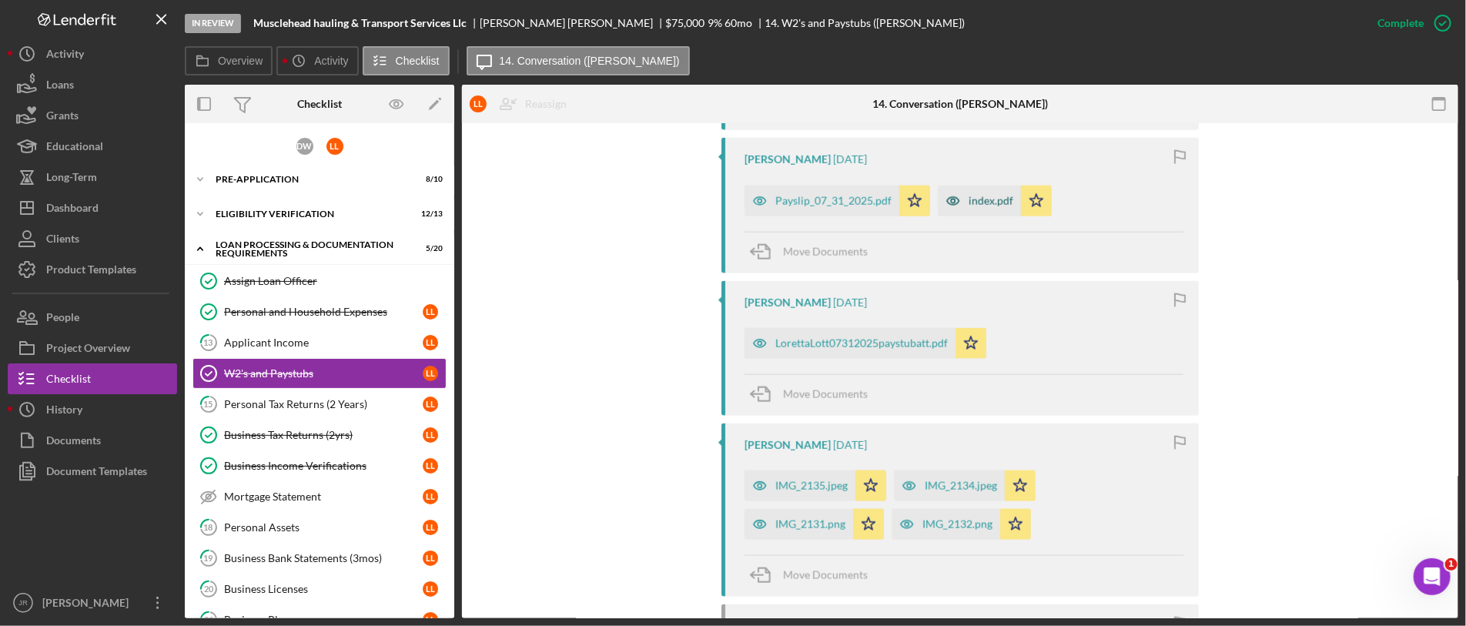
click at [962, 206] on icon "button" at bounding box center [953, 201] width 31 height 31
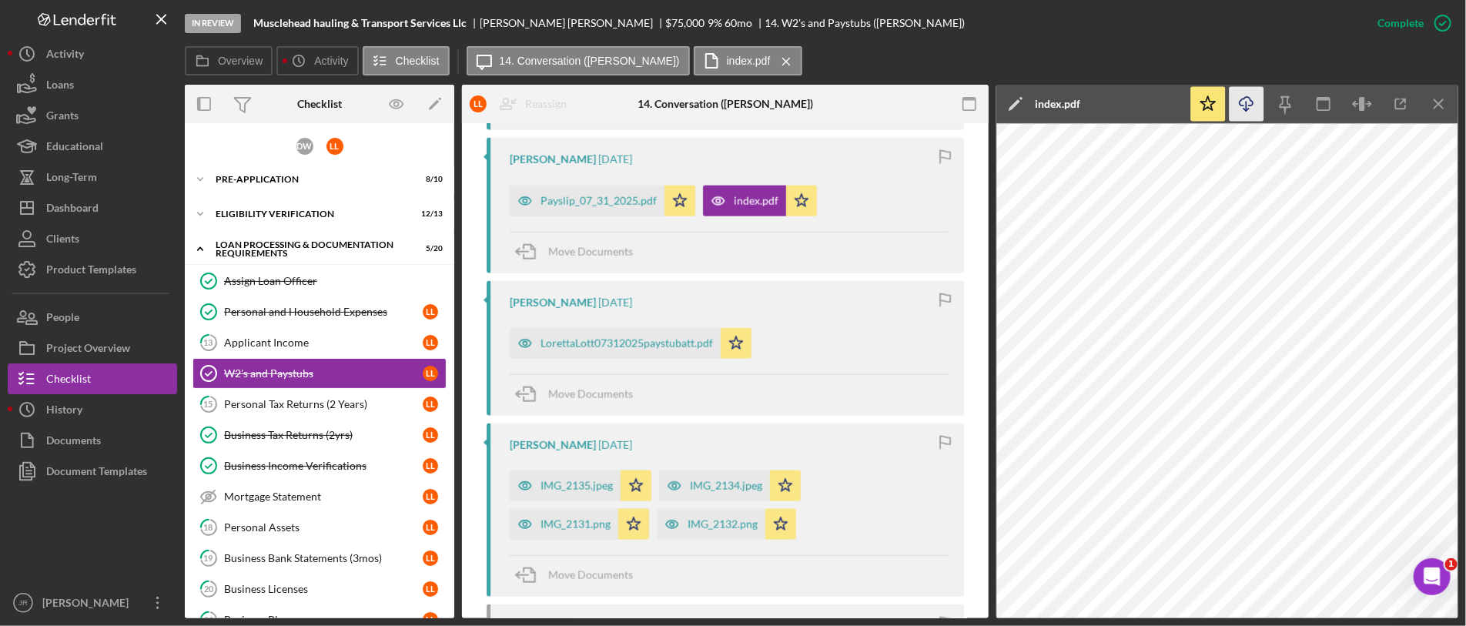
click at [1243, 104] on icon "Icon/Download" at bounding box center [1247, 104] width 35 height 35
drag, startPoint x: 1450, startPoint y: 99, endPoint x: 1425, endPoint y: 108, distance: 26.3
click at [1293, 99] on icon "Icon/Menu Close" at bounding box center [1439, 104] width 35 height 35
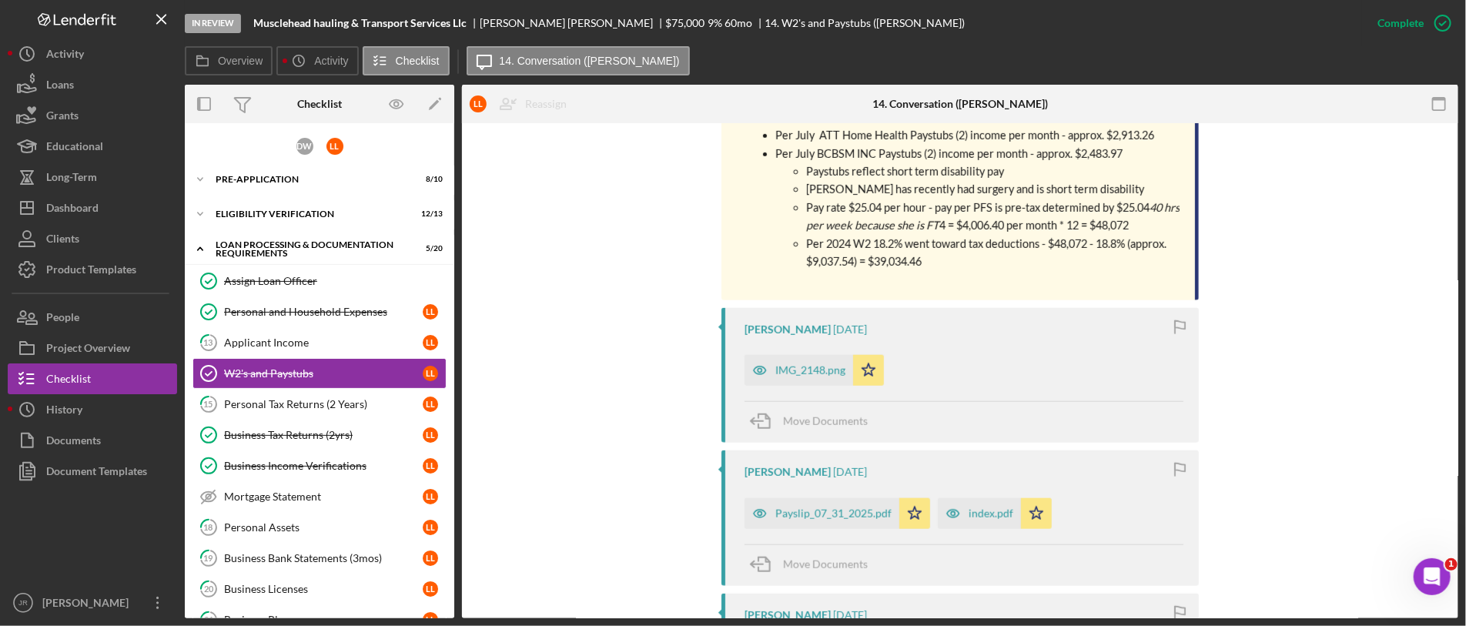
scroll to position [801, 0]
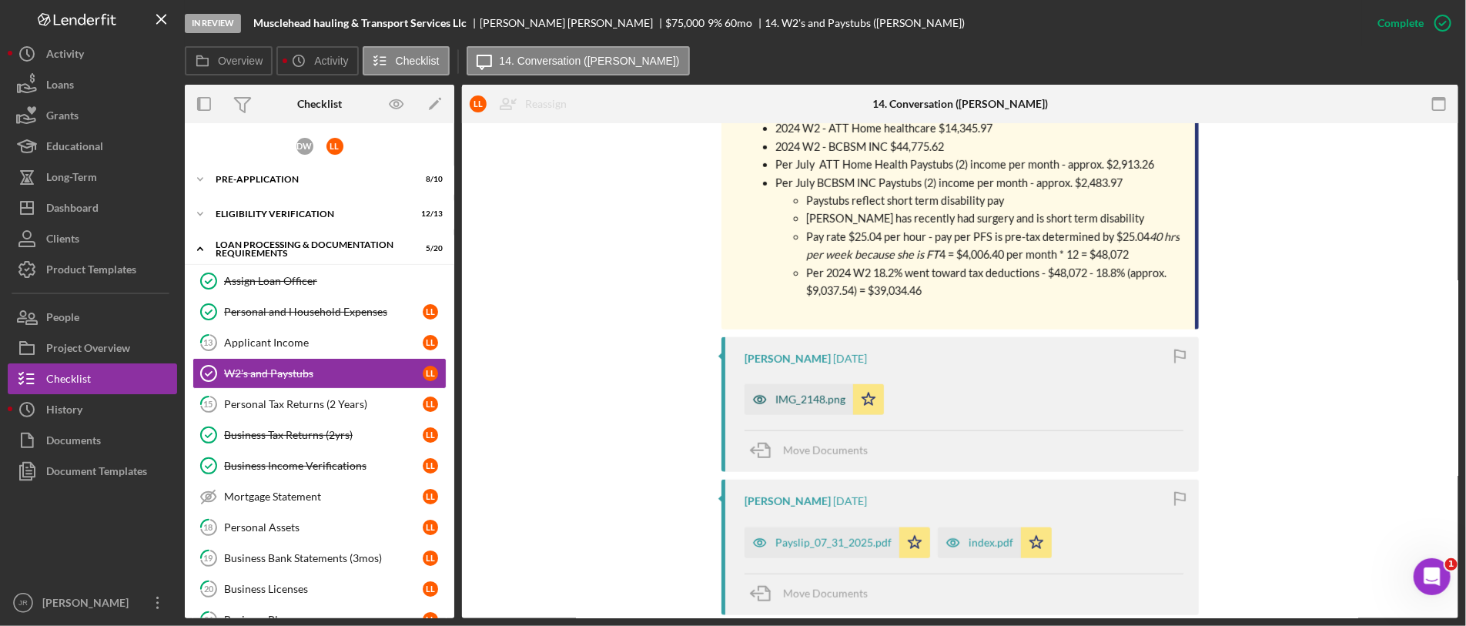
click at [826, 401] on div "IMG_2148.png" at bounding box center [810, 399] width 70 height 12
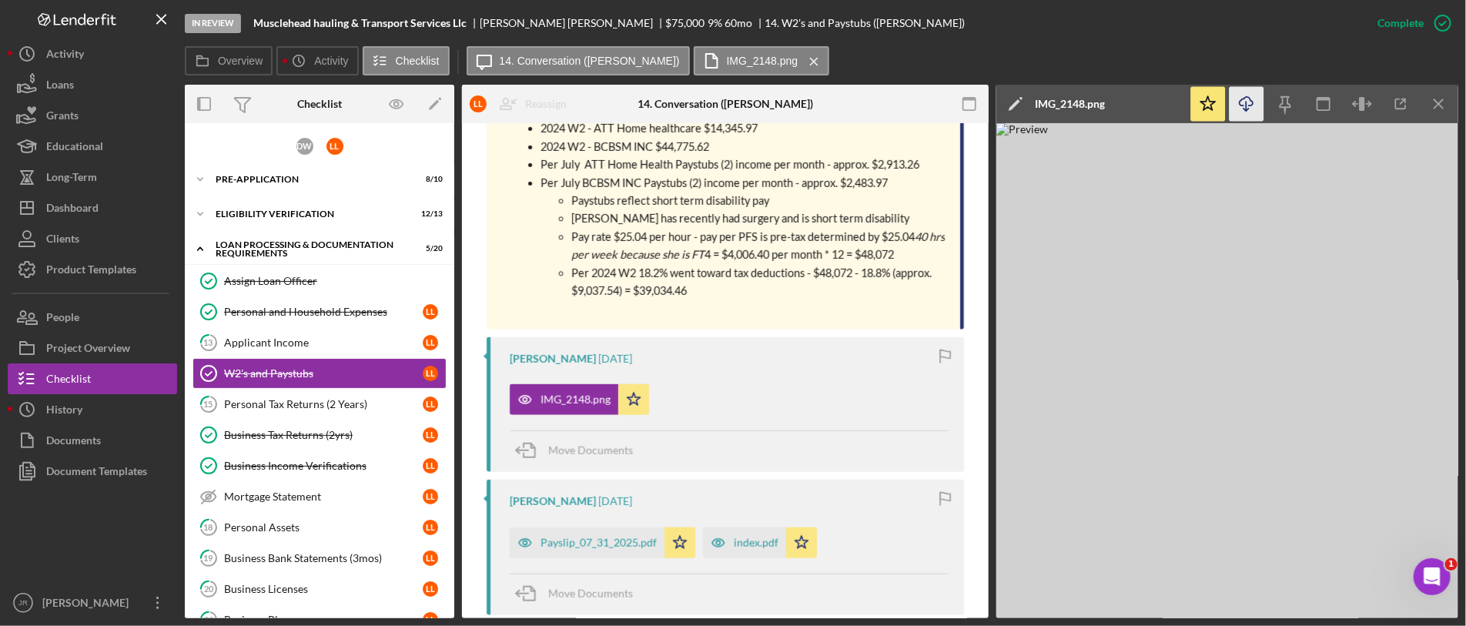
click at [1253, 105] on icon "Icon/Download" at bounding box center [1247, 104] width 35 height 35
click at [1293, 106] on icon "Icon/Menu Close" at bounding box center [1439, 104] width 35 height 35
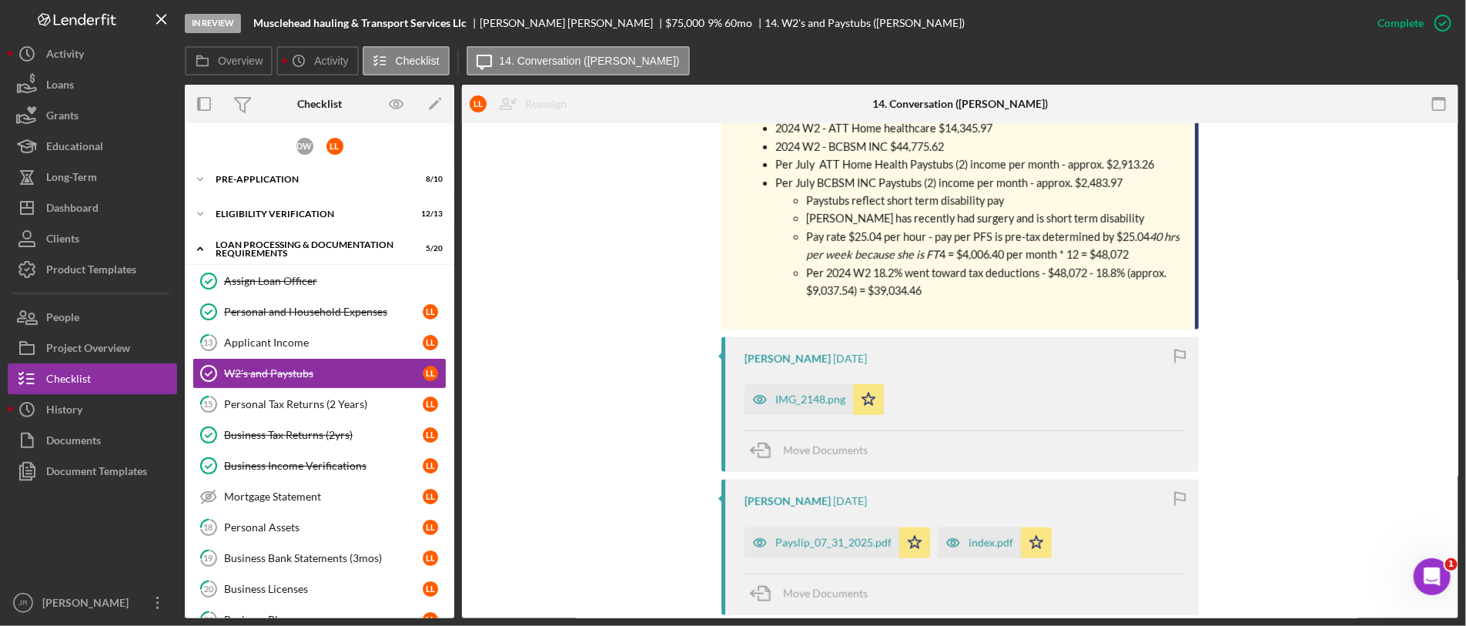
click at [1293, 277] on div "You Marked this Complete 1 month ago [Internal] You 1 month ago Income "I have …" at bounding box center [960, 556] width 950 height 1440
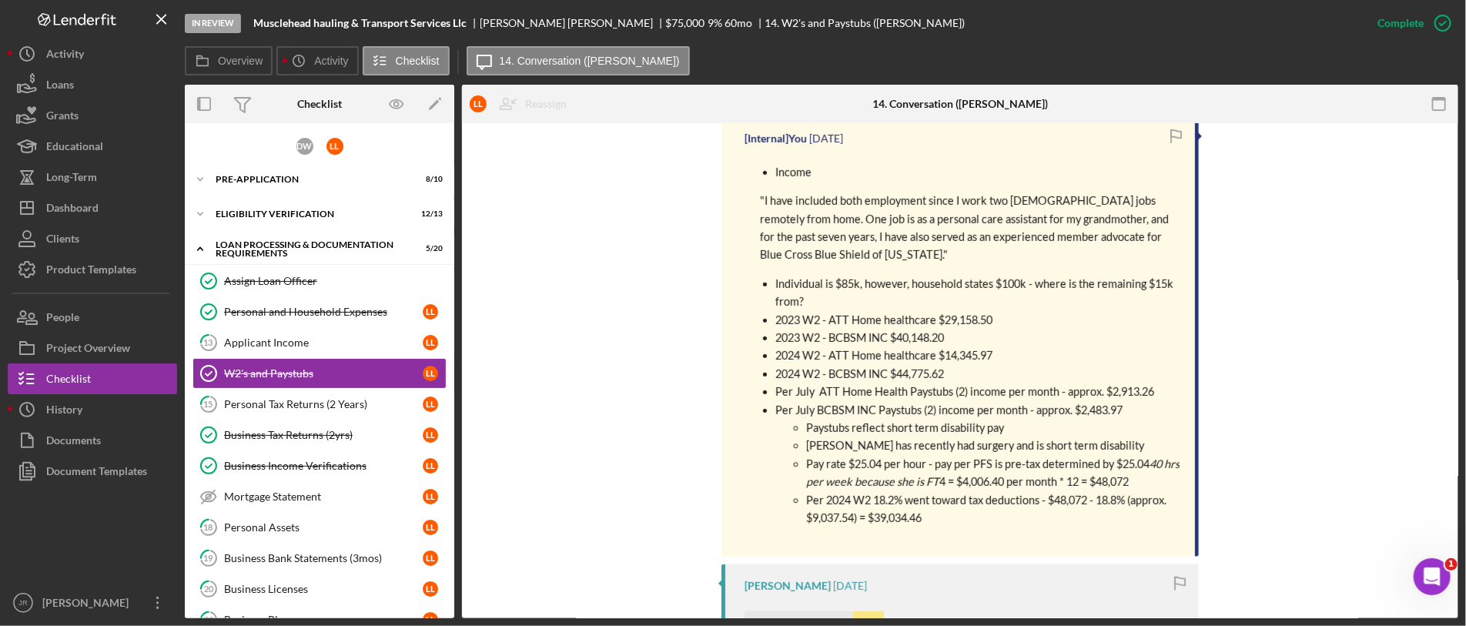
scroll to position [544, 0]
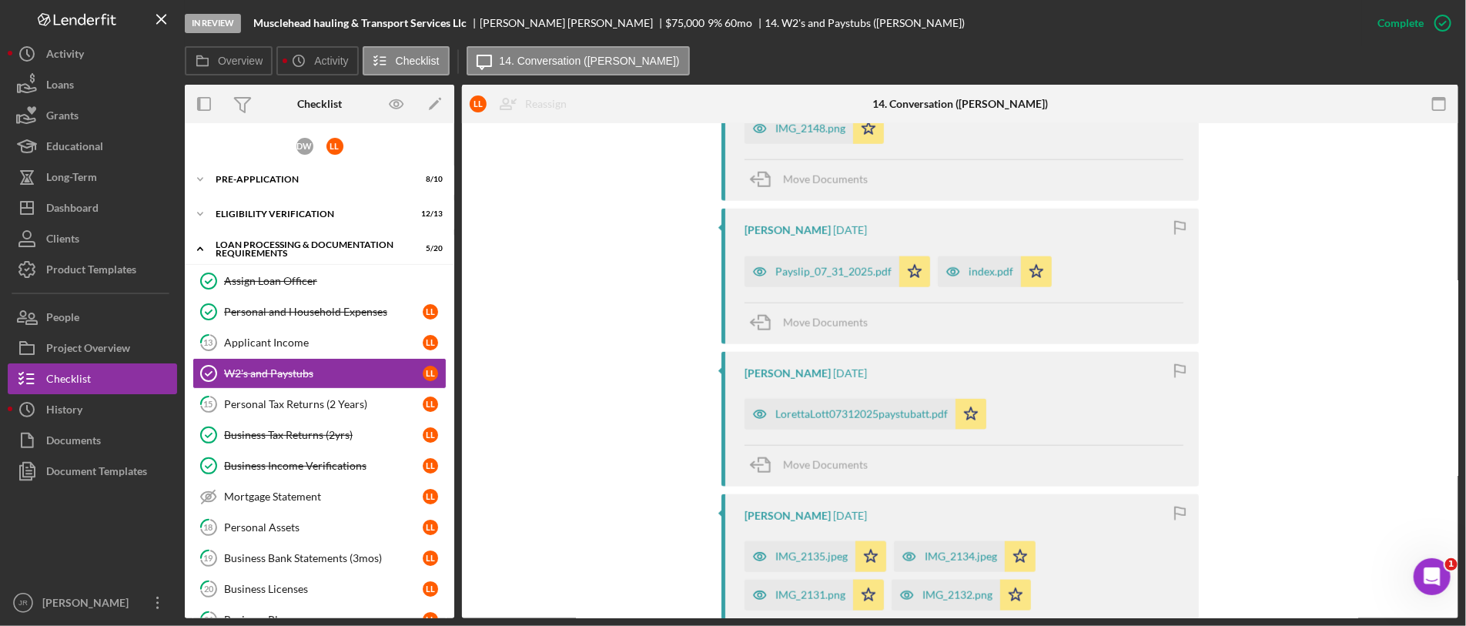
scroll to position [972, 0]
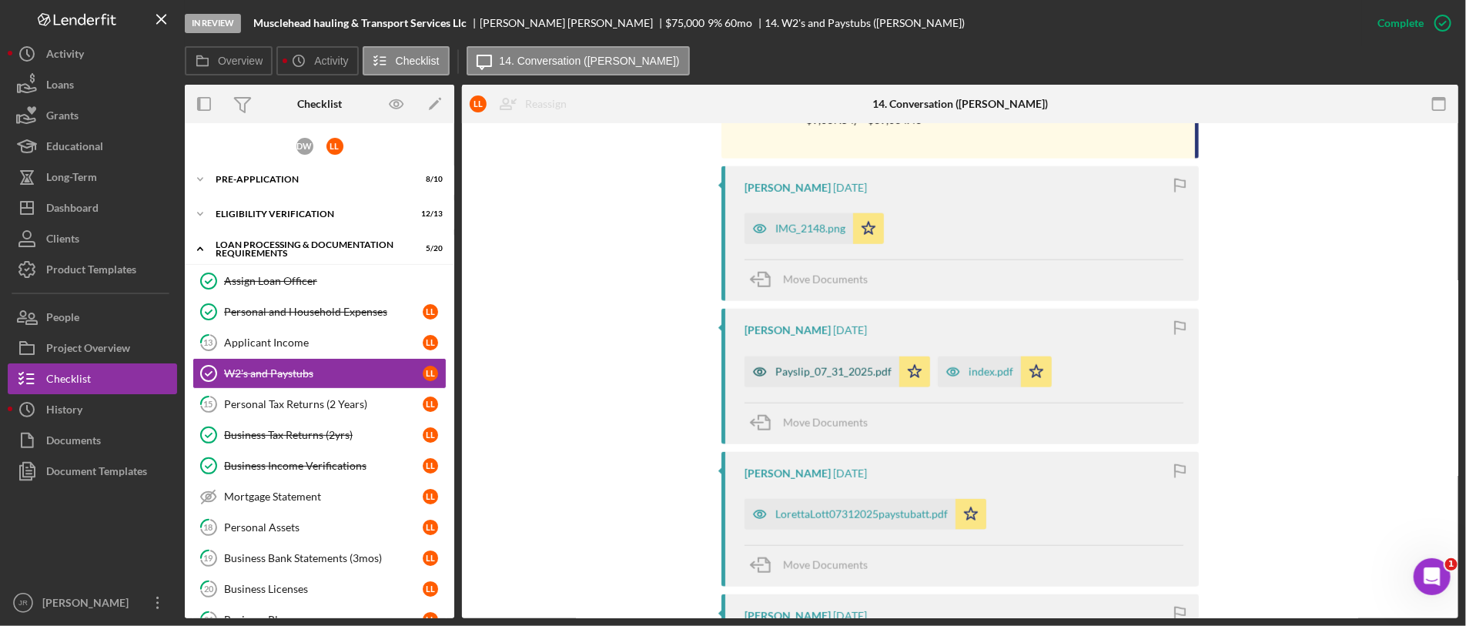
click at [852, 373] on div "Payslip_07_31_2025.pdf" at bounding box center [833, 372] width 116 height 12
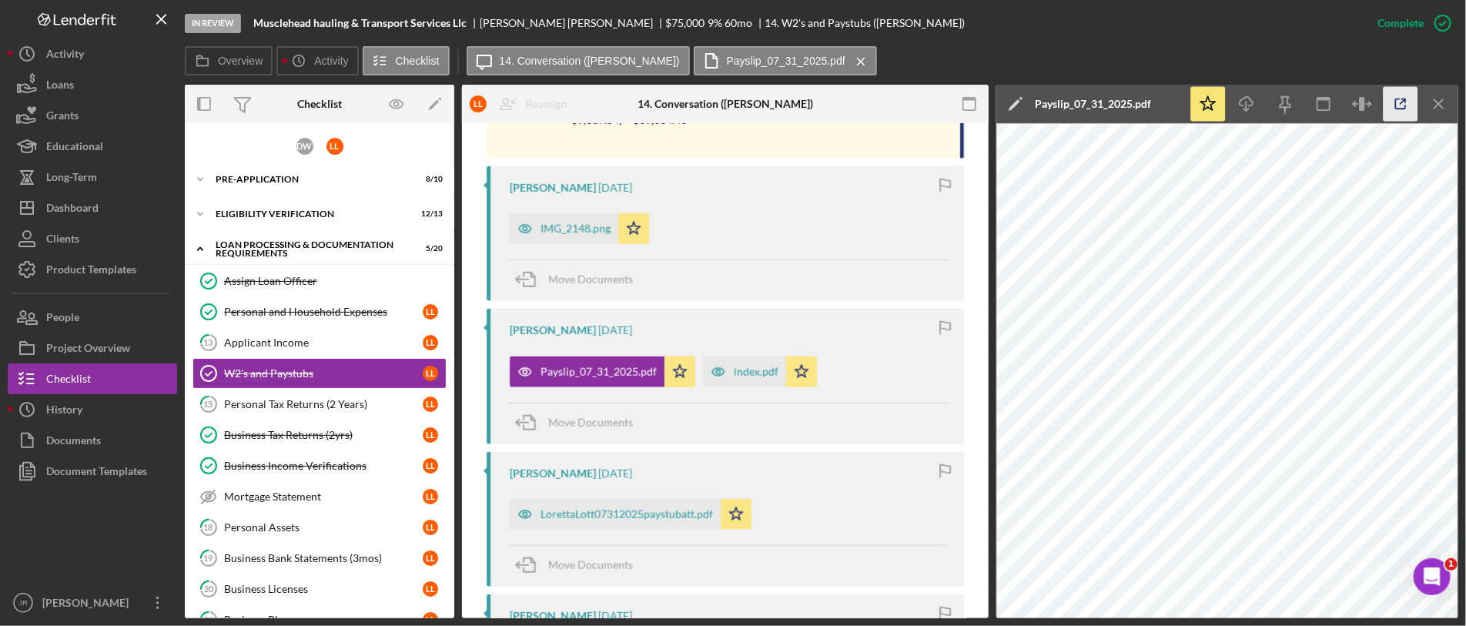
click at [1293, 102] on icon "button" at bounding box center [1401, 104] width 35 height 35
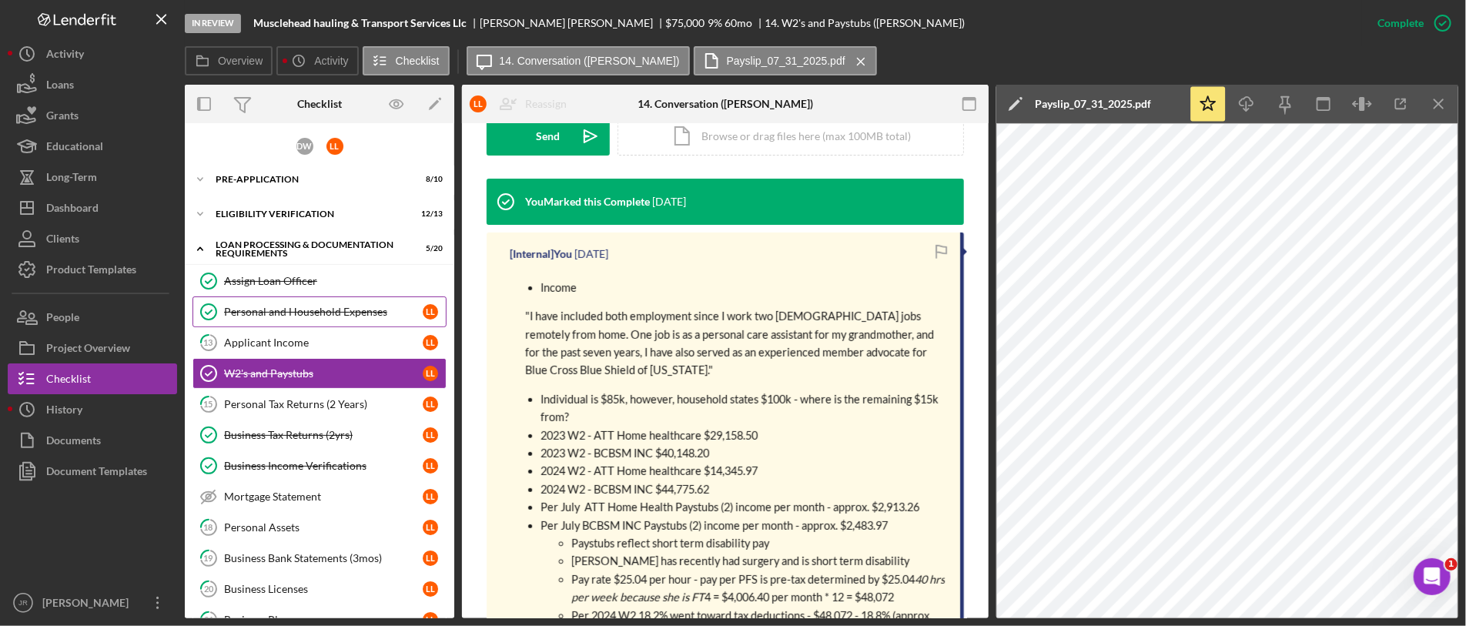
click at [272, 311] on div "Personal and Household Expenses" at bounding box center [323, 312] width 199 height 12
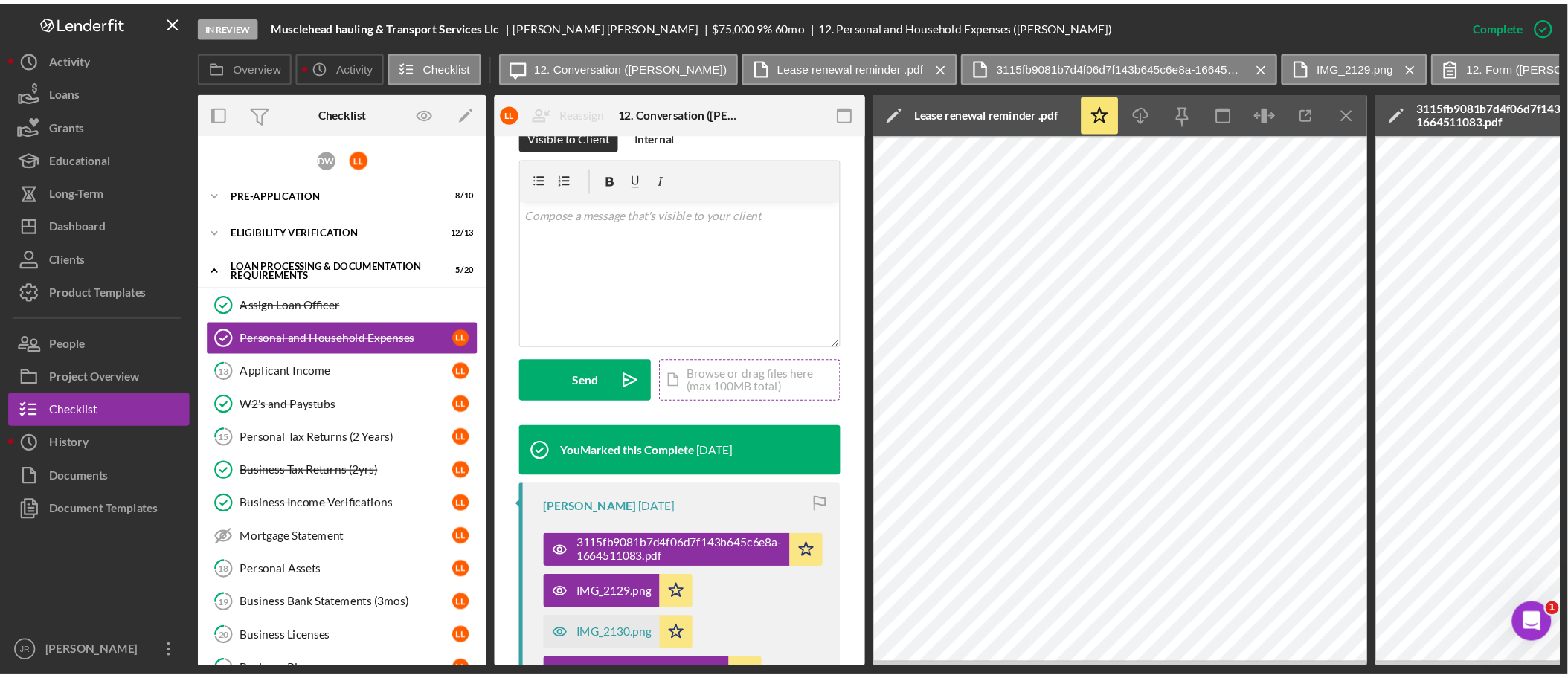
scroll to position [247, 0]
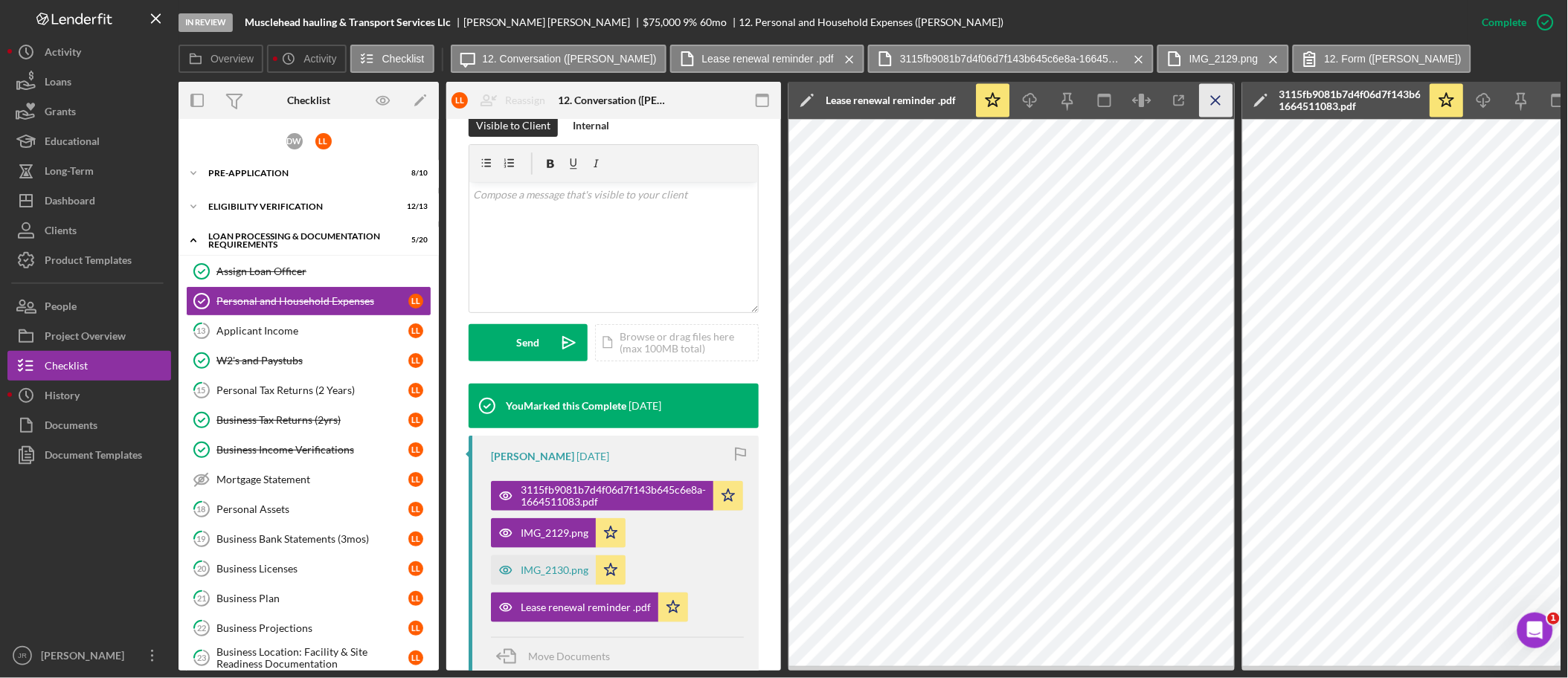
click at [1221, 92] on icon "Icon/Menu Close" at bounding box center [1216, 100] width 34 height 34
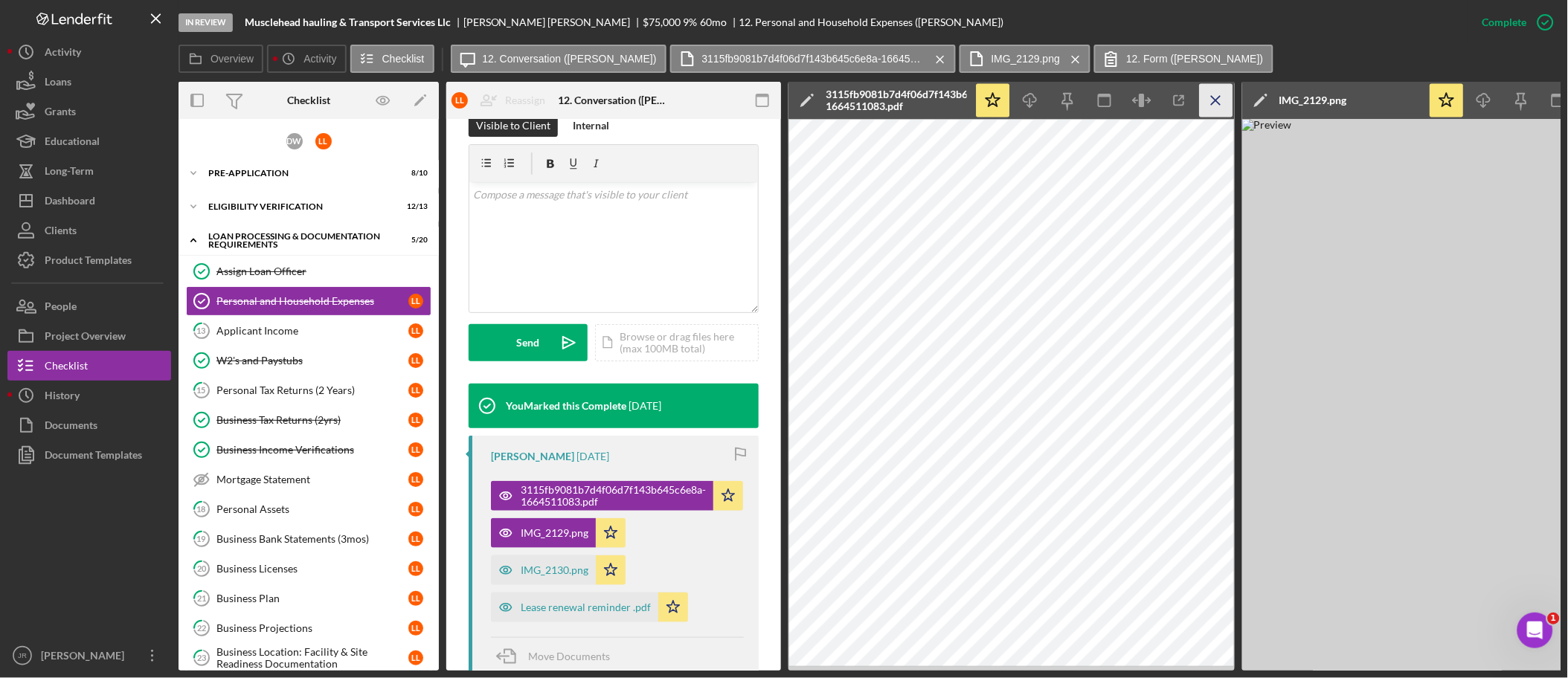
click at [1210, 101] on icon "Icon/Menu Close" at bounding box center [1216, 100] width 34 height 34
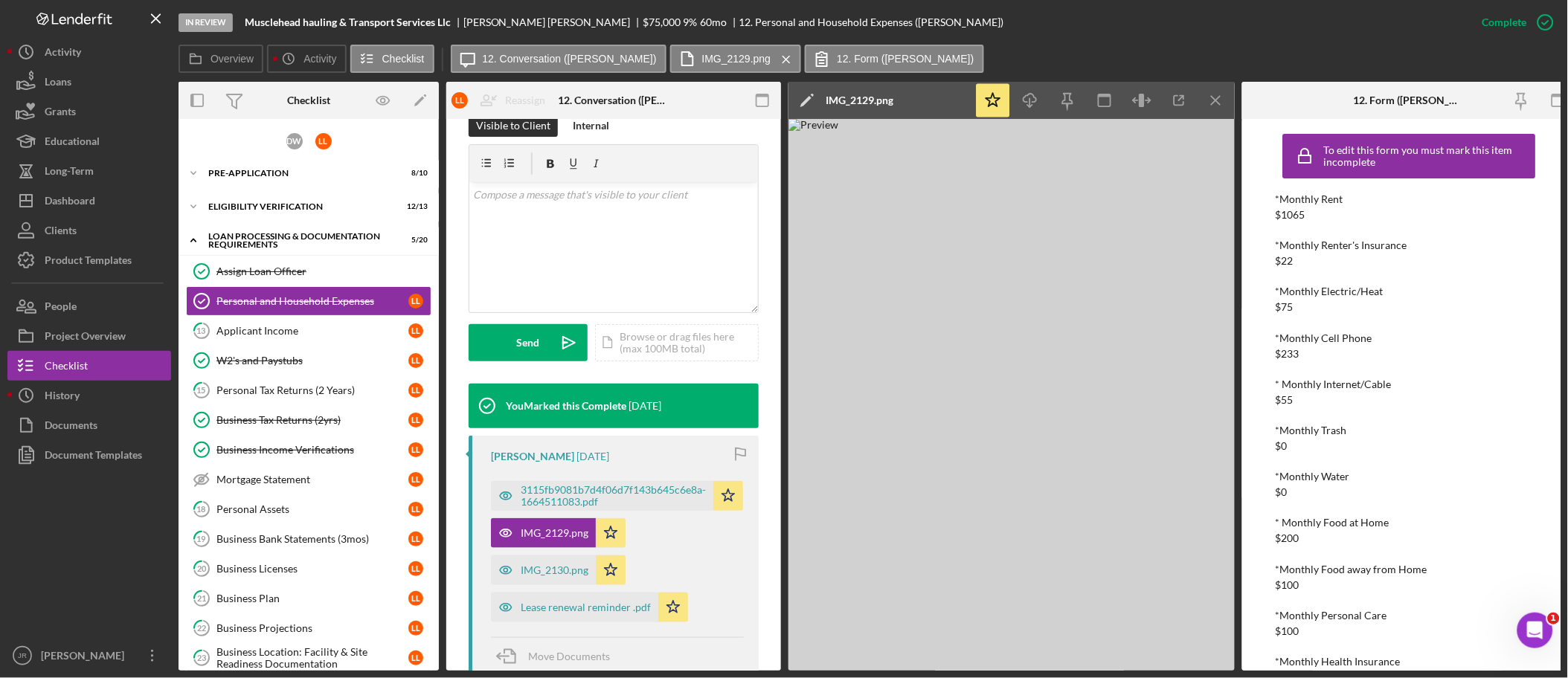
click at [1206, 92] on icon "Icon/Menu Close" at bounding box center [1216, 100] width 34 height 34
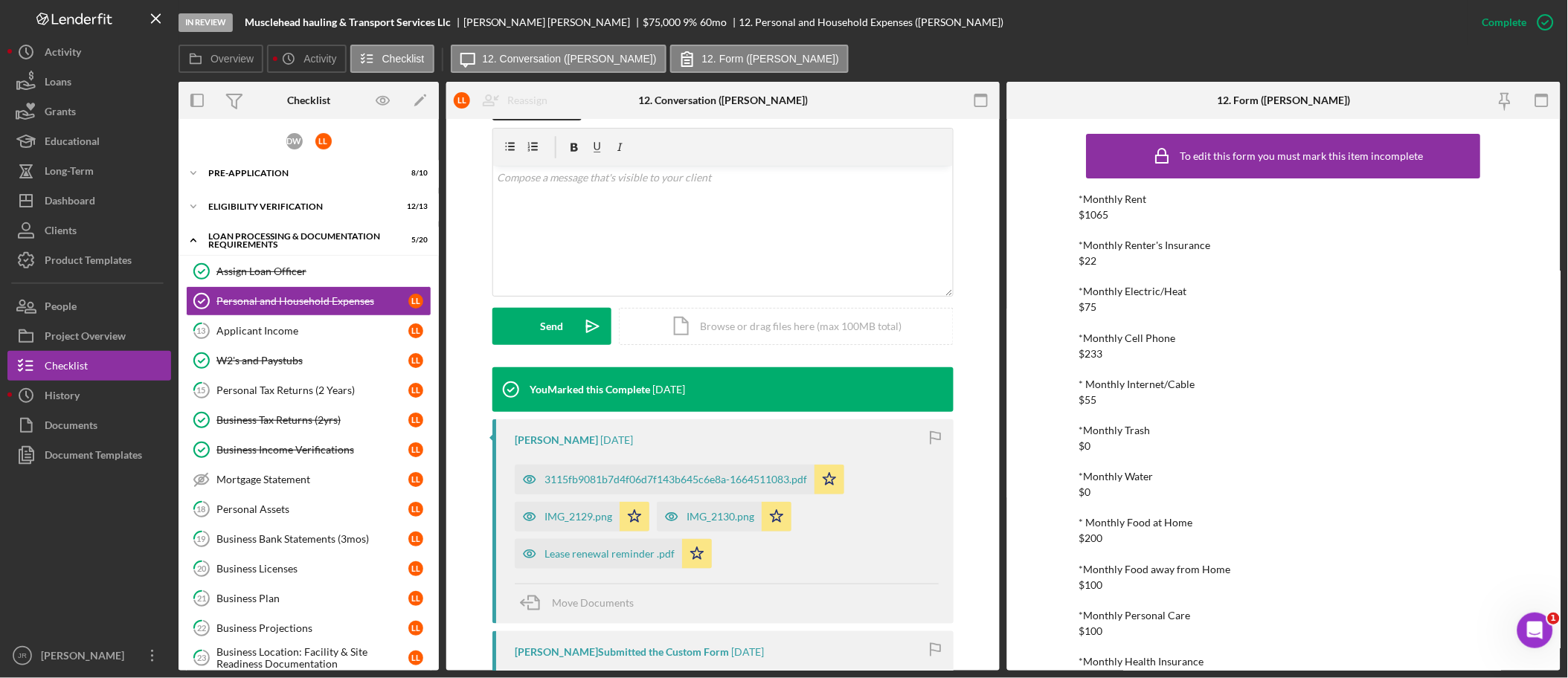
scroll to position [231, 0]
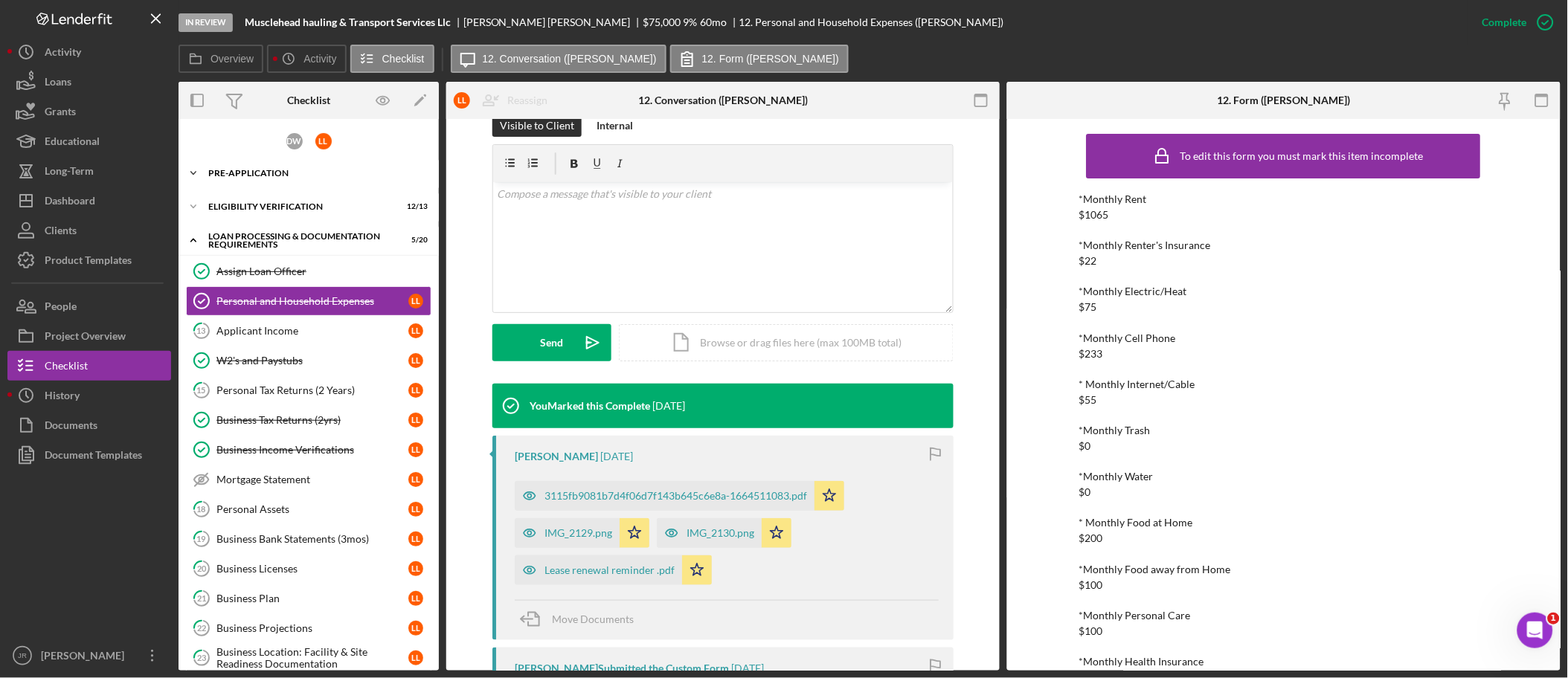
click at [189, 165] on icon "Icon/Expander" at bounding box center [193, 173] width 30 height 30
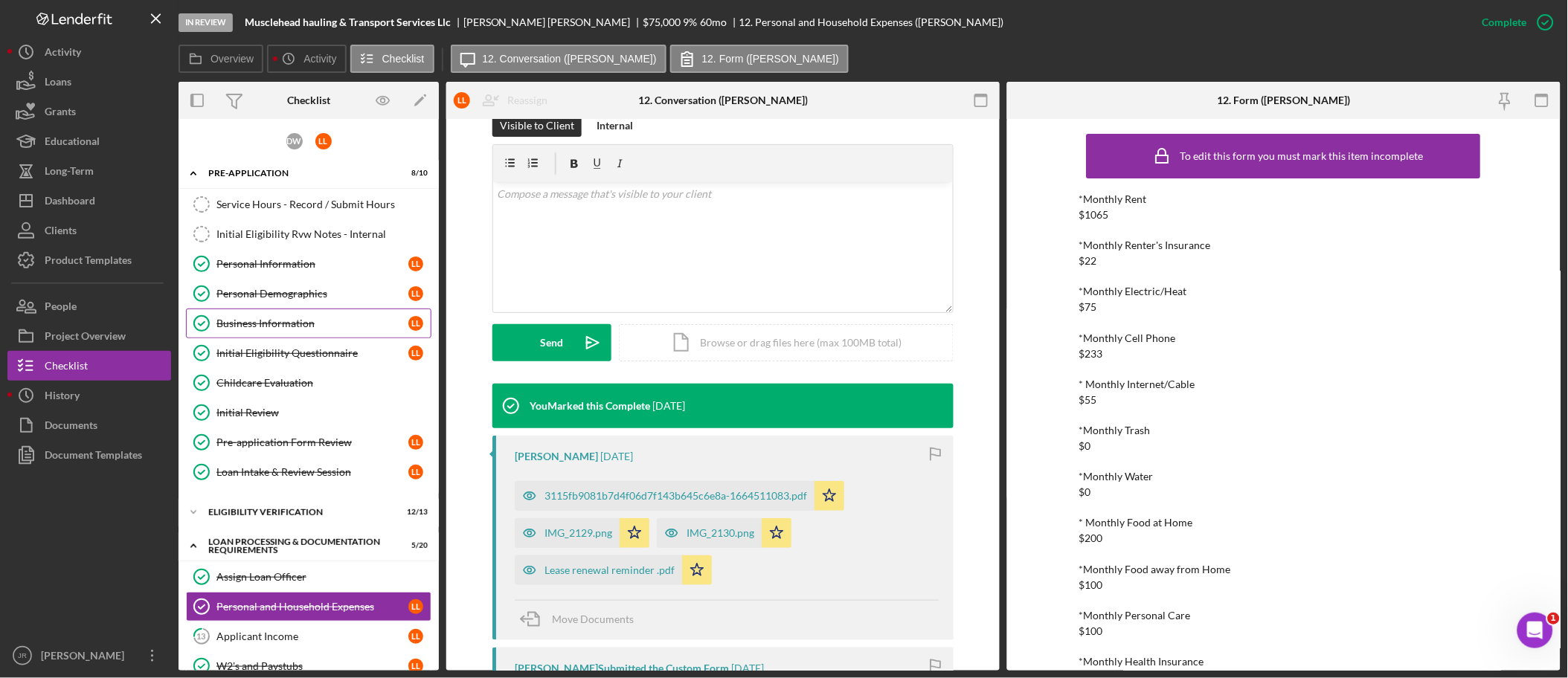
click at [276, 325] on div "Business Information" at bounding box center [312, 324] width 192 height 12
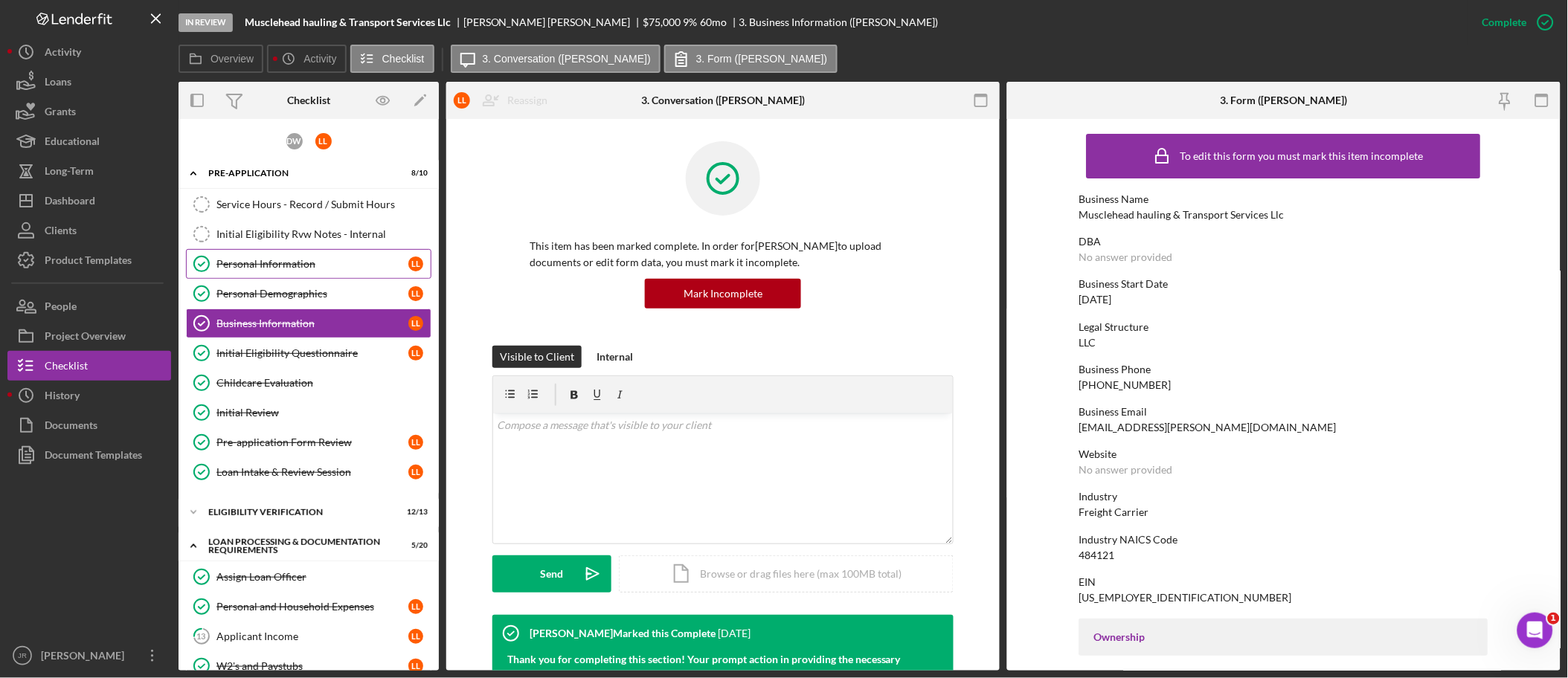
click at [296, 258] on div "Personal Information" at bounding box center [312, 264] width 192 height 12
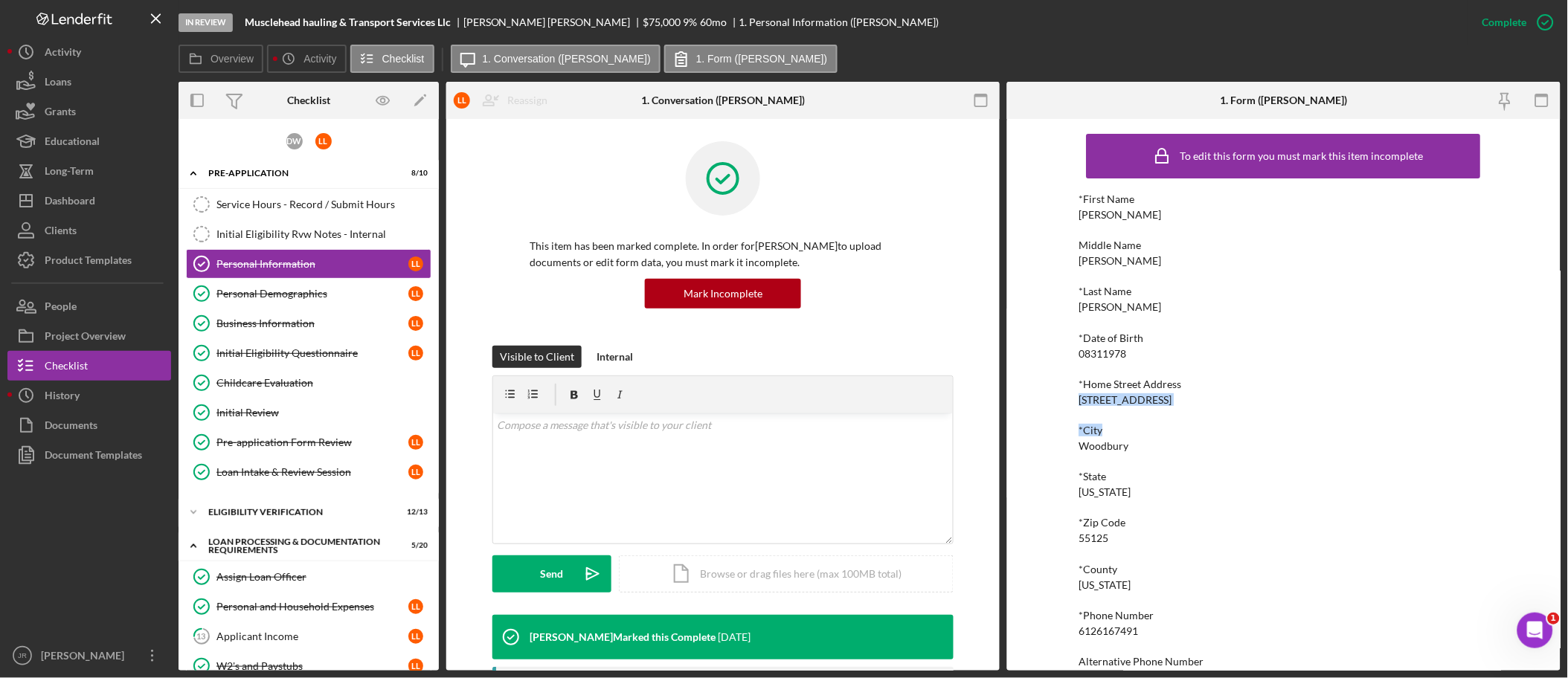
drag, startPoint x: 1191, startPoint y: 406, endPoint x: 1078, endPoint y: 396, distance: 113.4
click at [1079, 396] on div "*First Name Loretta Middle Name Lorraine *Last Name Lott *Date of Birth 0831197…" at bounding box center [1283, 461] width 409 height 536
click at [260, 325] on div "Business Information" at bounding box center [312, 324] width 192 height 12
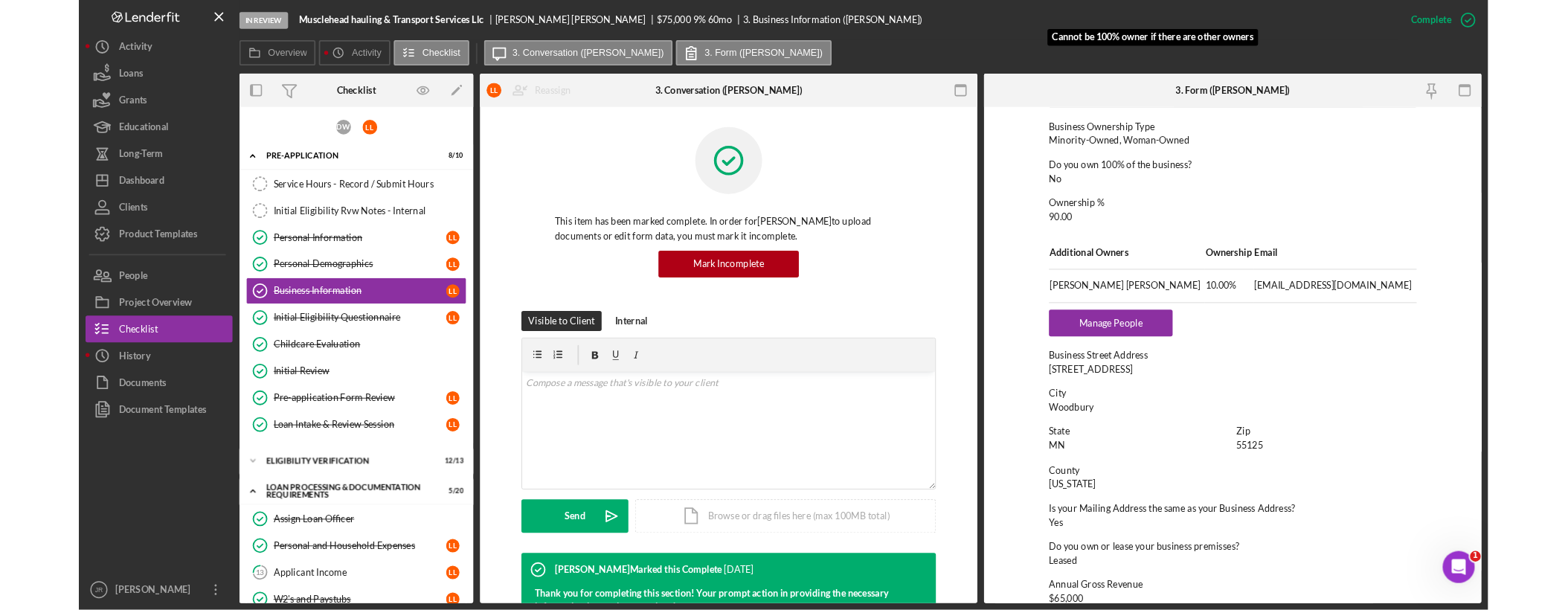
scroll to position [661, 0]
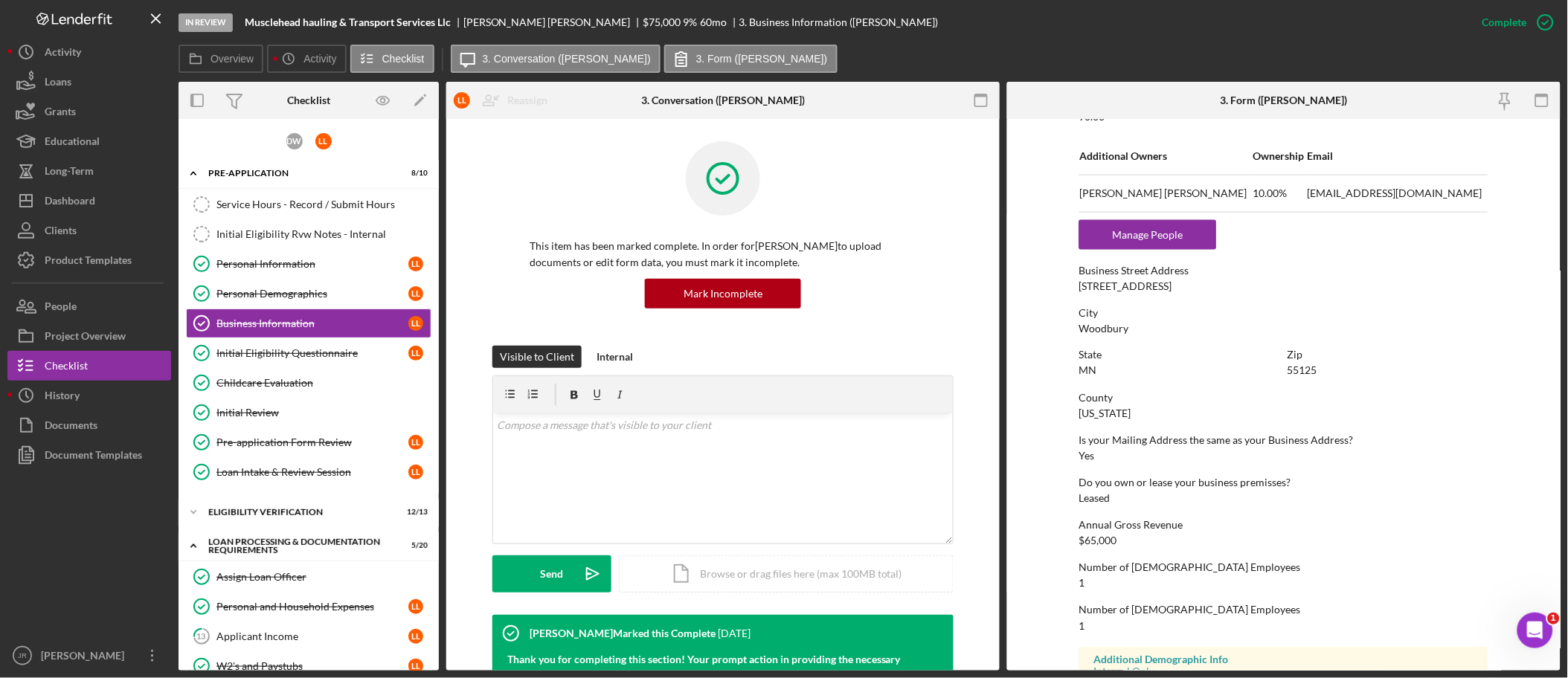
drag, startPoint x: 1230, startPoint y: 285, endPoint x: 1054, endPoint y: 287, distance: 176.0
click at [1054, 287] on form "To edit this form you must mark this item incomplete Business Name Musclehead h…" at bounding box center [1283, 394] width 554 height 551
drag, startPoint x: 1054, startPoint y: 287, endPoint x: 1096, endPoint y: 286, distance: 42.0
copy div "2042 Wooddale Drive Suite#250"
click at [1249, 376] on form "To edit this form you must mark this item incomplete Business Name Musclehead h…" at bounding box center [1283, 394] width 554 height 551
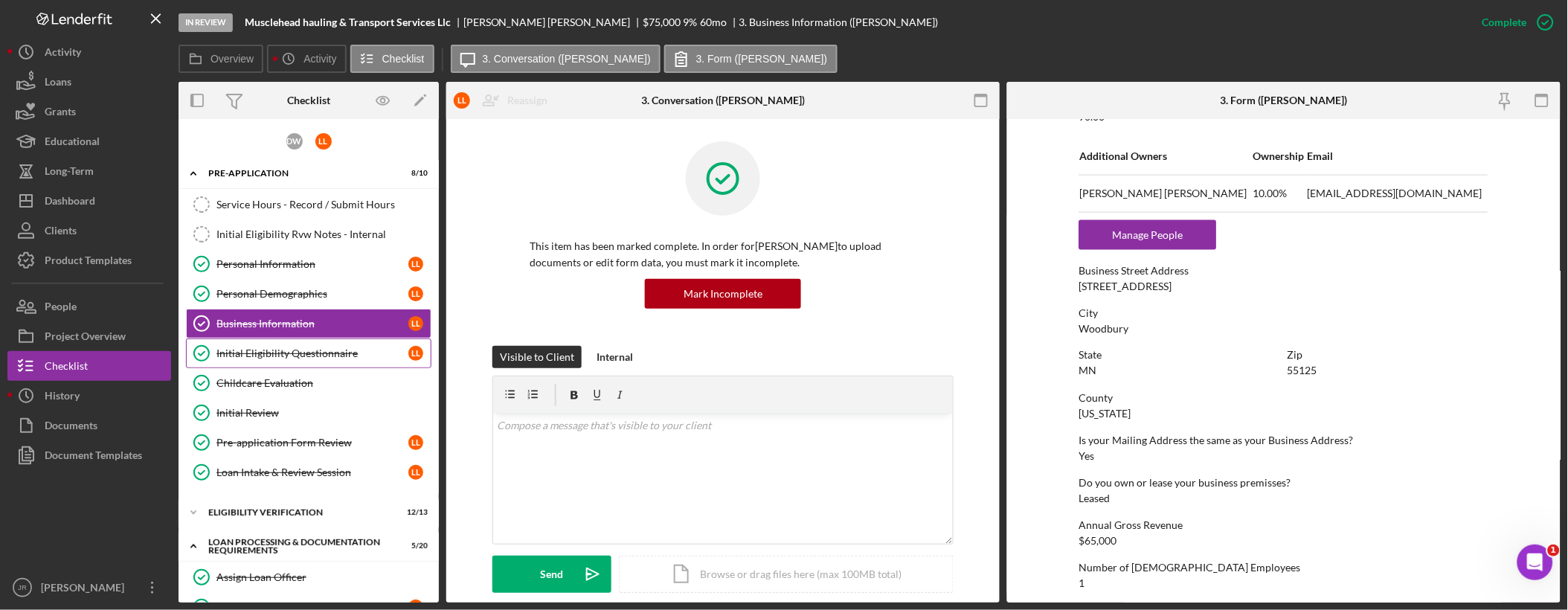
click at [309, 345] on link "Initial Eligibility Questionnaire Initial Eligibility Questionnaire L L" at bounding box center [308, 353] width 245 height 30
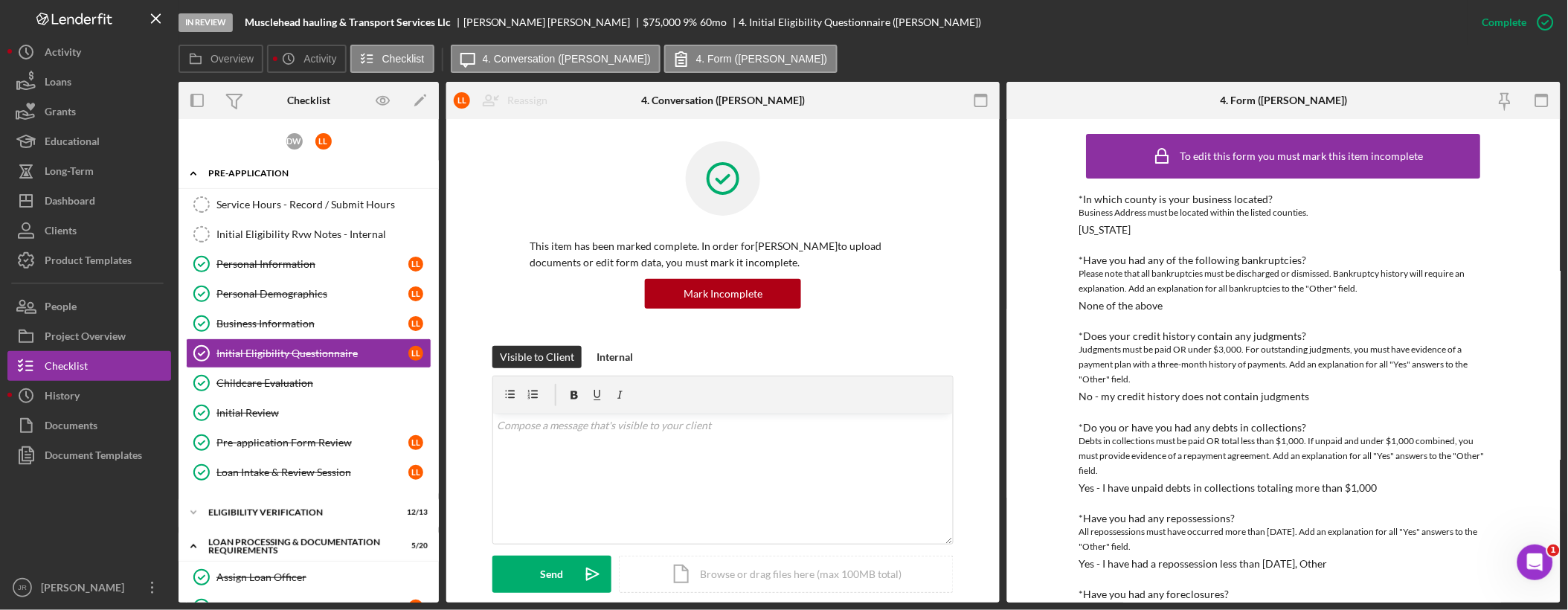
click at [195, 175] on icon "Icon/Expander" at bounding box center [193, 173] width 30 height 30
click at [194, 165] on icon "Icon/Expander" at bounding box center [193, 173] width 30 height 30
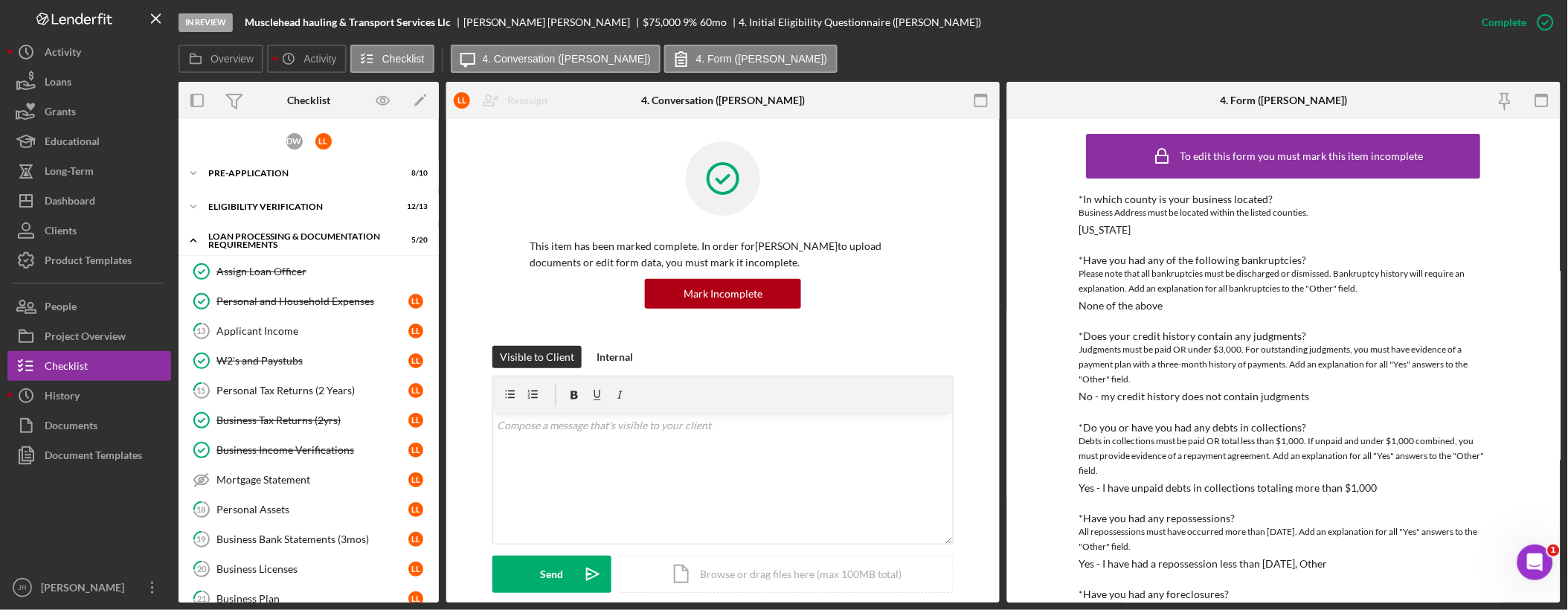
click at [1249, 235] on div "To edit this form you must mark this item incomplete *In which county is your b…" at bounding box center [1283, 361] width 554 height 483
click at [270, 503] on link "18 Personal Assets L L" at bounding box center [308, 509] width 245 height 30
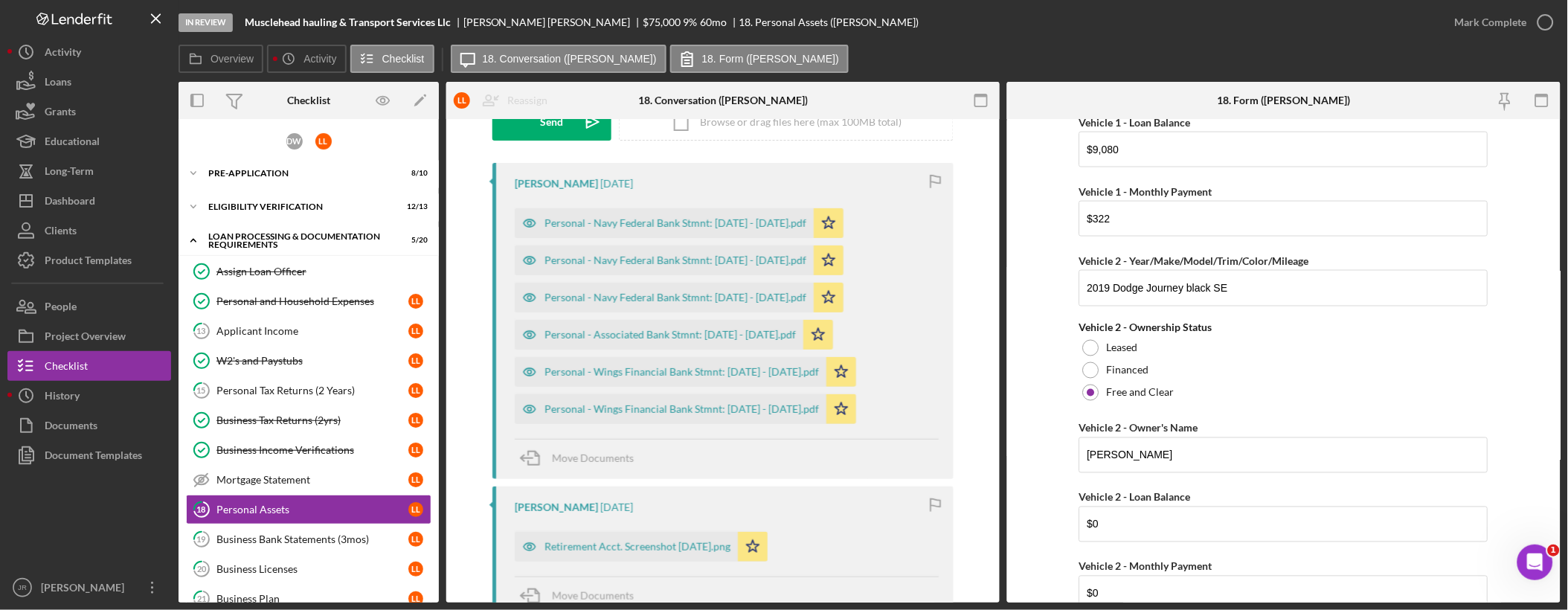
scroll to position [4052, 0]
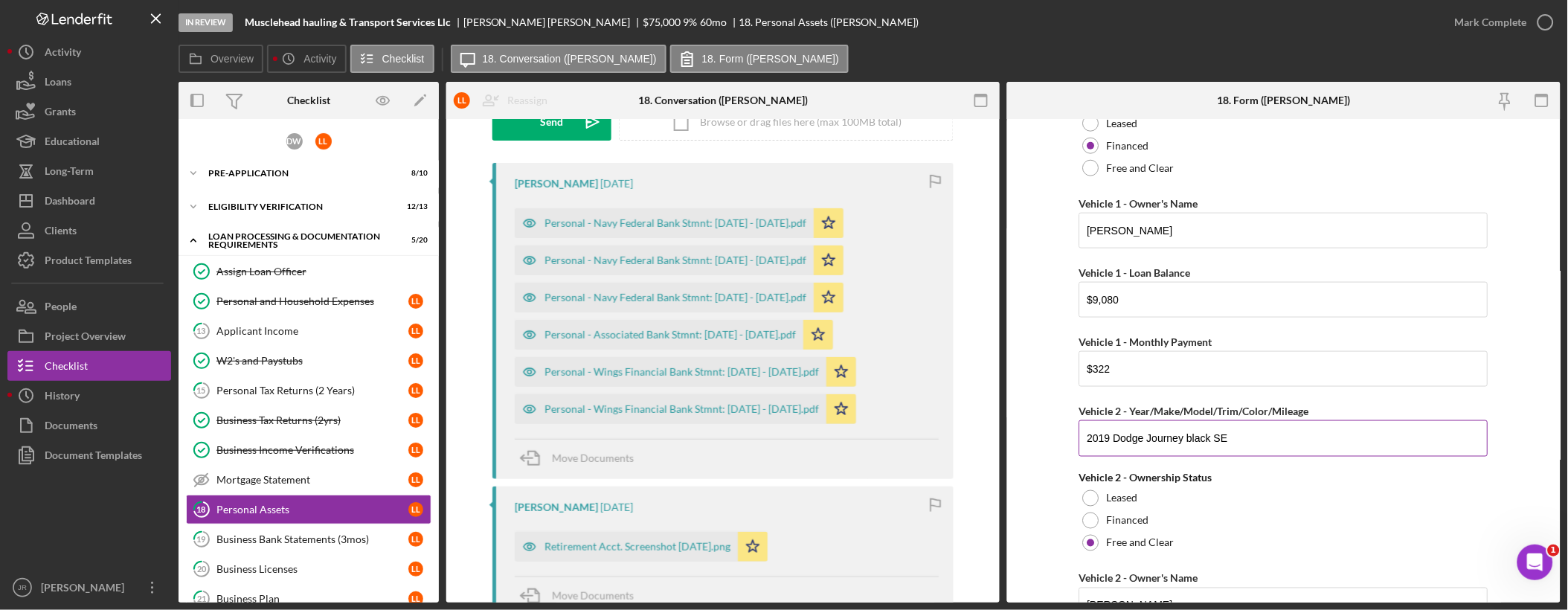
click at [1155, 438] on input "2019 Dodge Journey black SE" at bounding box center [1283, 438] width 409 height 36
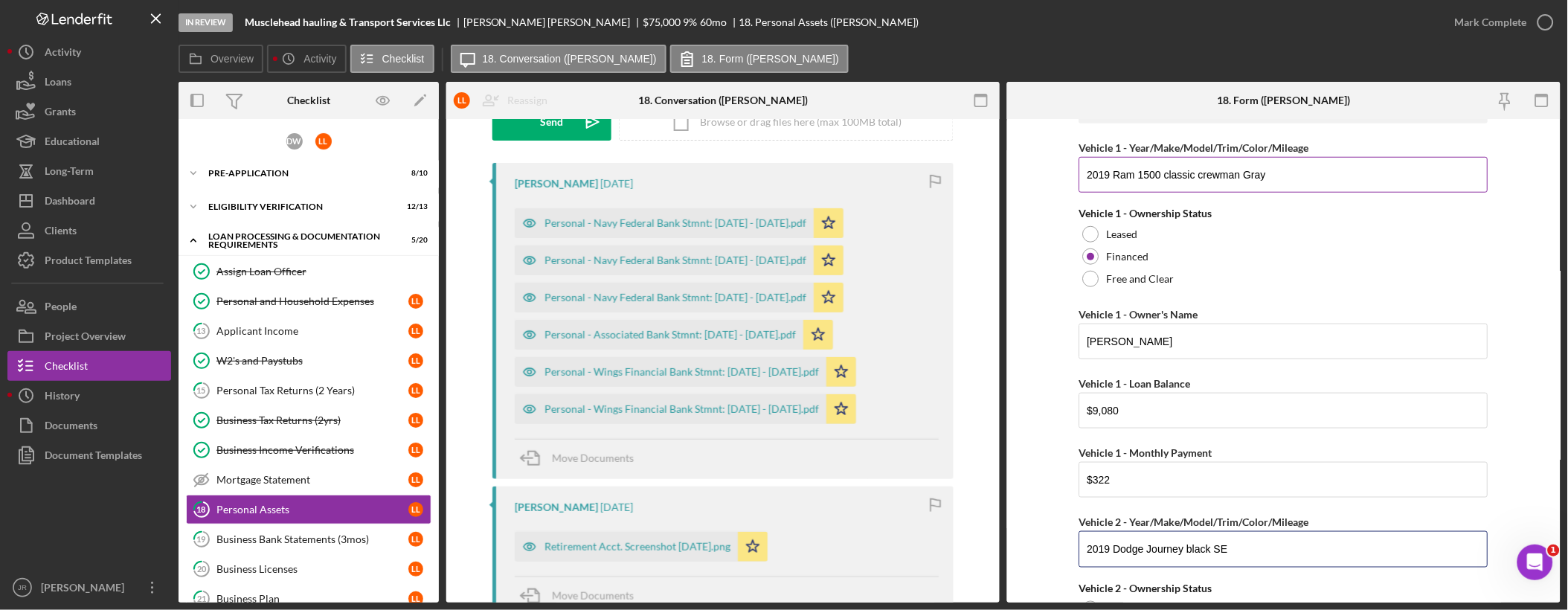
scroll to position [3804, 0]
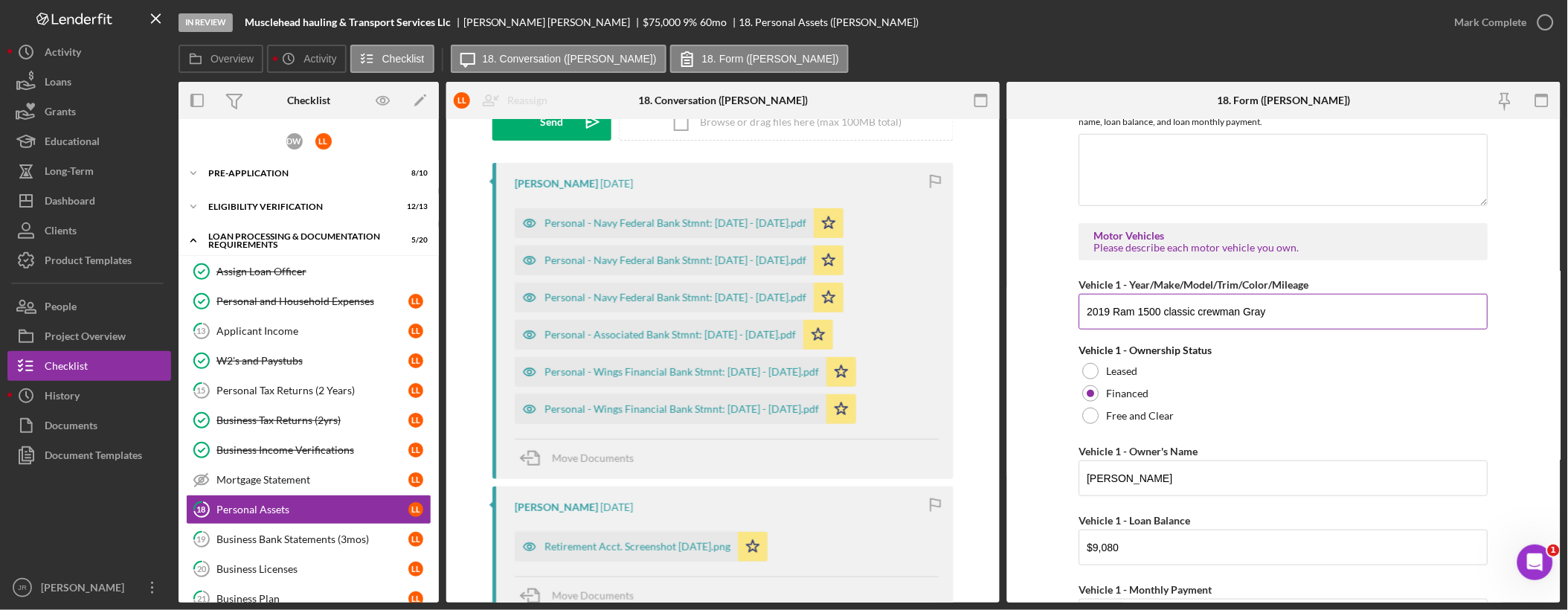
click at [1158, 322] on input "2019 Ram 1500 classic crewman Gray" at bounding box center [1283, 311] width 409 height 36
click at [1249, 44] on div "In Review Musclehead hauling & Transport Services Llc Loretta Lott $75,000 $75,…" at bounding box center [810, 22] width 1262 height 44
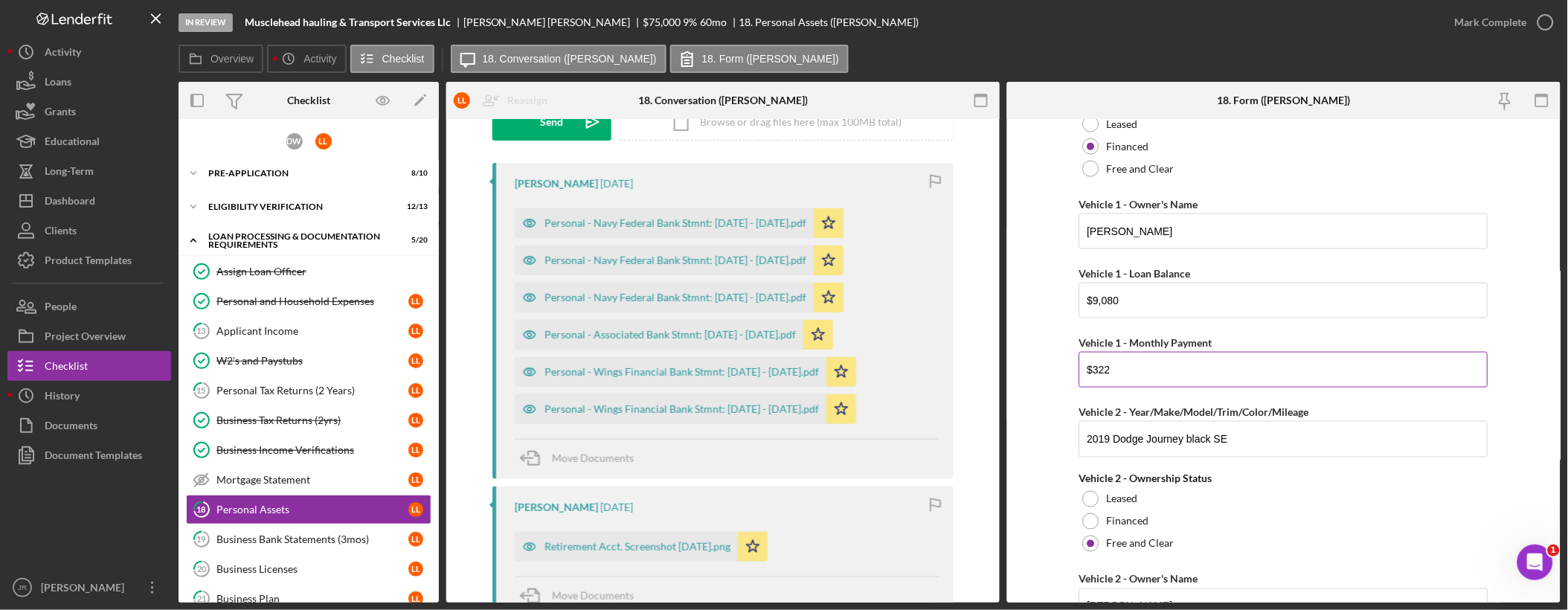
scroll to position [4052, 0]
click at [1110, 455] on input "2019 Dodge Journey black SE" at bounding box center [1283, 438] width 409 height 36
click at [1110, 454] on input "2019 Dodge Journey black SE" at bounding box center [1283, 438] width 409 height 36
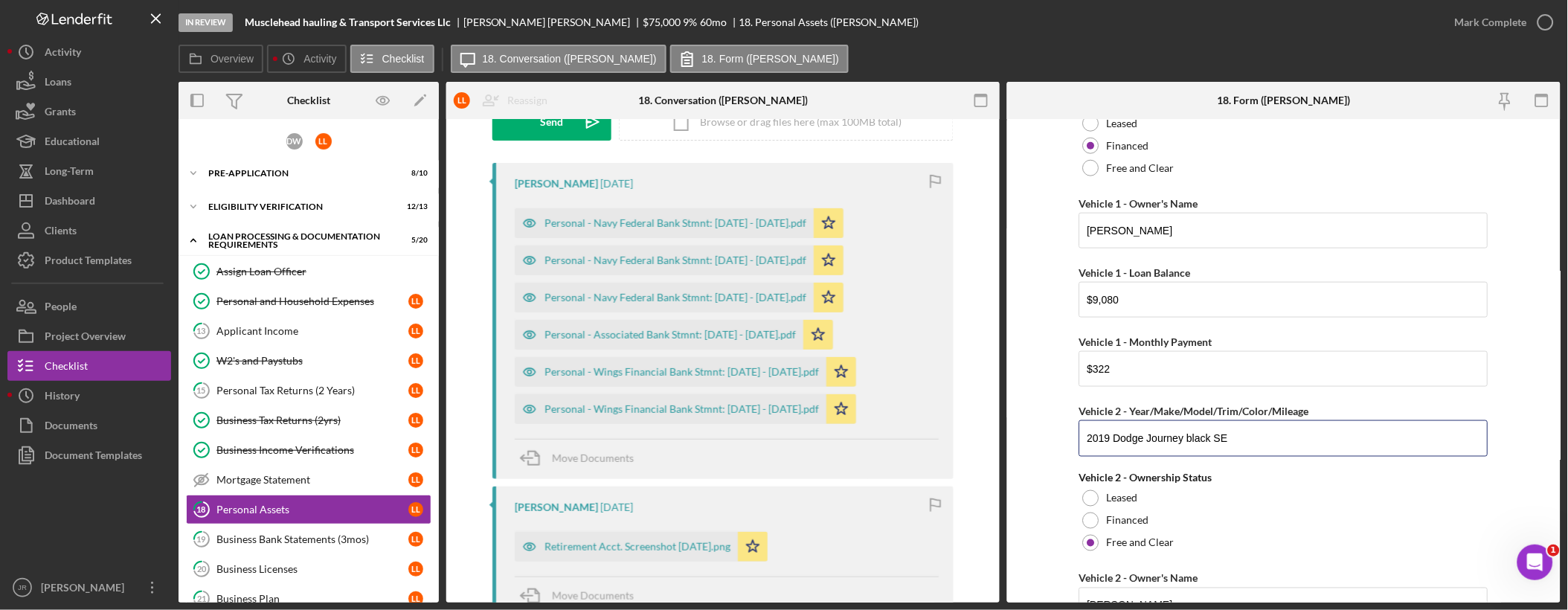
paste input "Ram 1500 classic crewman Gray"
type input "2019 Dodge Journey black SE"
click at [1249, 483] on div "Vehicle 2 - Ownership Status" at bounding box center [1283, 478] width 409 height 12
click at [1191, 451] on input "2019 Dodge Journey black SE" at bounding box center [1283, 438] width 409 height 36
click at [1191, 450] on input "2019 Dodge Journey black SE" at bounding box center [1283, 438] width 409 height 36
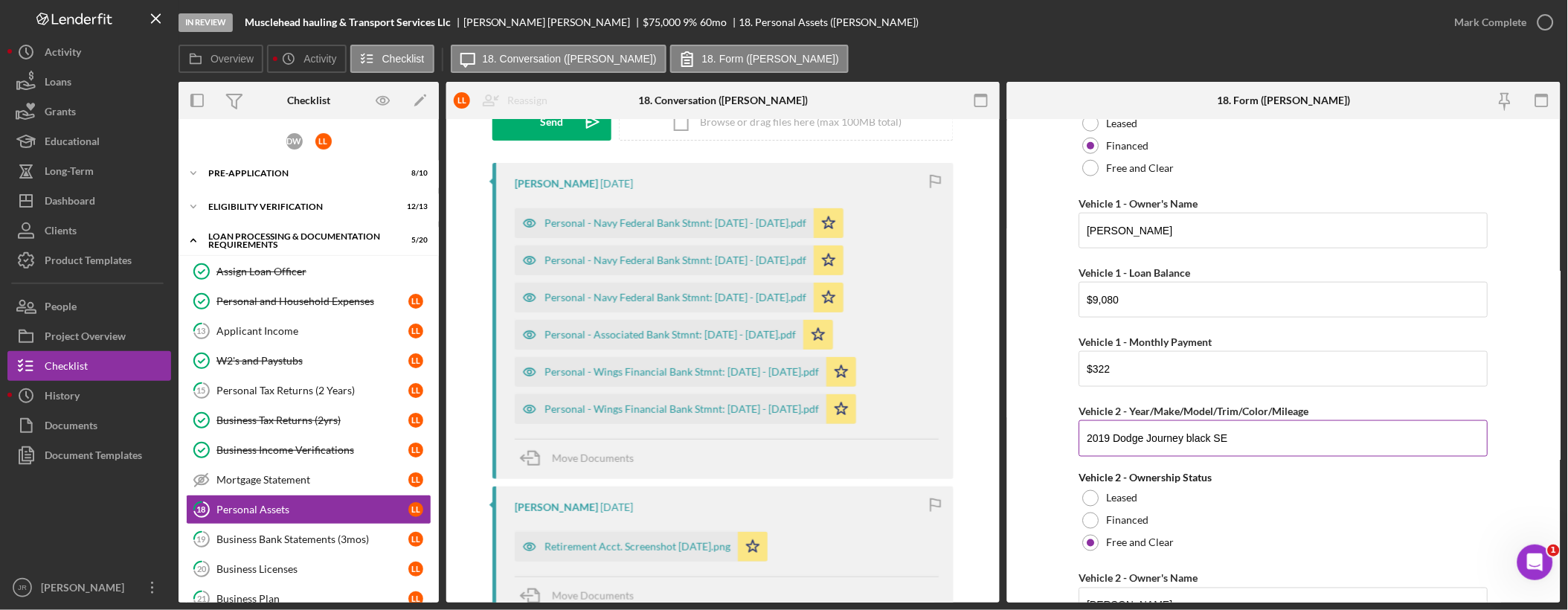
click at [1191, 450] on input "2019 Dodge Journey black SE" at bounding box center [1283, 438] width 409 height 36
click at [1249, 47] on div "Overview Icon/History Activity Checklist Icon/Message 18. Conversation (Loretta…" at bounding box center [870, 59] width 1382 height 30
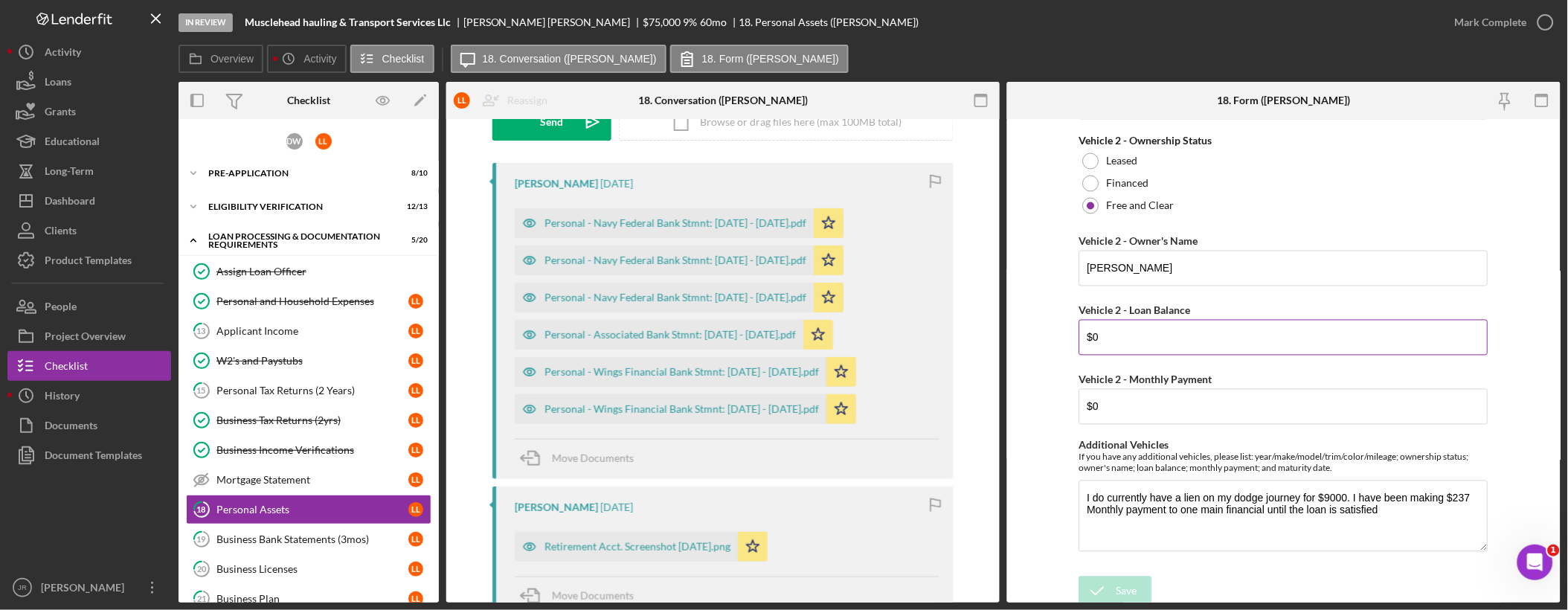
scroll to position [4407, 0]
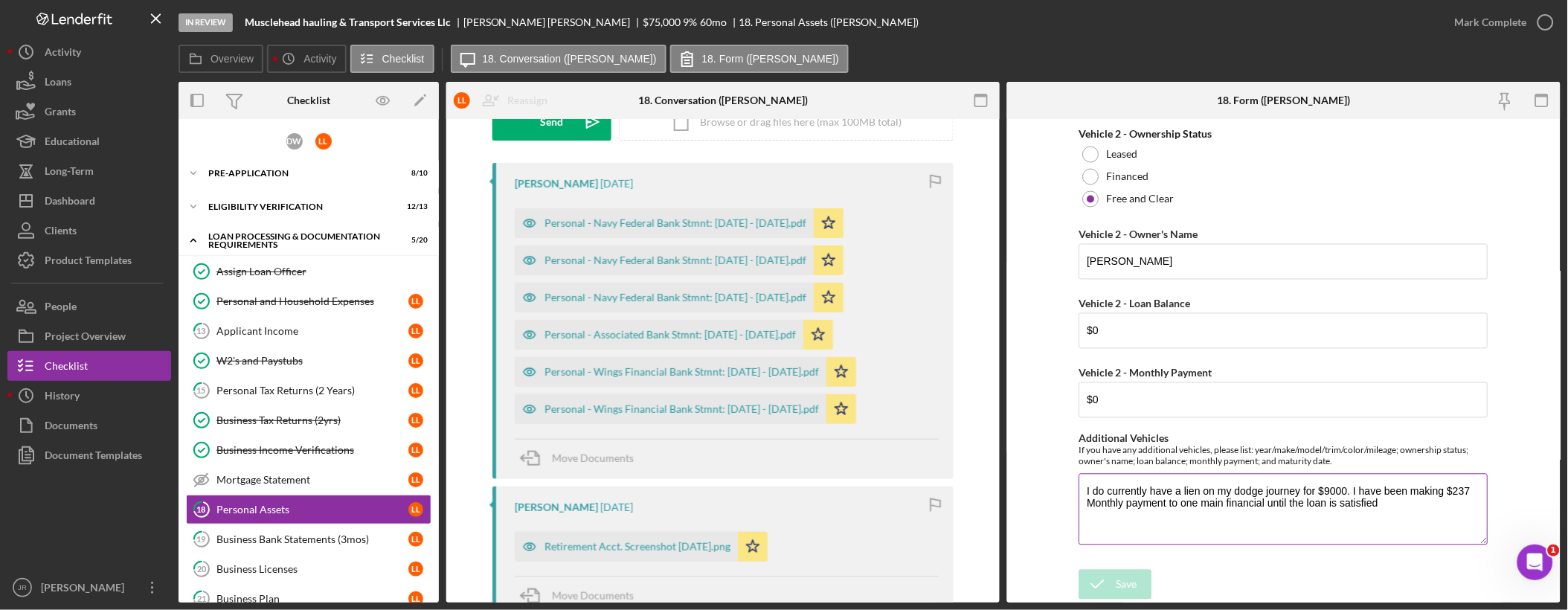
click at [1249, 492] on textarea "I do currently have a lien on my dodge journey for $9000. I have been making $2…" at bounding box center [1283, 509] width 409 height 72
click at [1249, 43] on div "In Review Musclehead hauling & Transport Services Llc Loretta Lott $75,000 $75,…" at bounding box center [810, 22] width 1262 height 44
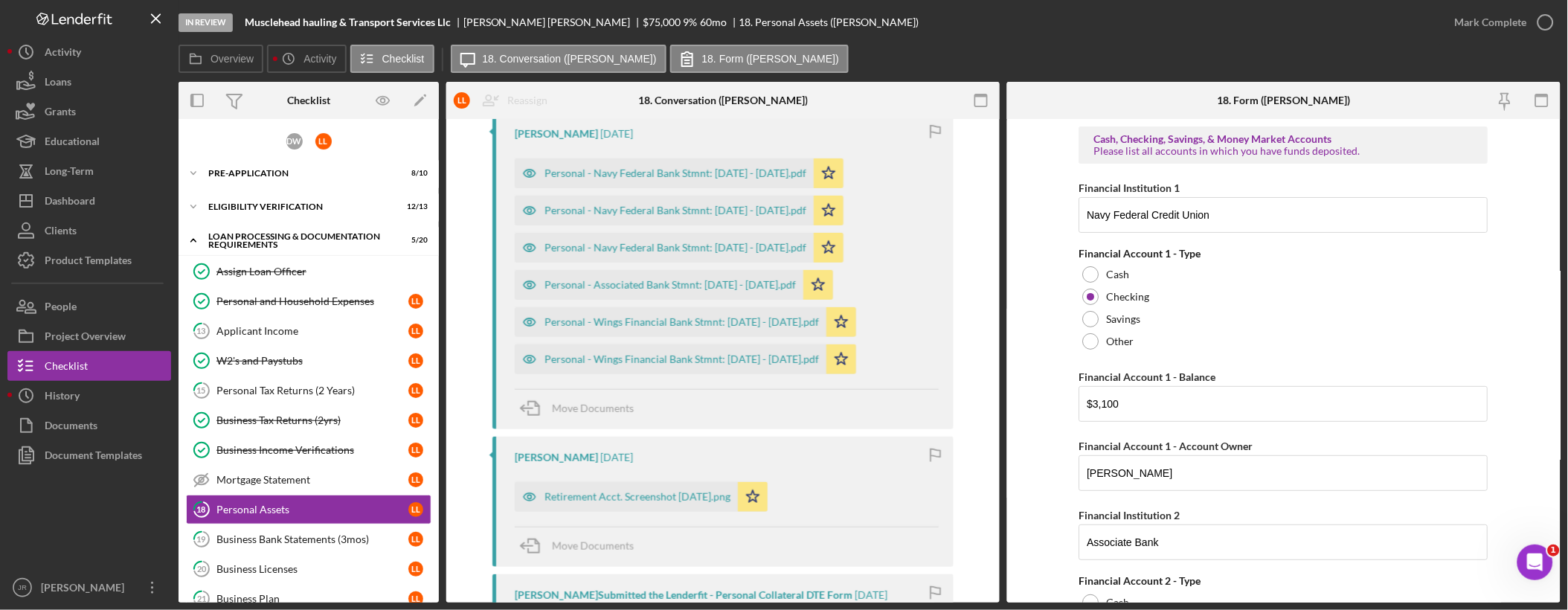
scroll to position [331, 0]
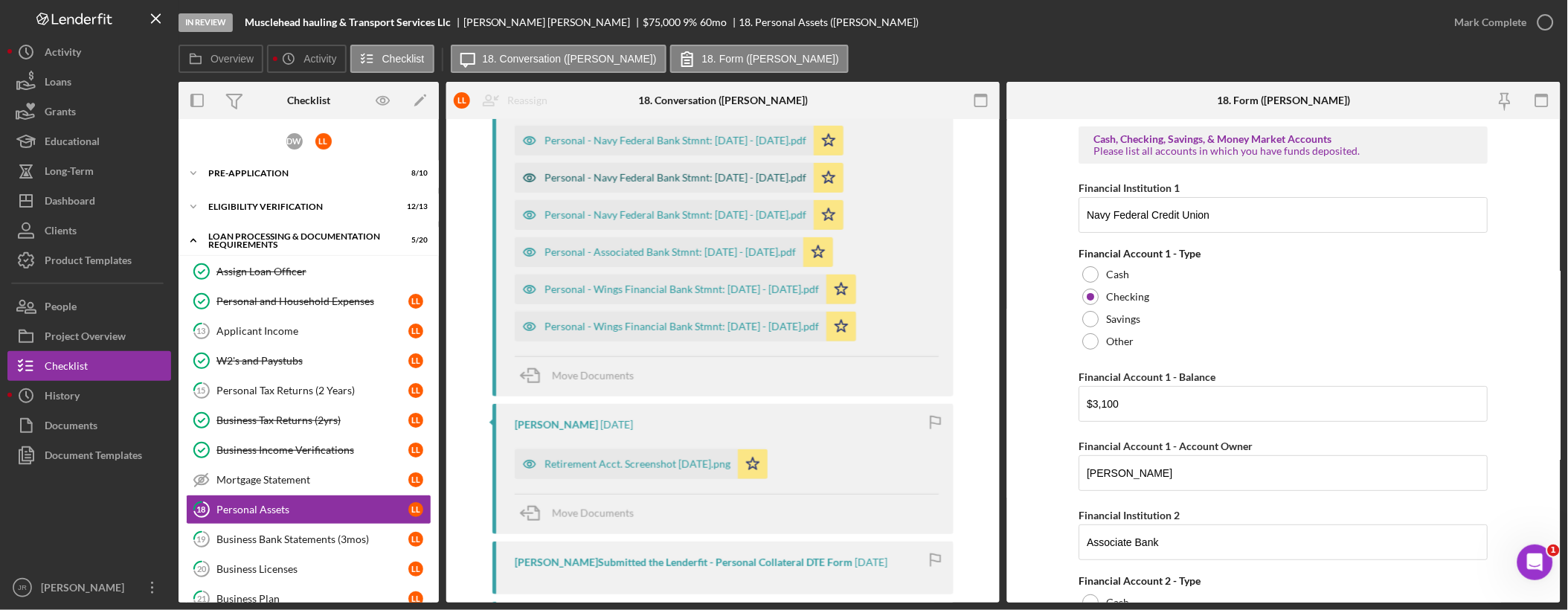
click at [767, 181] on div "Personal - Navy Federal Bank Stmnt: 6/28/25 - 7/27/25.pdf" at bounding box center [675, 178] width 262 height 12
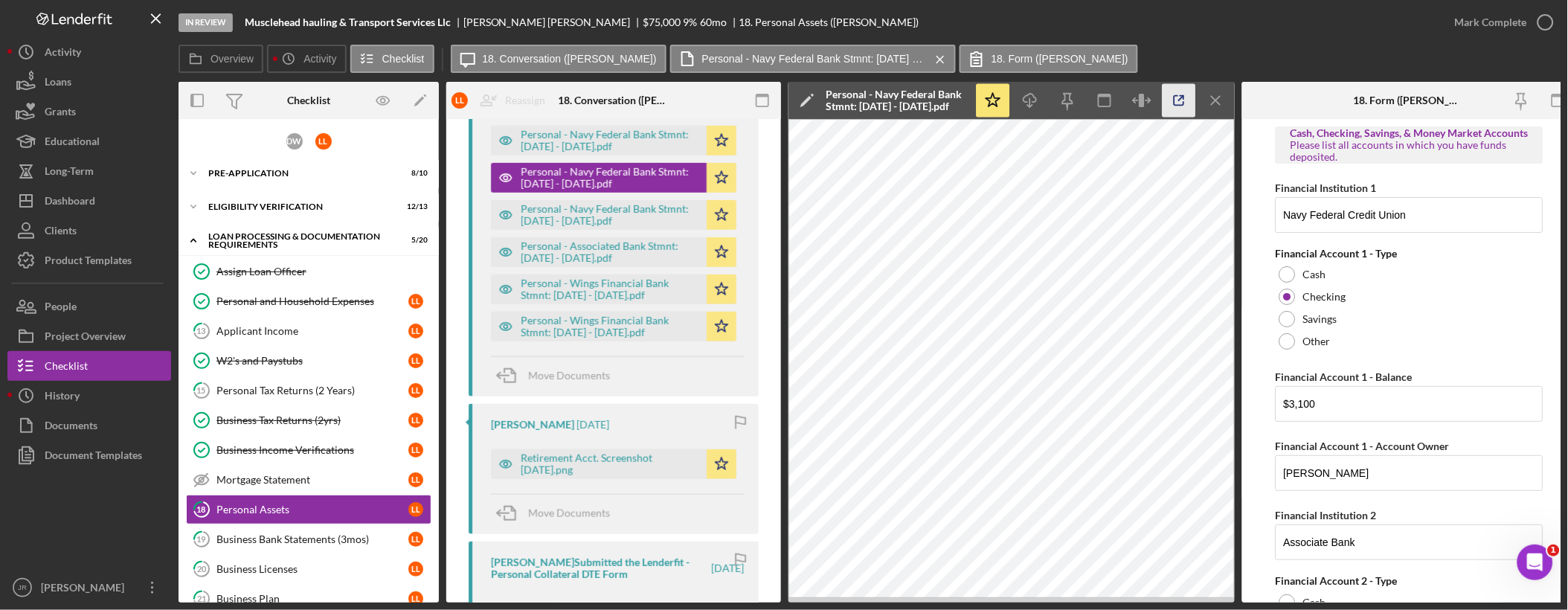
click at [1182, 96] on polyline "button" at bounding box center [1183, 98] width 4 height 4
click at [1223, 99] on icon "Icon/Menu Close" at bounding box center [1216, 101] width 34 height 34
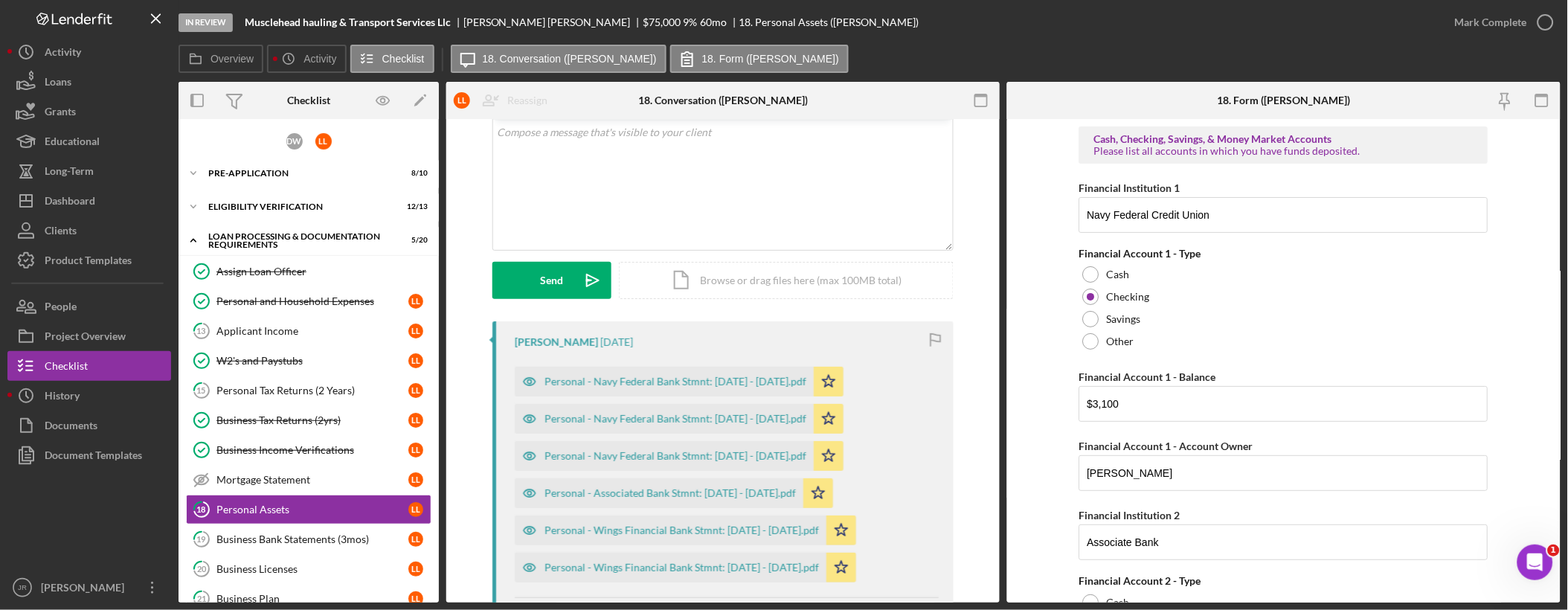
scroll to position [0, 0]
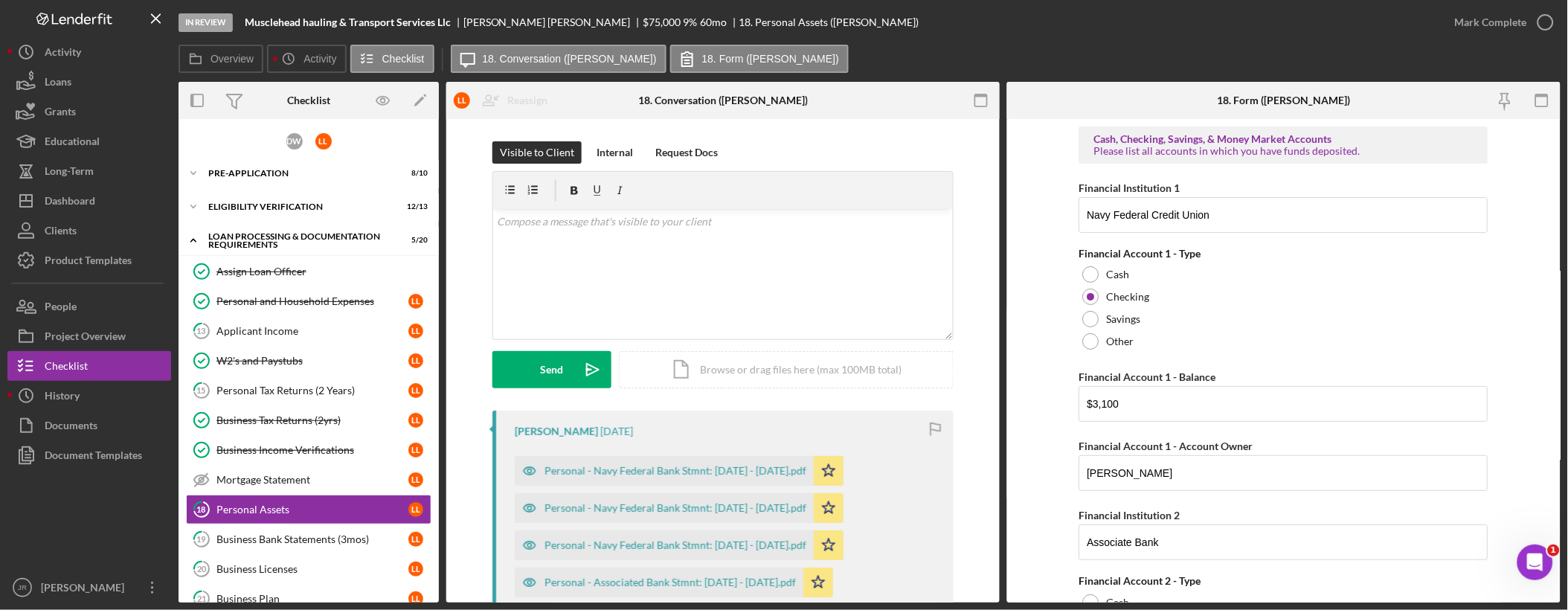
click at [1249, 359] on form "Cash, Checking, Savings, & Money Market Accounts Please list all accounts in wh…" at bounding box center [1283, 361] width 554 height 483
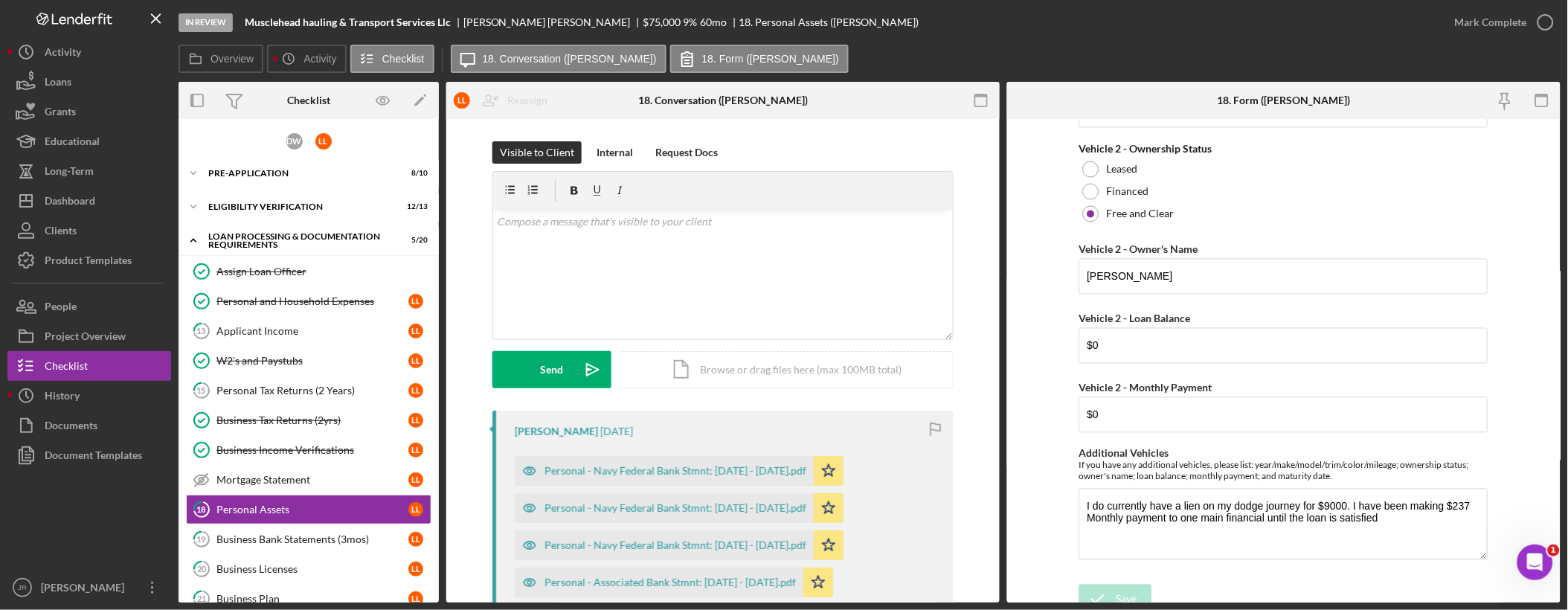
scroll to position [4407, 0]
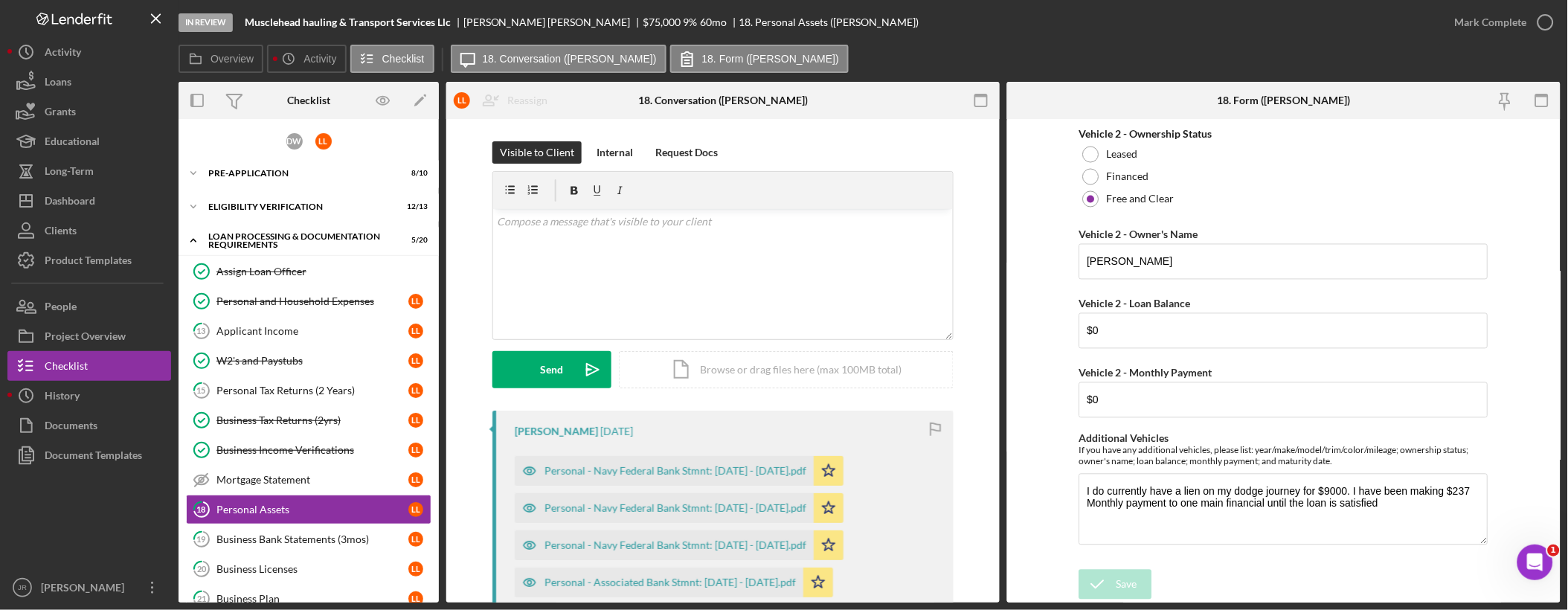
drag, startPoint x: 615, startPoint y: 153, endPoint x: 613, endPoint y: 131, distance: 22.1
click at [615, 152] on div "Internal" at bounding box center [614, 152] width 37 height 22
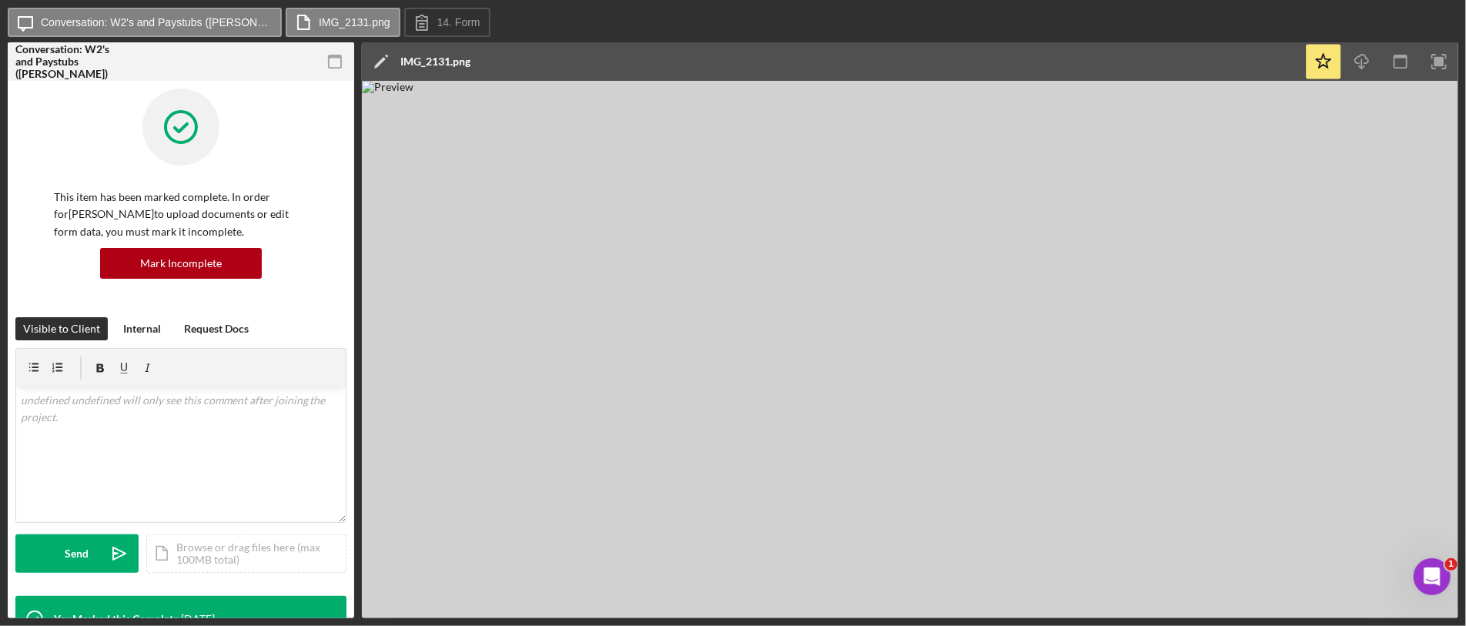
click at [893, 375] on img at bounding box center [910, 349] width 1096 height 537
click at [910, 366] on img at bounding box center [910, 349] width 1096 height 537
click at [1012, 351] on img at bounding box center [910, 349] width 1096 height 537
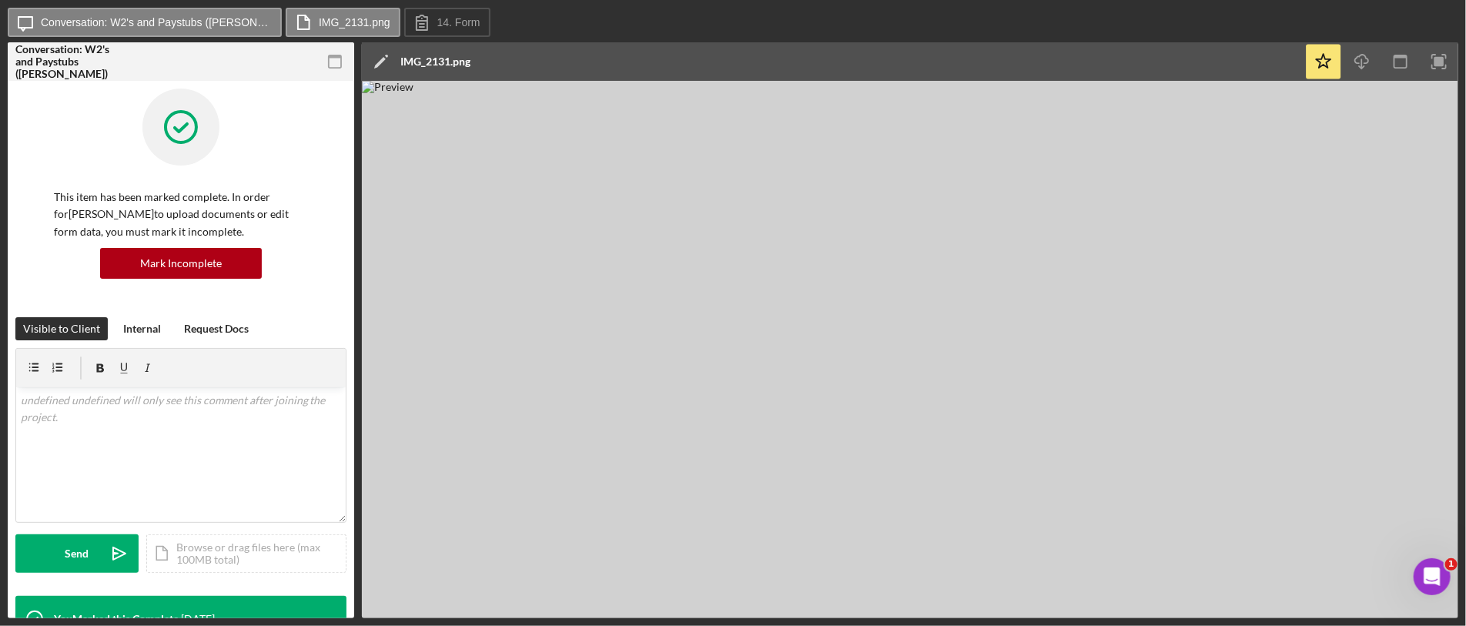
click at [992, 344] on img at bounding box center [910, 349] width 1096 height 537
click at [875, 347] on img at bounding box center [910, 349] width 1096 height 537
click at [911, 257] on img at bounding box center [910, 349] width 1096 height 537
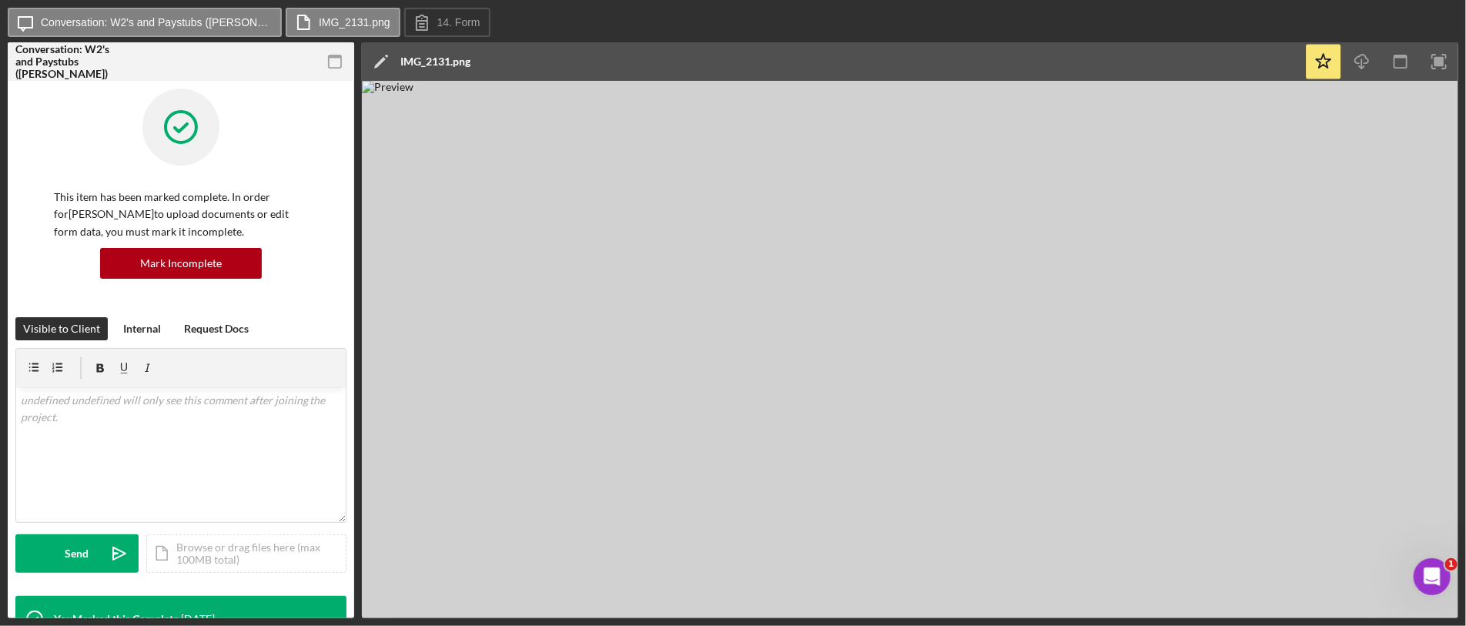
click at [911, 257] on img at bounding box center [910, 349] width 1096 height 537
click at [441, 59] on div "IMG_2131.png" at bounding box center [435, 61] width 70 height 12
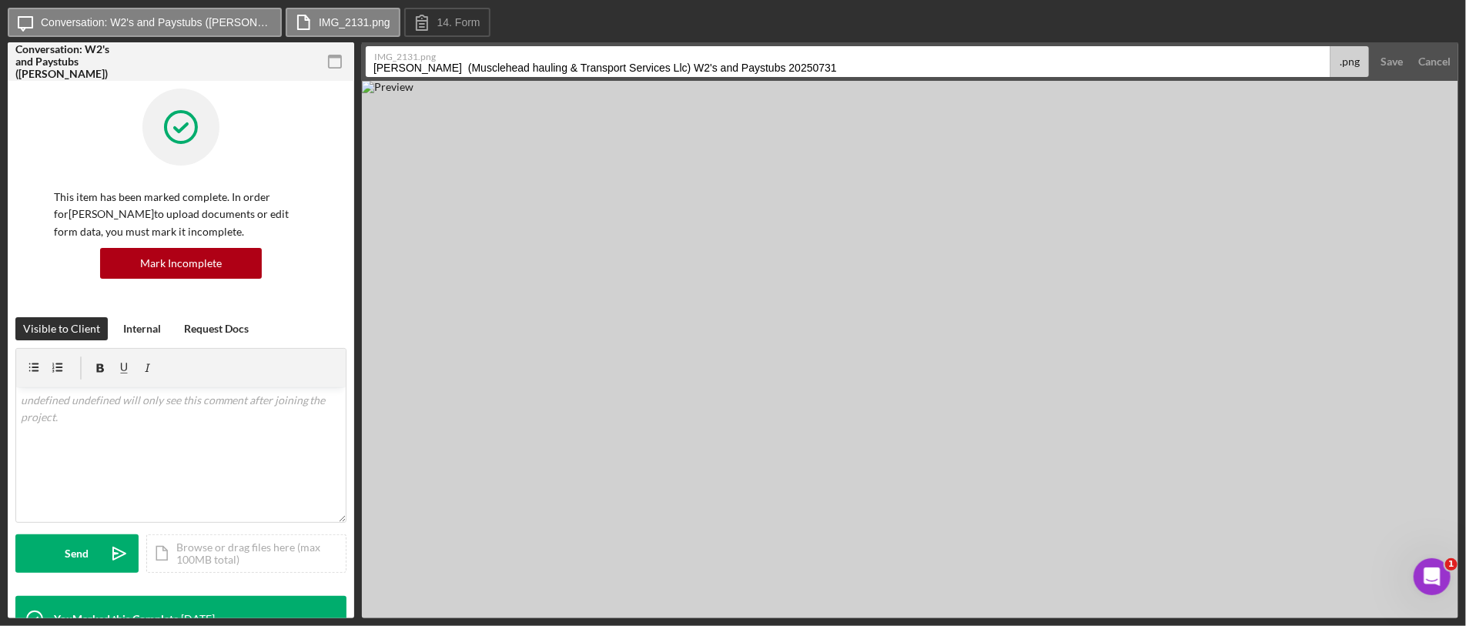
click at [868, 183] on img at bounding box center [910, 349] width 1096 height 537
click at [1195, 143] on img at bounding box center [910, 349] width 1096 height 537
click at [1048, 390] on img at bounding box center [910, 349] width 1096 height 537
click at [1183, 275] on img at bounding box center [910, 349] width 1096 height 537
click at [1189, 176] on img at bounding box center [910, 349] width 1096 height 537
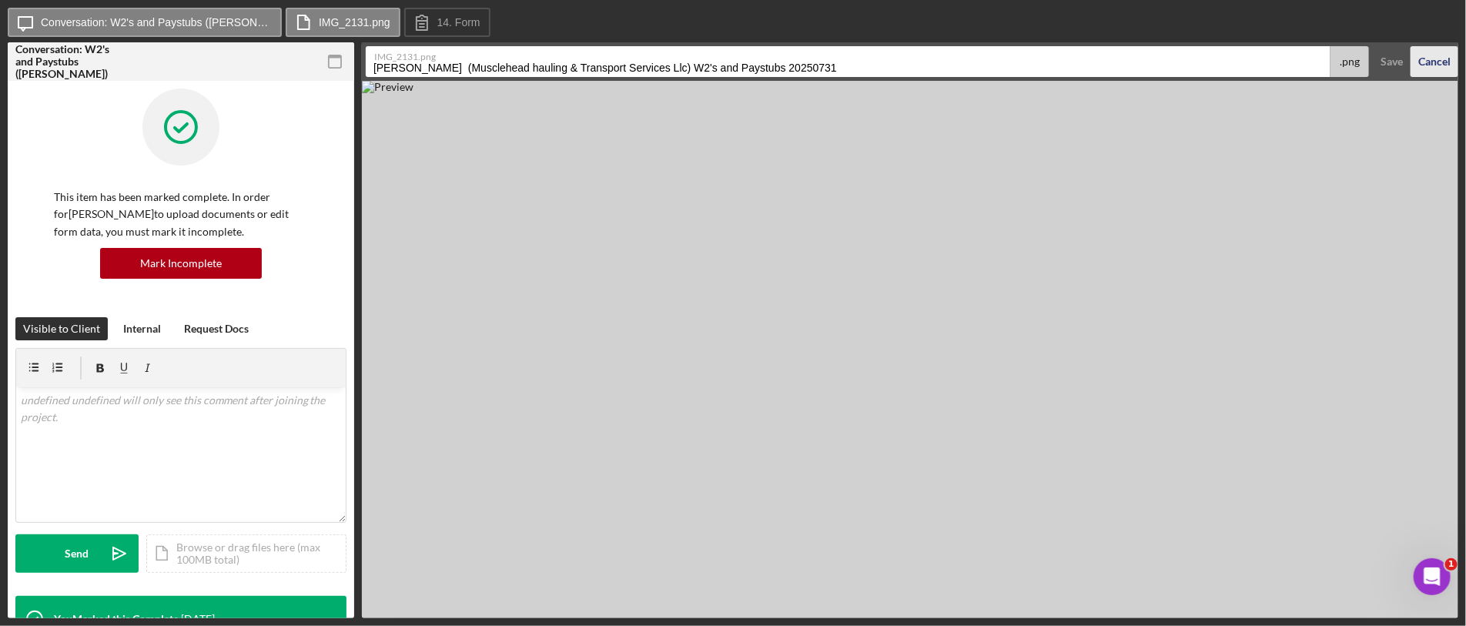
click at [1434, 65] on div "Cancel" at bounding box center [1434, 61] width 32 height 31
